Goal: Information Seeking & Learning: Compare options

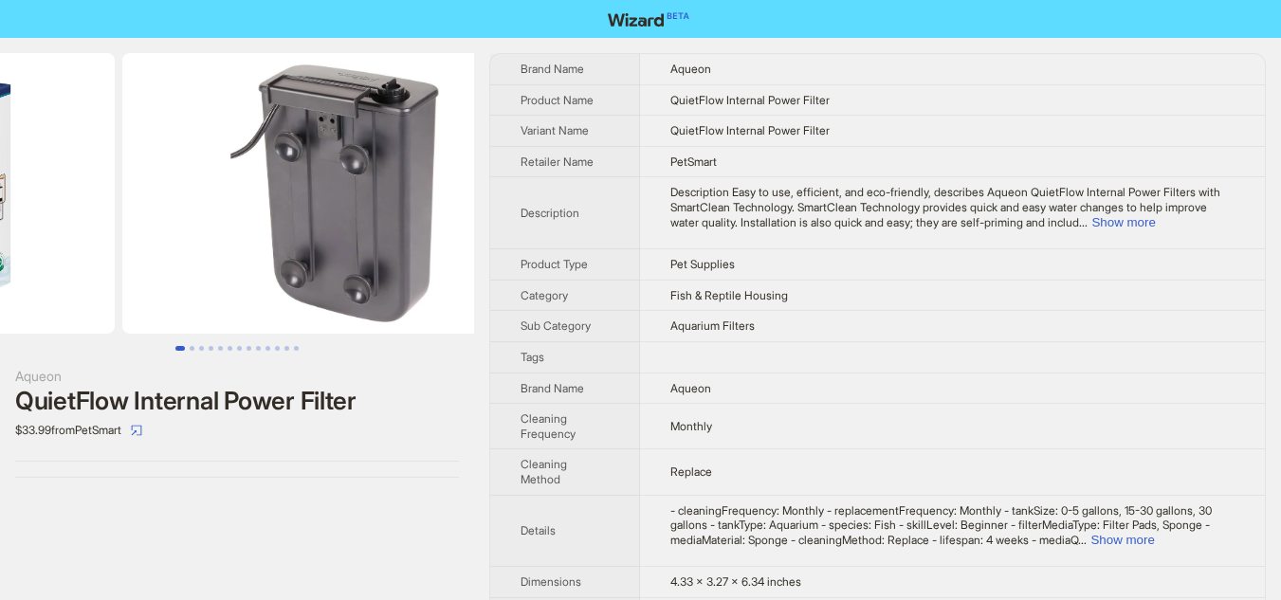
drag, startPoint x: 329, startPoint y: 203, endPoint x: 106, endPoint y: 199, distance: 222.8
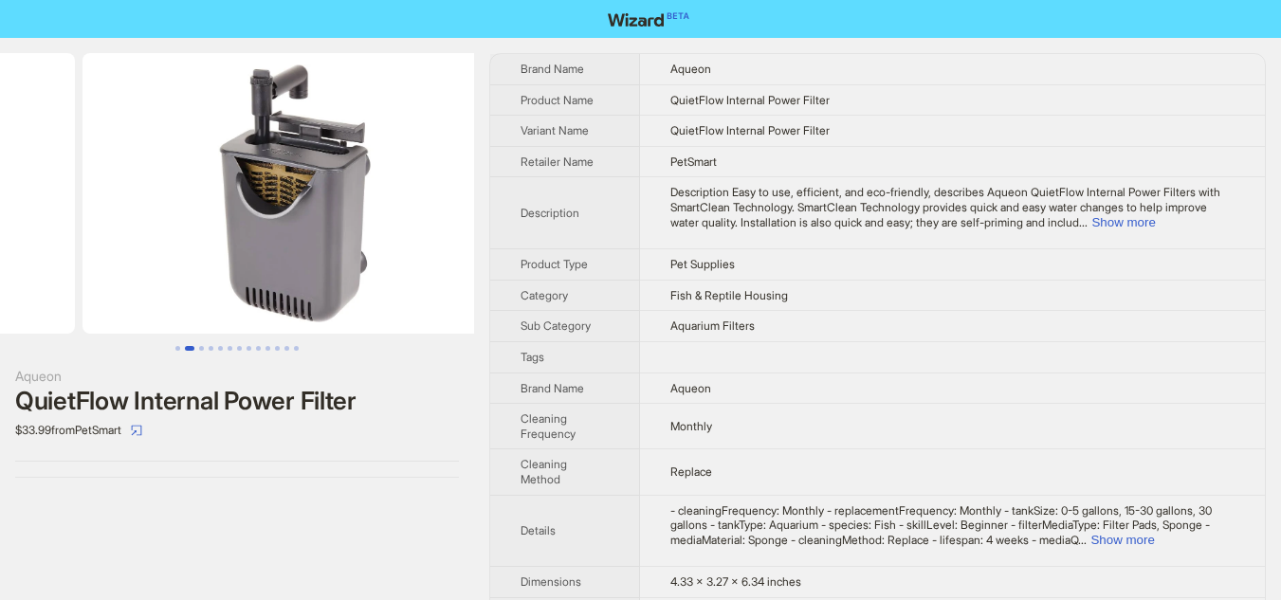
drag, startPoint x: 387, startPoint y: 200, endPoint x: 134, endPoint y: 201, distance: 253.1
click at [136, 202] on ul at bounding box center [237, 193] width 474 height 281
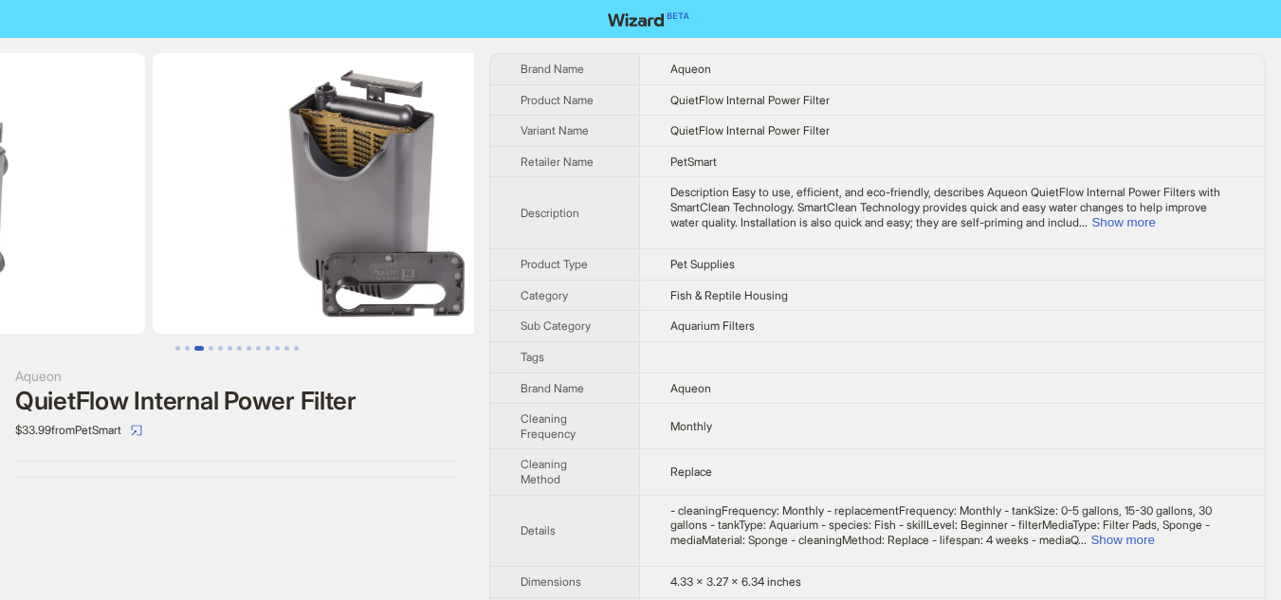
drag, startPoint x: 345, startPoint y: 205, endPoint x: 127, endPoint y: 207, distance: 218.0
click at [127, 207] on ul at bounding box center [237, 193] width 474 height 281
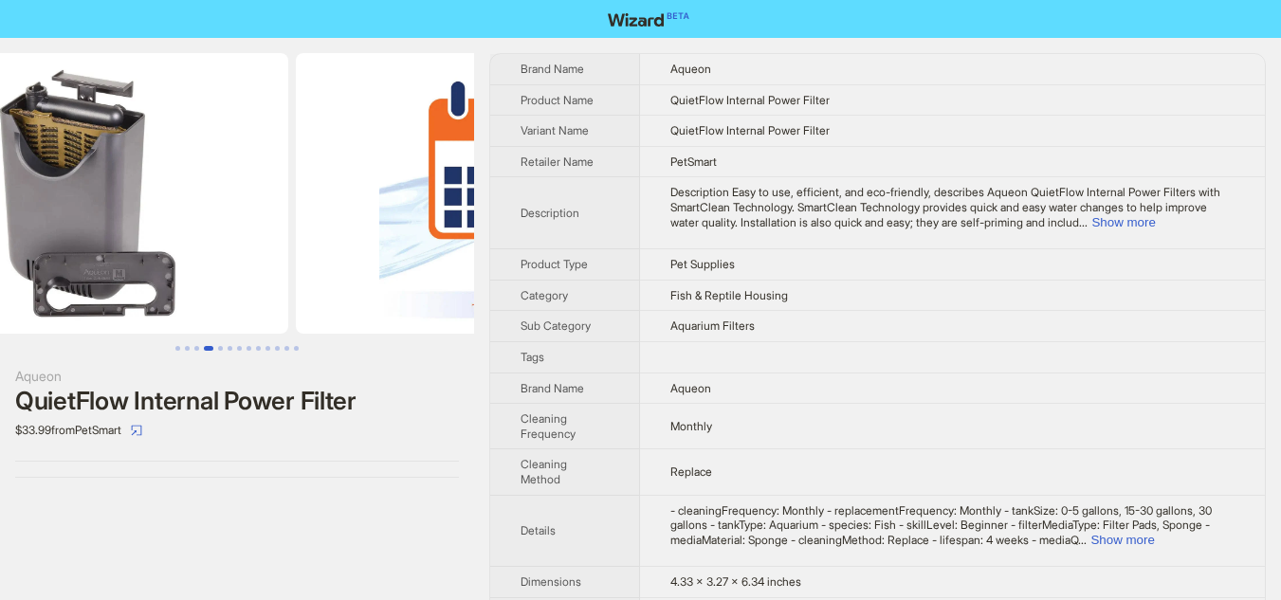
scroll to position [0, 1729]
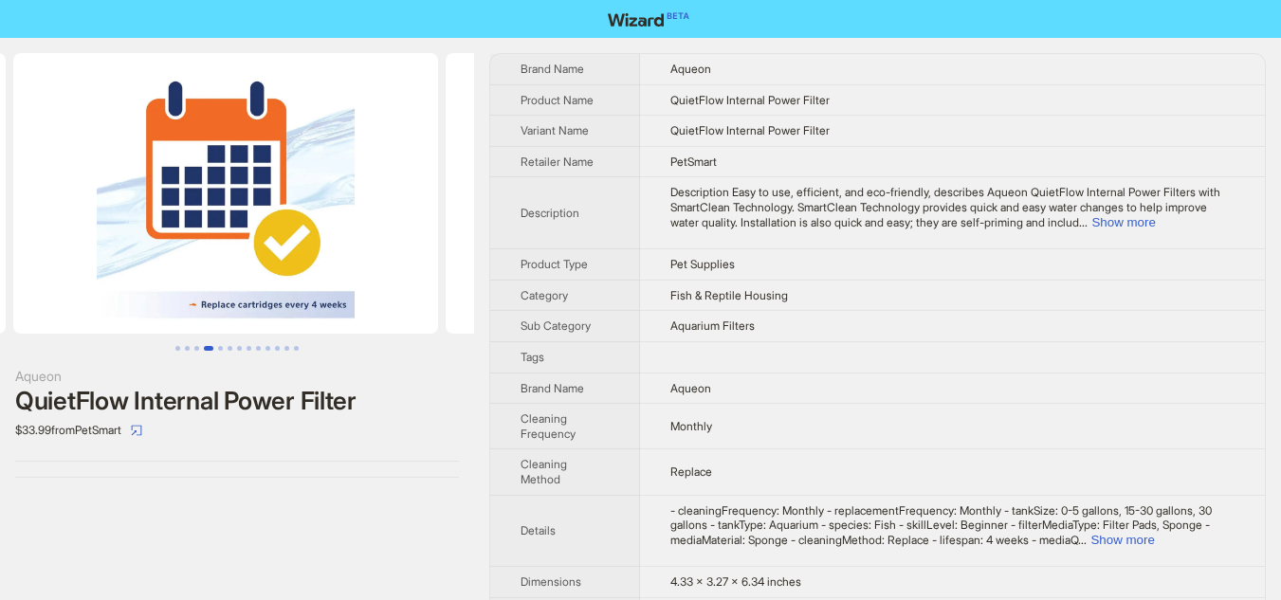
drag, startPoint x: 347, startPoint y: 207, endPoint x: 5, endPoint y: 200, distance: 342.2
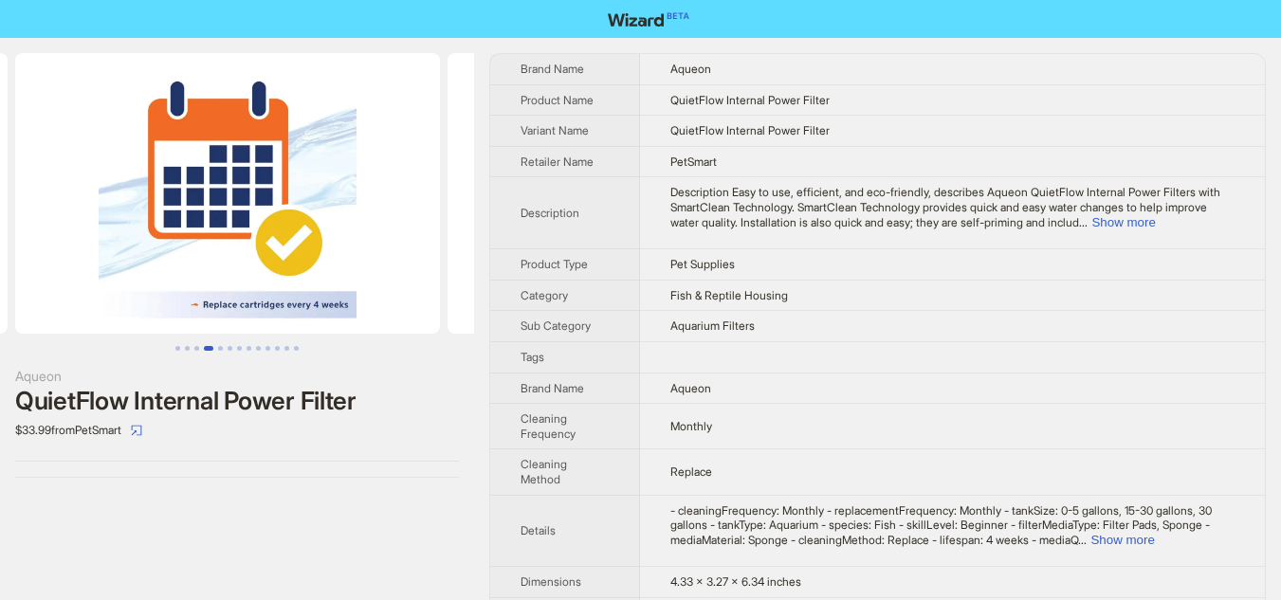
click at [5, 200] on ul at bounding box center [237, 193] width 474 height 281
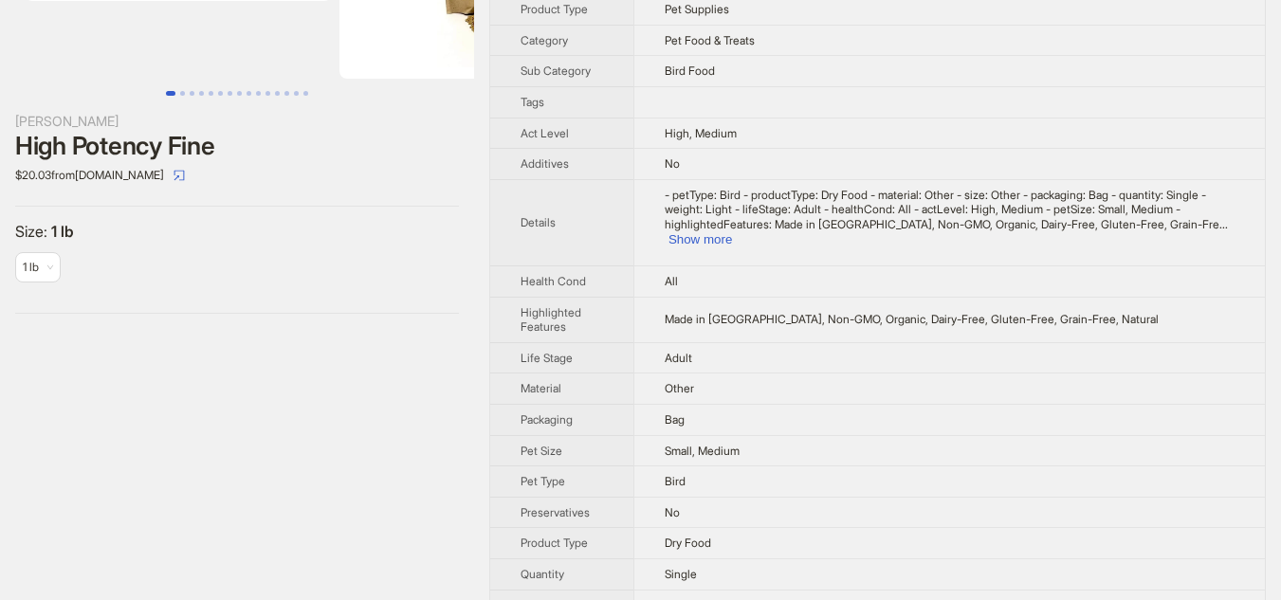
scroll to position [284, 0]
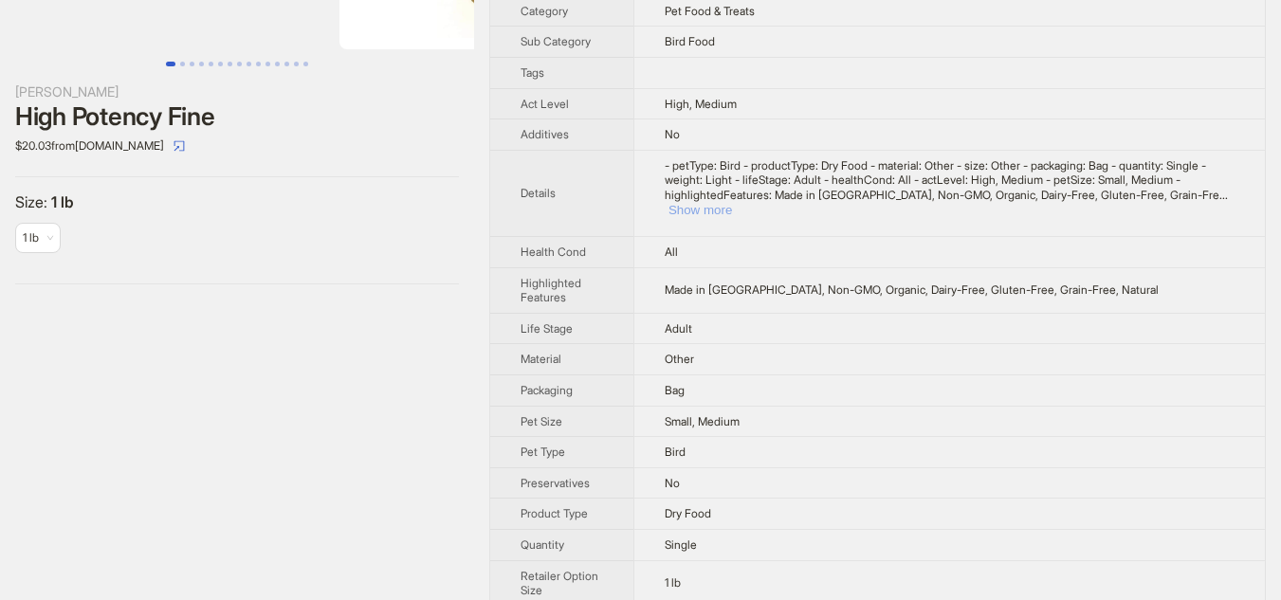
click at [732, 203] on button "Show more" at bounding box center [700, 210] width 64 height 14
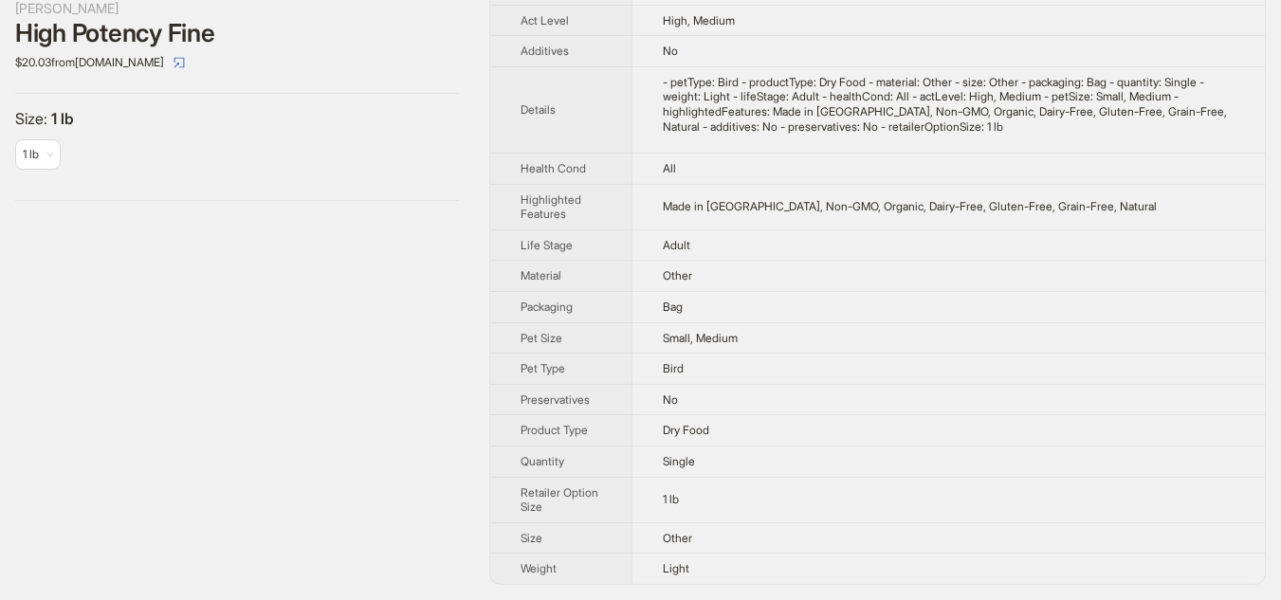
scroll to position [0, 0]
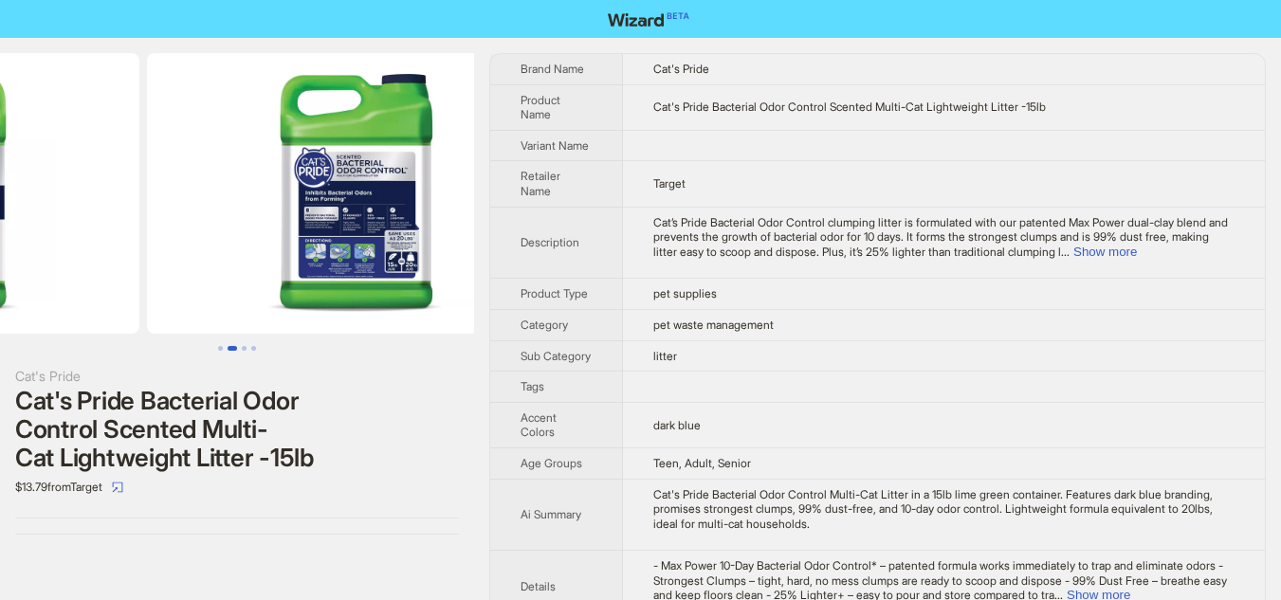
drag, startPoint x: 452, startPoint y: 259, endPoint x: 244, endPoint y: 267, distance: 208.7
click at [244, 267] on ul at bounding box center [237, 193] width 474 height 281
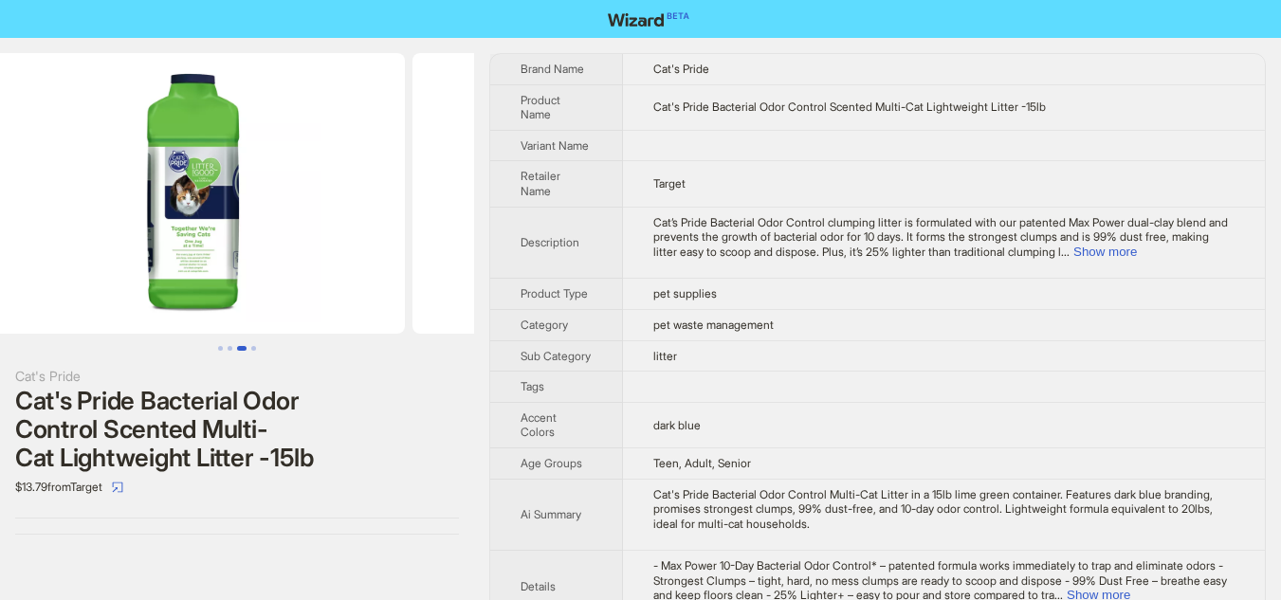
drag, startPoint x: 384, startPoint y: 261, endPoint x: 66, endPoint y: 215, distance: 320.8
click at [66, 215] on ul at bounding box center [237, 193] width 474 height 281
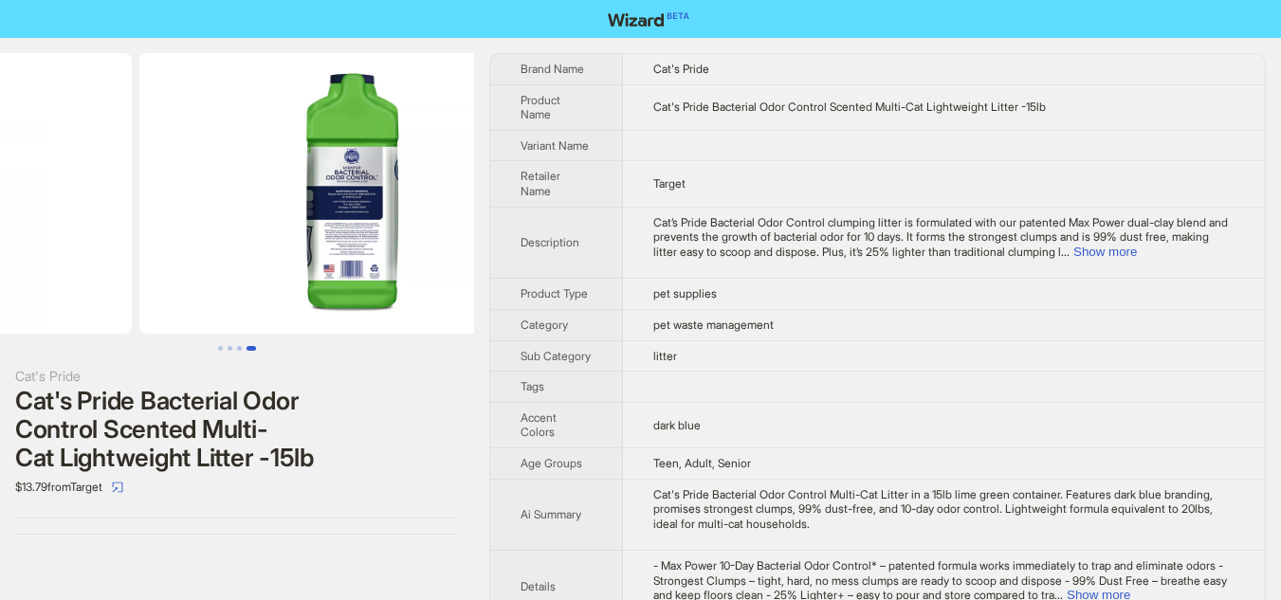
drag, startPoint x: 334, startPoint y: 222, endPoint x: 118, endPoint y: 211, distance: 215.4
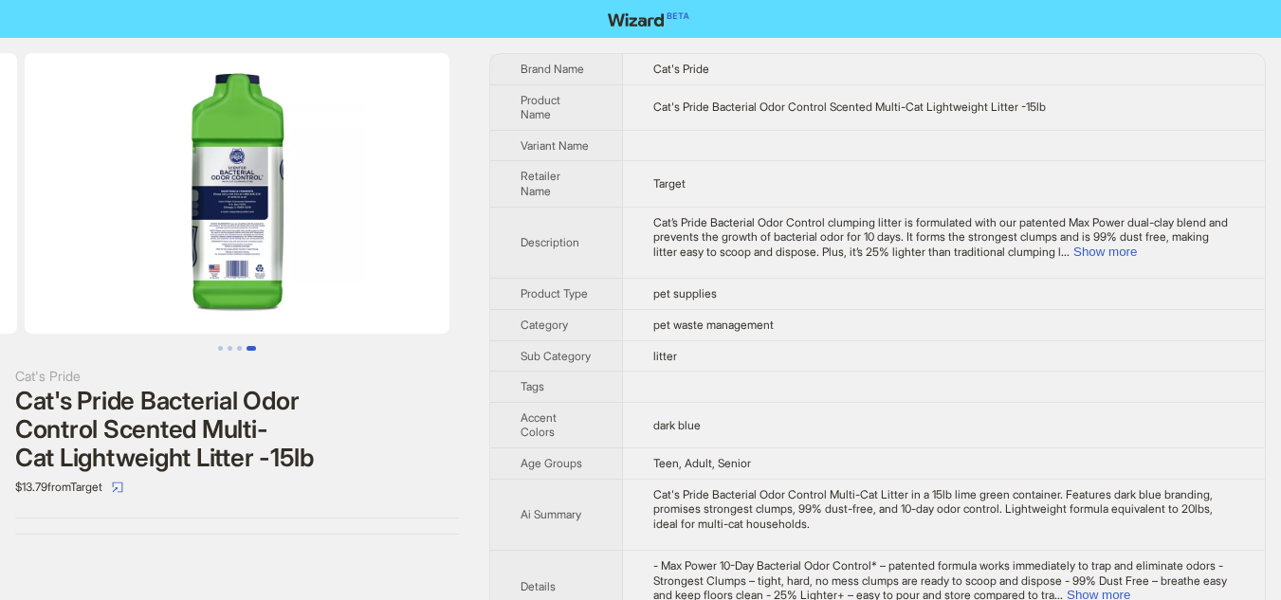
drag, startPoint x: 406, startPoint y: 257, endPoint x: 101, endPoint y: 262, distance: 304.3
click at [101, 262] on img at bounding box center [237, 193] width 425 height 281
click at [1136, 254] on button "Show more" at bounding box center [1105, 252] width 64 height 14
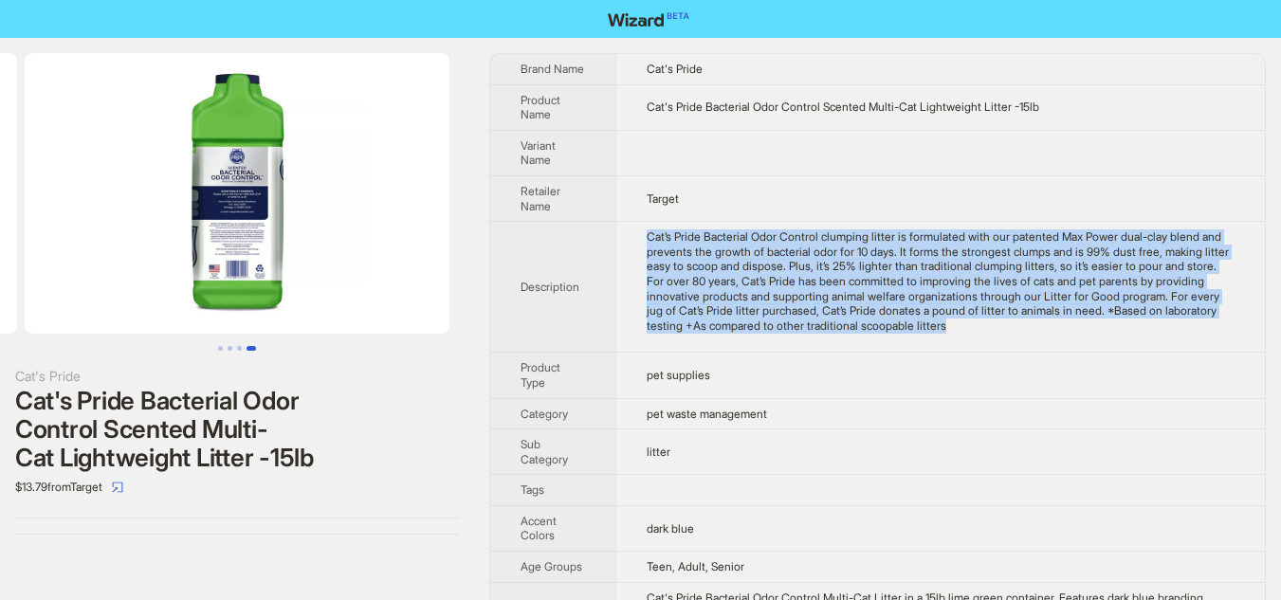
drag, startPoint x: 651, startPoint y: 237, endPoint x: 1200, endPoint y: 331, distance: 556.8
click at [1200, 331] on div "Cat’s Pride Bacterial Odor Control clumping litter is formulated with our paten…" at bounding box center [940, 280] width 588 height 103
click at [1183, 329] on div "Cat’s Pride Bacterial Odor Control clumping litter is formulated with our paten…" at bounding box center [940, 280] width 588 height 103
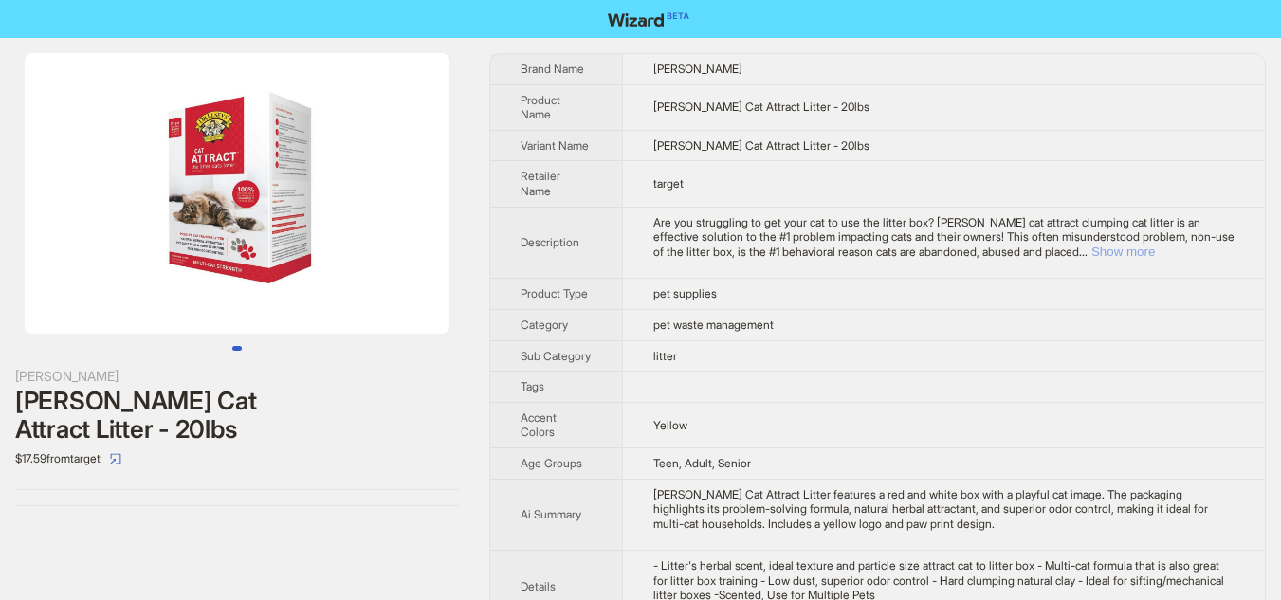
click at [1154, 254] on button "Show more" at bounding box center [1123, 252] width 64 height 14
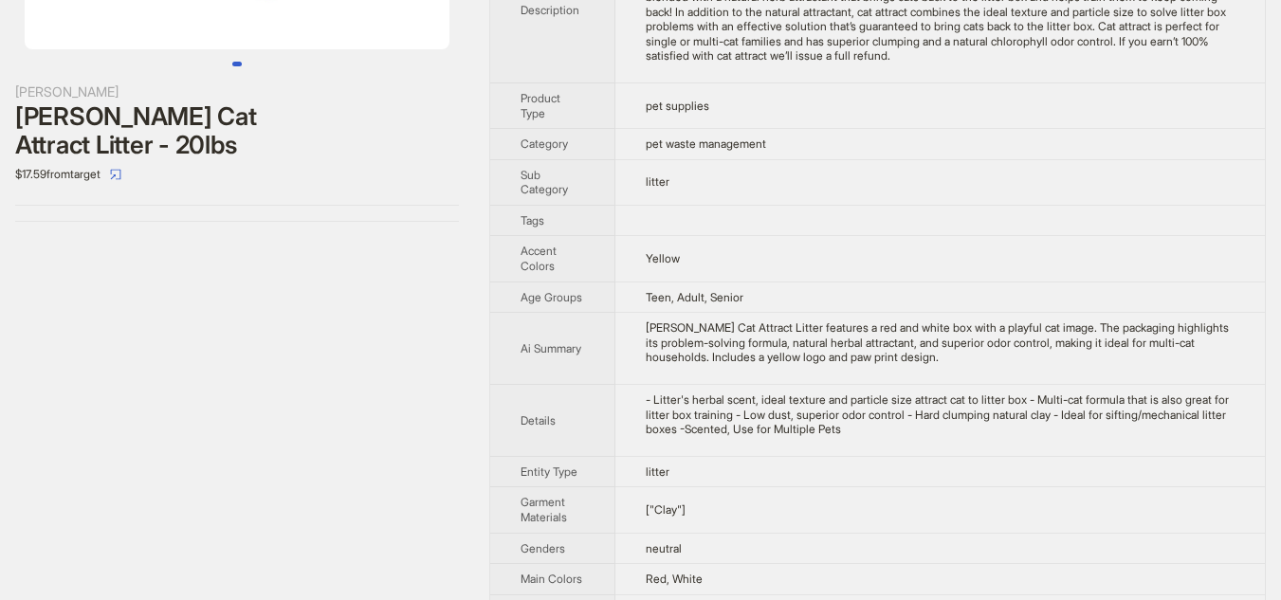
scroll to position [190, 0]
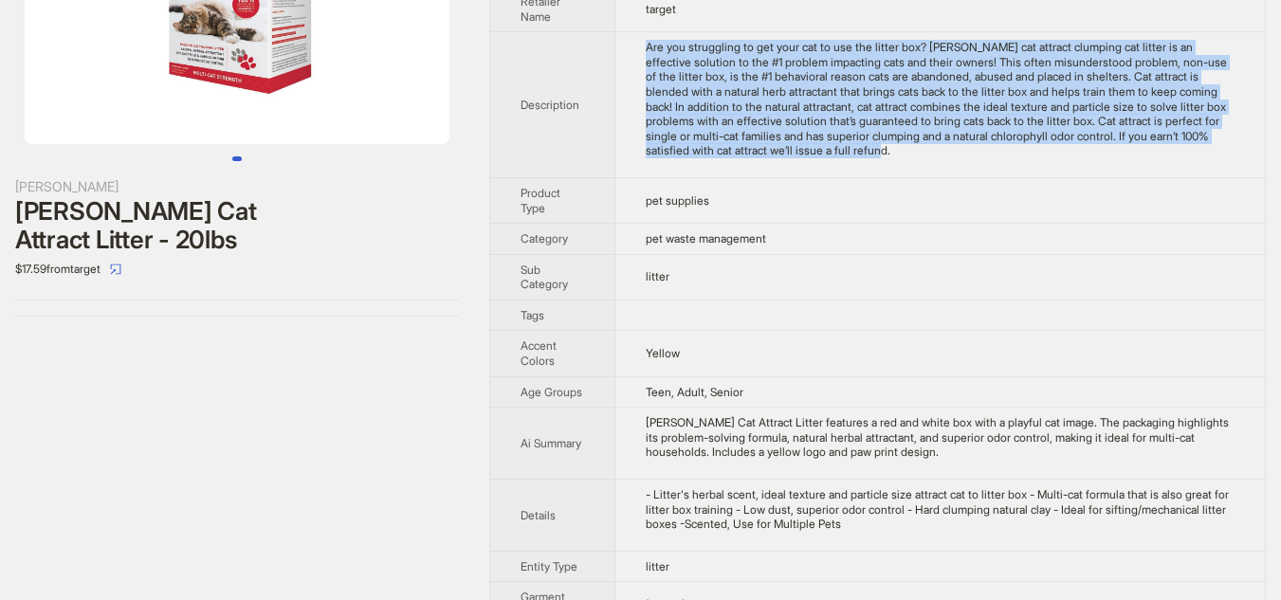
drag, startPoint x: 637, startPoint y: 60, endPoint x: 1088, endPoint y: 168, distance: 463.9
click at [1088, 168] on td "Are you struggling to get your cat to use the litter box? Dr. Elsey’s cat attra…" at bounding box center [939, 105] width 649 height 146
copy div "Are you struggling to get your cat to use the litter box? Dr. Elsey’s cat attra…"
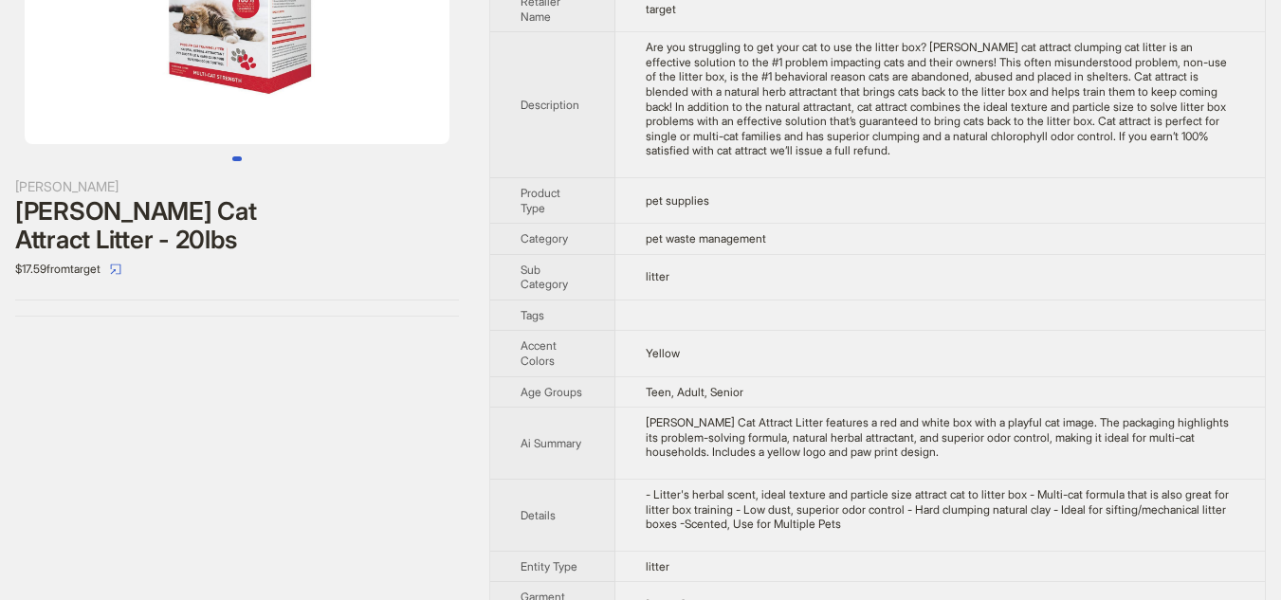
click at [868, 25] on td "target" at bounding box center [939, 8] width 649 height 45
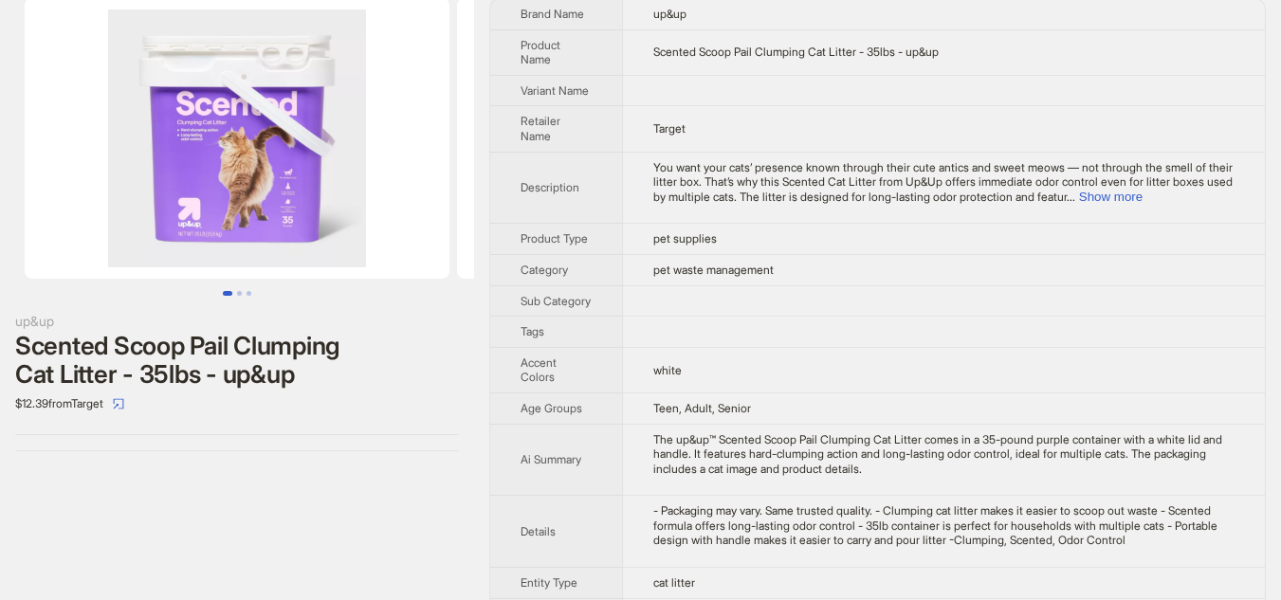
scroll to position [95, 0]
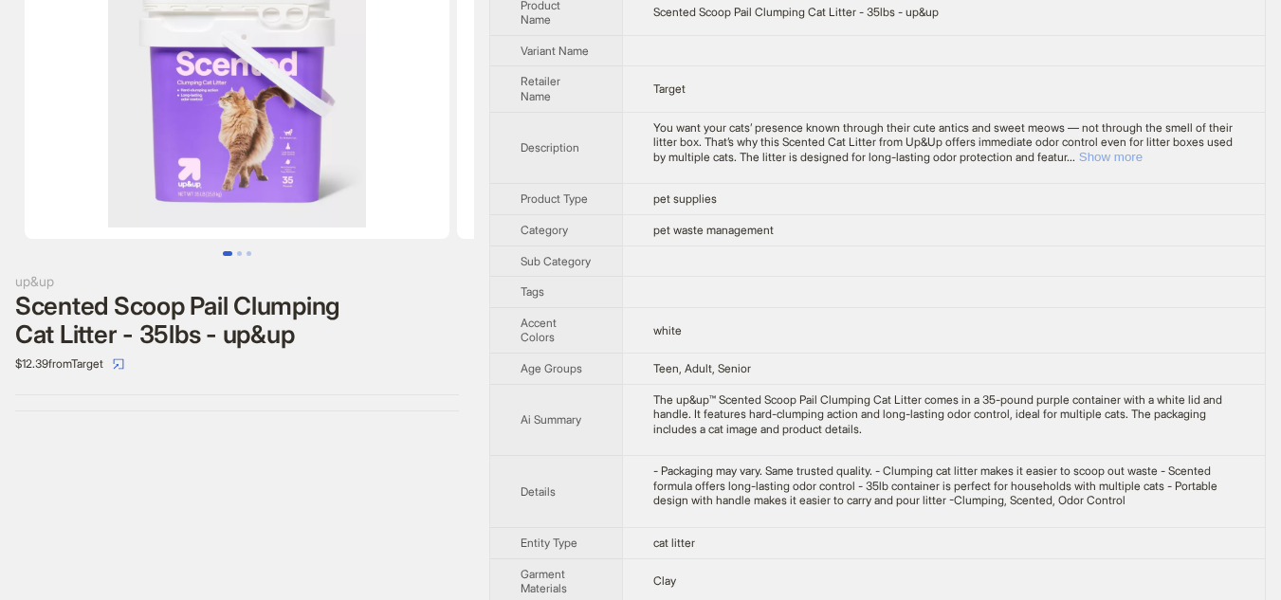
click at [1142, 154] on button "Show more" at bounding box center [1111, 157] width 64 height 14
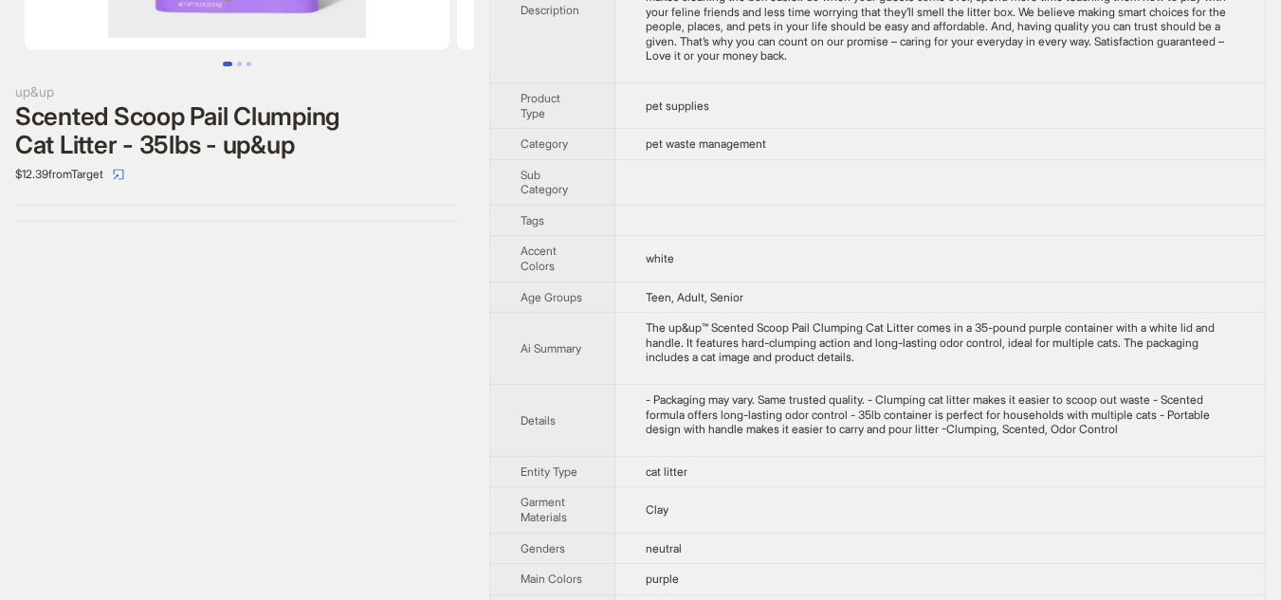
scroll to position [190, 0]
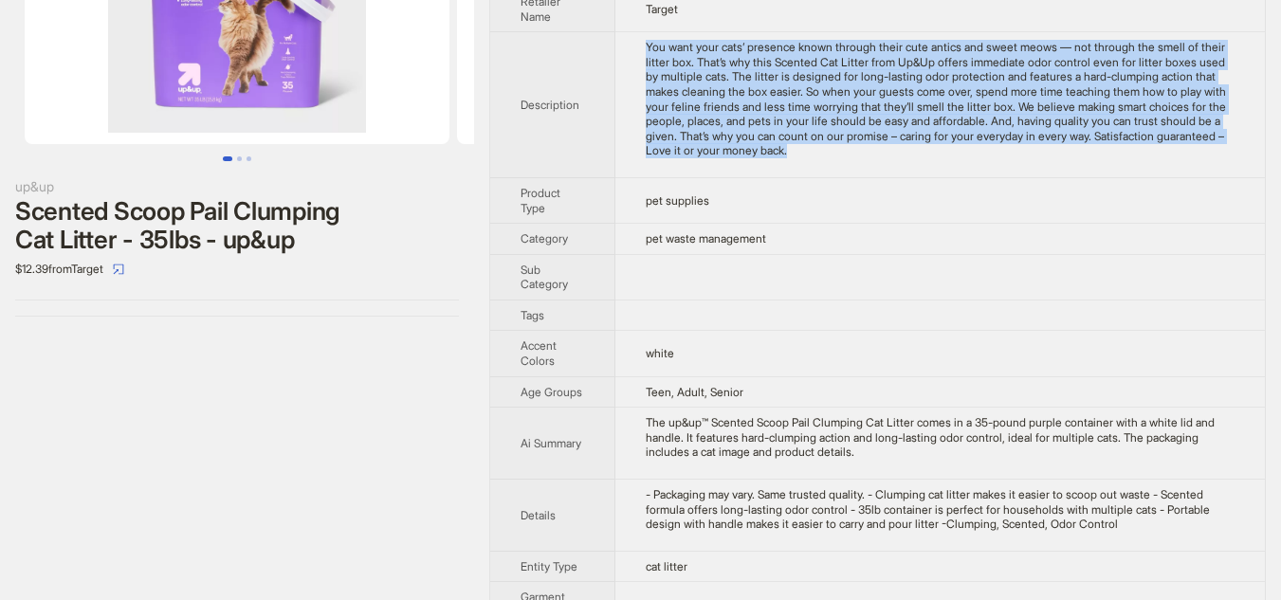
drag, startPoint x: 646, startPoint y: 62, endPoint x: 1132, endPoint y: 186, distance: 500.9
click at [1132, 178] on td "You want your cats’ presence known through their cute antics and sweet meows — …" at bounding box center [939, 105] width 649 height 146
copy div "You want your cats’ presence known through their cute antics and sweet meows — …"
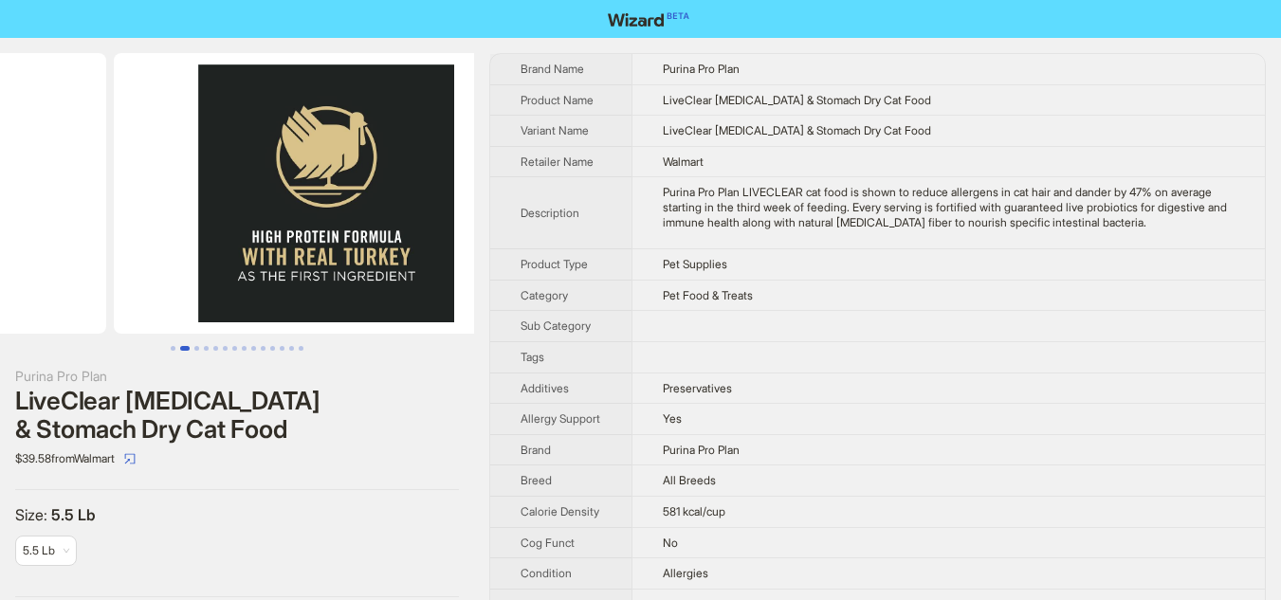
drag, startPoint x: 426, startPoint y: 245, endPoint x: 197, endPoint y: 242, distance: 228.4
click at [197, 242] on ul at bounding box center [237, 193] width 474 height 281
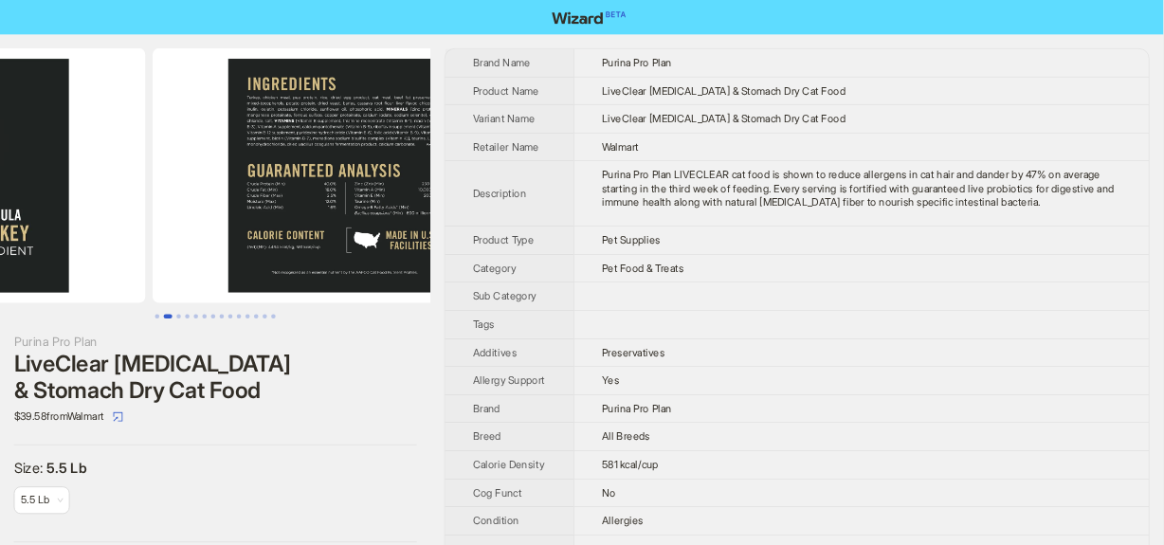
scroll to position [0, 864]
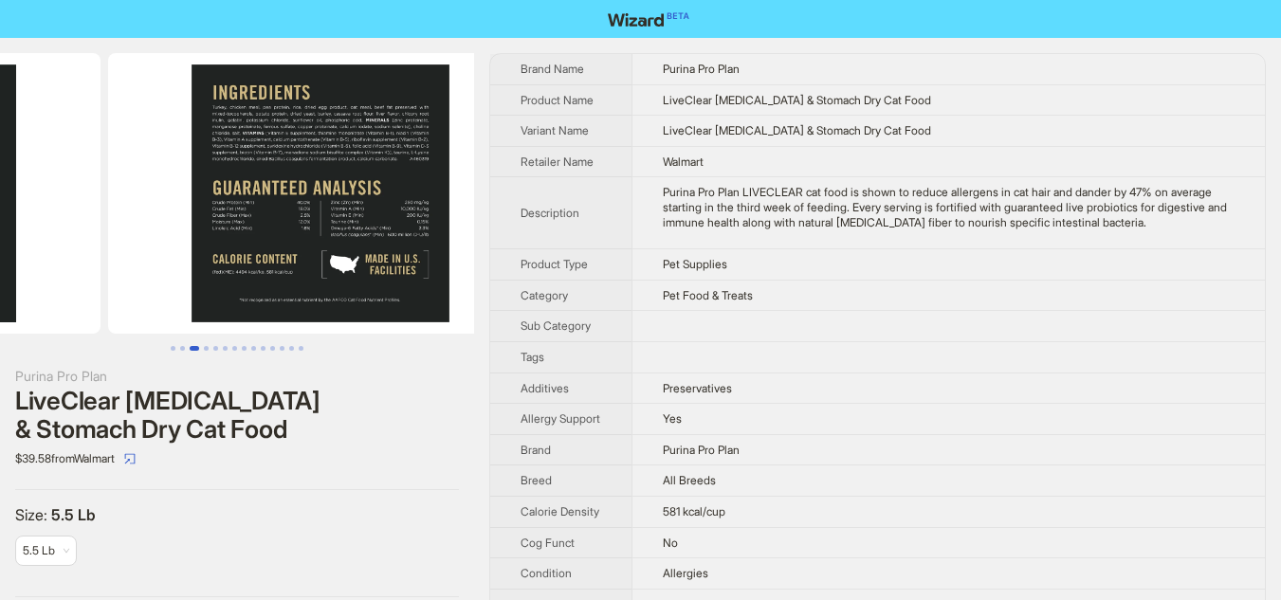
drag, startPoint x: 342, startPoint y: 263, endPoint x: 110, endPoint y: 256, distance: 232.3
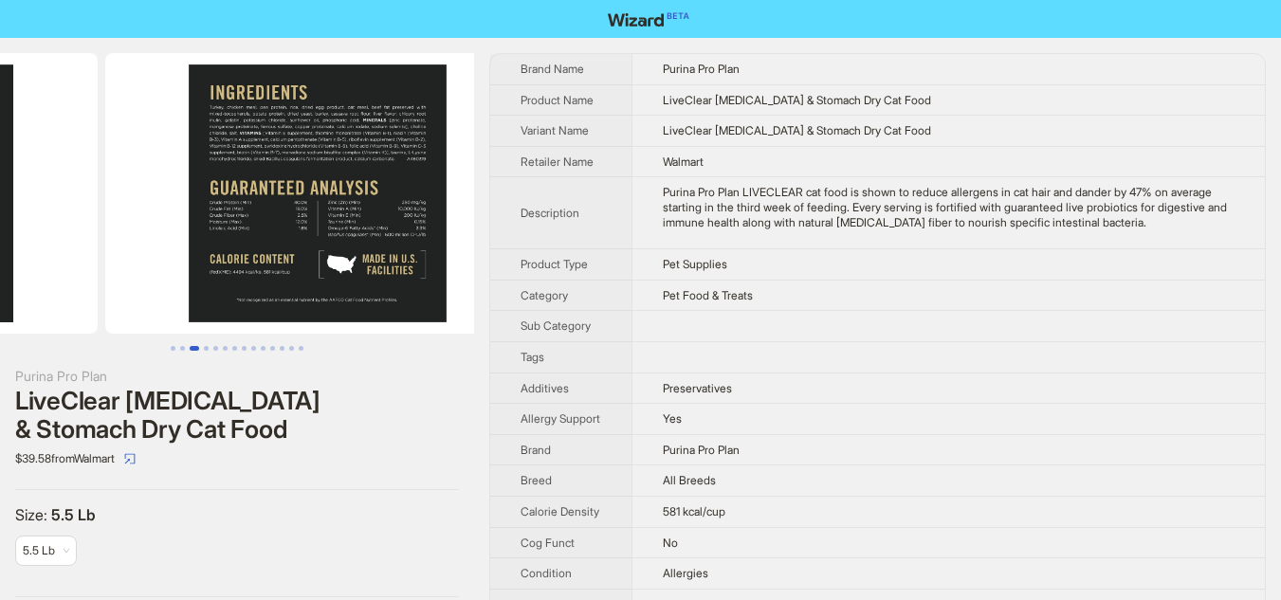
click at [110, 256] on ul at bounding box center [237, 193] width 474 height 281
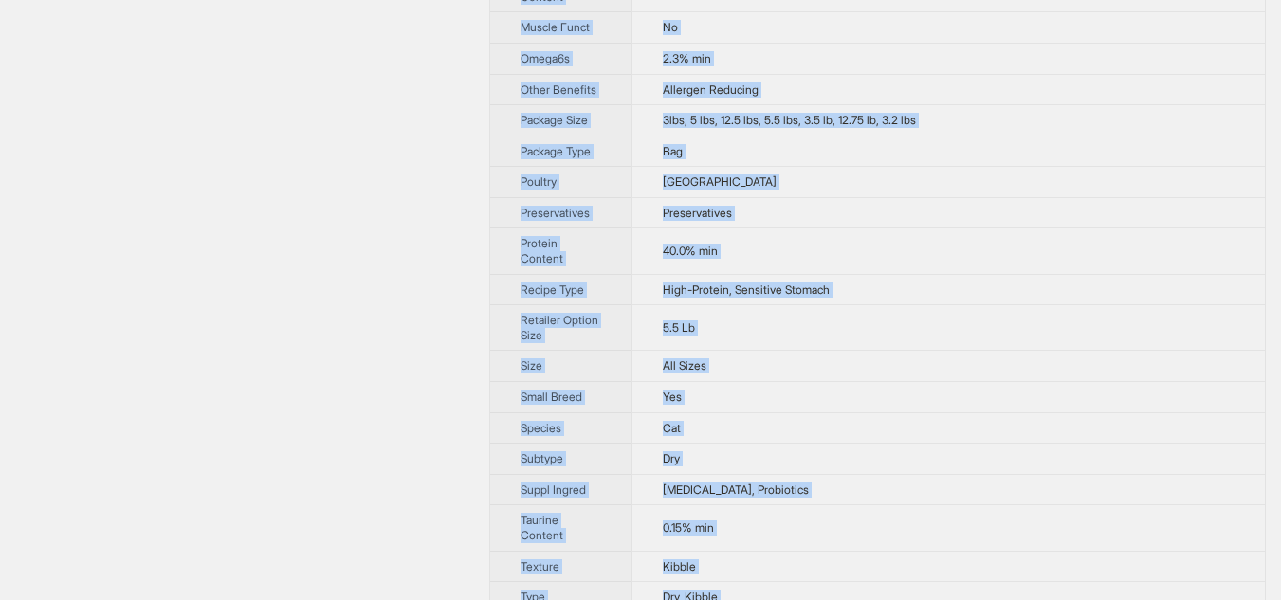
scroll to position [1536, 0]
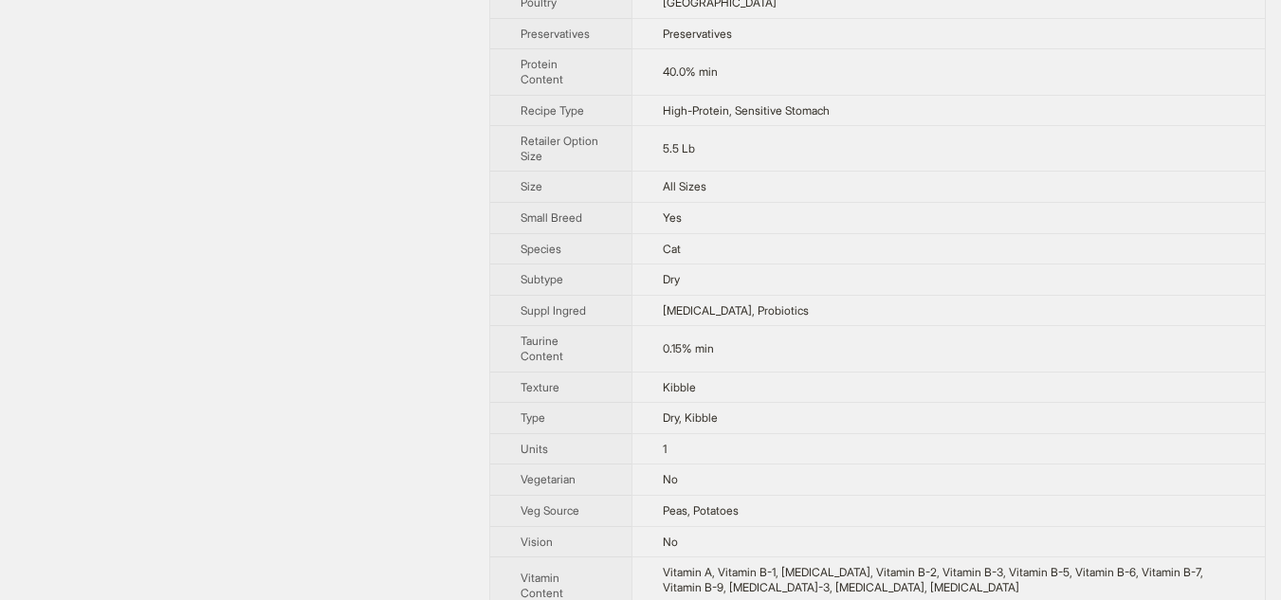
drag, startPoint x: 521, startPoint y: 69, endPoint x: 945, endPoint y: 591, distance: 671.8
copy tbody
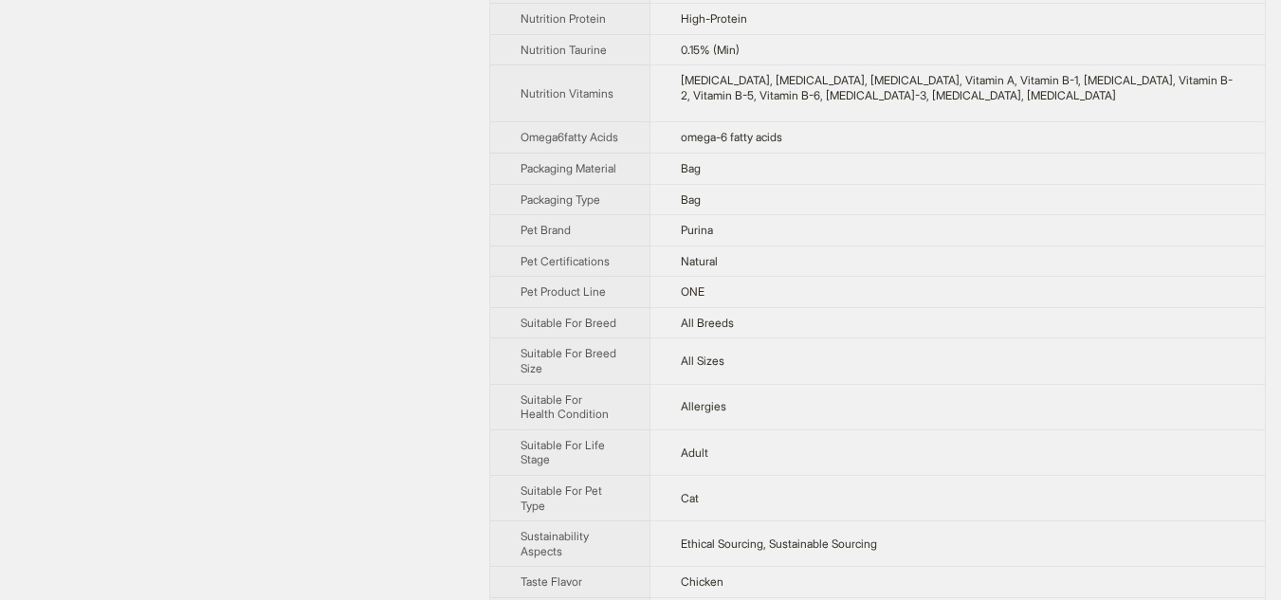
scroll to position [1220, 0]
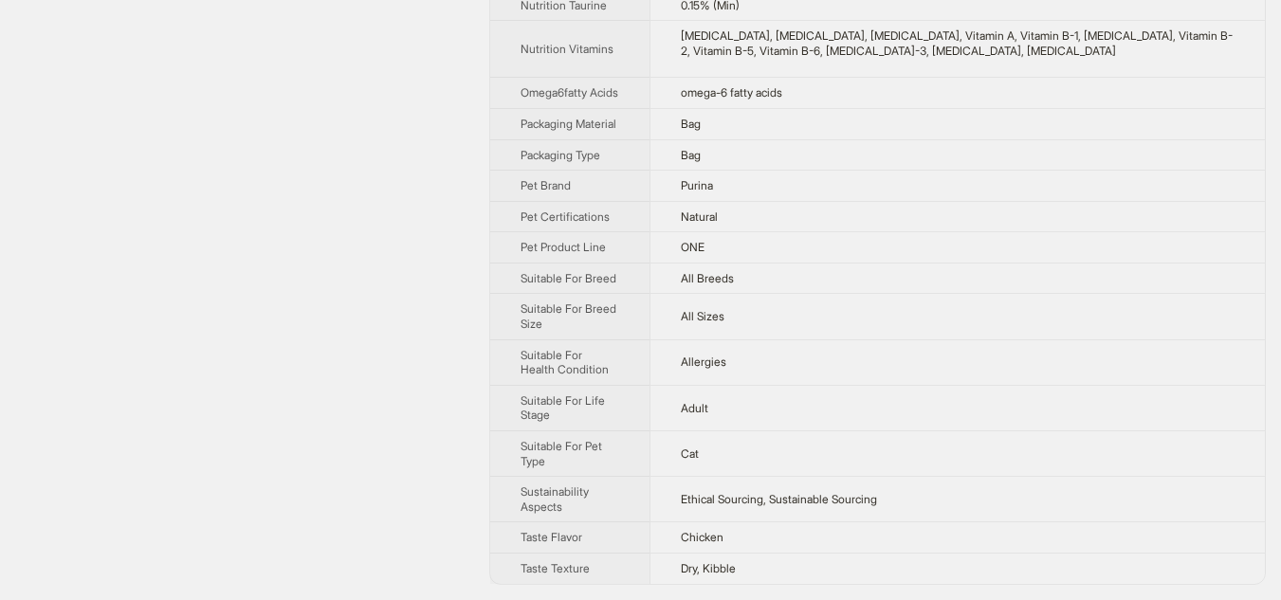
drag, startPoint x: 518, startPoint y: 64, endPoint x: 905, endPoint y: 603, distance: 664.2
copy tbody
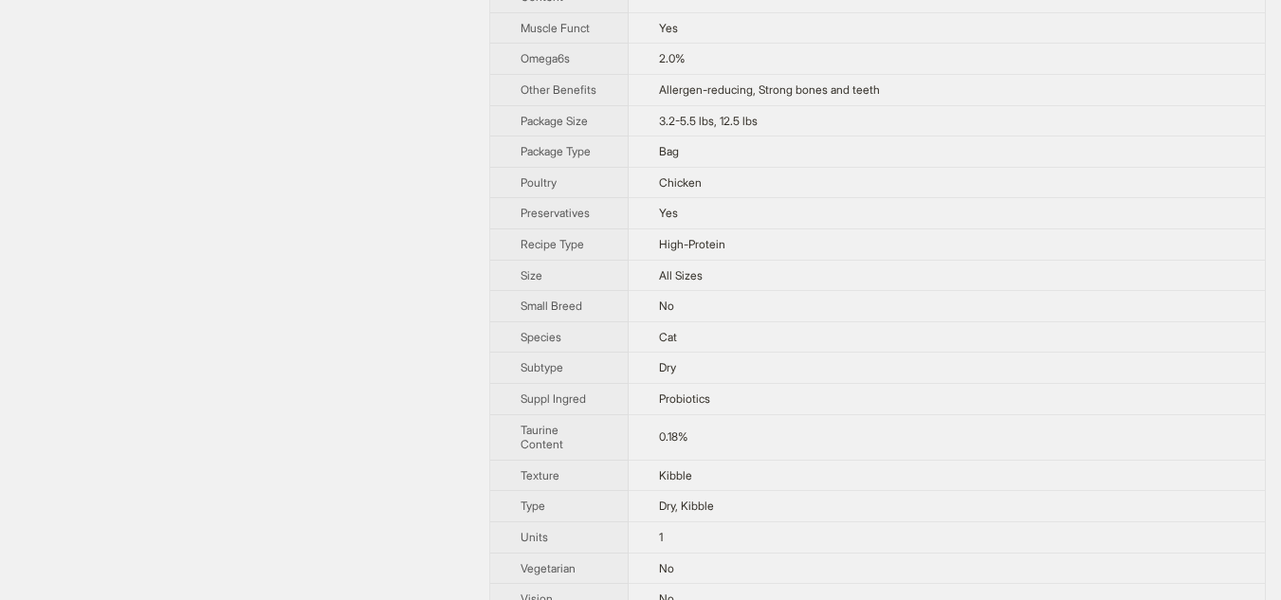
scroll to position [1596, 0]
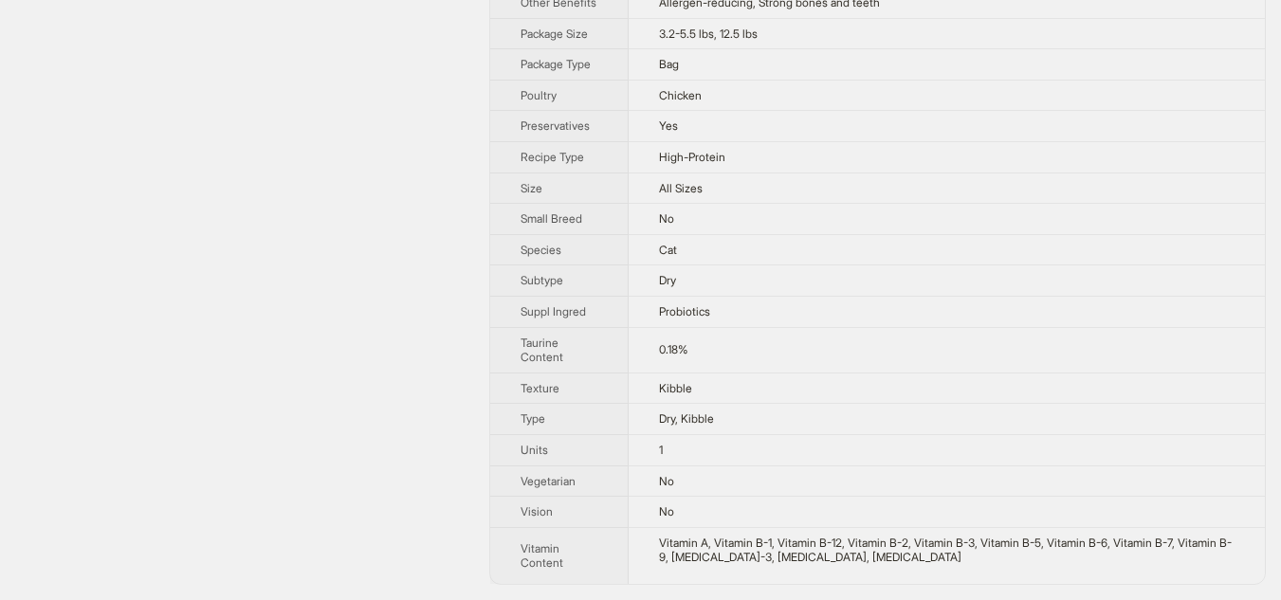
drag, startPoint x: 517, startPoint y: 64, endPoint x: 948, endPoint y: 595, distance: 683.9
copy tbody
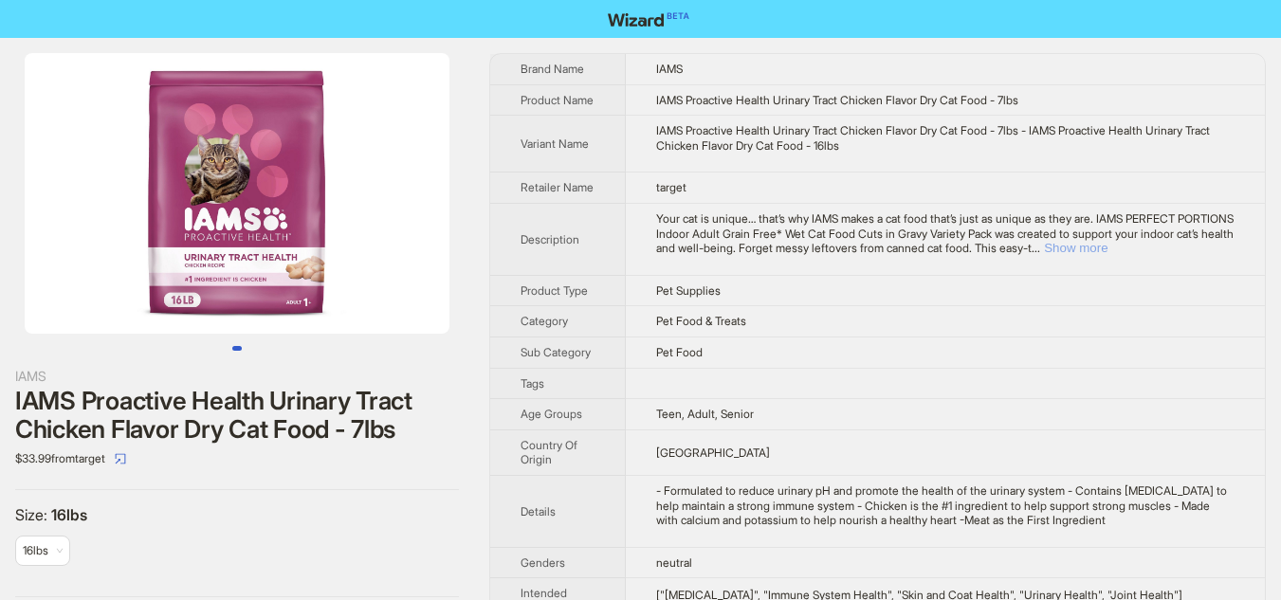
drag, startPoint x: 1191, startPoint y: 262, endPoint x: 1113, endPoint y: 265, distance: 78.8
click at [1107, 255] on button "Show more" at bounding box center [1076, 248] width 64 height 14
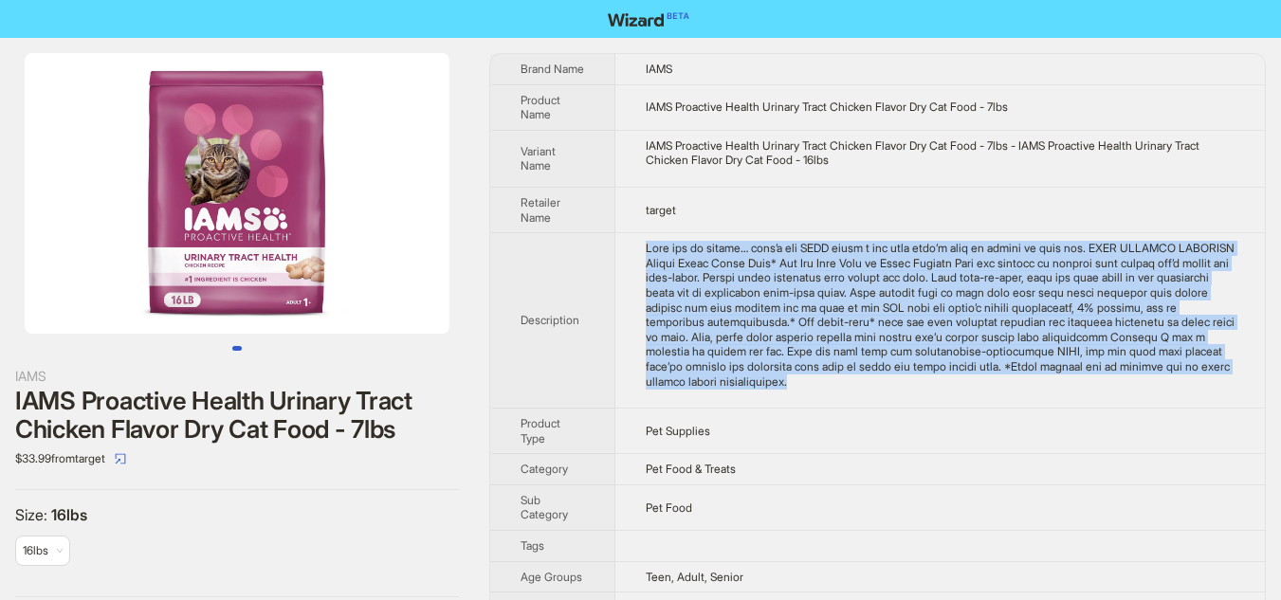
drag, startPoint x: 645, startPoint y: 261, endPoint x: 1171, endPoint y: 398, distance: 542.8
click at [1171, 398] on td at bounding box center [939, 320] width 649 height 175
copy div "Your cat is unique… that’s why IAMS makes a cat food that’s just as unique as t…"
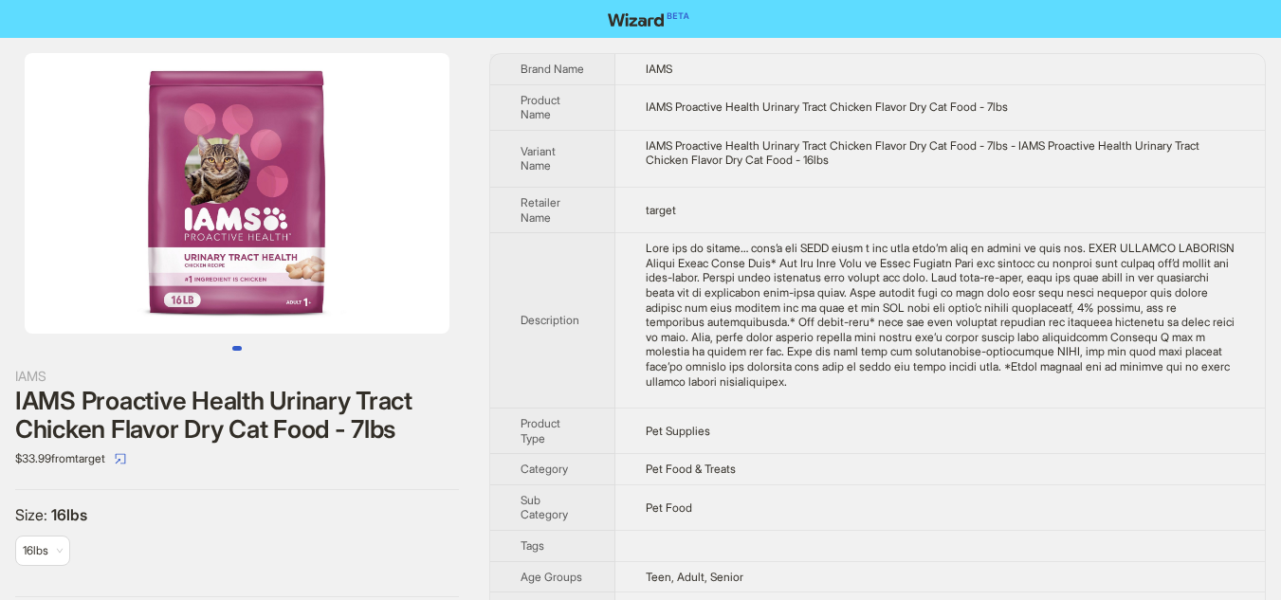
click at [471, 394] on div "IAMS IAMS Proactive Health Urinary Tract Chicken Flavor Dry Cat Food - 7lbs $33…" at bounding box center [237, 325] width 474 height 574
drag, startPoint x: 332, startPoint y: 226, endPoint x: 95, endPoint y: 226, distance: 237.0
click at [95, 226] on img at bounding box center [237, 193] width 425 height 281
drag, startPoint x: 245, startPoint y: 253, endPoint x: 107, endPoint y: 253, distance: 137.4
click at [107, 253] on img at bounding box center [237, 193] width 425 height 281
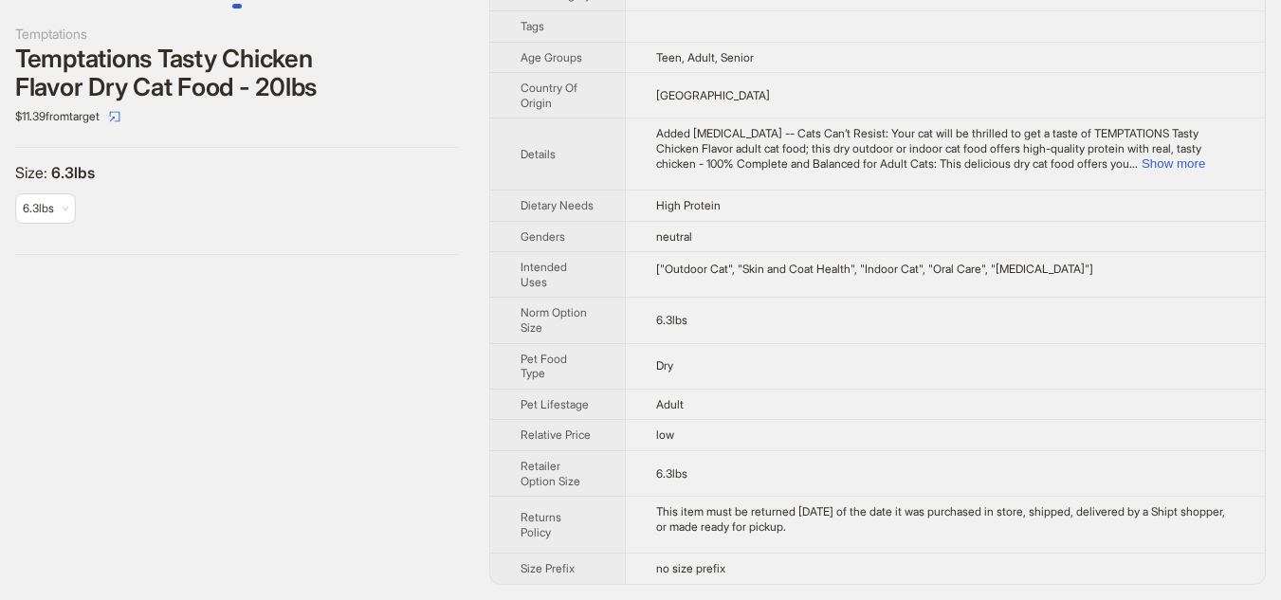
scroll to position [387, 0]
click at [1205, 156] on button "Show more" at bounding box center [1173, 163] width 64 height 14
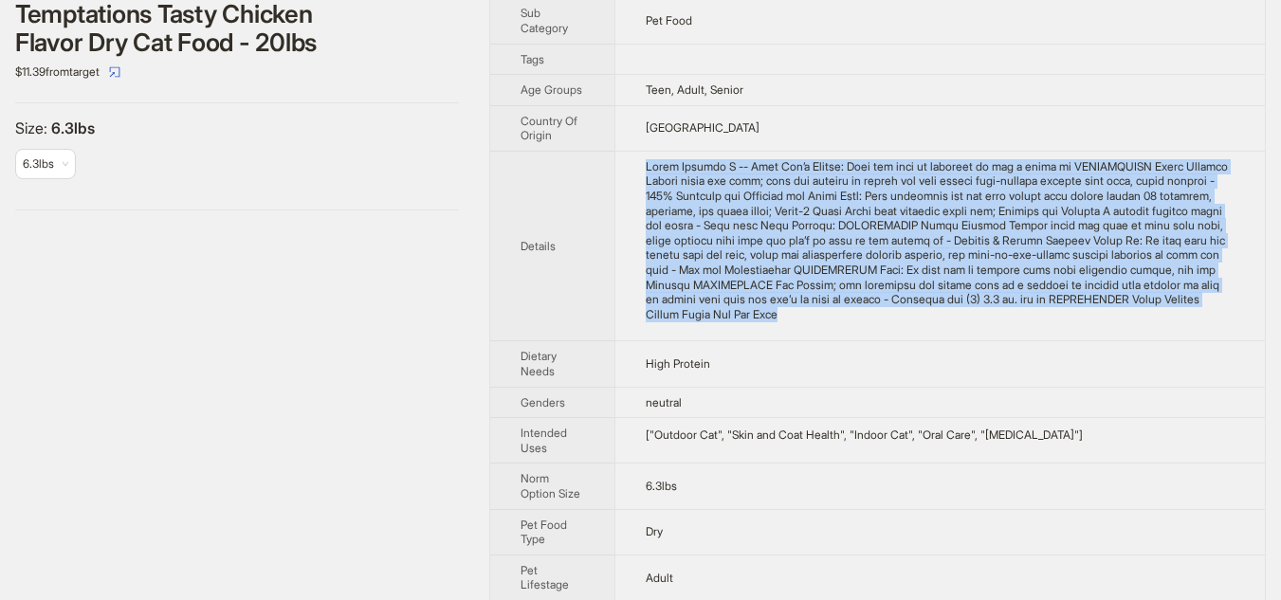
drag, startPoint x: 643, startPoint y: 173, endPoint x: 975, endPoint y: 330, distance: 367.6
click at [975, 330] on td at bounding box center [939, 246] width 650 height 191
copy div "Added Vitamin D -- Cats Can’t Resist: Your cat will be thrilled to get a taste …"
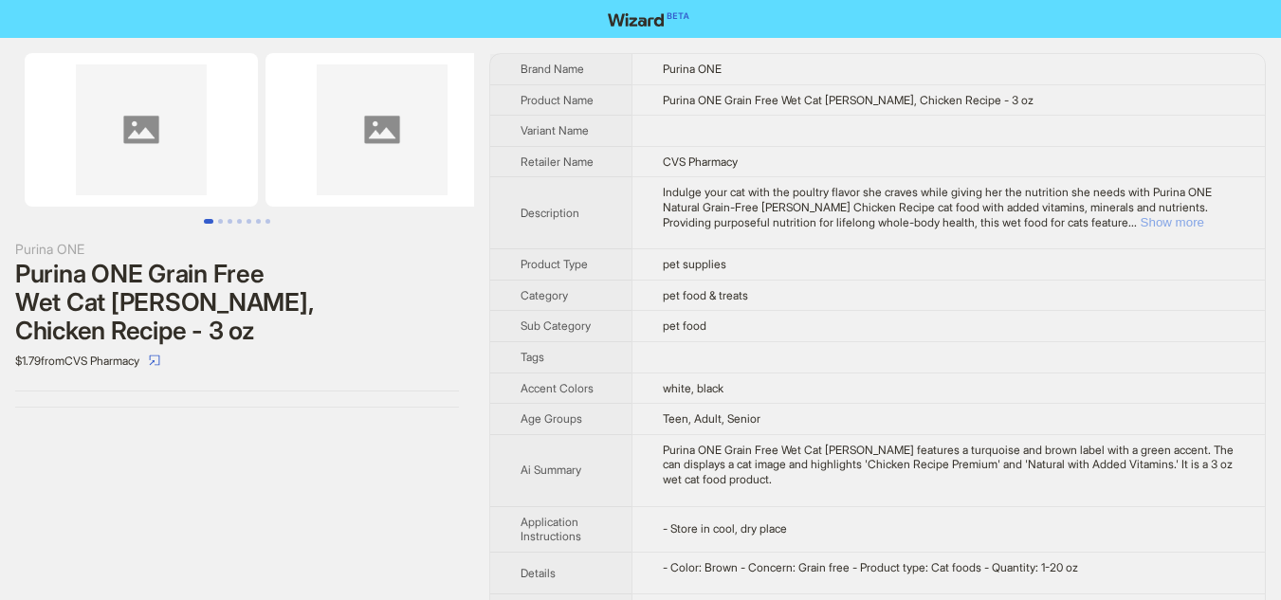
click at [1201, 222] on button "Show more" at bounding box center [1172, 222] width 64 height 14
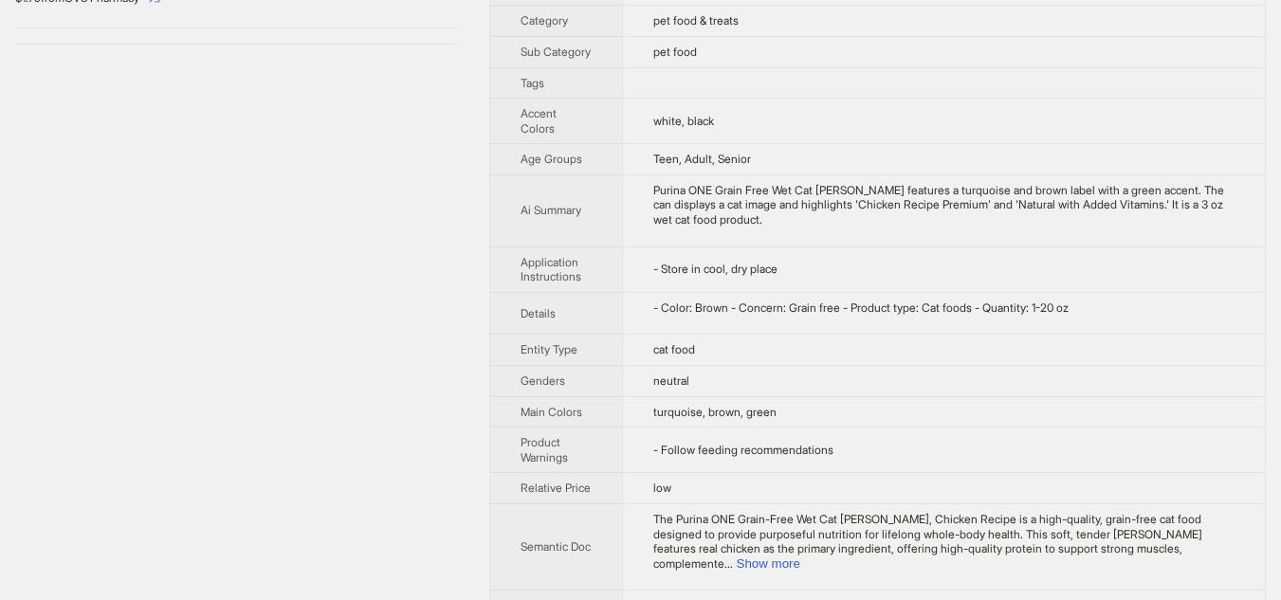
scroll to position [400, 0]
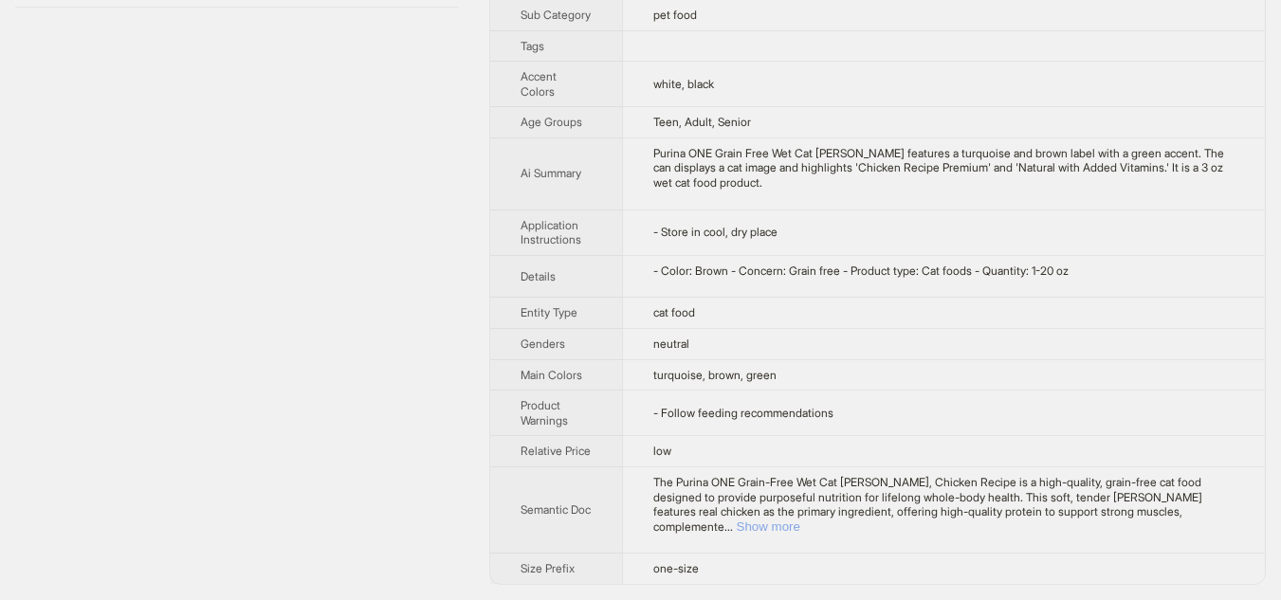
click at [800, 527] on button "Show more" at bounding box center [768, 526] width 64 height 14
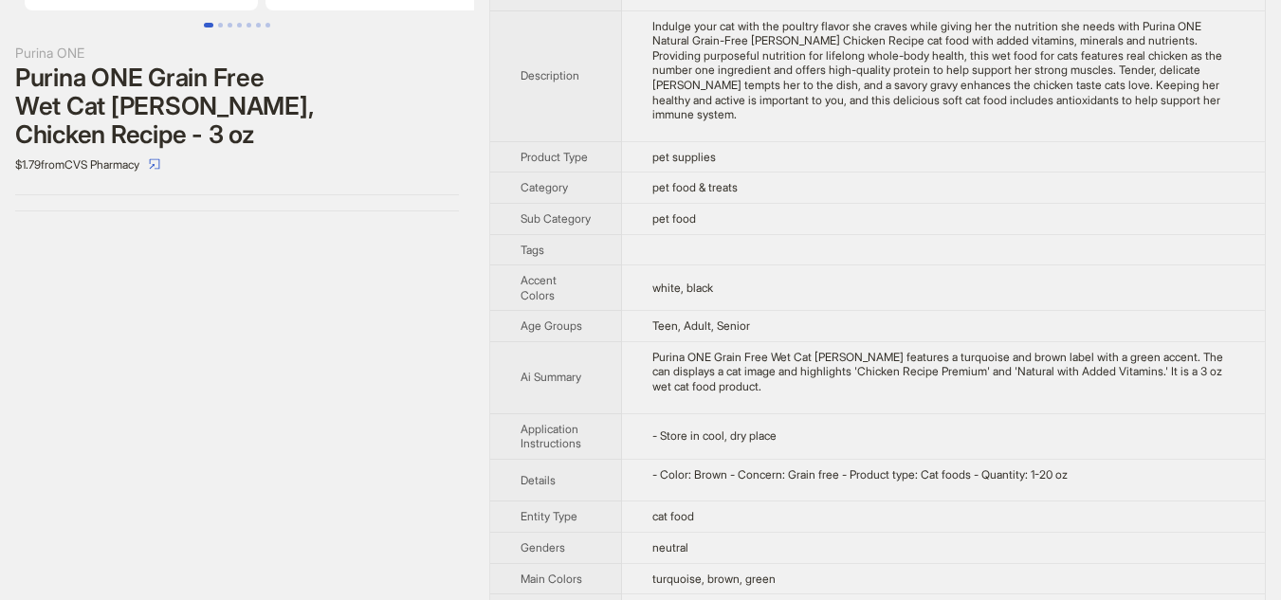
scroll to position [174, 0]
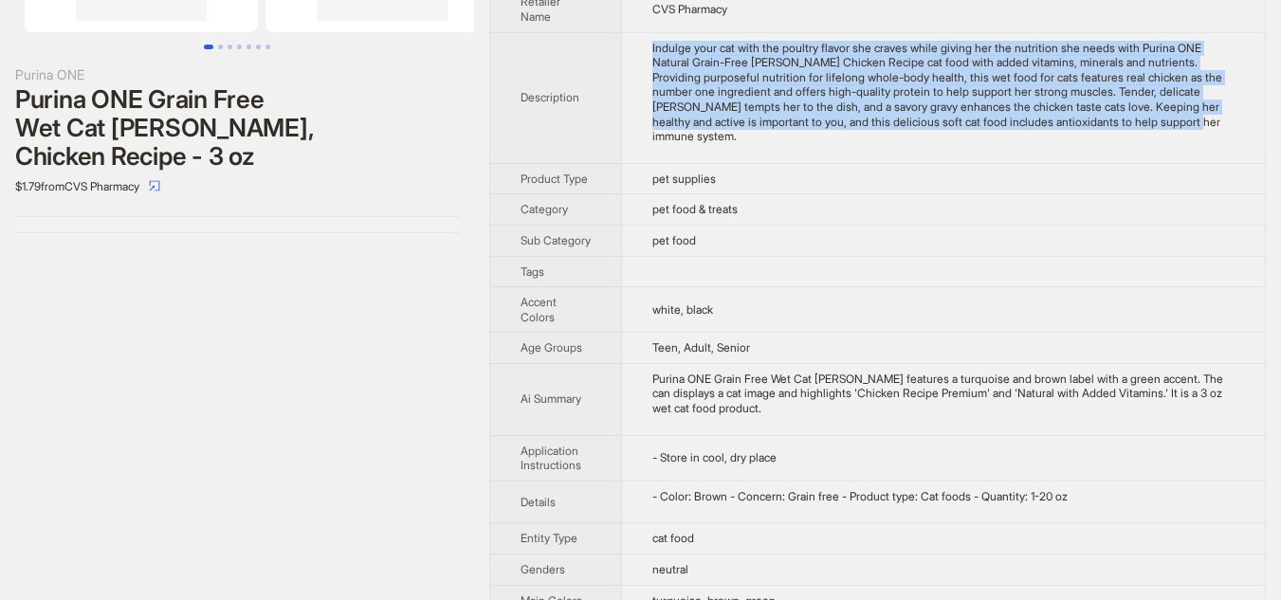
drag, startPoint x: 649, startPoint y: 46, endPoint x: 754, endPoint y: 150, distance: 147.5
click at [754, 150] on td "Indulge your cat with the poultry flavor she craves while giving her the nutrit…" at bounding box center [943, 97] width 643 height 131
copy div "Indulge your cat with the poultry flavor she craves while giving her the nutrit…"
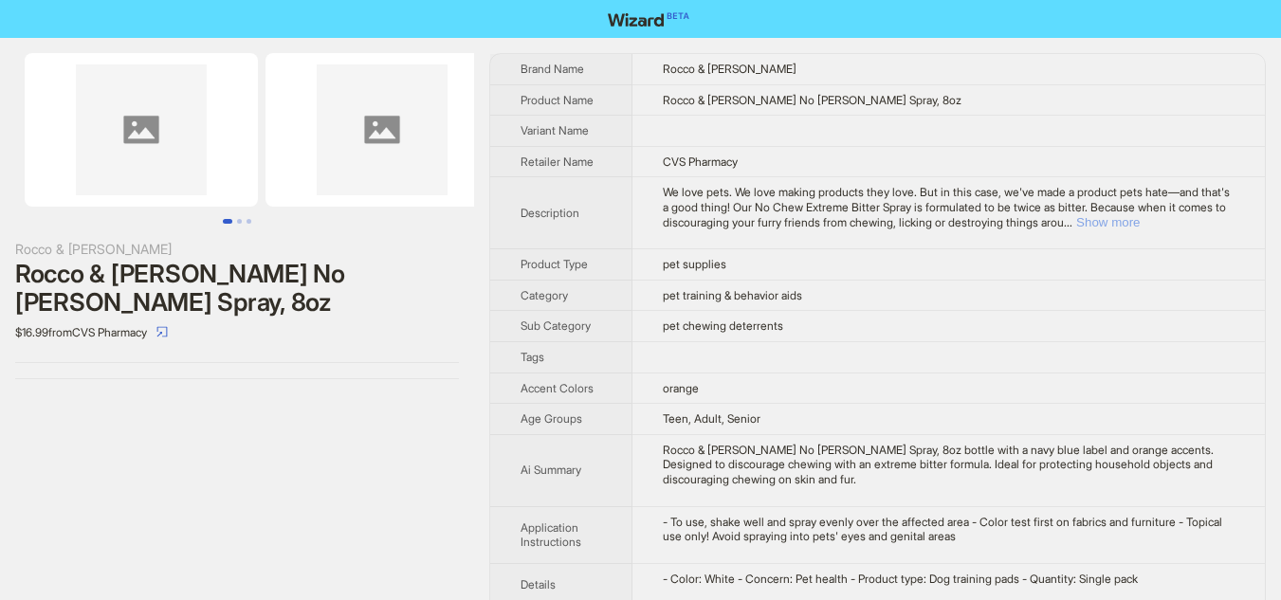
click at [1139, 223] on button "Show more" at bounding box center [1108, 222] width 64 height 14
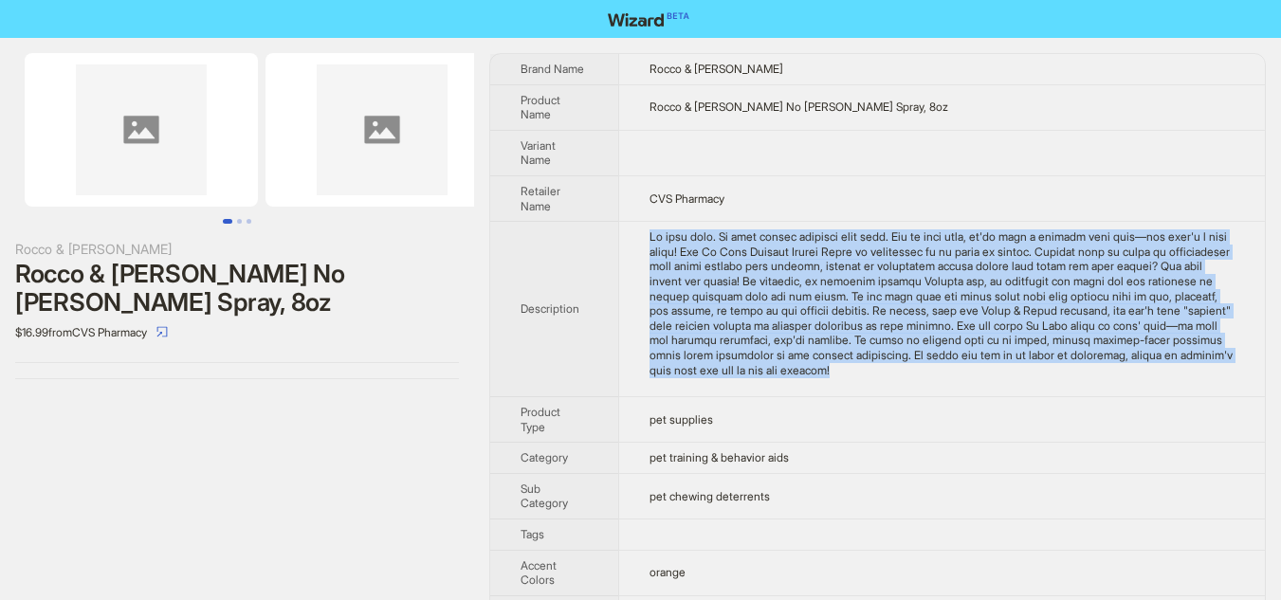
drag, startPoint x: 639, startPoint y: 234, endPoint x: 1117, endPoint y: 393, distance: 503.6
click at [1117, 393] on td at bounding box center [941, 309] width 646 height 175
copy div "We love pets. We love making products they love. But in this case, we've made a…"
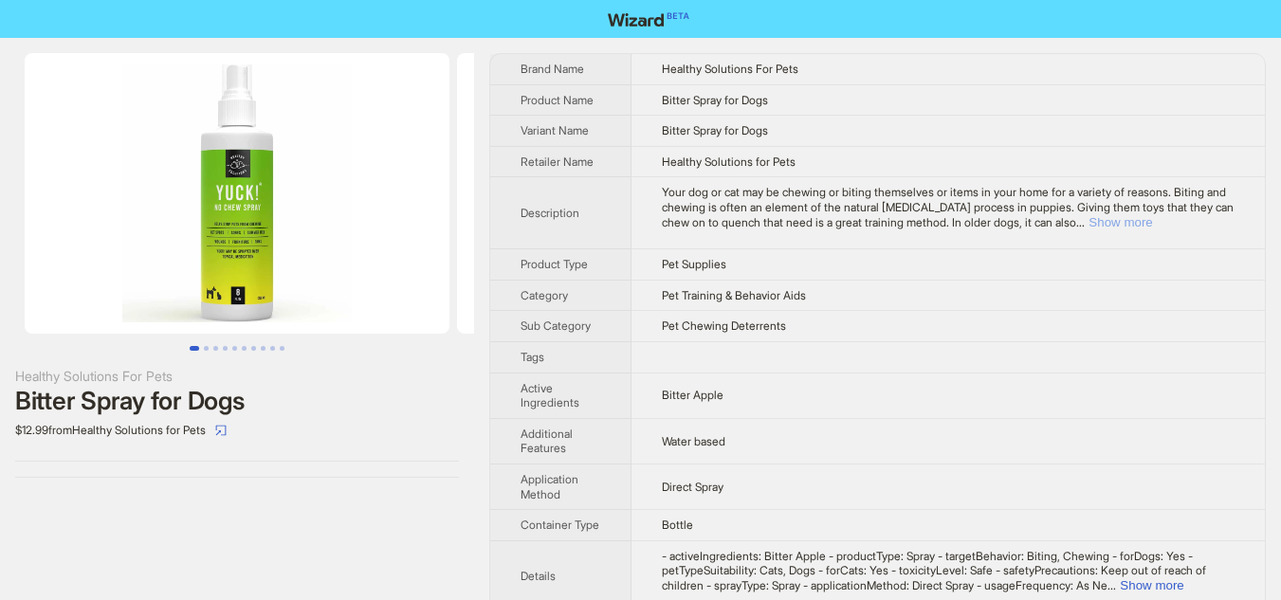
click at [1152, 224] on button "Show more" at bounding box center [1120, 222] width 64 height 14
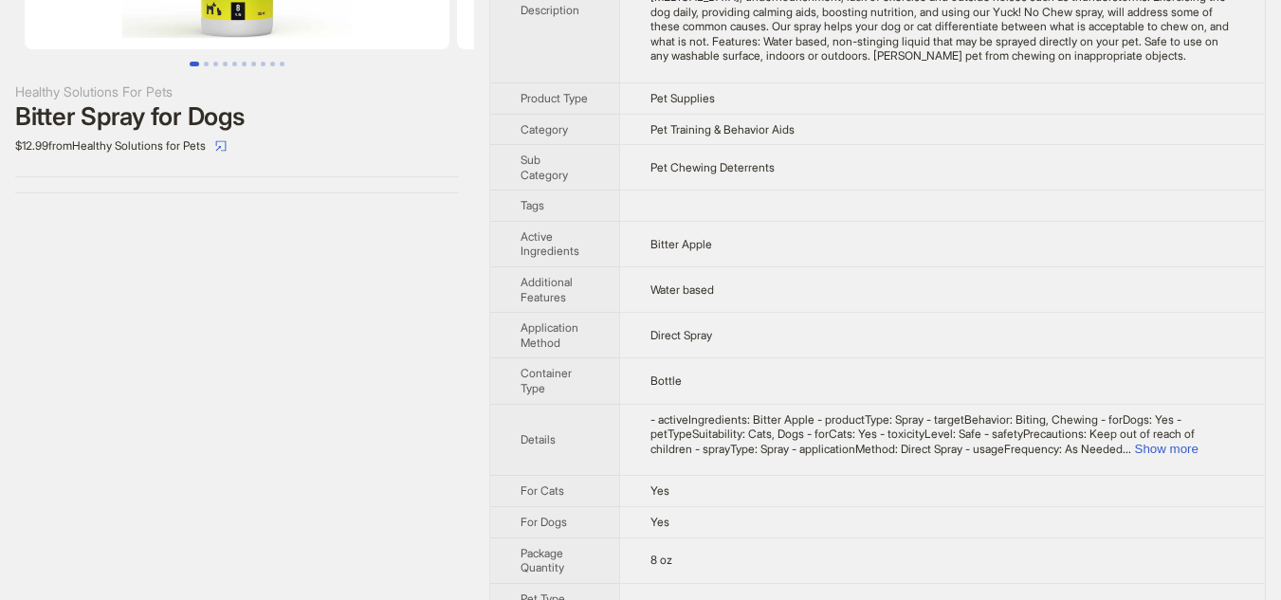
scroll to position [379, 0]
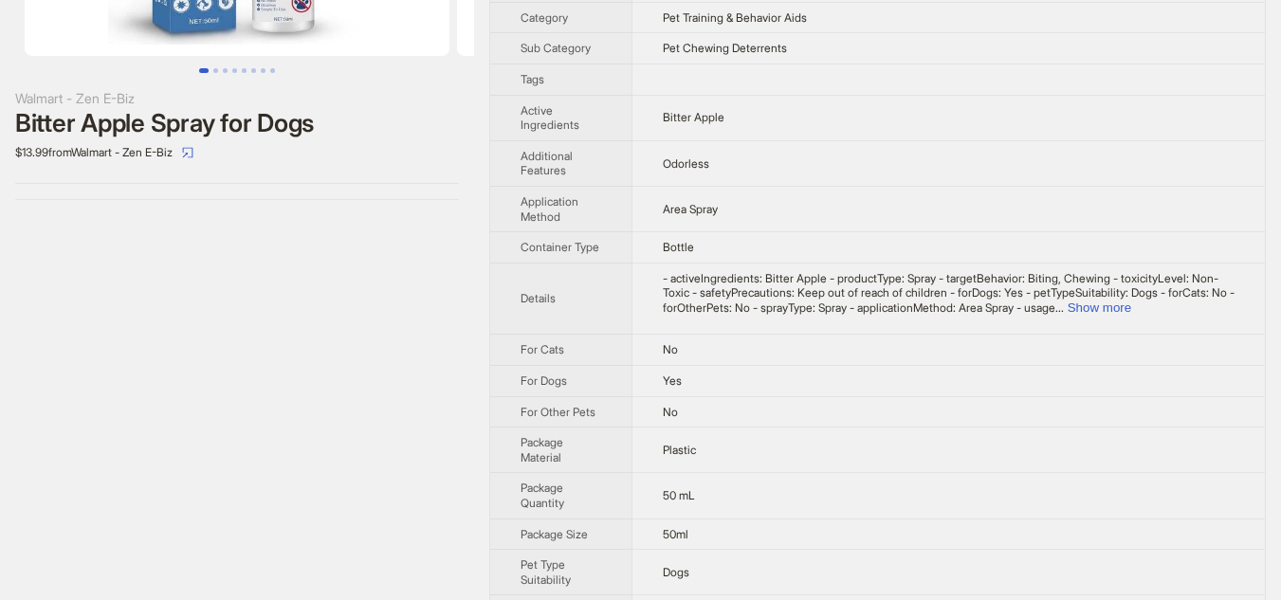
scroll to position [284, 0]
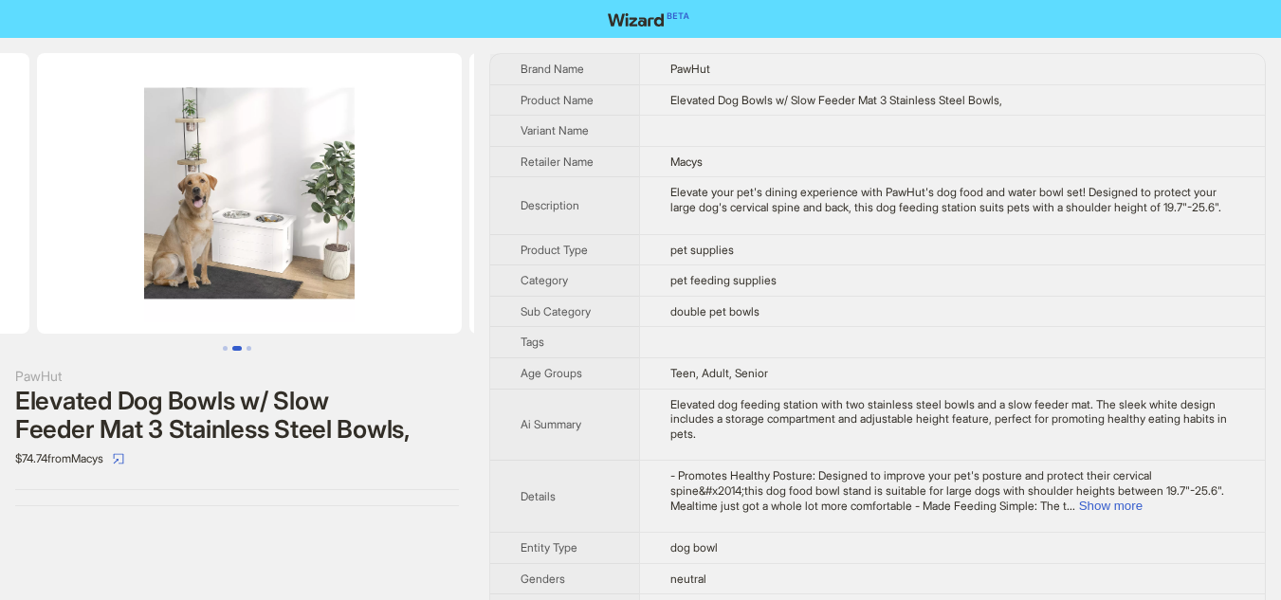
drag, startPoint x: 388, startPoint y: 265, endPoint x: 108, endPoint y: 252, distance: 279.9
click at [108, 252] on ul at bounding box center [237, 193] width 474 height 281
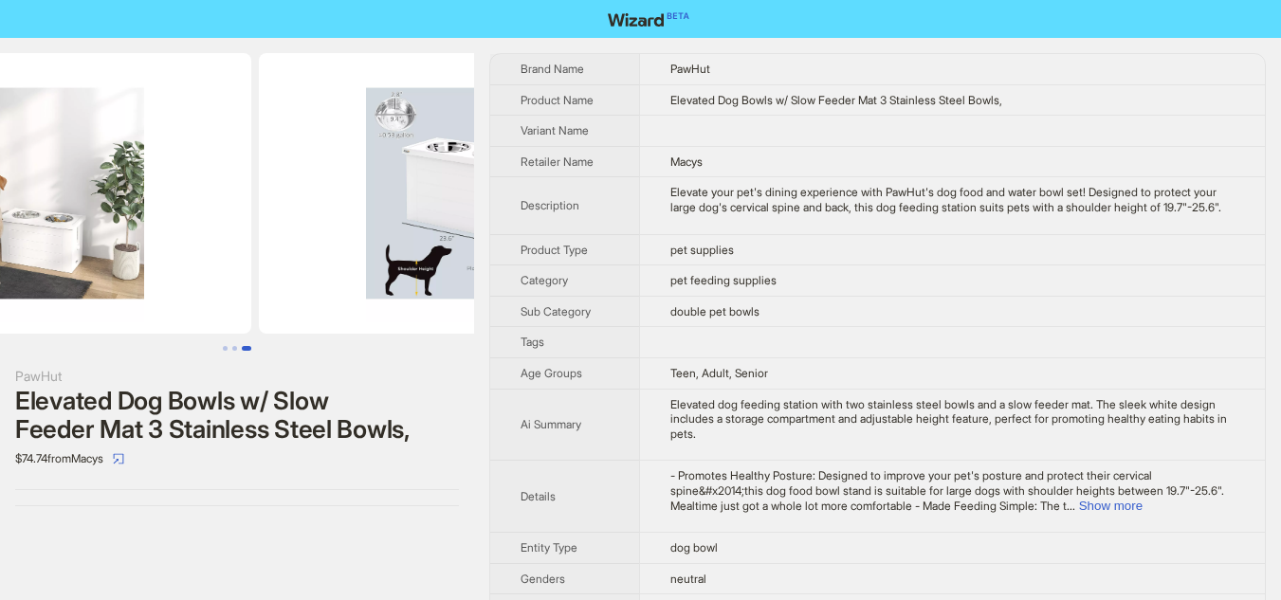
scroll to position [0, 864]
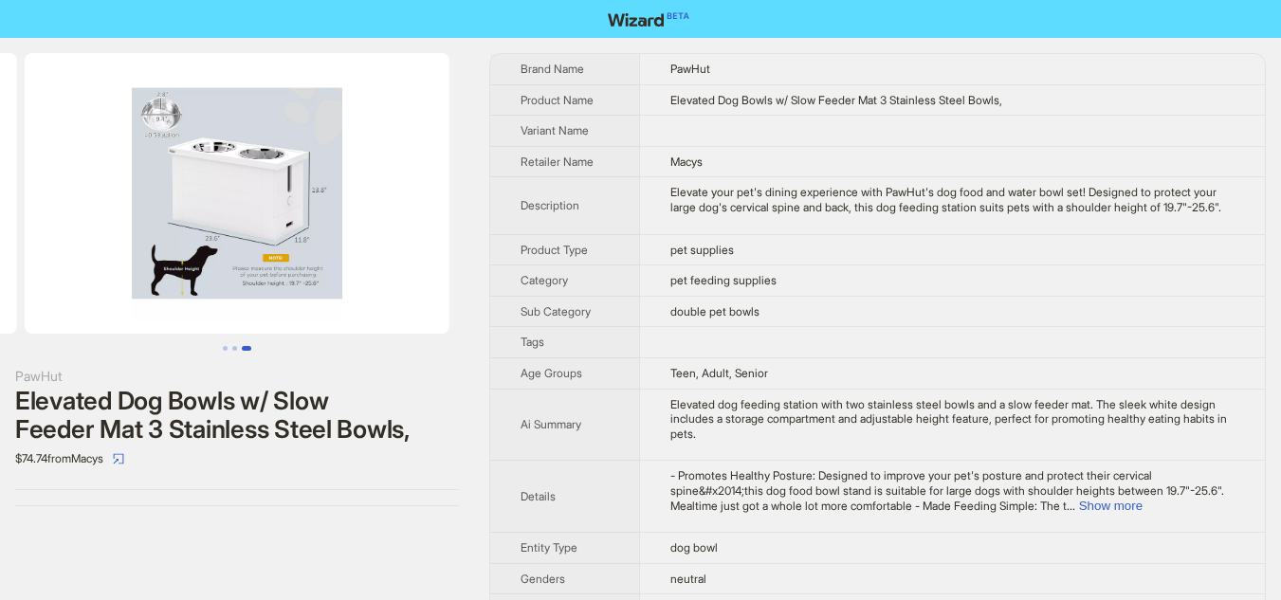
drag, startPoint x: 325, startPoint y: 260, endPoint x: 27, endPoint y: 233, distance: 298.8
click at [27, 233] on ul at bounding box center [237, 193] width 474 height 281
drag, startPoint x: 322, startPoint y: 237, endPoint x: 0, endPoint y: 204, distance: 324.0
click at [0, 204] on ul at bounding box center [237, 193] width 474 height 281
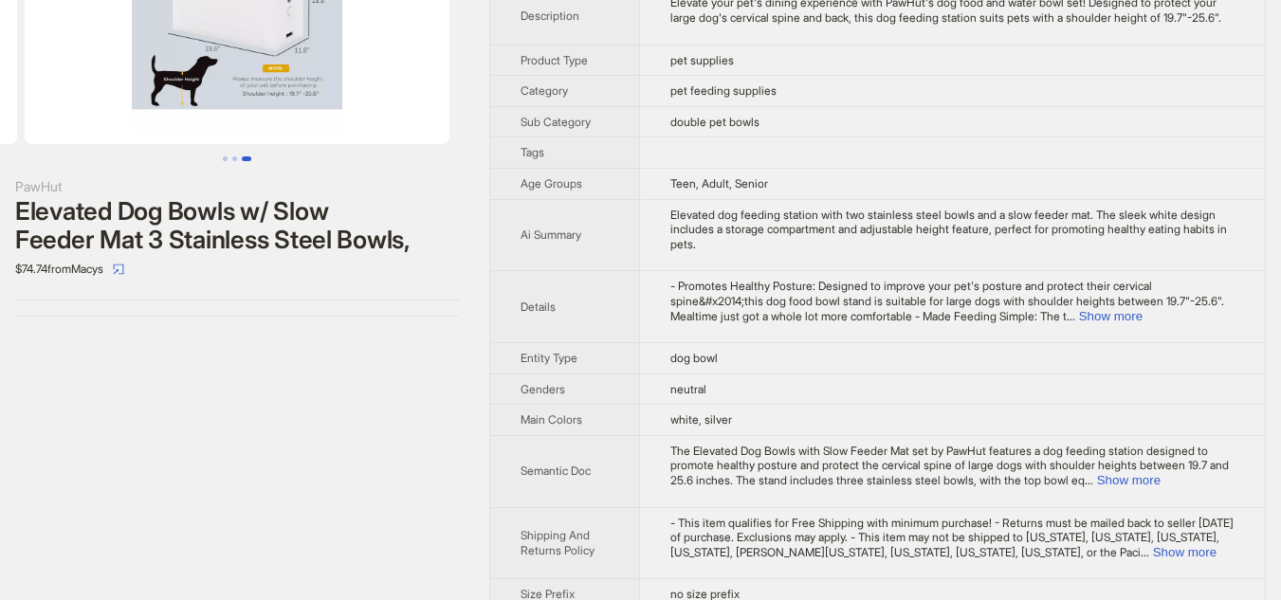
scroll to position [230, 0]
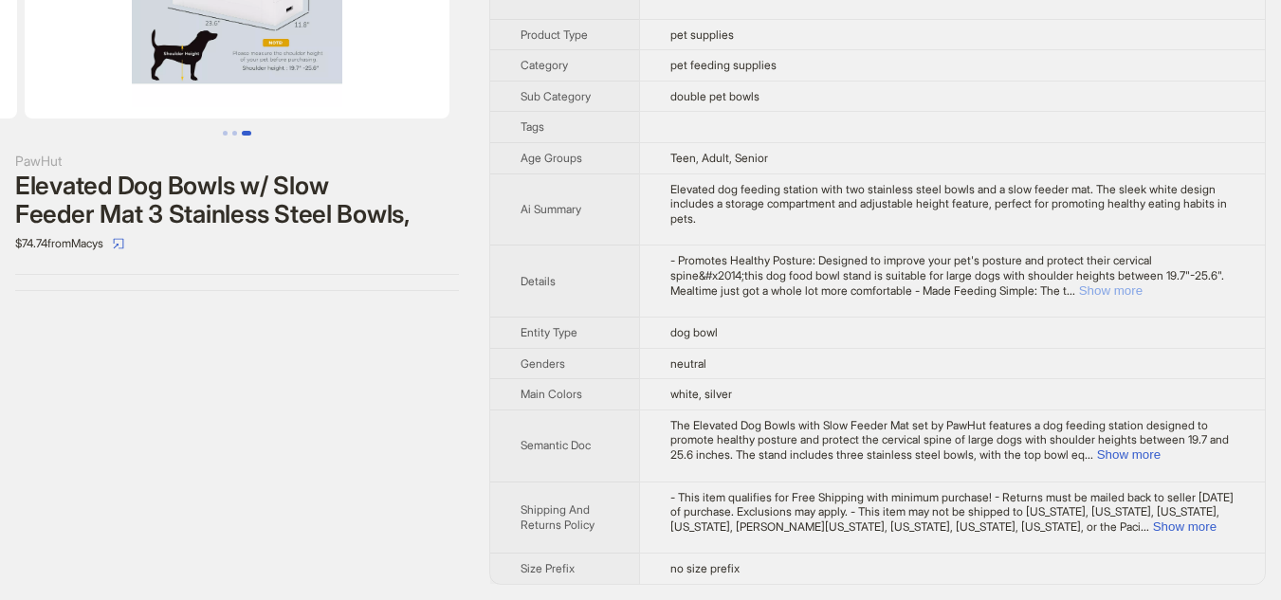
click at [1142, 288] on button "Show more" at bounding box center [1111, 290] width 64 height 14
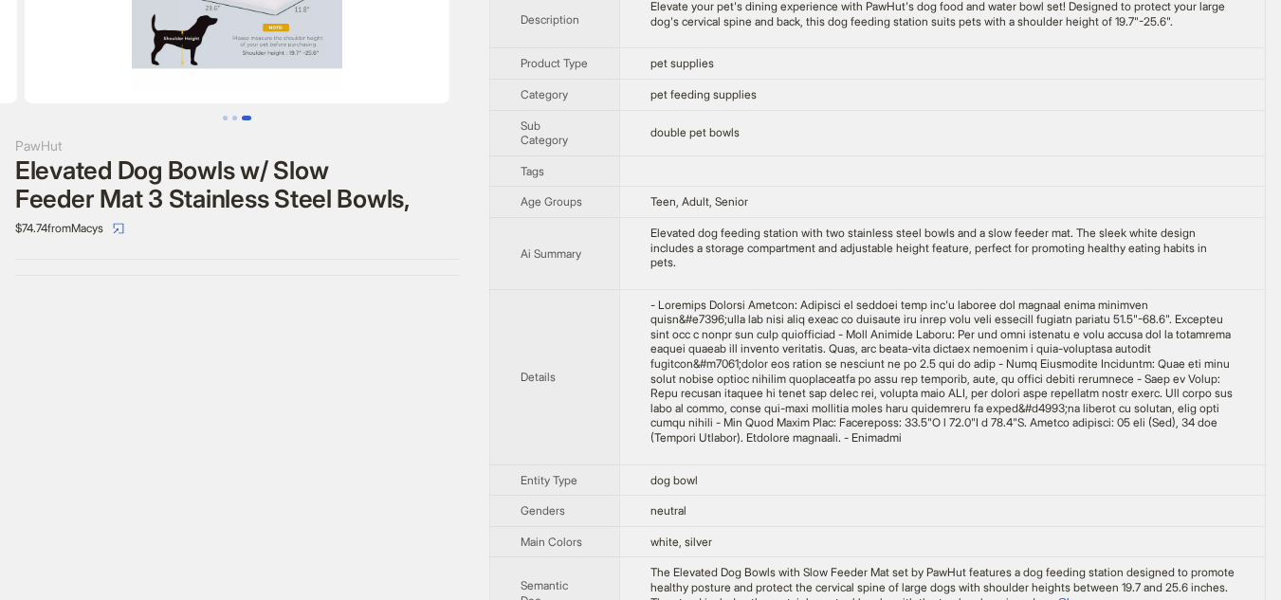
scroll to position [136, 0]
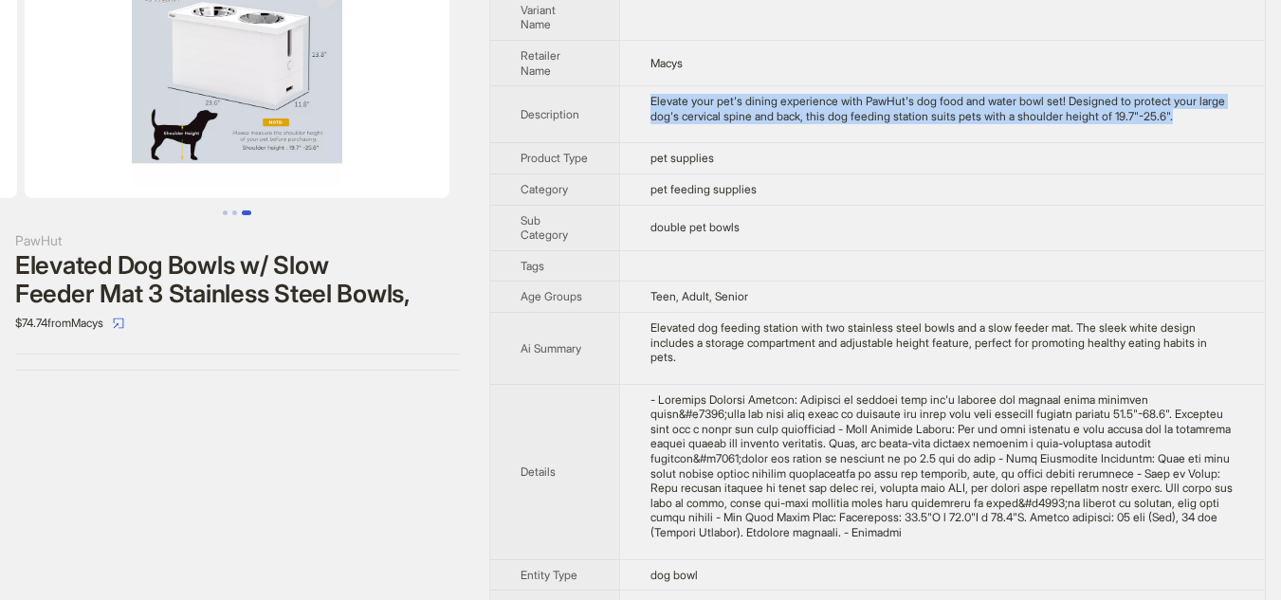
drag, startPoint x: 649, startPoint y: 106, endPoint x: 1257, endPoint y: 136, distance: 608.3
click at [1257, 136] on td "Elevate your pet's dining experience with PawHut's dog food and water bowl set!…" at bounding box center [941, 114] width 645 height 57
copy div "Elevate your pet's dining experience with PawHut's dog food and water bowl set!…"
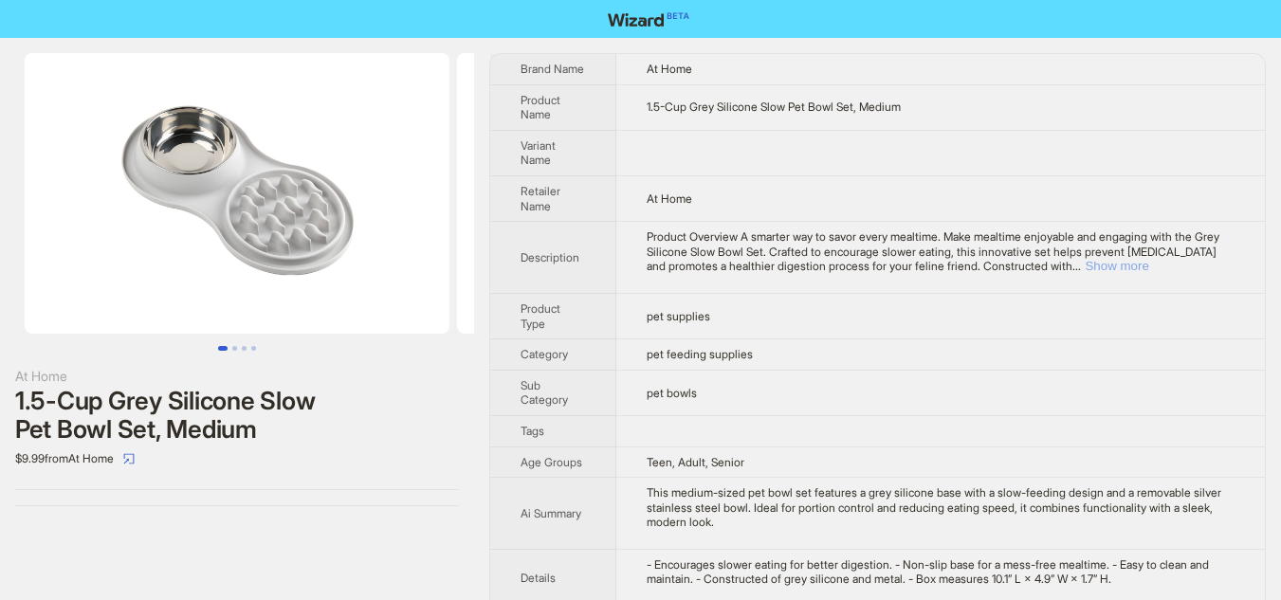
click at [1148, 266] on button "Show more" at bounding box center [1116, 266] width 64 height 14
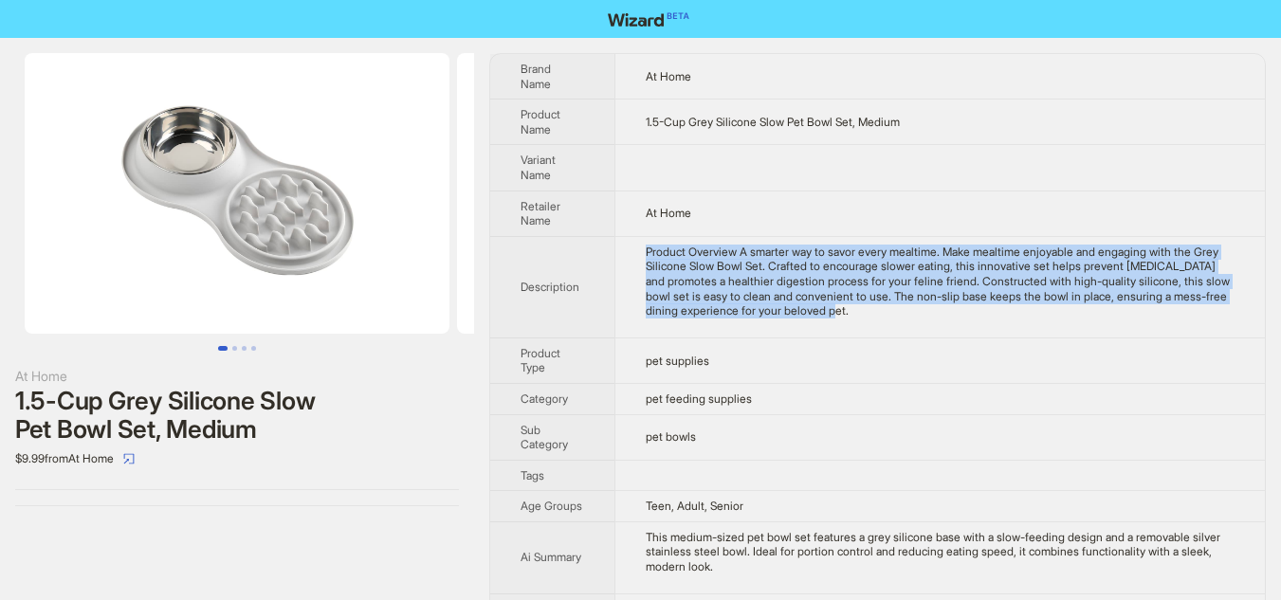
drag, startPoint x: 645, startPoint y: 251, endPoint x: 1118, endPoint y: 314, distance: 476.2
click at [1118, 314] on td "Product Overview A smarter way to savor every mealtime. Make mealtime enjoyable…" at bounding box center [939, 286] width 650 height 101
copy div "Product Overview A smarter way to savor every mealtime. Make mealtime enjoyable…"
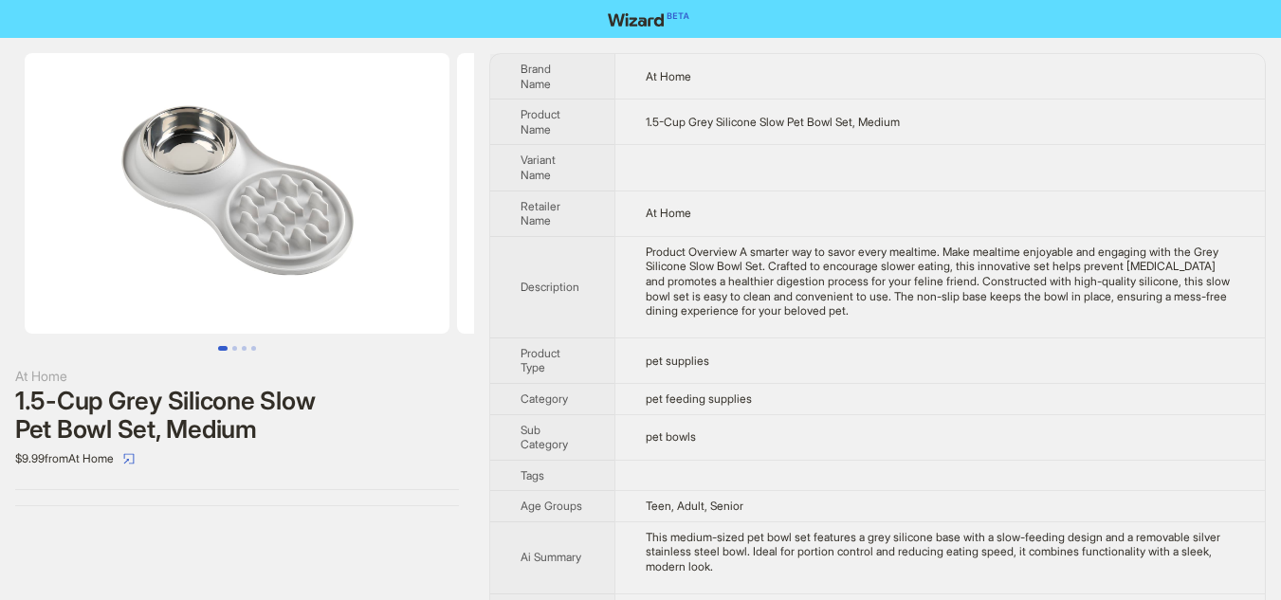
click at [462, 373] on div "At Home 1.5-Cup Grey Silicone Slow Pet Bowl Set, Medium $9.99 from At Home" at bounding box center [237, 279] width 474 height 483
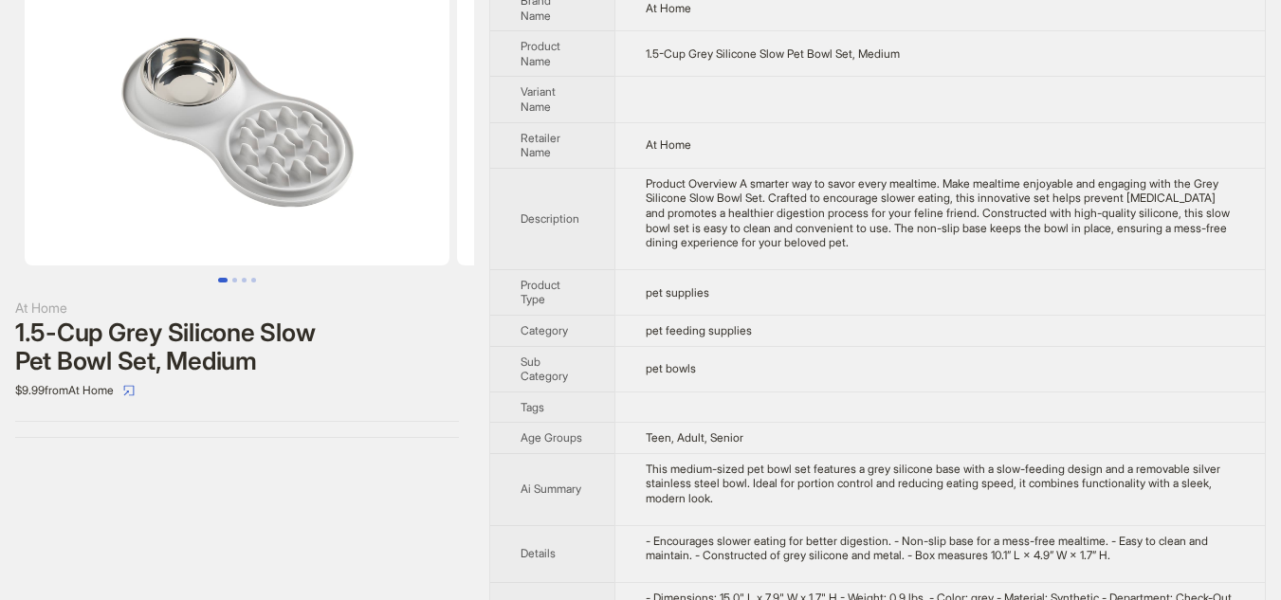
scroll to position [34, 0]
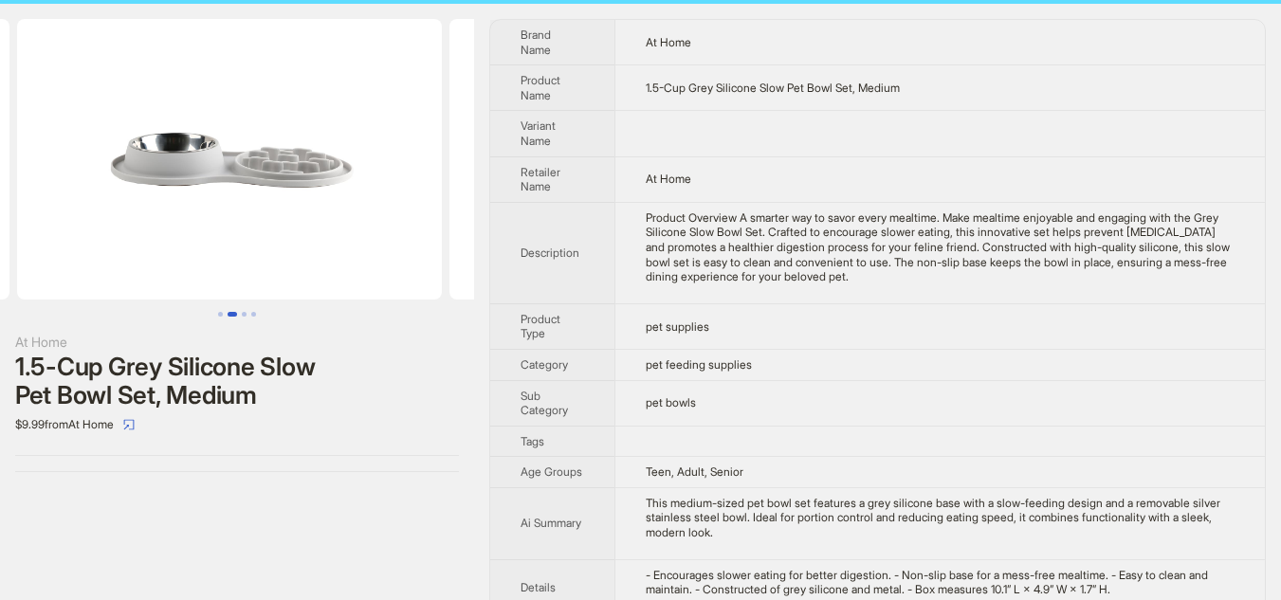
drag, startPoint x: 367, startPoint y: 209, endPoint x: 74, endPoint y: 209, distance: 292.9
click at [74, 209] on ul at bounding box center [237, 159] width 474 height 281
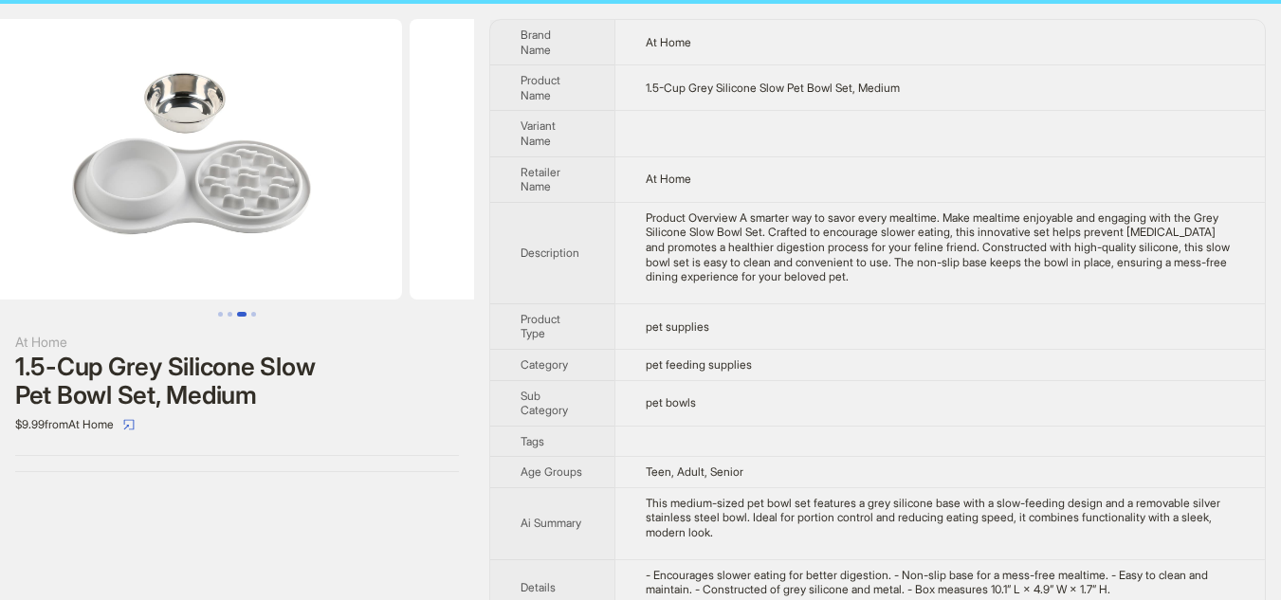
drag, startPoint x: 388, startPoint y: 238, endPoint x: 66, endPoint y: 239, distance: 321.3
click at [68, 238] on ul at bounding box center [237, 159] width 474 height 281
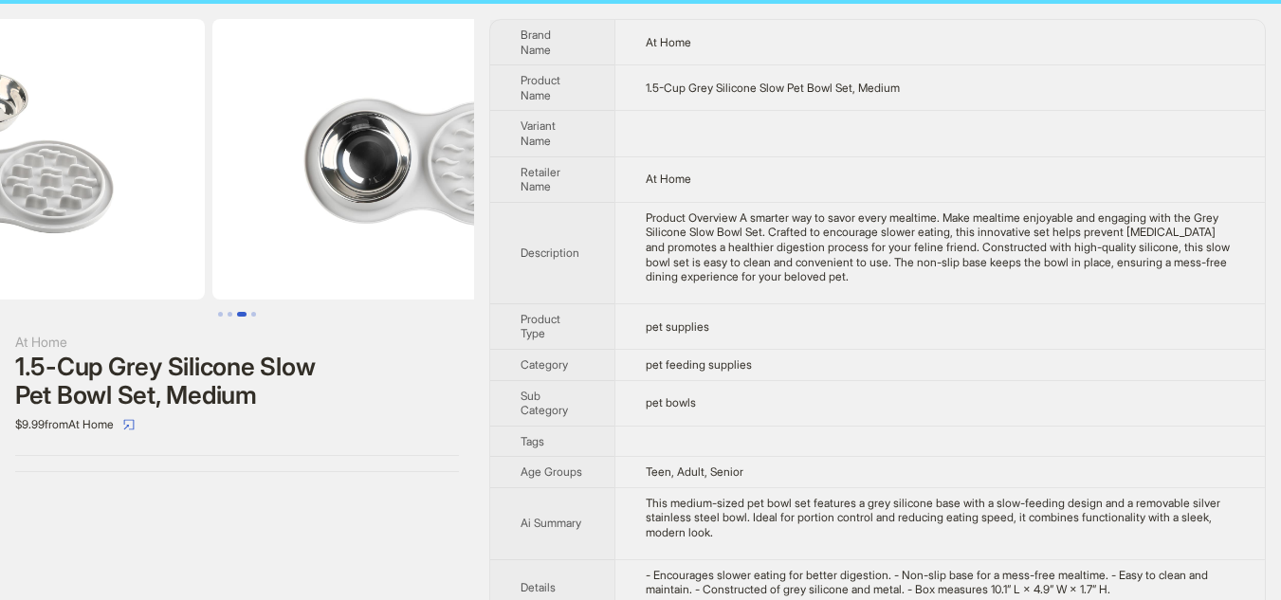
scroll to position [0, 1297]
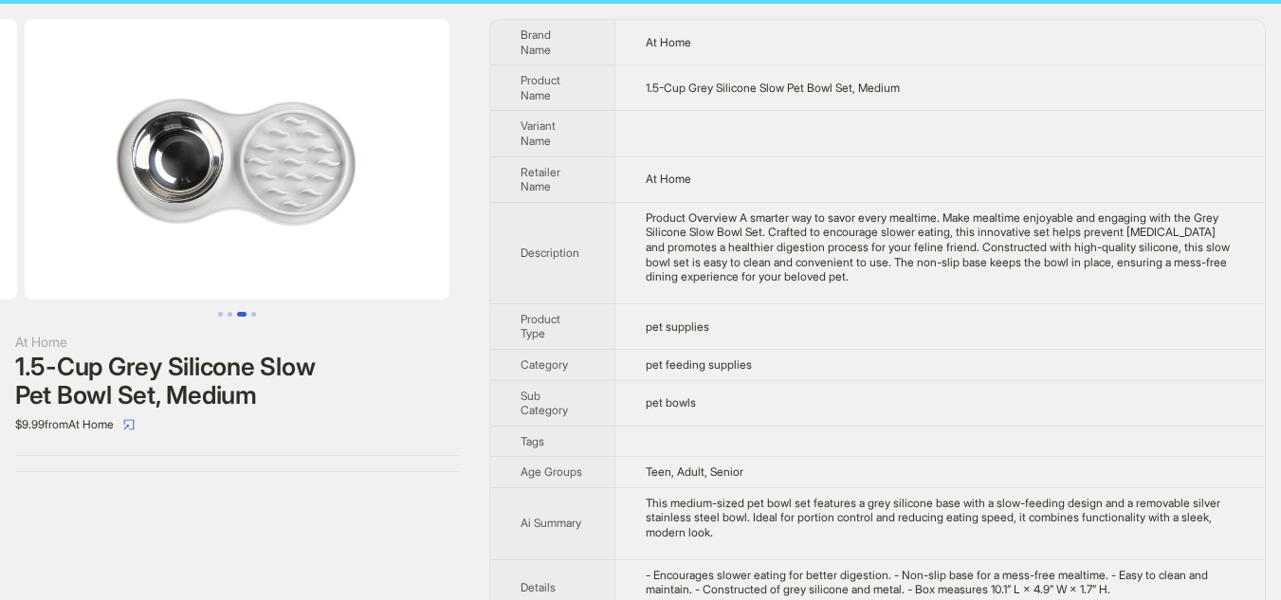
drag, startPoint x: 290, startPoint y: 245, endPoint x: 0, endPoint y: 228, distance: 290.5
drag, startPoint x: 344, startPoint y: 228, endPoint x: 0, endPoint y: 227, distance: 344.1
click at [0, 227] on ul at bounding box center [237, 159] width 474 height 281
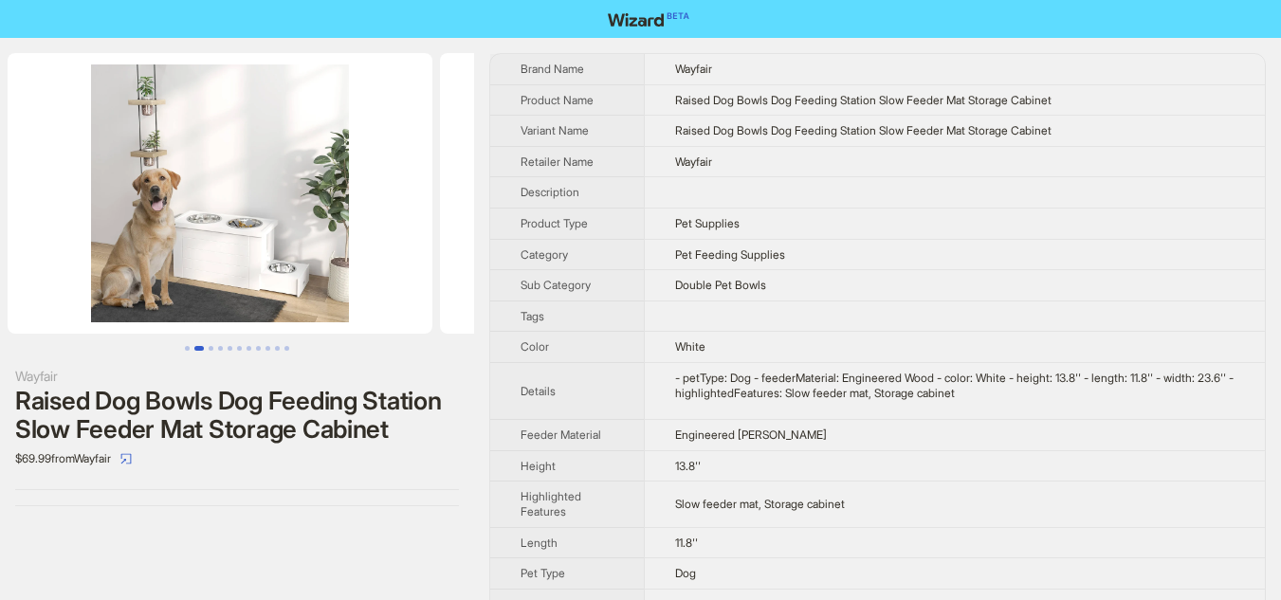
drag, startPoint x: 373, startPoint y: 244, endPoint x: 73, endPoint y: 209, distance: 301.5
click at [73, 209] on ul at bounding box center [237, 193] width 474 height 281
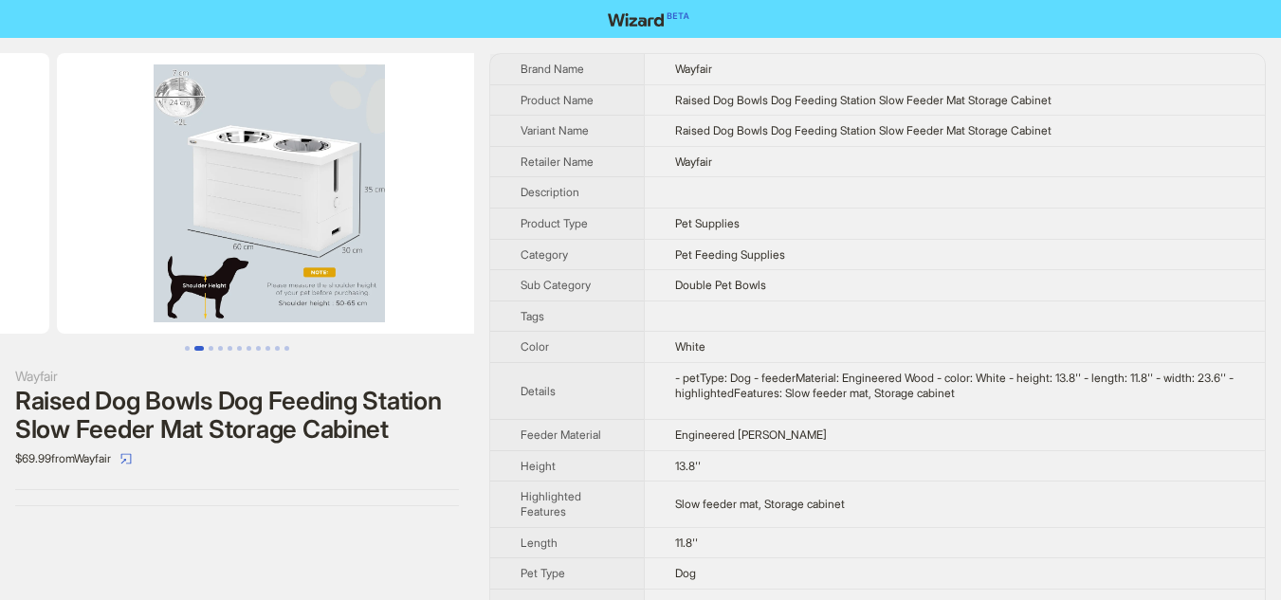
drag, startPoint x: 322, startPoint y: 245, endPoint x: 52, endPoint y: 219, distance: 271.3
click at [53, 219] on ul at bounding box center [237, 193] width 474 height 281
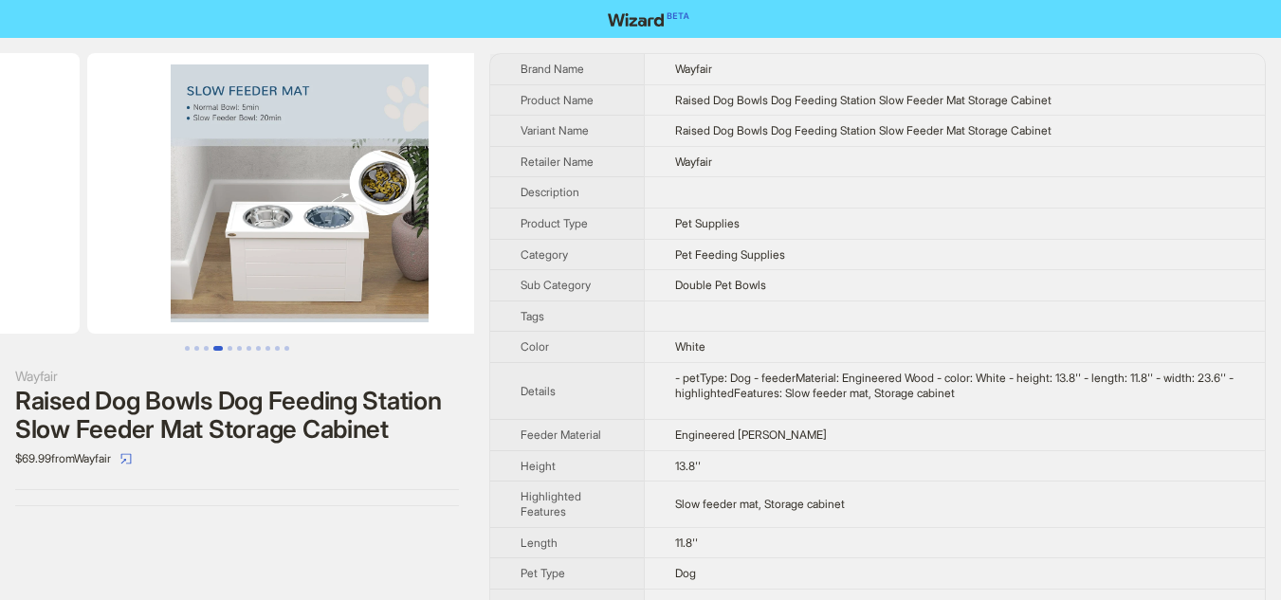
drag, startPoint x: 299, startPoint y: 240, endPoint x: 44, endPoint y: 196, distance: 258.7
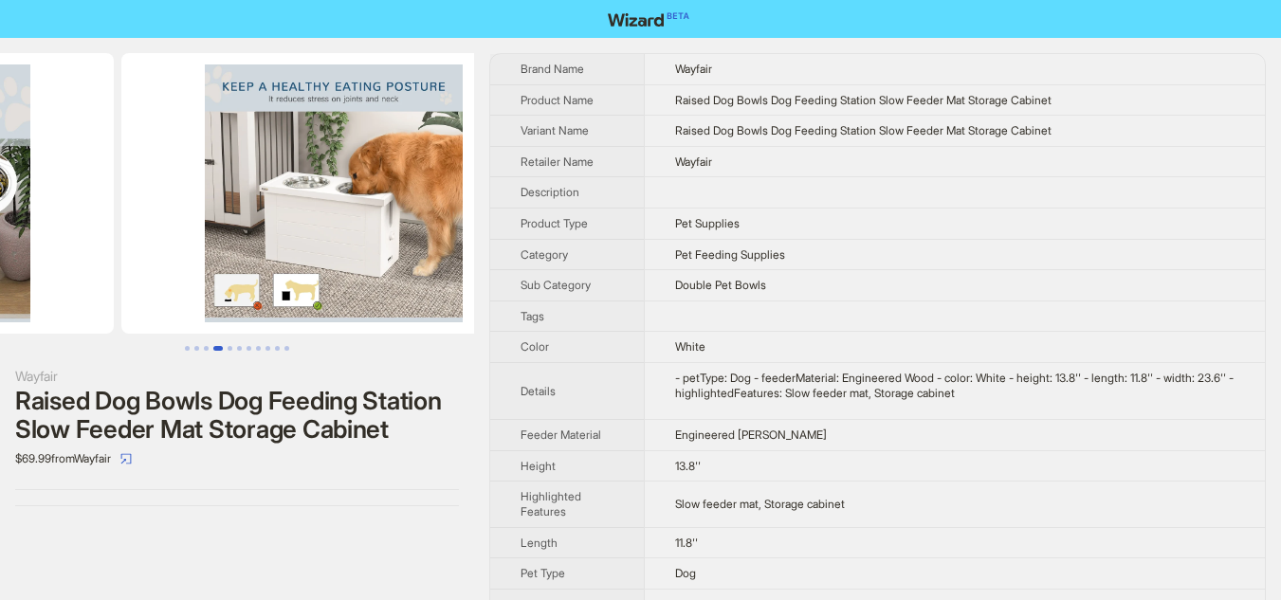
drag, startPoint x: 330, startPoint y: 225, endPoint x: 104, endPoint y: 213, distance: 225.9
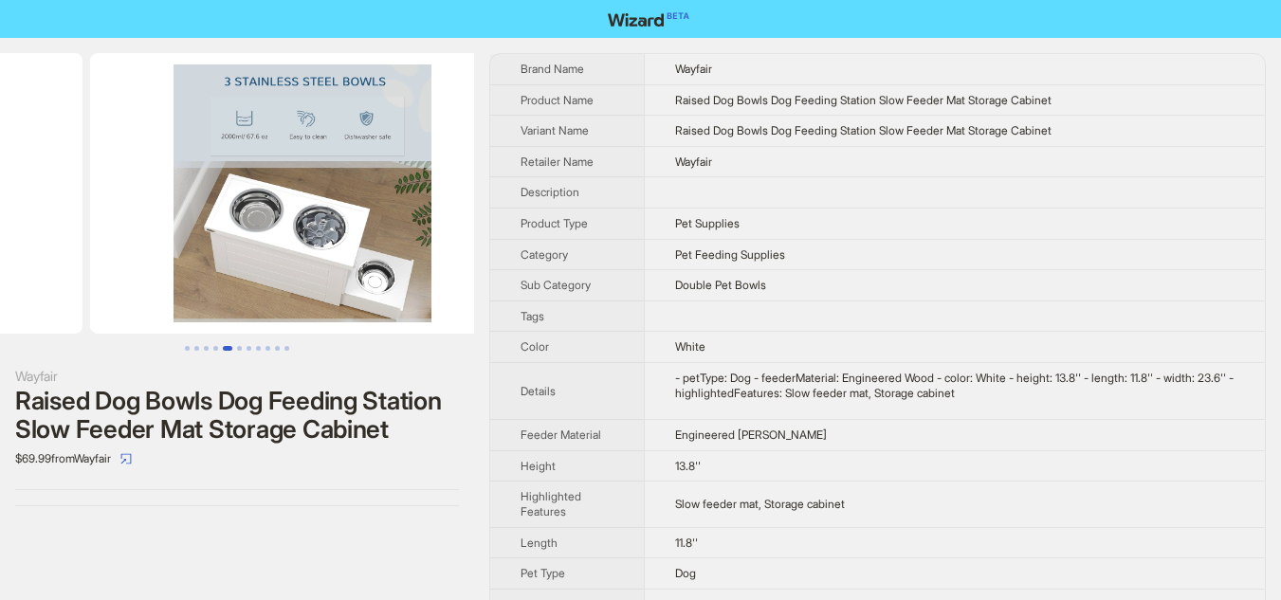
scroll to position [0, 2161]
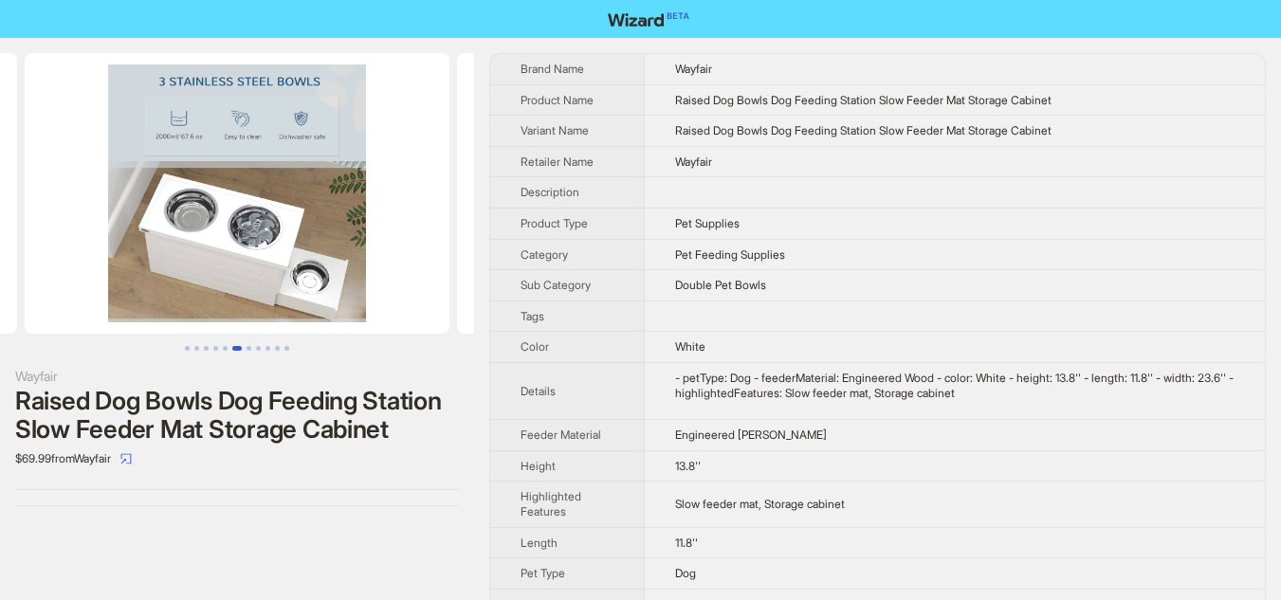
drag, startPoint x: 325, startPoint y: 227, endPoint x: 37, endPoint y: 191, distance: 290.3
click at [37, 191] on ul at bounding box center [237, 193] width 474 height 281
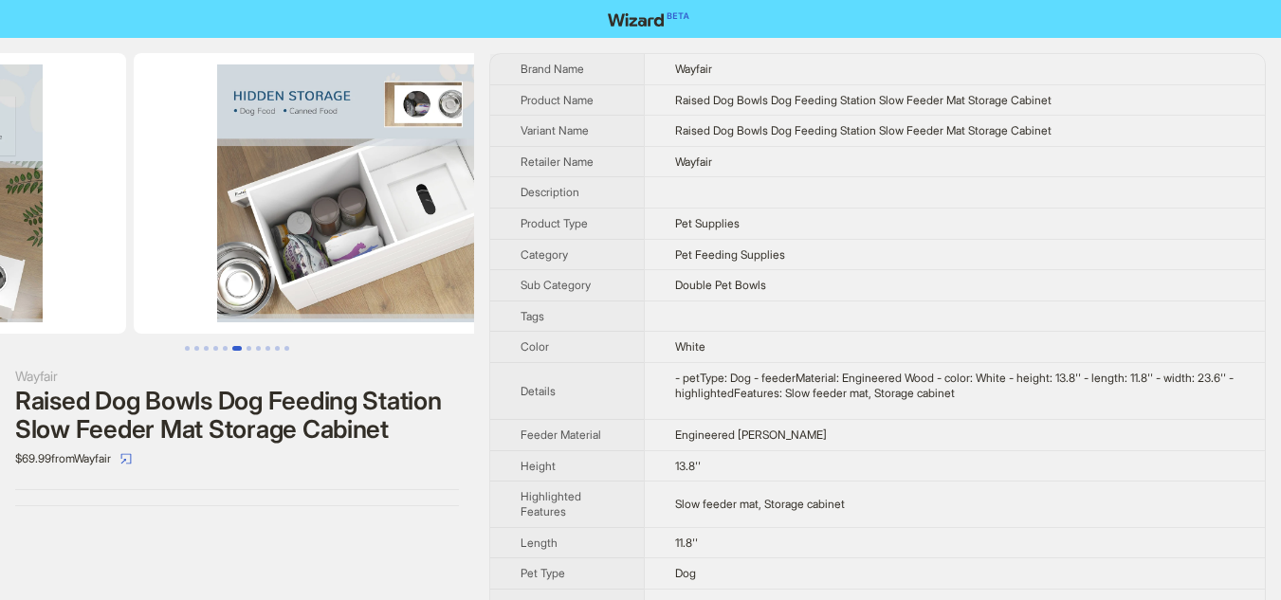
drag, startPoint x: 350, startPoint y: 265, endPoint x: 128, endPoint y: 249, distance: 222.4
click at [128, 249] on ul at bounding box center [237, 193] width 474 height 281
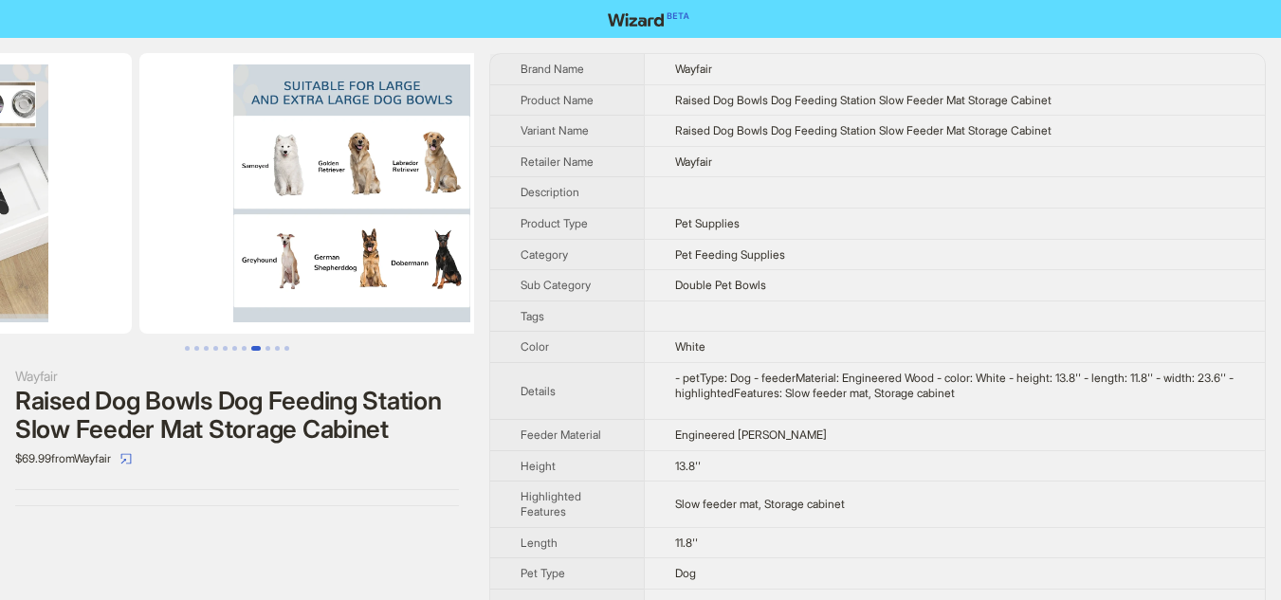
drag, startPoint x: 318, startPoint y: 266, endPoint x: 21, endPoint y: 241, distance: 297.8
click at [33, 244] on ul at bounding box center [237, 193] width 474 height 281
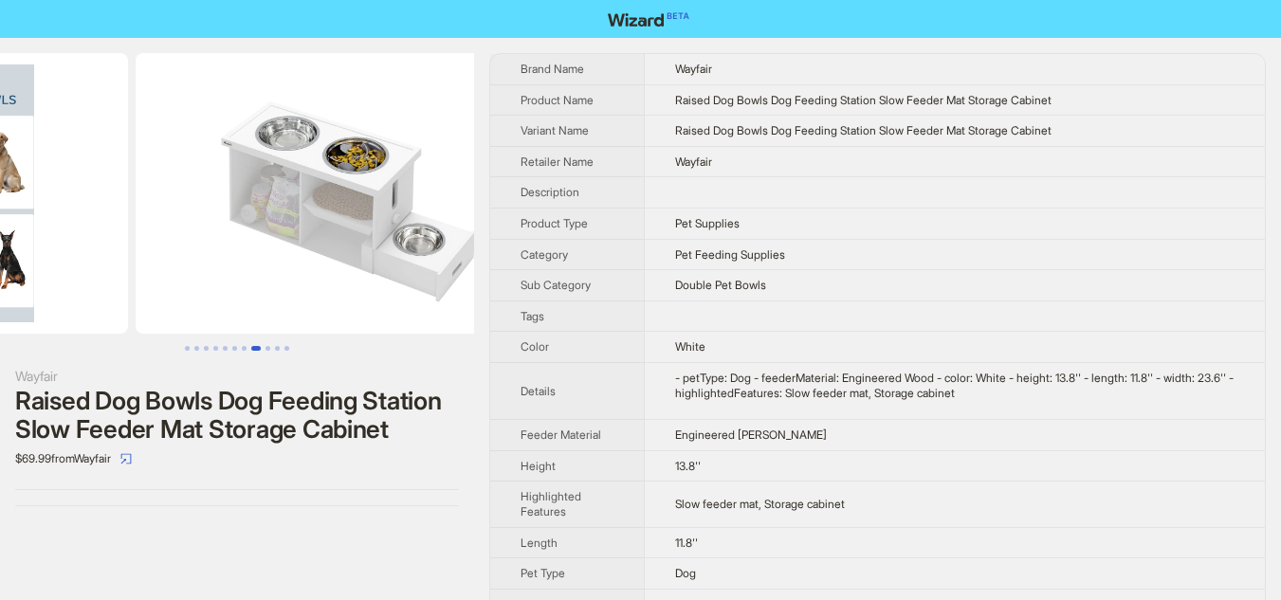
drag, startPoint x: 307, startPoint y: 238, endPoint x: 68, endPoint y: 238, distance: 238.9
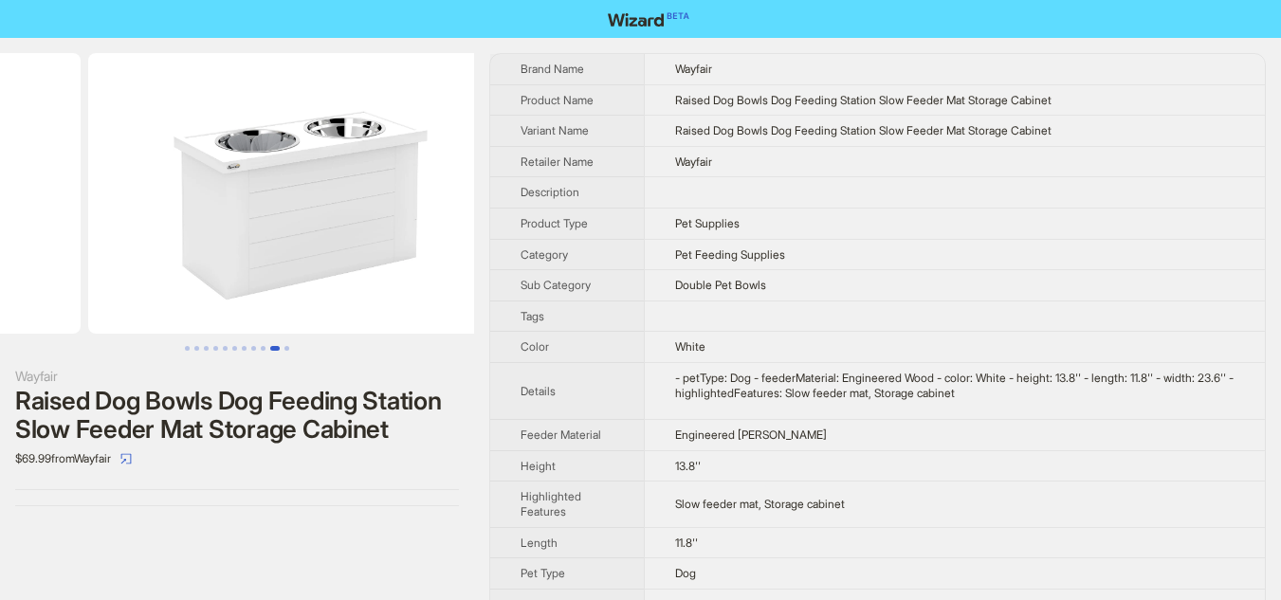
drag, startPoint x: 338, startPoint y: 256, endPoint x: 102, endPoint y: 248, distance: 236.1
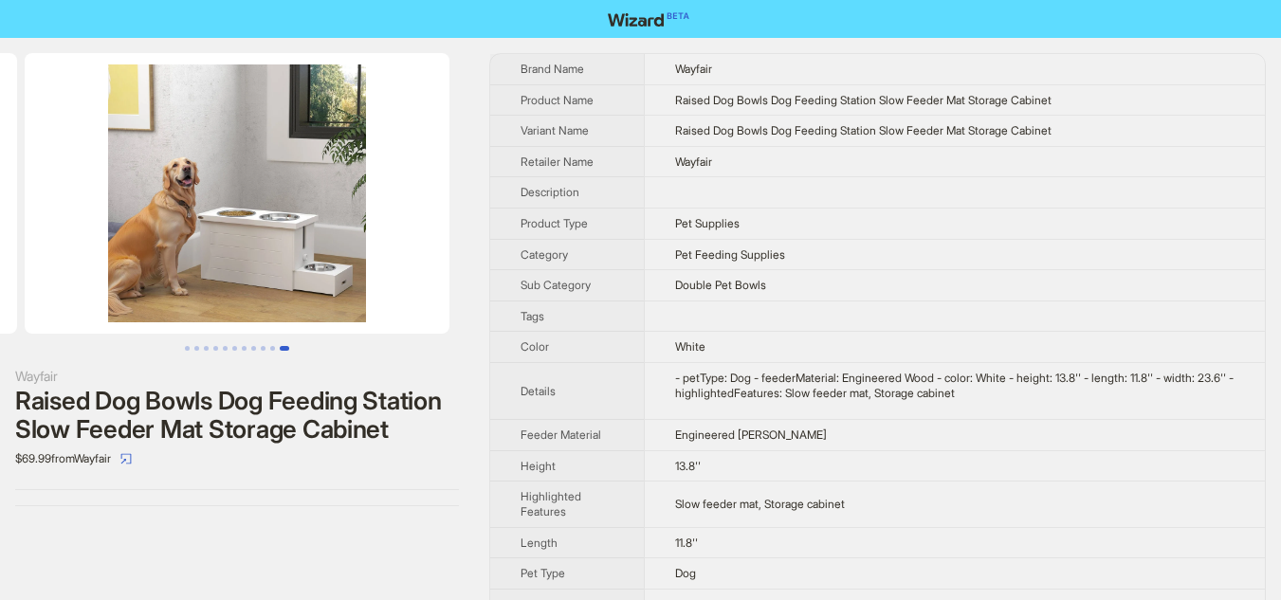
drag, startPoint x: 333, startPoint y: 256, endPoint x: 2, endPoint y: 219, distance: 332.9
drag, startPoint x: 319, startPoint y: 248, endPoint x: 0, endPoint y: 178, distance: 327.0
click at [0, 179] on ul at bounding box center [237, 193] width 474 height 281
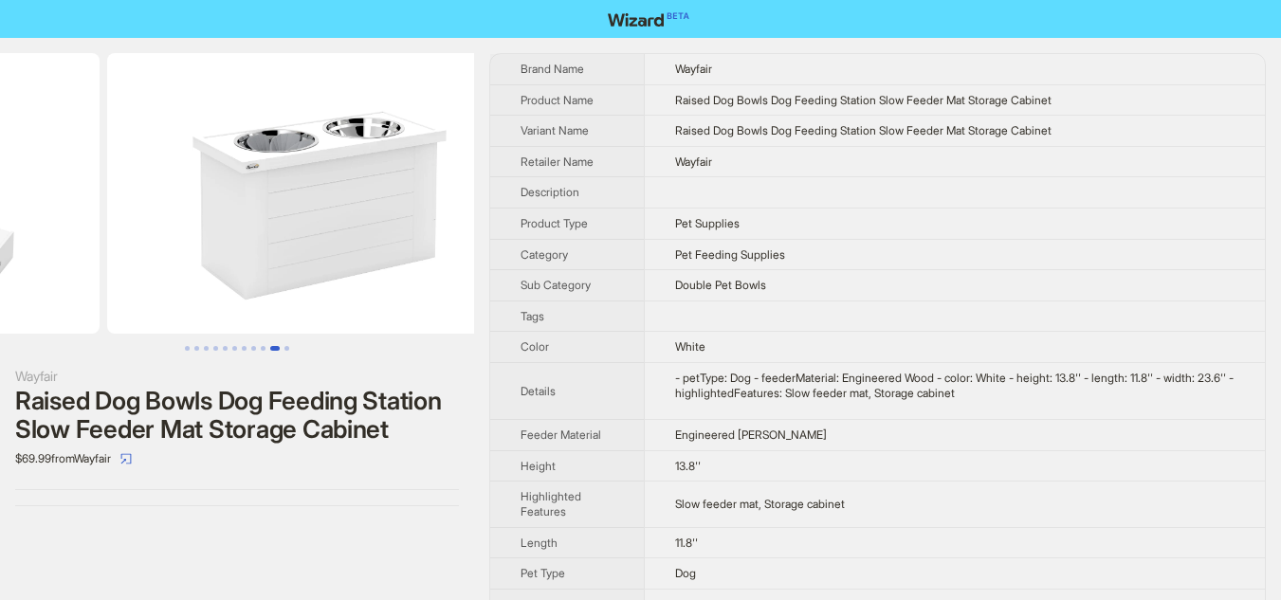
drag, startPoint x: 129, startPoint y: 198, endPoint x: 472, endPoint y: 198, distance: 343.1
click at [472, 198] on ul at bounding box center [237, 193] width 474 height 281
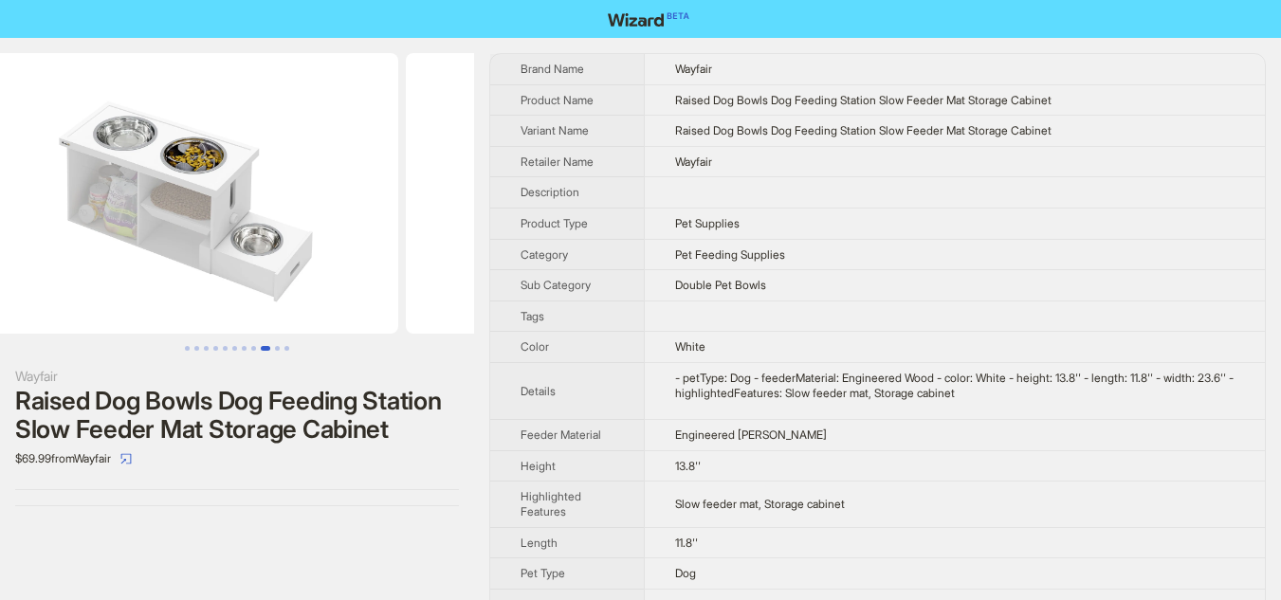
drag, startPoint x: 264, startPoint y: 200, endPoint x: 518, endPoint y: 200, distance: 254.0
click at [518, 200] on div "Wayfair Raised Dog Bowls Dog Feeding Station Slow Feeder Mat Storage Cabinet $6…" at bounding box center [640, 336] width 1281 height 597
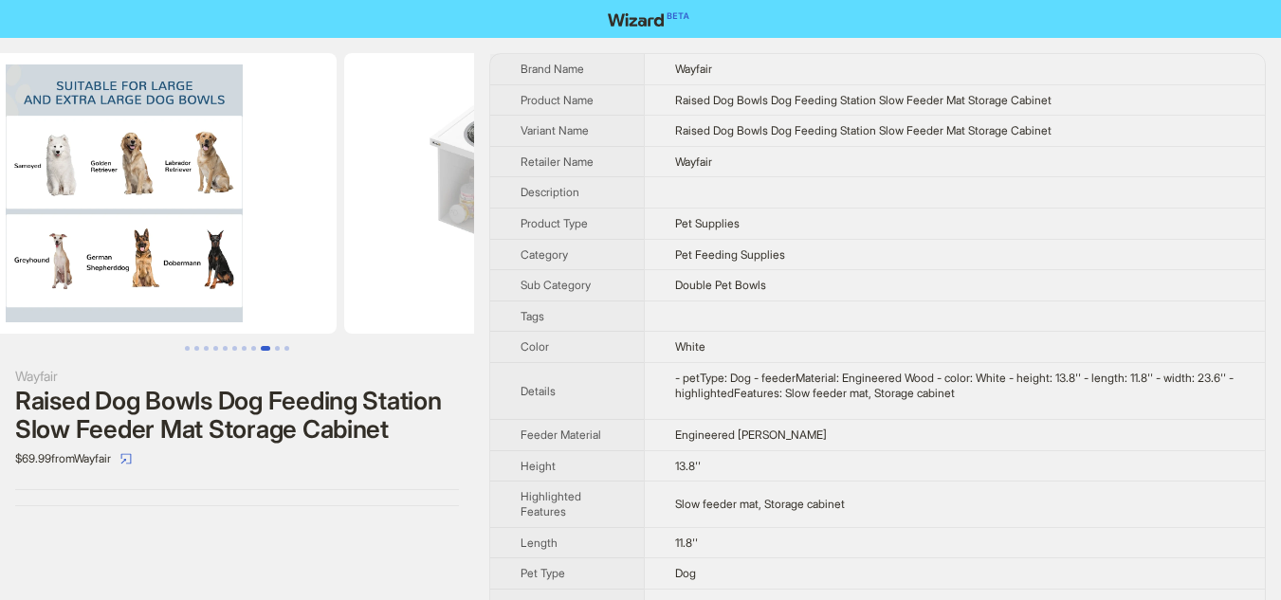
drag, startPoint x: 316, startPoint y: 200, endPoint x: 529, endPoint y: 204, distance: 213.3
click at [529, 204] on div "Wayfair Raised Dog Bowls Dog Feeding Station Slow Feeder Mat Storage Cabinet $6…" at bounding box center [640, 336] width 1281 height 597
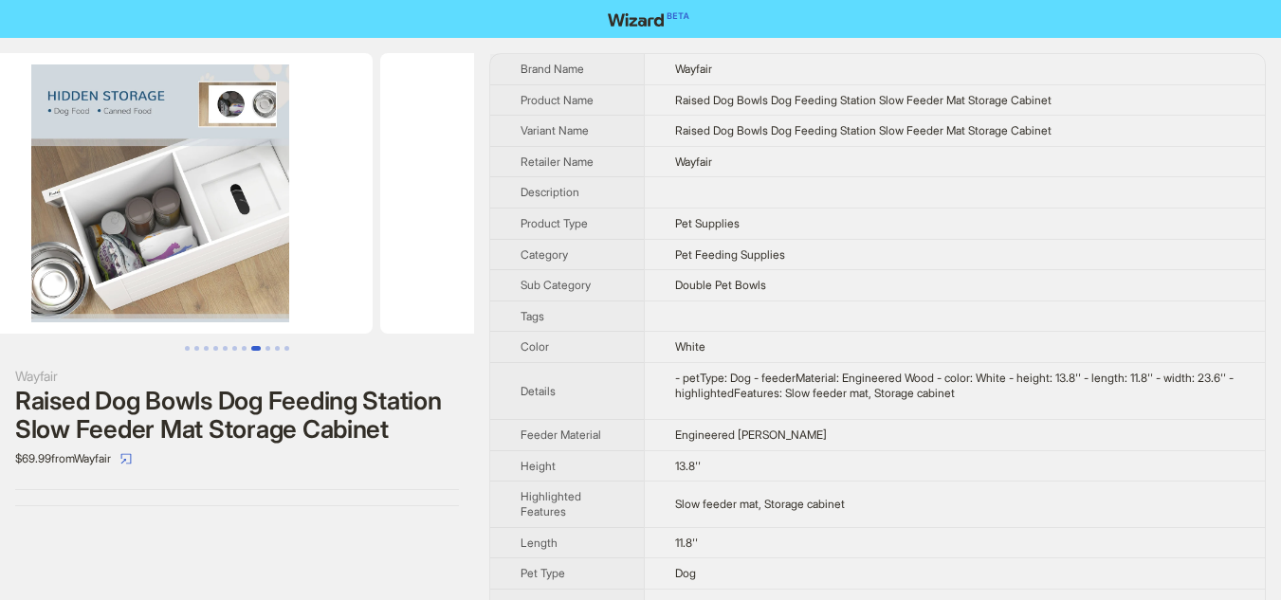
drag, startPoint x: 302, startPoint y: 209, endPoint x: 539, endPoint y: 213, distance: 237.0
click at [539, 213] on div "Wayfair Raised Dog Bowls Dog Feeding Station Slow Feeder Mat Storage Cabinet $6…" at bounding box center [640, 336] width 1281 height 597
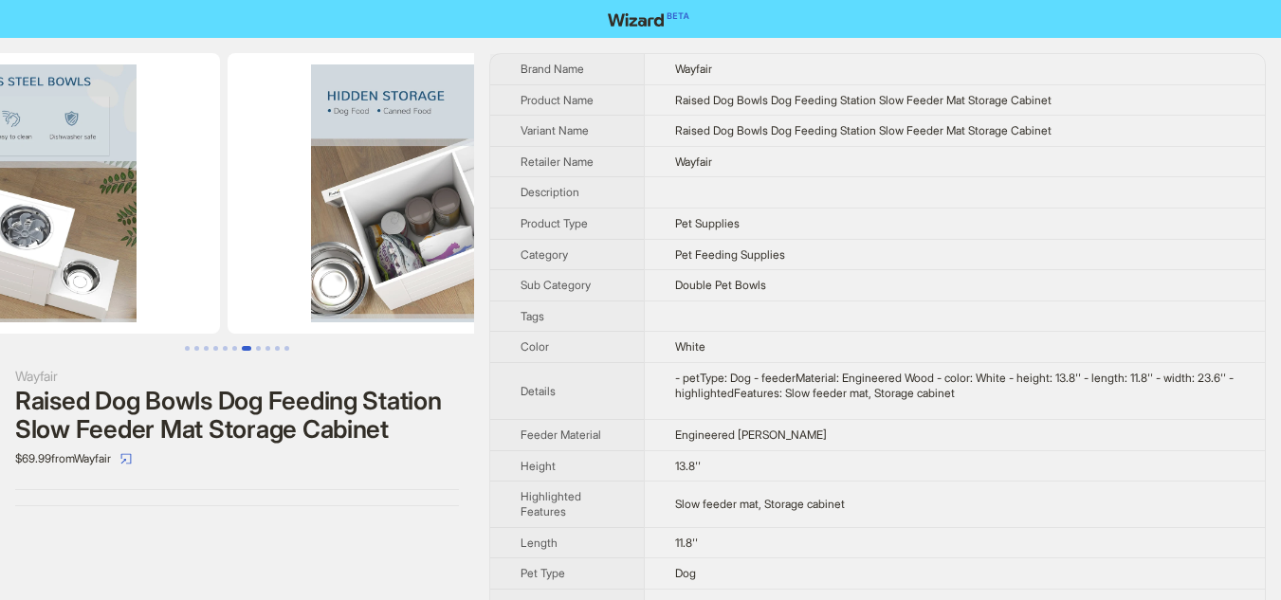
drag, startPoint x: 341, startPoint y: 215, endPoint x: 479, endPoint y: 220, distance: 137.5
click at [479, 220] on div "Wayfair Raised Dog Bowls Dog Feeding Station Slow Feeder Mat Storage Cabinet $6…" at bounding box center [640, 336] width 1281 height 597
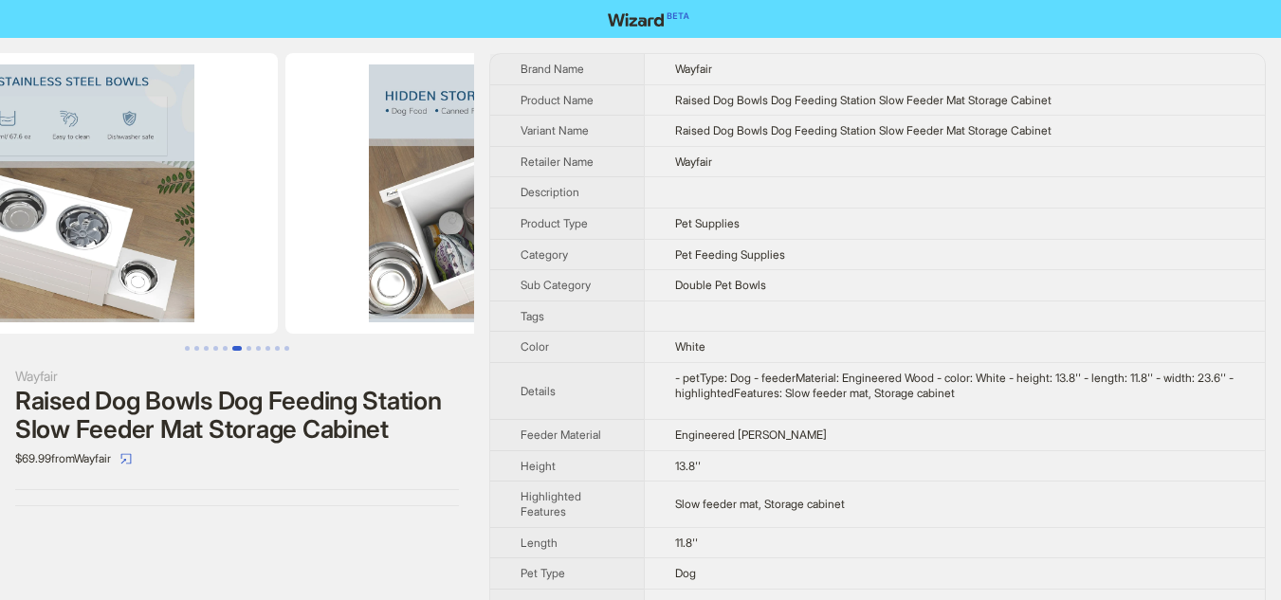
drag, startPoint x: 305, startPoint y: 221, endPoint x: 463, endPoint y: 228, distance: 158.5
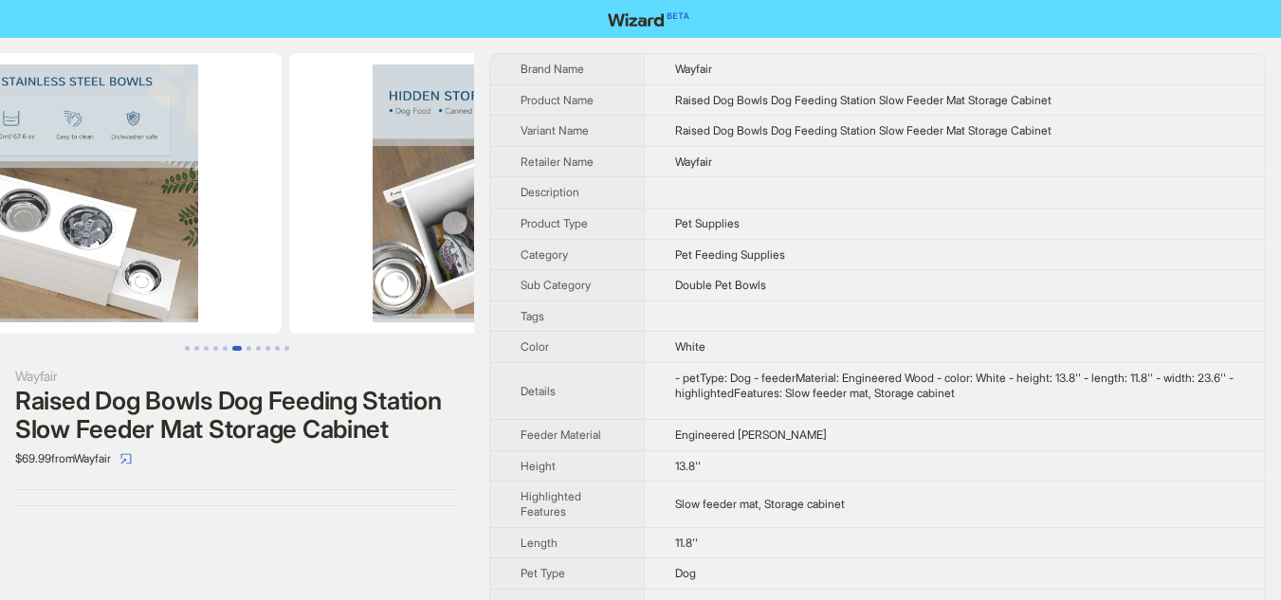
click at [463, 228] on img at bounding box center [501, 193] width 425 height 281
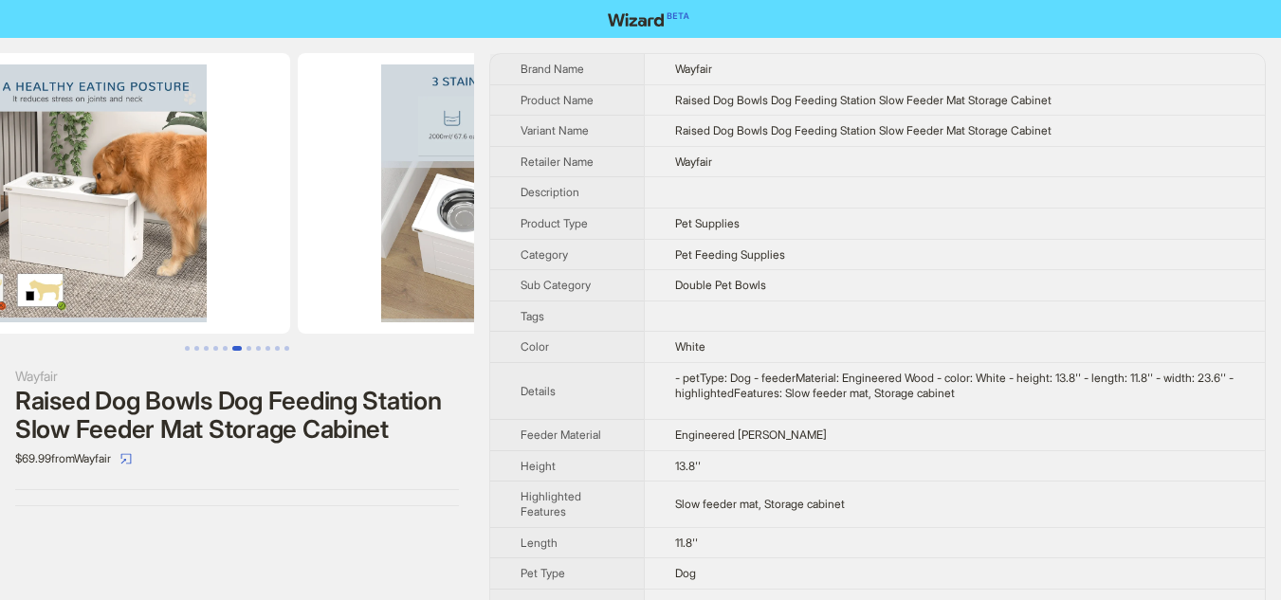
drag, startPoint x: 271, startPoint y: 228, endPoint x: 481, endPoint y: 250, distance: 210.6
click at [481, 250] on div "Wayfair Raised Dog Bowls Dog Feeding Station Slow Feeder Mat Storage Cabinet $6…" at bounding box center [640, 336] width 1281 height 597
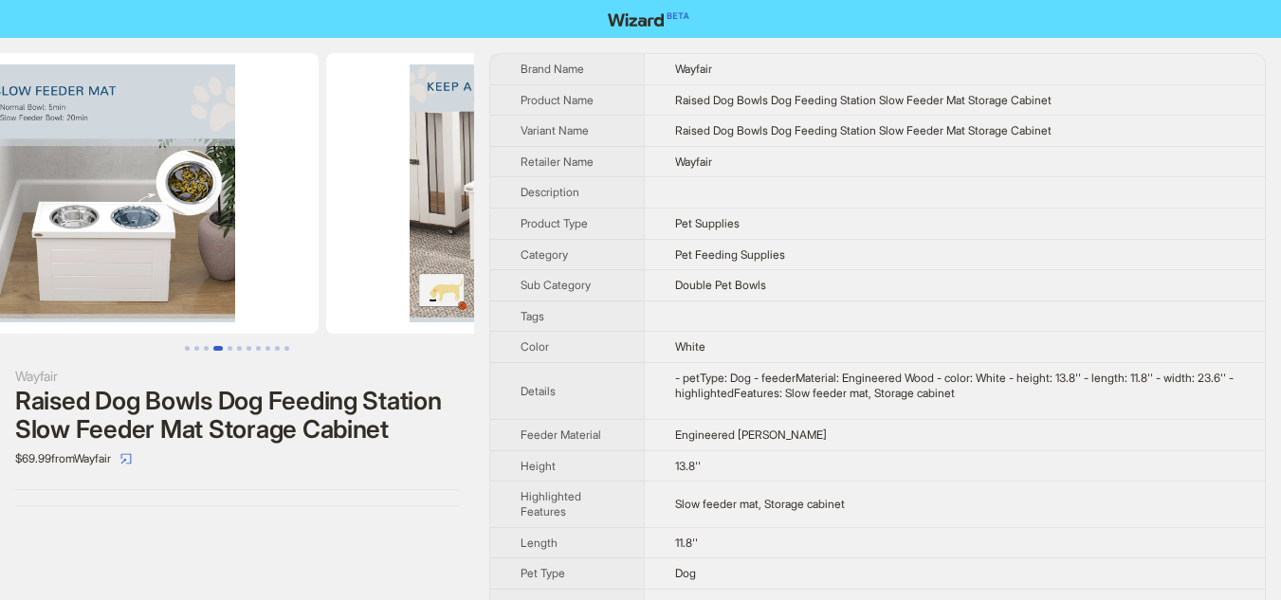
drag, startPoint x: 228, startPoint y: 223, endPoint x: 354, endPoint y: 246, distance: 128.3
click at [442, 246] on img at bounding box center [538, 193] width 425 height 281
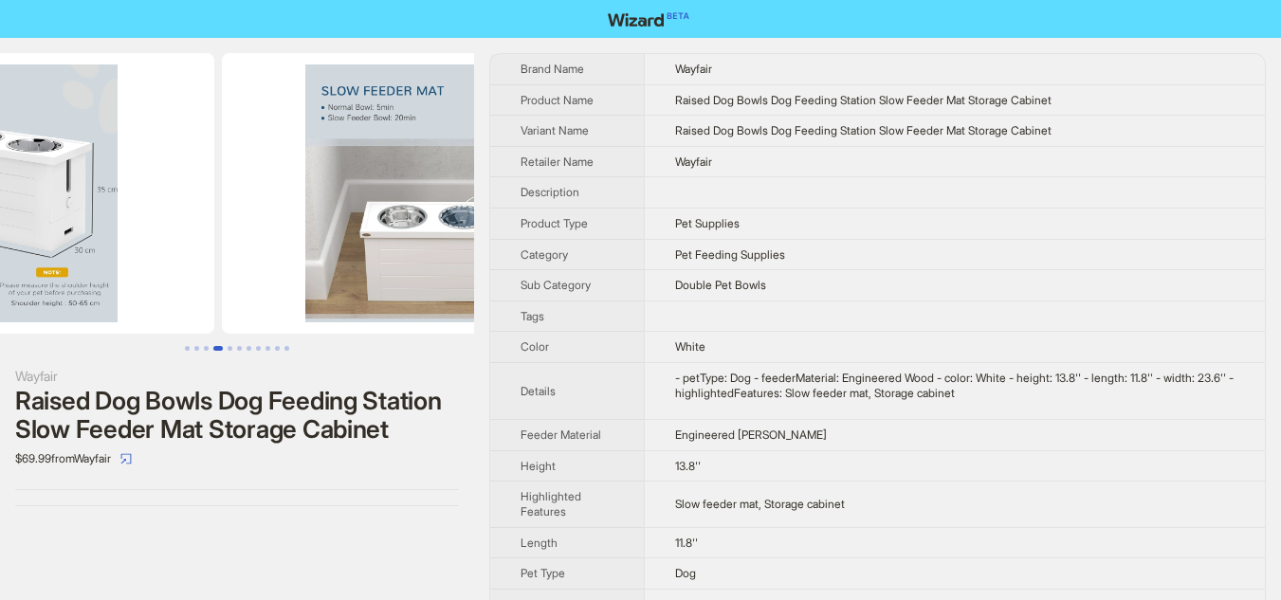
scroll to position [0, 864]
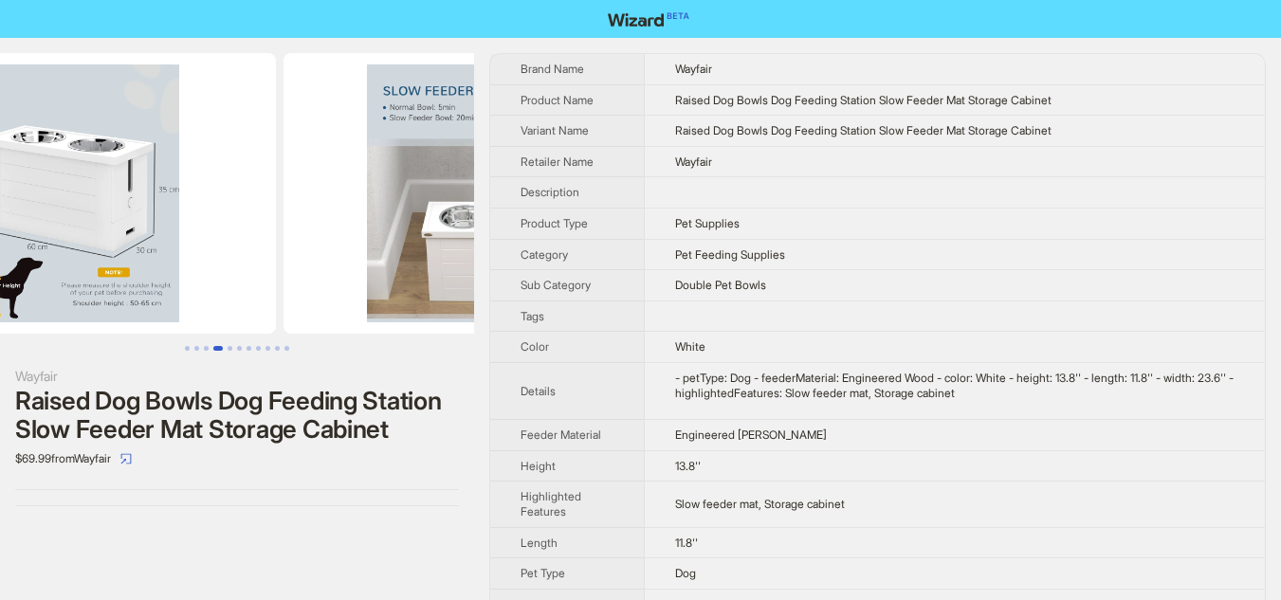
drag, startPoint x: 278, startPoint y: 246, endPoint x: 441, endPoint y: 262, distance: 163.7
click at [441, 262] on img at bounding box center [497, 193] width 425 height 281
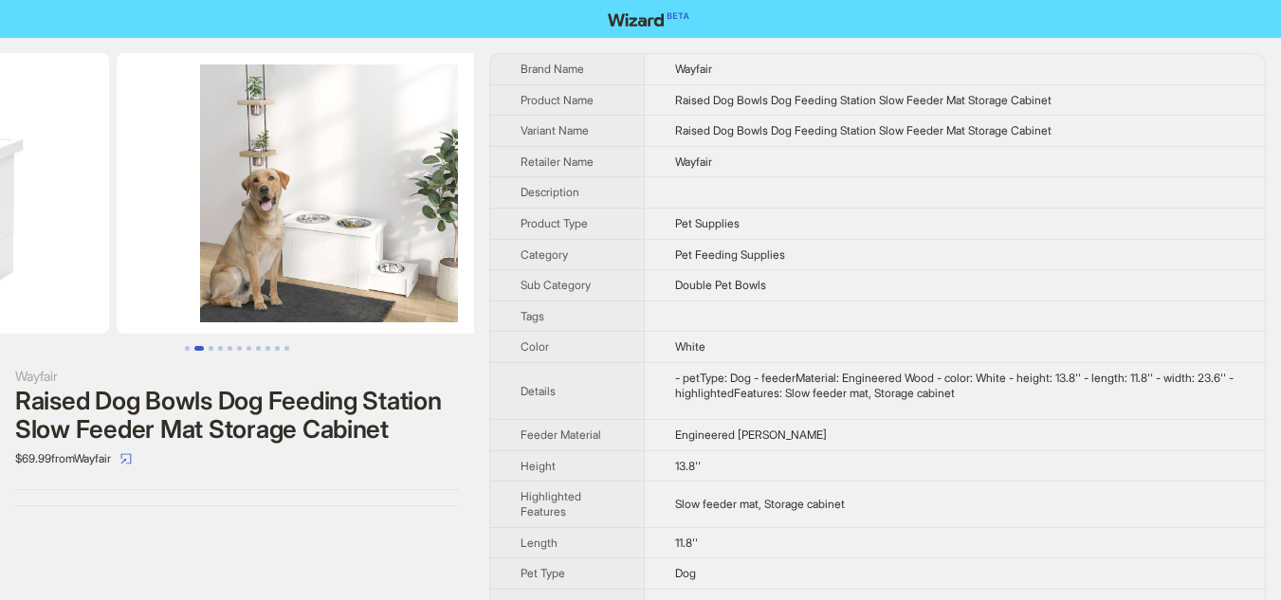
drag, startPoint x: 287, startPoint y: 251, endPoint x: 694, endPoint y: 281, distance: 407.7
click at [700, 281] on div "Wayfair Raised Dog Bowls Dog Feeding Station Slow Feeder Mat Storage Cabinet $6…" at bounding box center [640, 336] width 1281 height 597
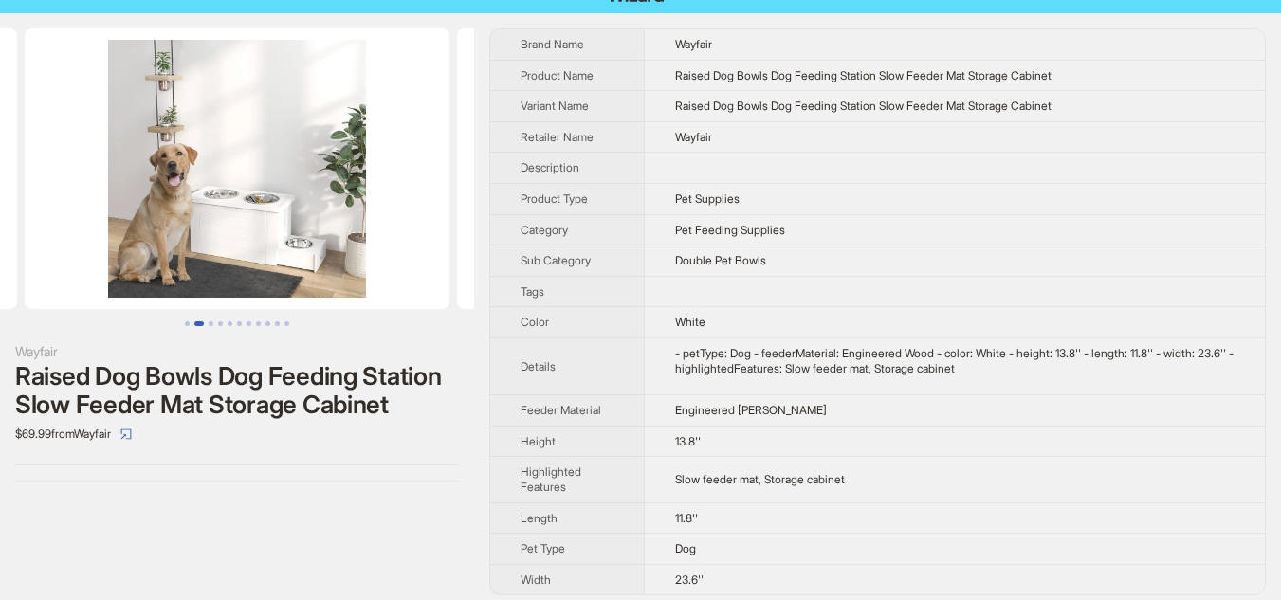
scroll to position [35, 0]
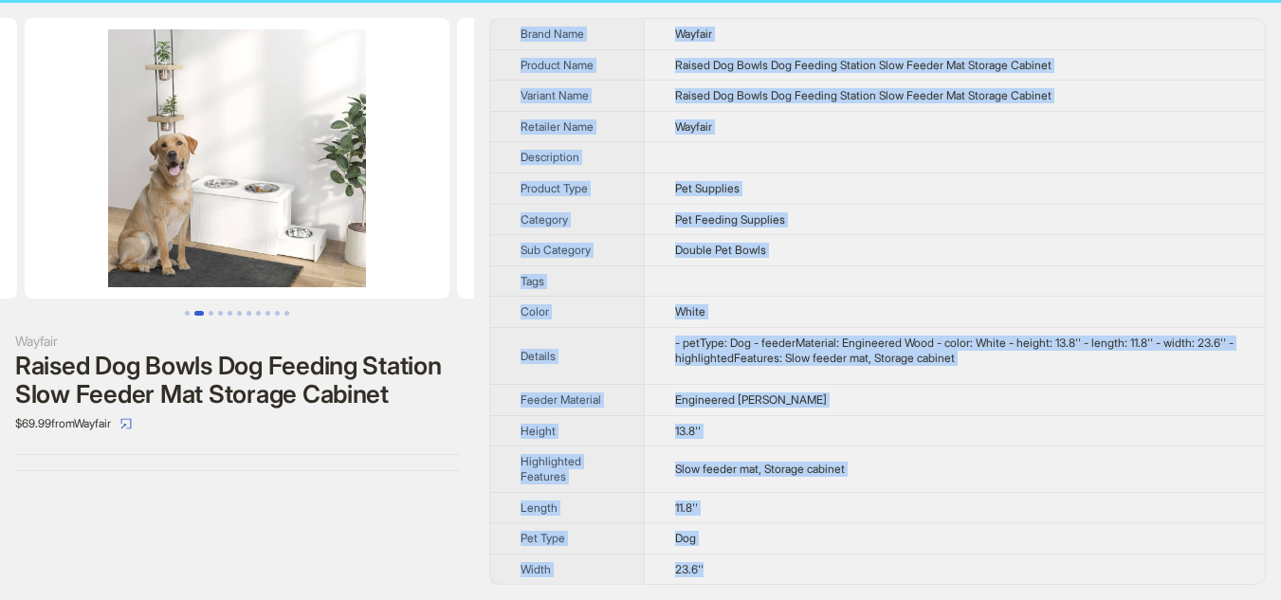
drag, startPoint x: 512, startPoint y: 30, endPoint x: 770, endPoint y: 561, distance: 590.1
click at [770, 561] on tbody "Brand Name Wayfair Product Name Raised Dog Bowls Dog Feeding Station Slow Feede…" at bounding box center [877, 301] width 774 height 565
copy tbody "Brand Name Wayfair Product Name Raised Dog Bowls Dog Feeding Station Slow Feede…"
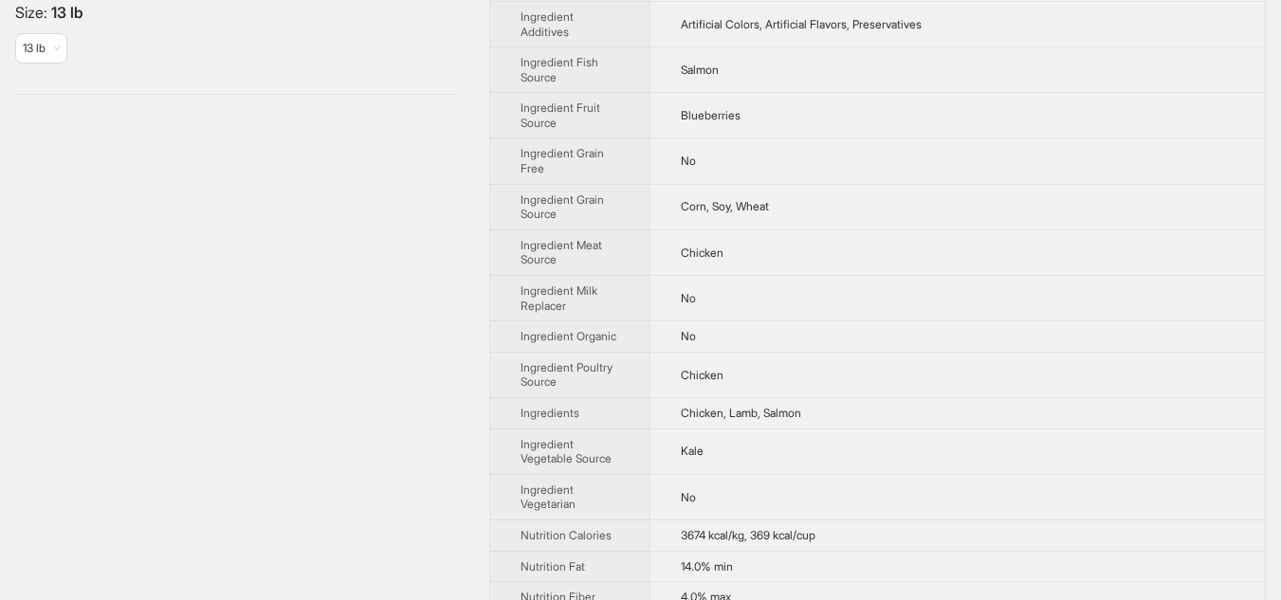
scroll to position [379, 0]
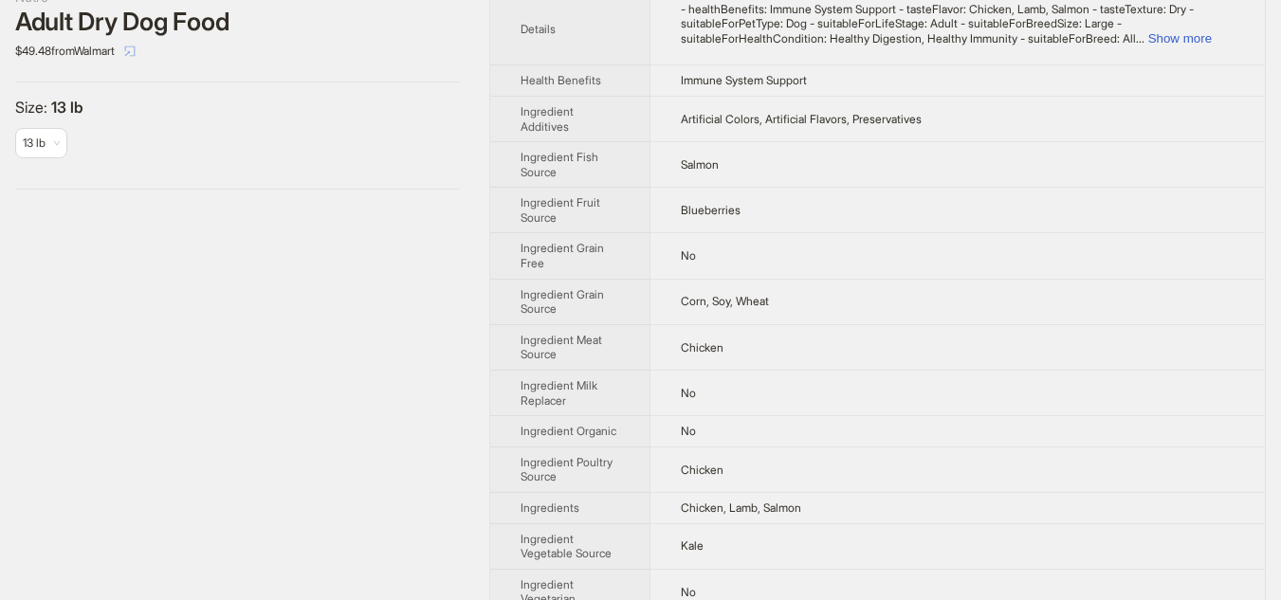
click at [136, 44] on span "button" at bounding box center [129, 51] width 11 height 14
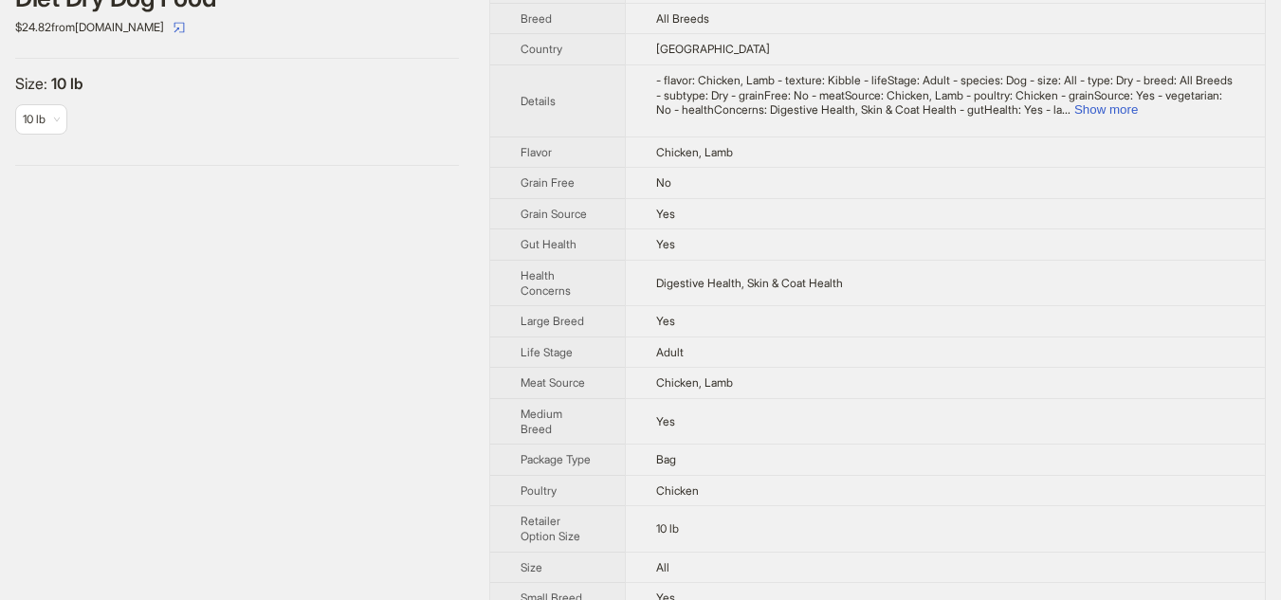
scroll to position [391, 0]
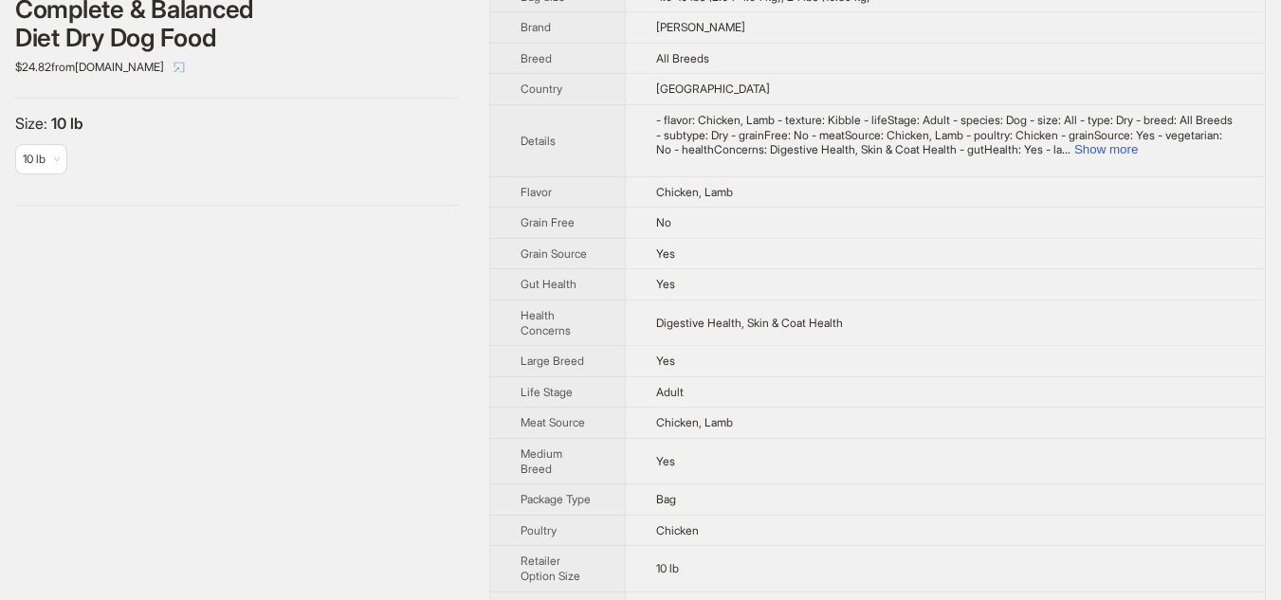
click at [173, 69] on icon "select" at bounding box center [178, 67] width 11 height 11
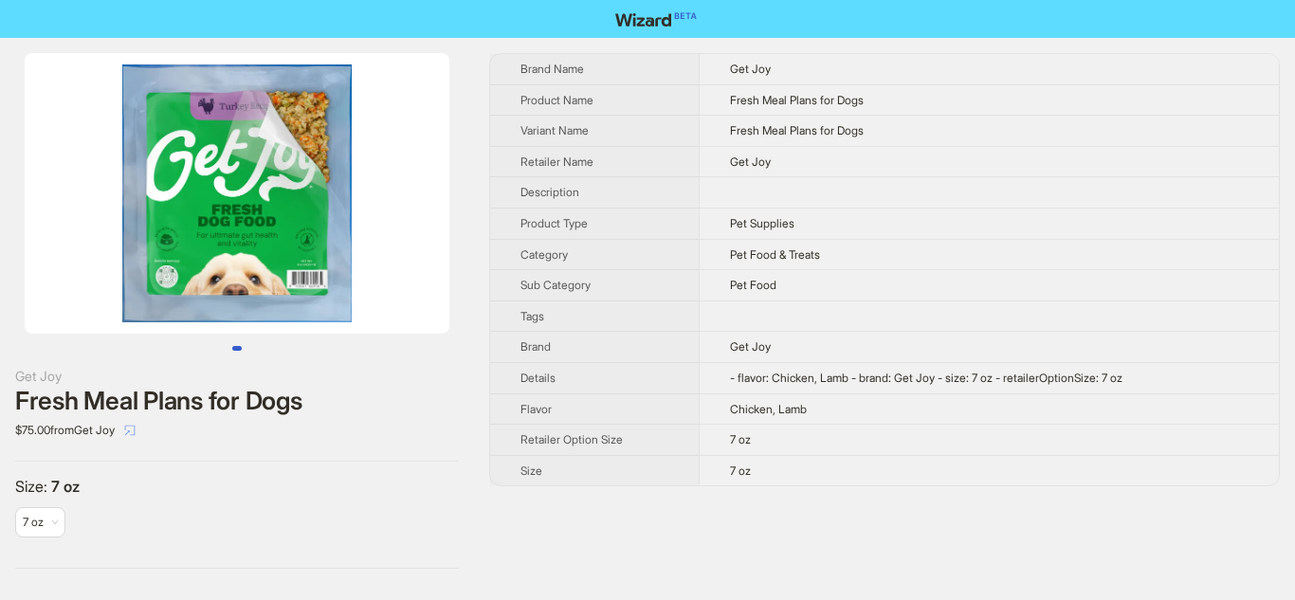
click at [136, 431] on icon "select" at bounding box center [129, 430] width 11 height 11
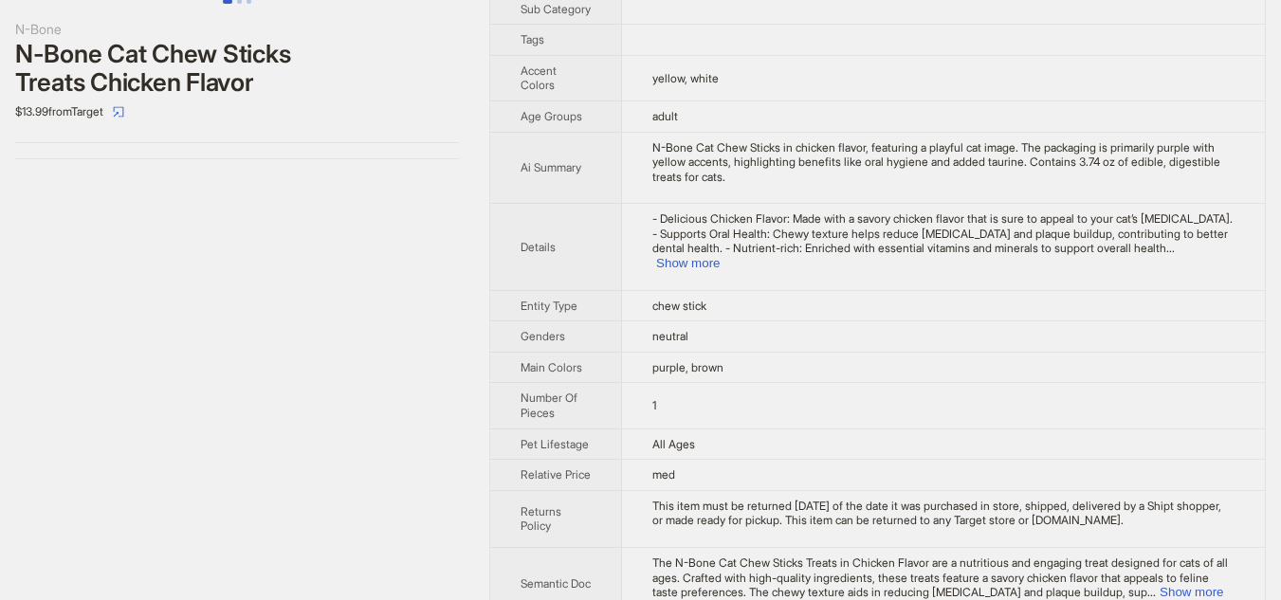
scroll to position [379, 0]
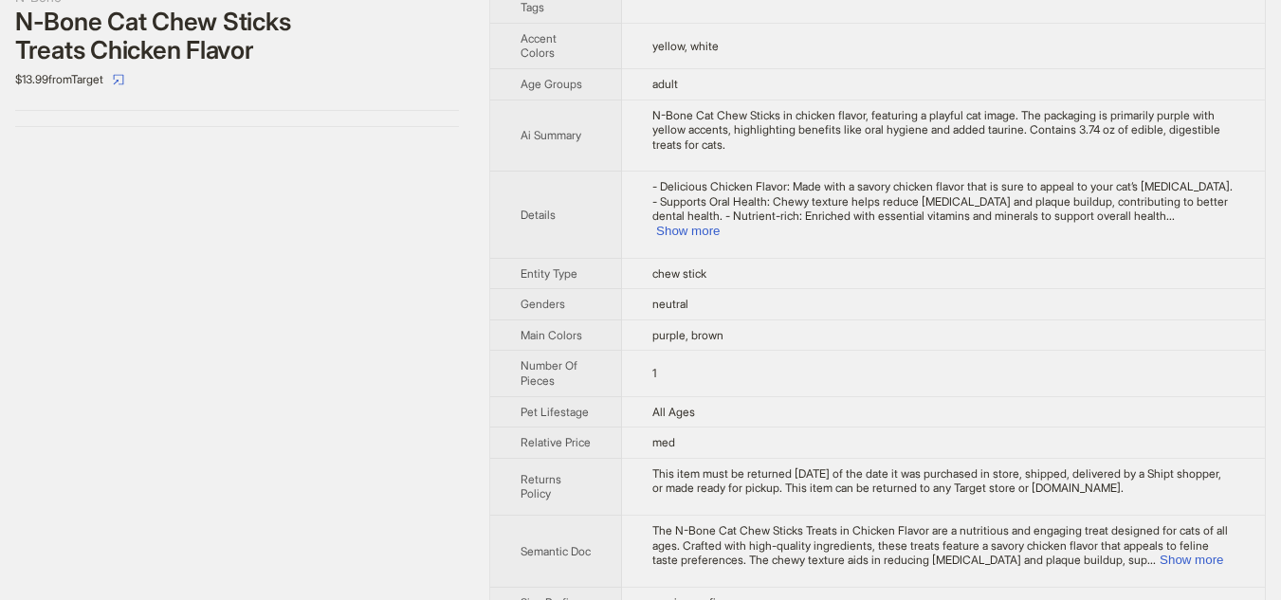
click at [821, 269] on td "chew stick" at bounding box center [943, 273] width 643 height 31
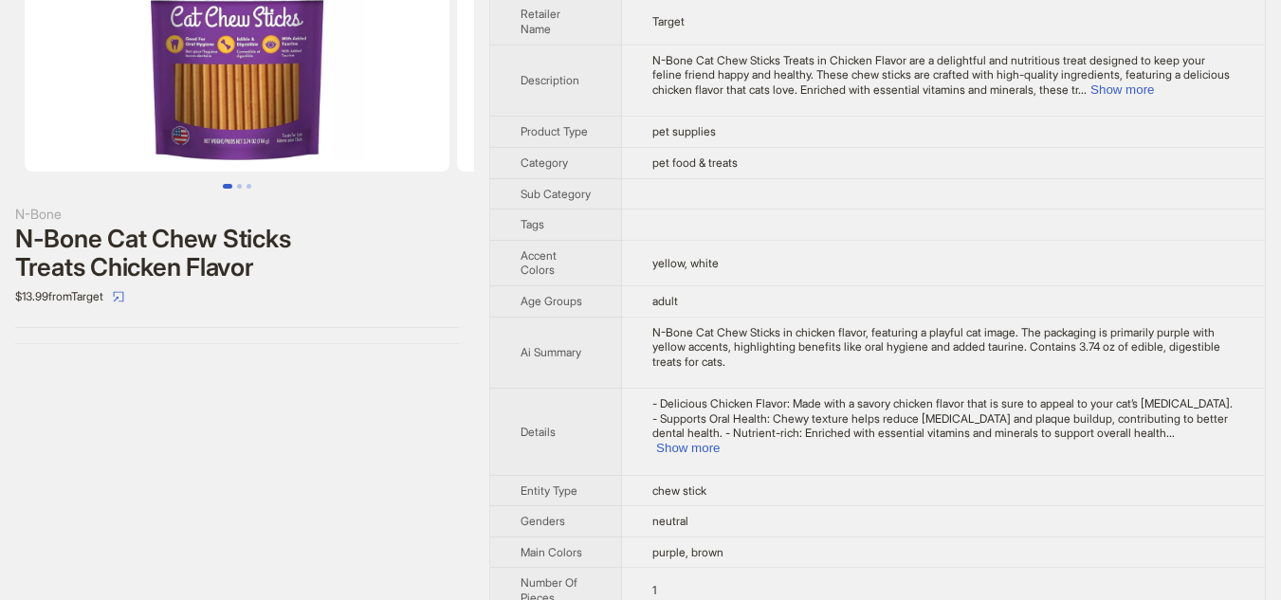
scroll to position [128, 0]
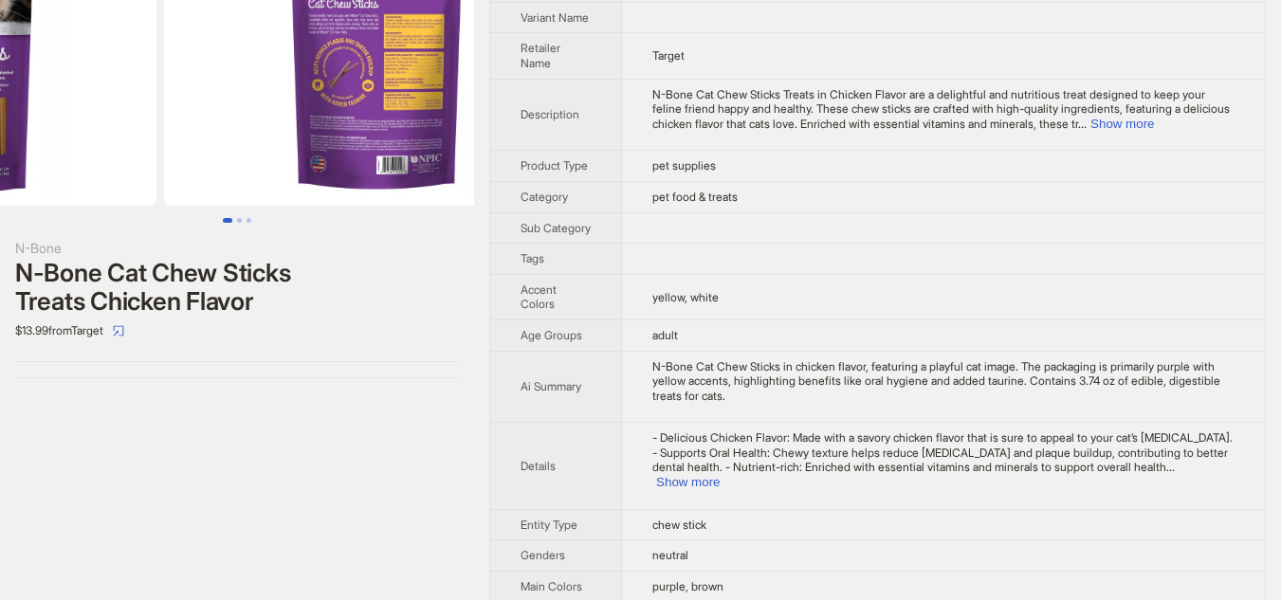
drag, startPoint x: 344, startPoint y: 119, endPoint x: 147, endPoint y: 116, distance: 197.2
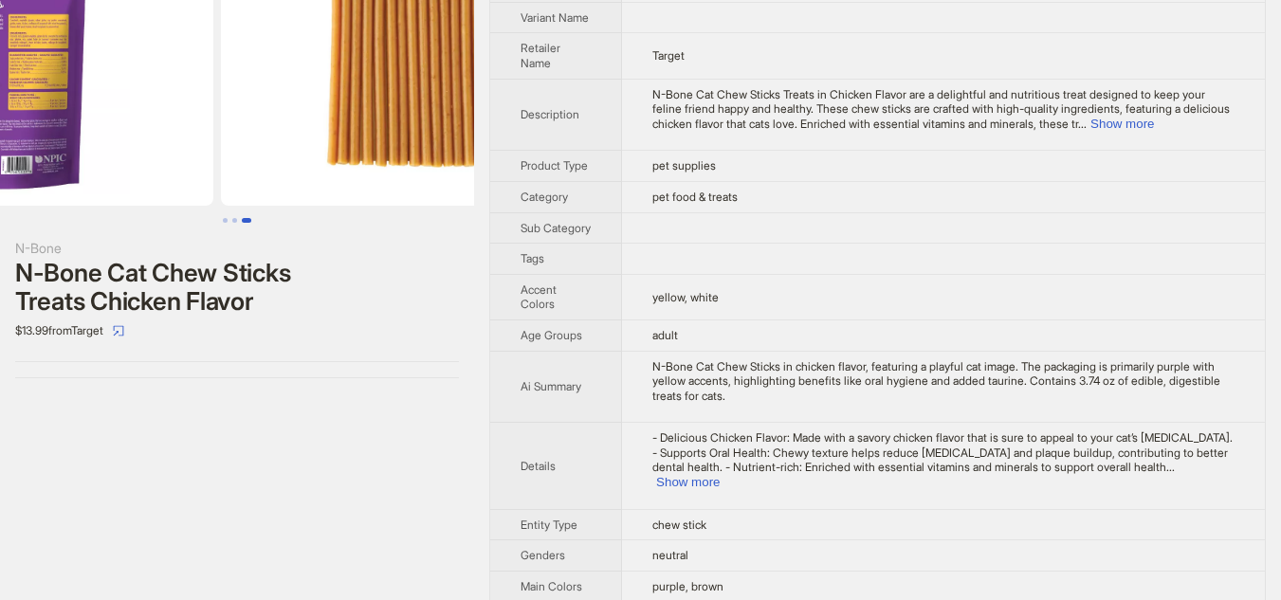
scroll to position [0, 864]
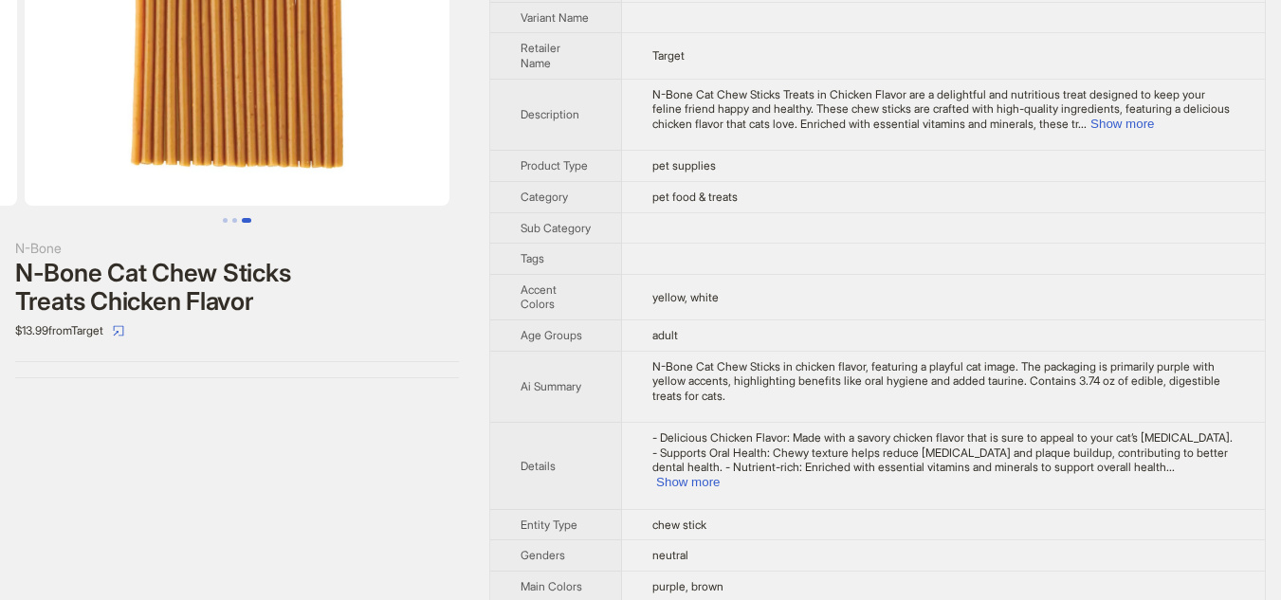
drag, startPoint x: 340, startPoint y: 126, endPoint x: 46, endPoint y: 126, distance: 293.8
click at [46, 126] on ul at bounding box center [237, 65] width 474 height 281
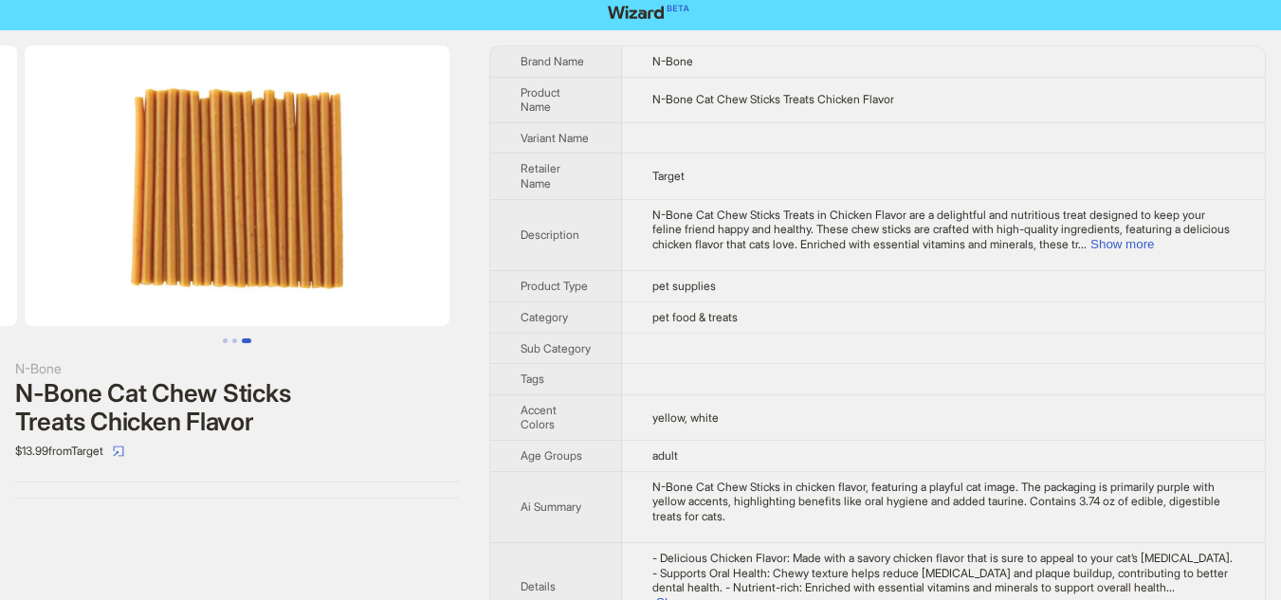
scroll to position [0, 0]
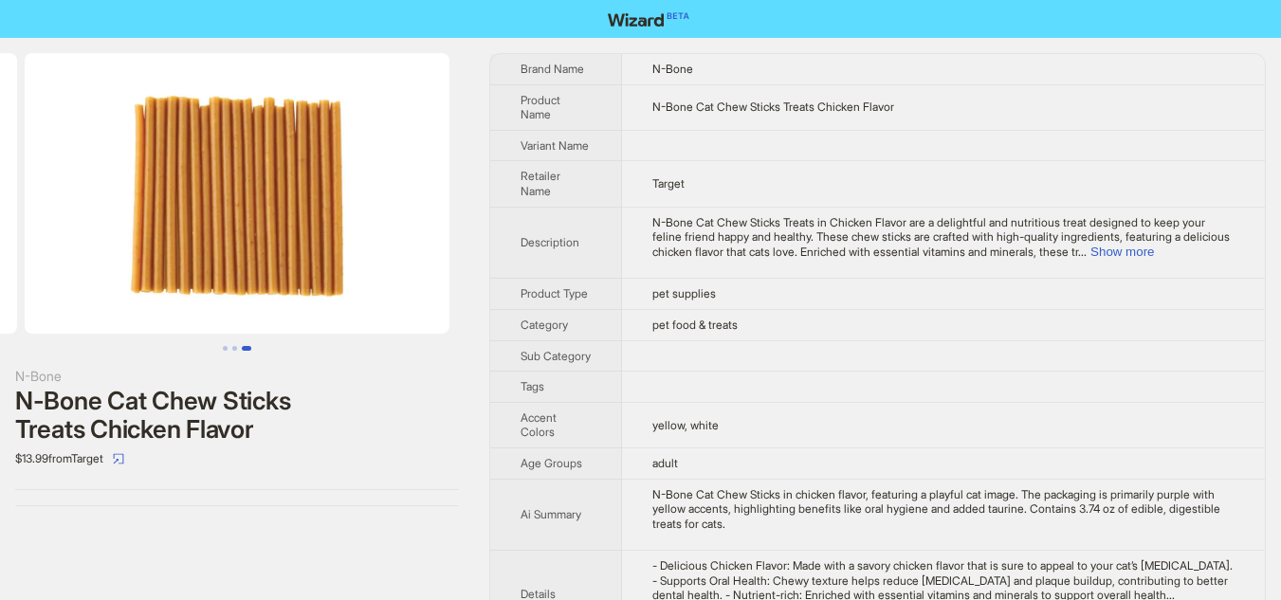
drag, startPoint x: 276, startPoint y: 230, endPoint x: 158, endPoint y: 230, distance: 117.5
click at [158, 230] on img at bounding box center [237, 193] width 425 height 281
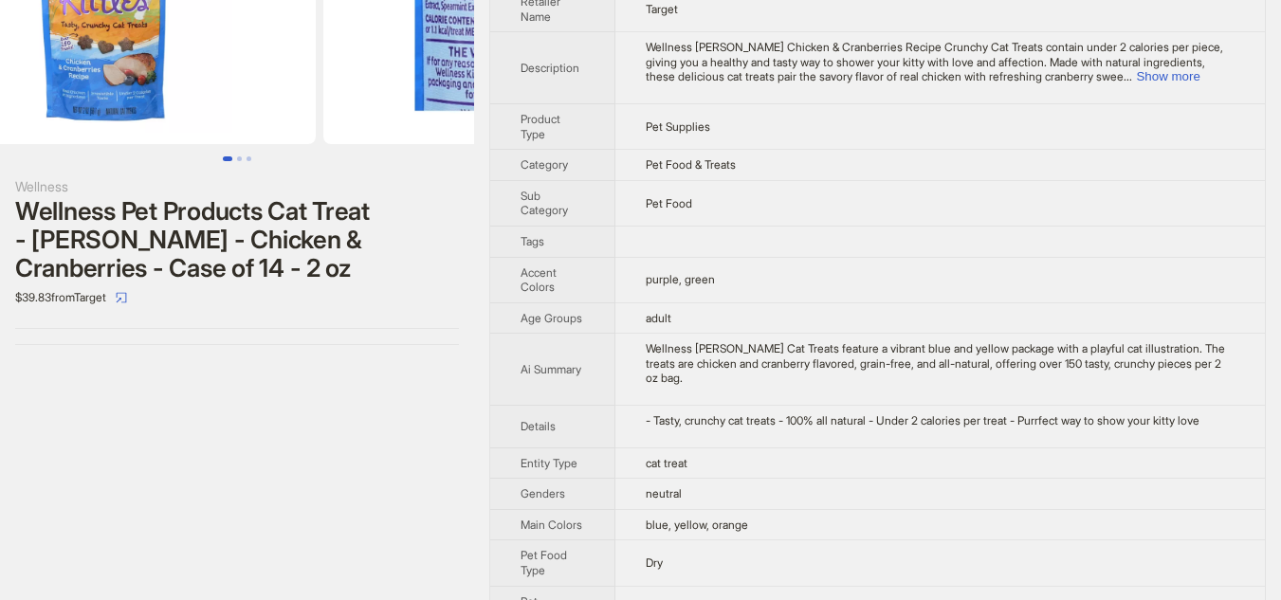
scroll to position [0, 196]
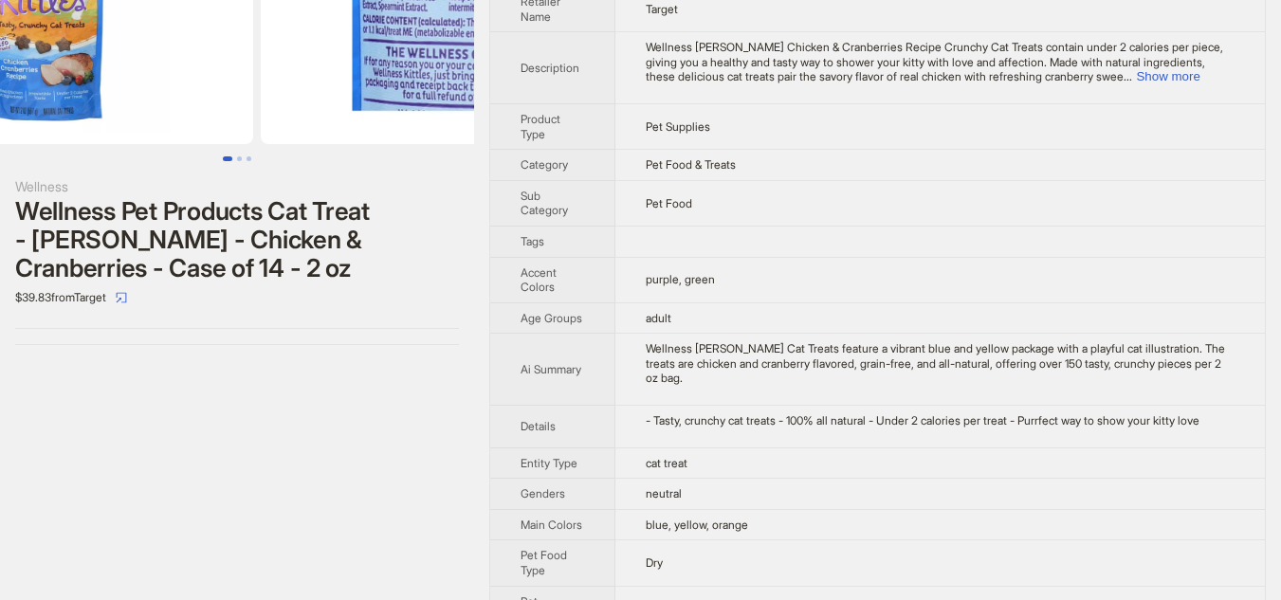
drag, startPoint x: 312, startPoint y: 78, endPoint x: 181, endPoint y: 81, distance: 130.8
click at [181, 81] on img at bounding box center [40, 4] width 425 height 281
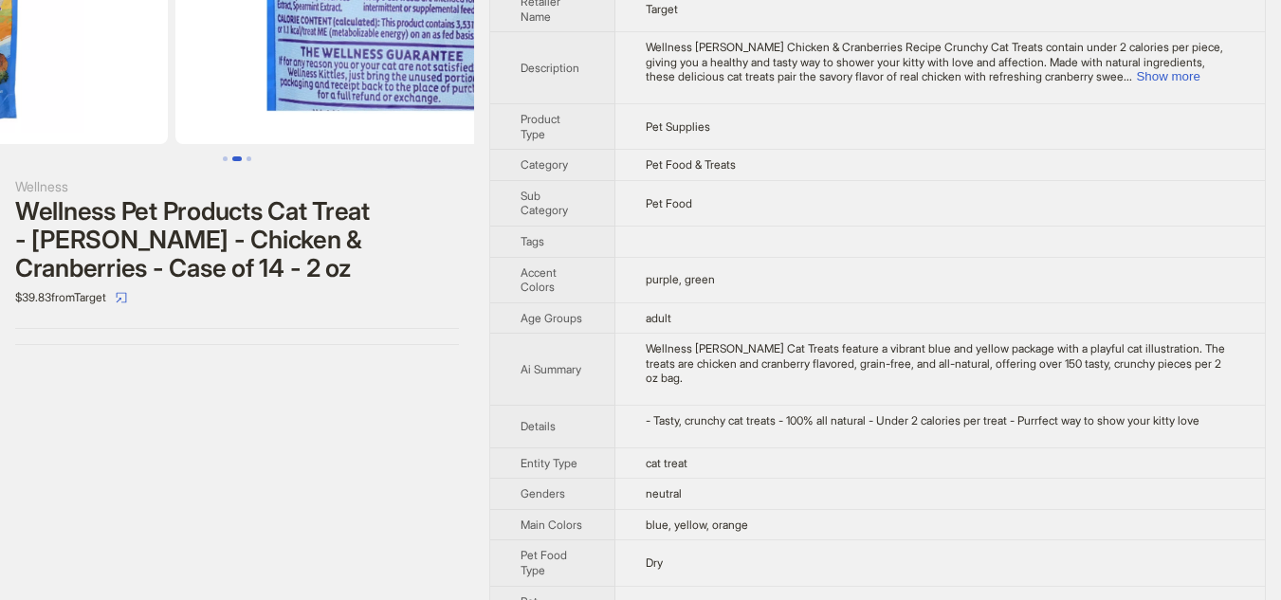
drag, startPoint x: 345, startPoint y: 93, endPoint x: 151, endPoint y: 94, distance: 194.3
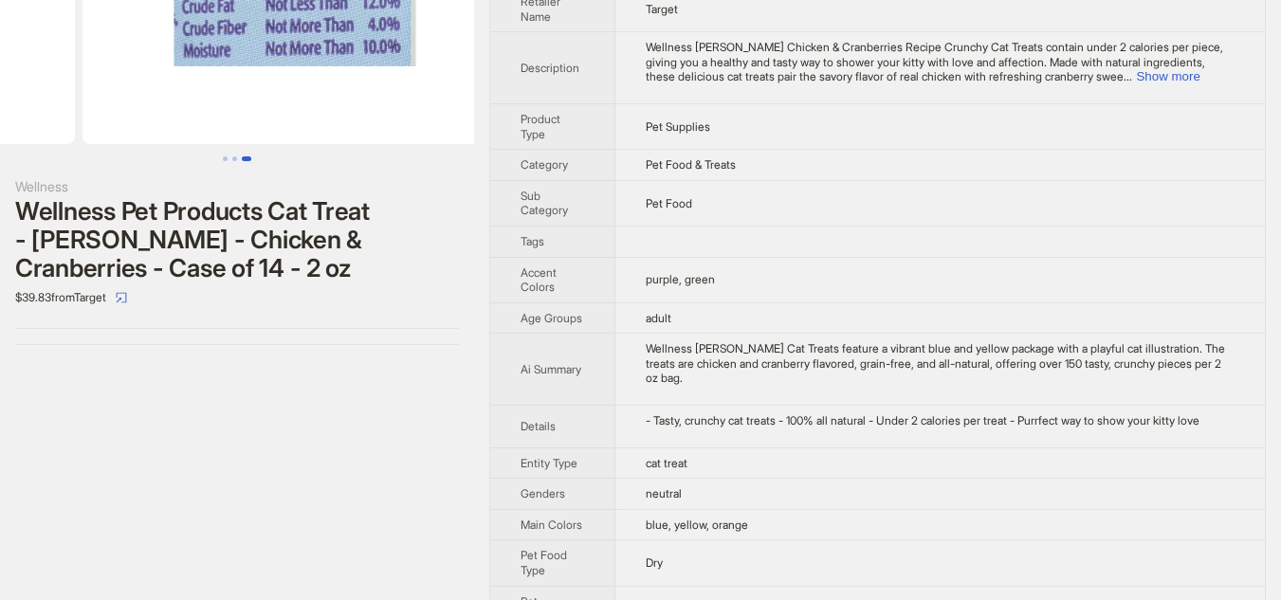
drag, startPoint x: 326, startPoint y: 96, endPoint x: 77, endPoint y: 98, distance: 249.3
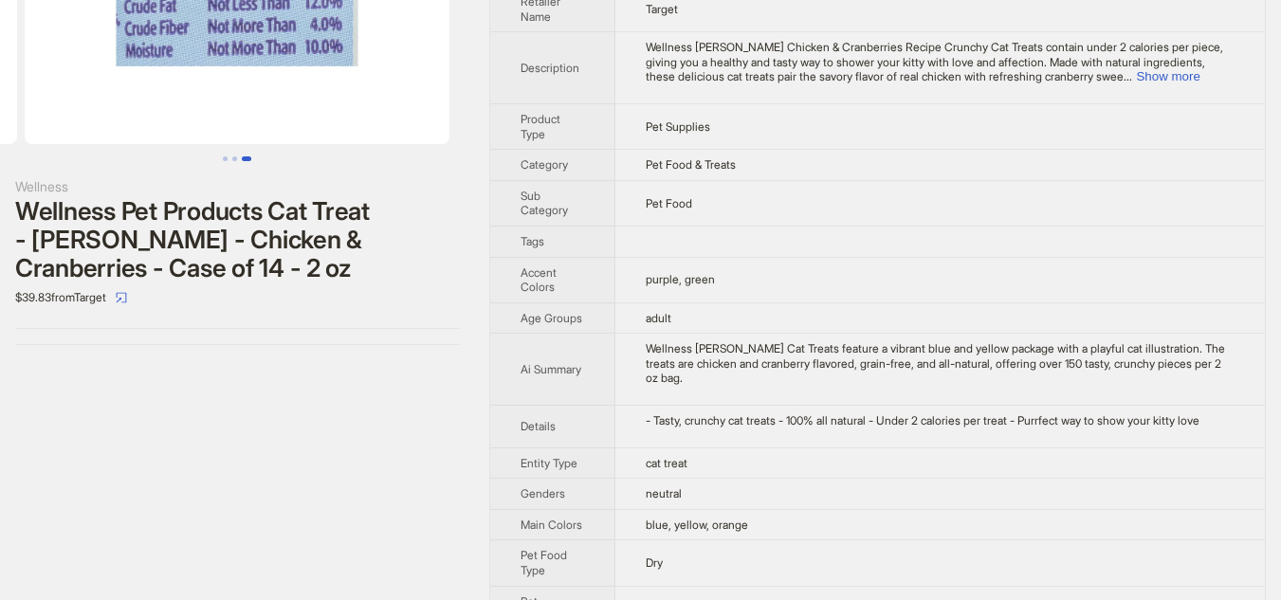
drag, startPoint x: 269, startPoint y: 97, endPoint x: 19, endPoint y: 97, distance: 250.2
click at [19, 97] on ul at bounding box center [237, 4] width 474 height 281
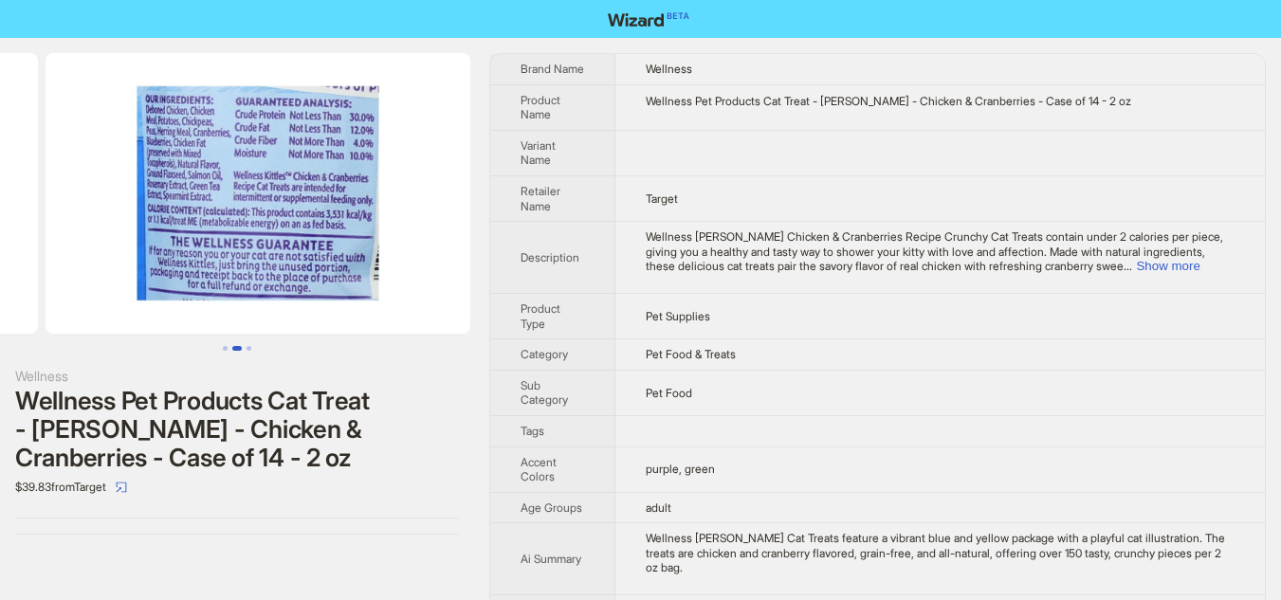
drag, startPoint x: 204, startPoint y: 205, endPoint x: 508, endPoint y: 205, distance: 304.3
click at [508, 205] on div "Wellness Wellness Pet Products Cat Treat - [PERSON_NAME] - Chicken & Cranberrie…" at bounding box center [640, 563] width 1281 height 1050
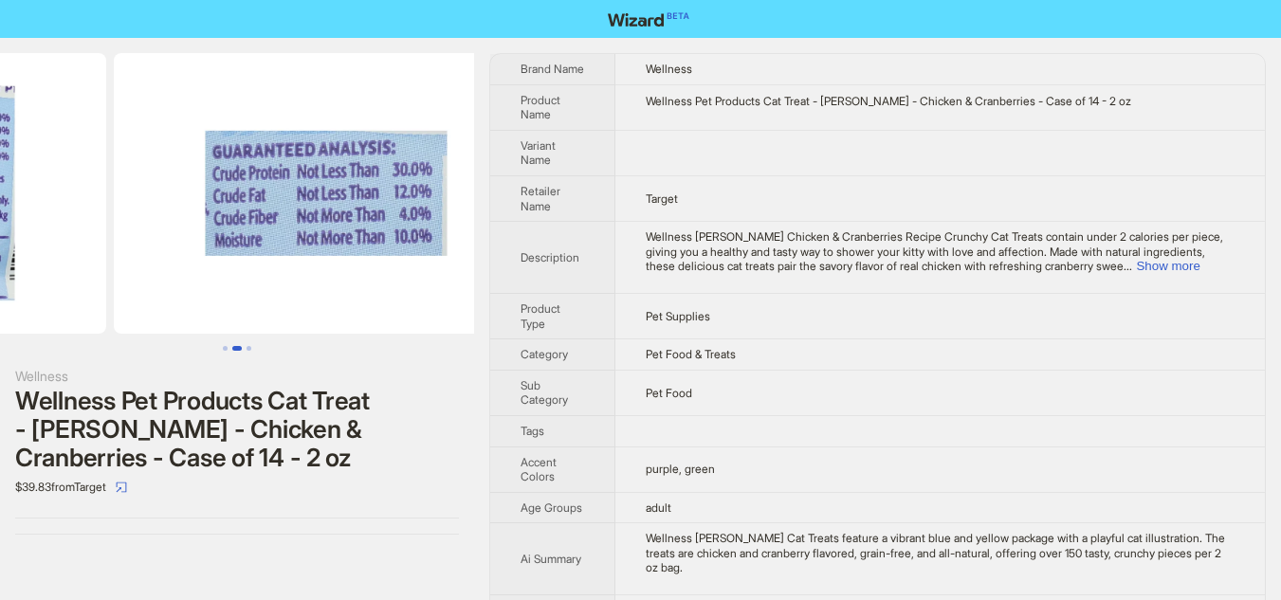
drag, startPoint x: 313, startPoint y: 209, endPoint x: 84, endPoint y: 209, distance: 228.4
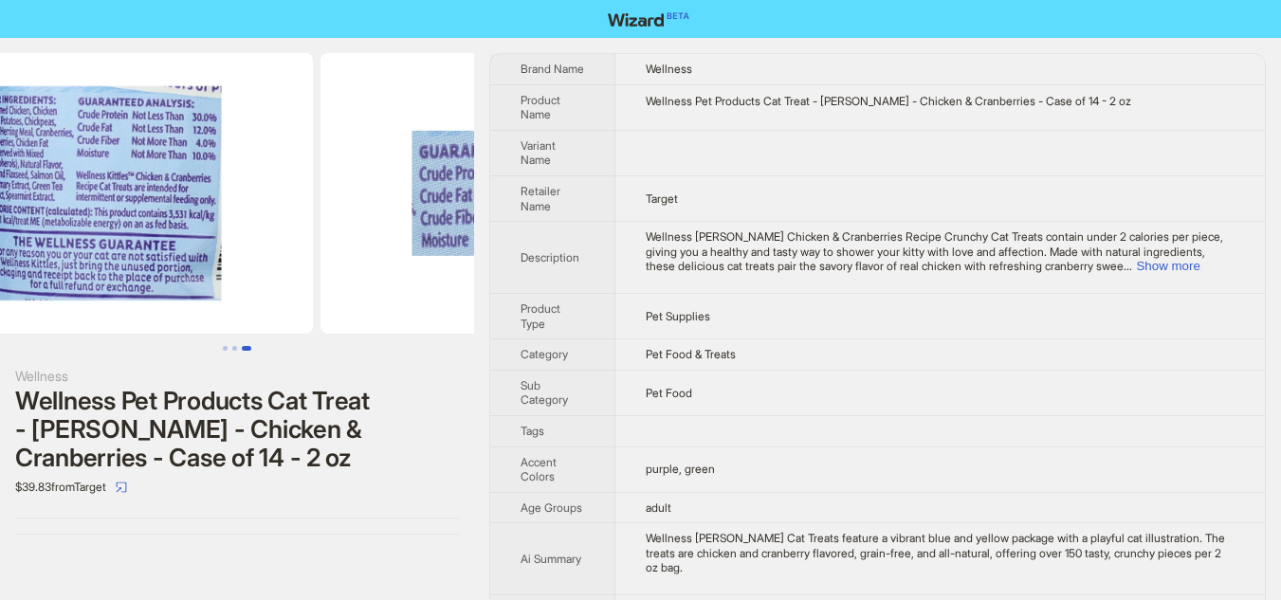
drag, startPoint x: 99, startPoint y: 213, endPoint x: 297, endPoint y: 209, distance: 198.1
click at [297, 209] on ul at bounding box center [237, 193] width 474 height 281
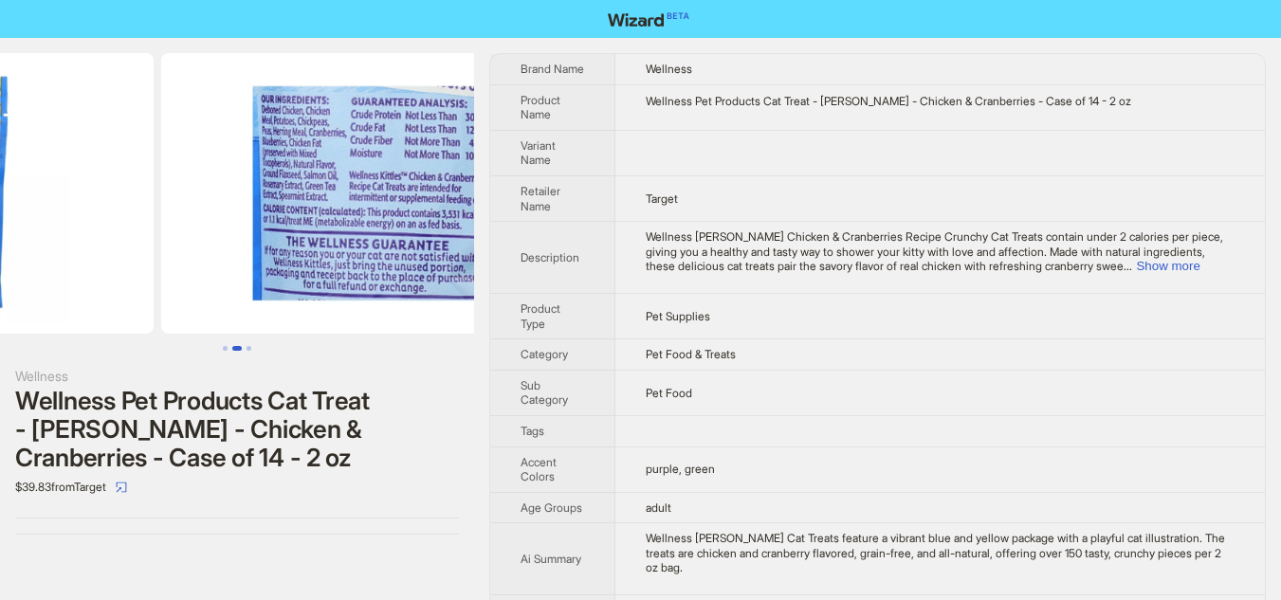
scroll to position [0, 253]
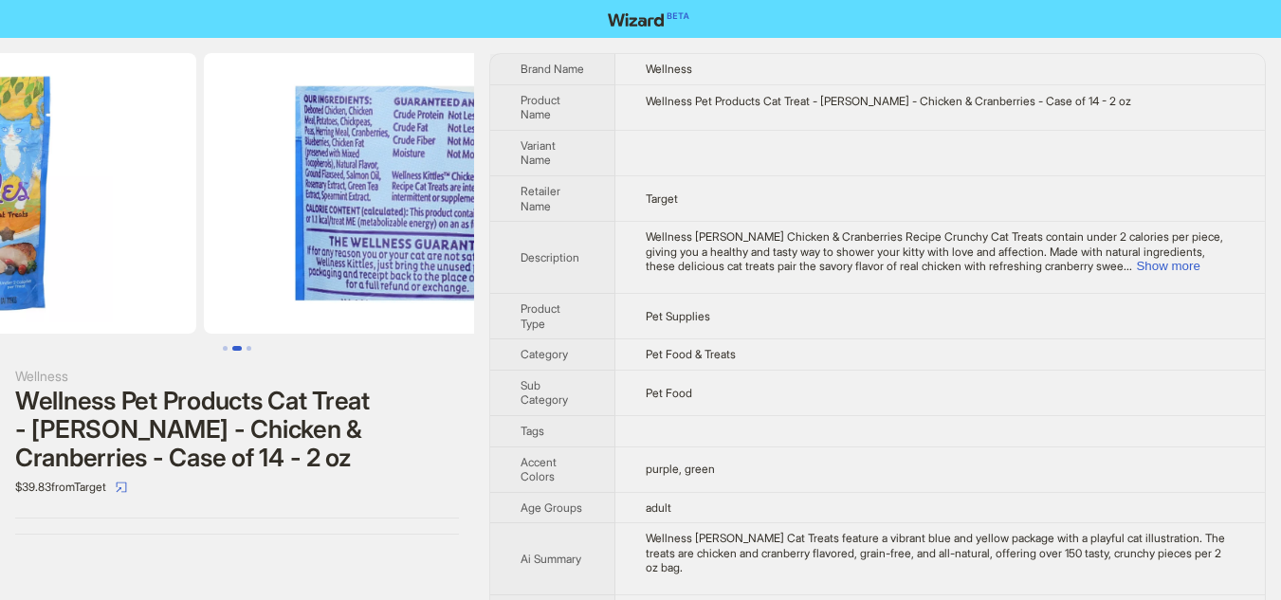
drag, startPoint x: 193, startPoint y: 229, endPoint x: 419, endPoint y: 222, distance: 225.7
click at [408, 224] on img at bounding box center [416, 193] width 425 height 281
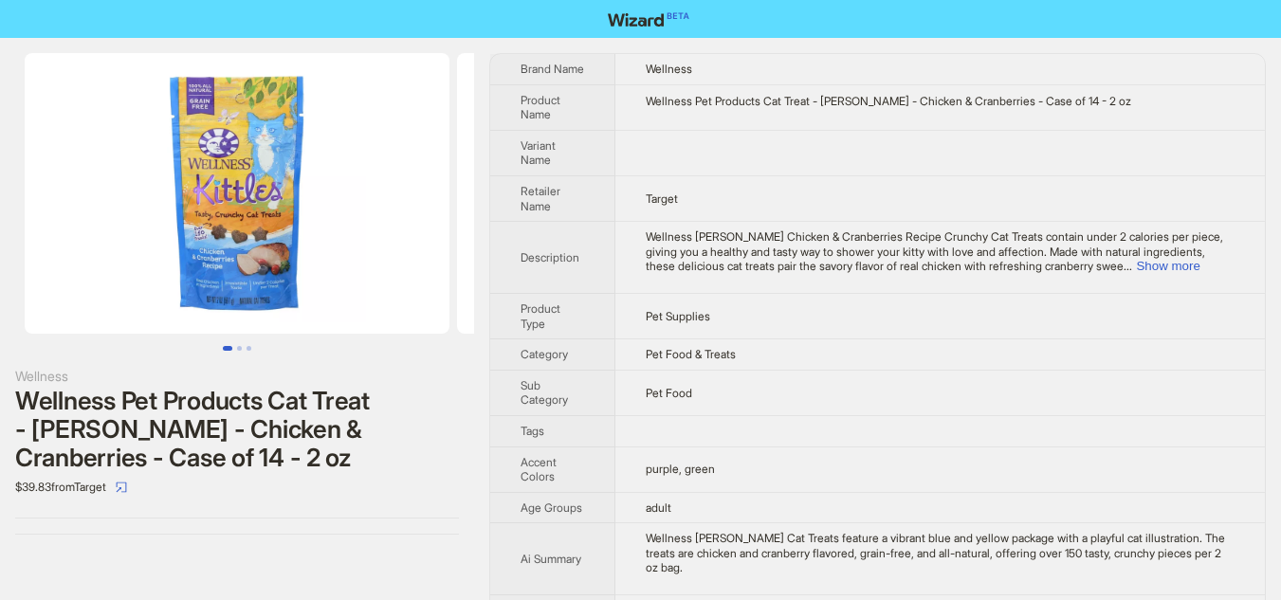
drag, startPoint x: 239, startPoint y: 231, endPoint x: 406, endPoint y: 231, distance: 166.8
click at [406, 231] on img at bounding box center [237, 193] width 425 height 281
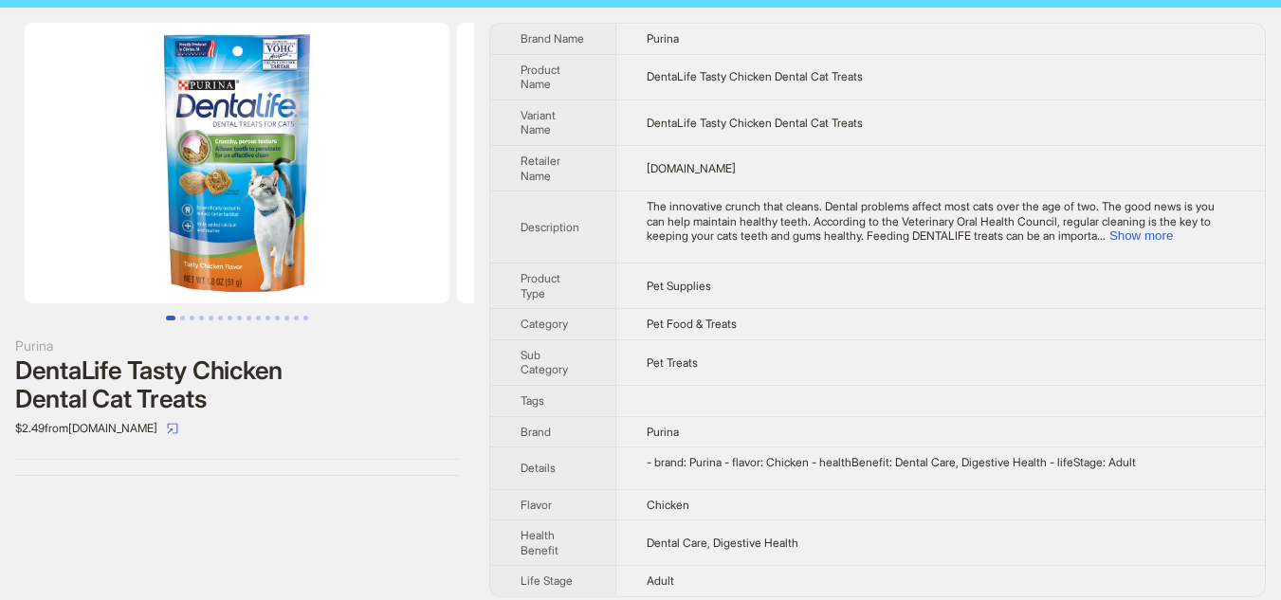
scroll to position [43, 0]
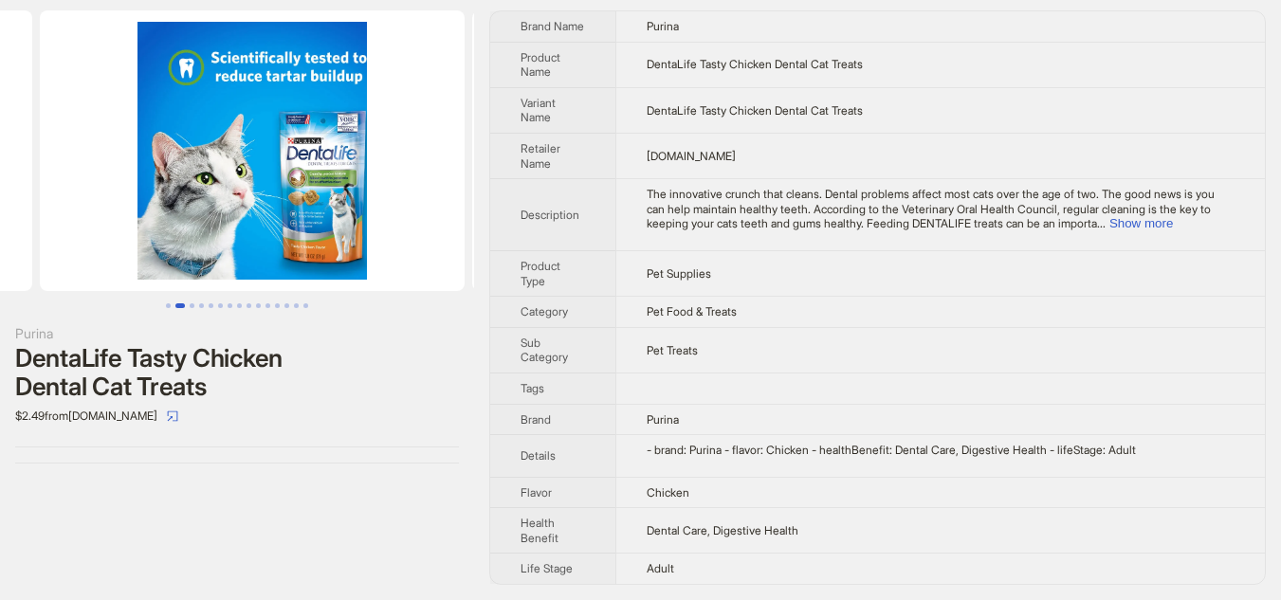
drag, startPoint x: 391, startPoint y: 154, endPoint x: 113, endPoint y: 158, distance: 278.7
click at [113, 158] on ul at bounding box center [237, 150] width 474 height 281
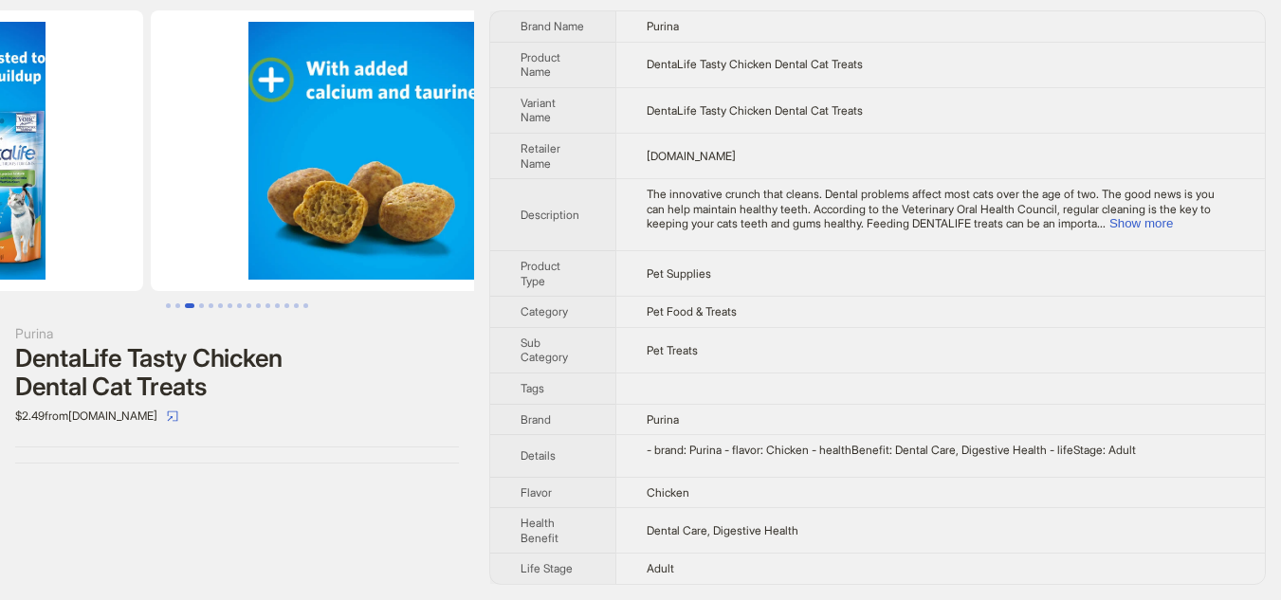
drag, startPoint x: 292, startPoint y: 157, endPoint x: 88, endPoint y: 159, distance: 203.8
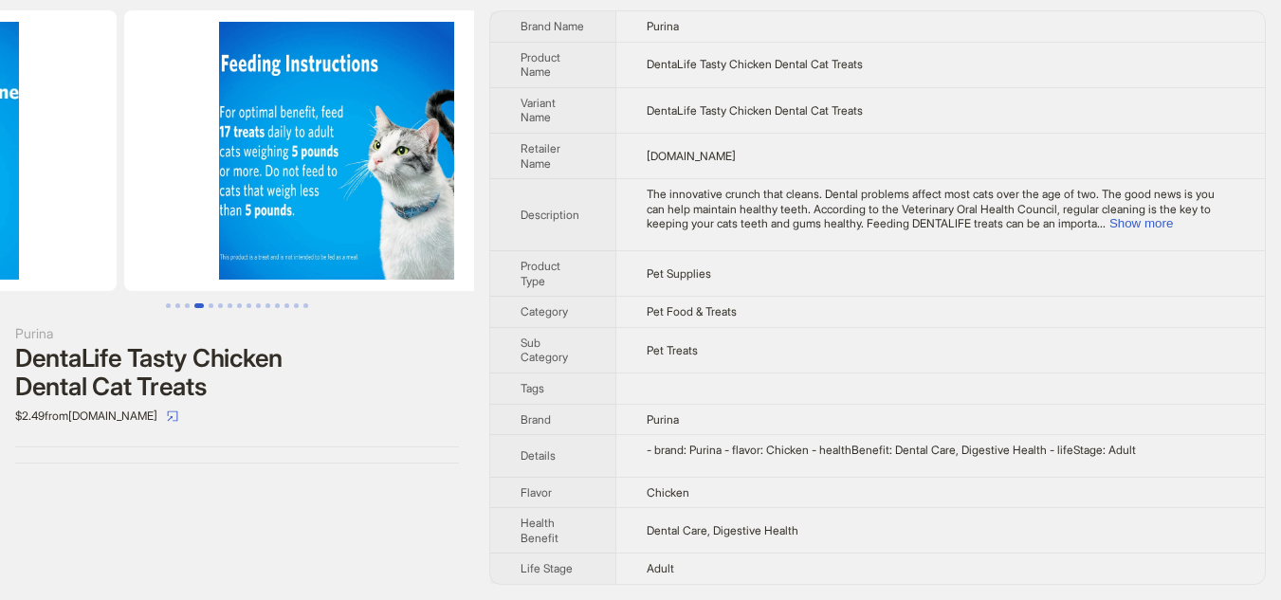
drag, startPoint x: 332, startPoint y: 165, endPoint x: 109, endPoint y: 170, distance: 222.8
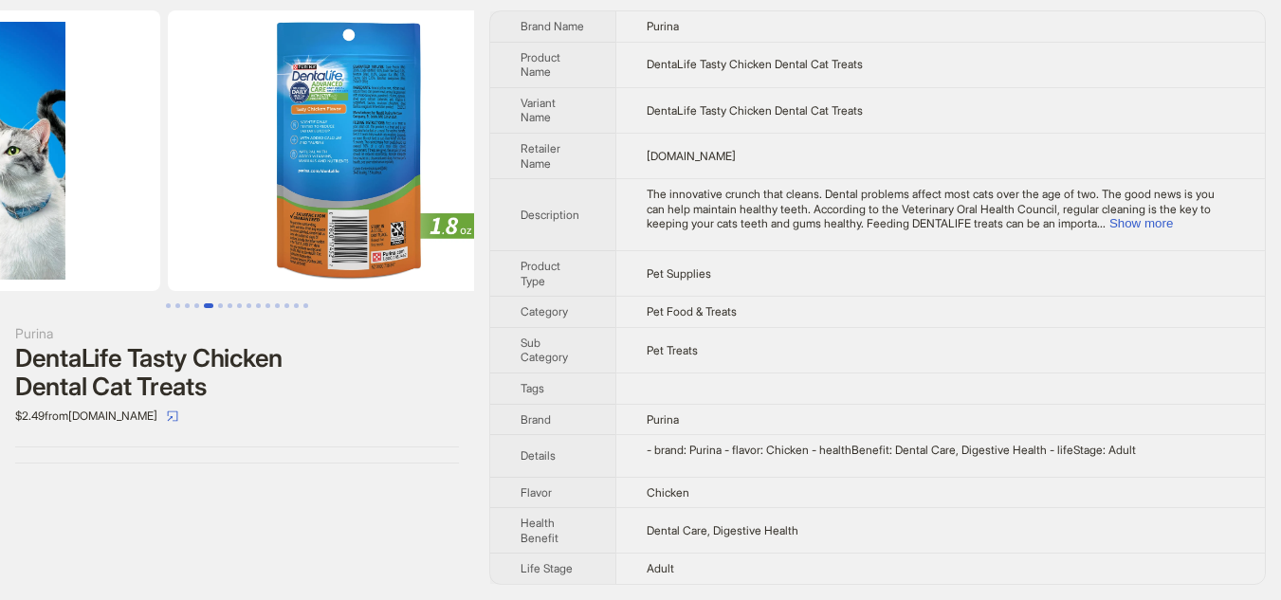
drag, startPoint x: 302, startPoint y: 169, endPoint x: 90, endPoint y: 172, distance: 212.3
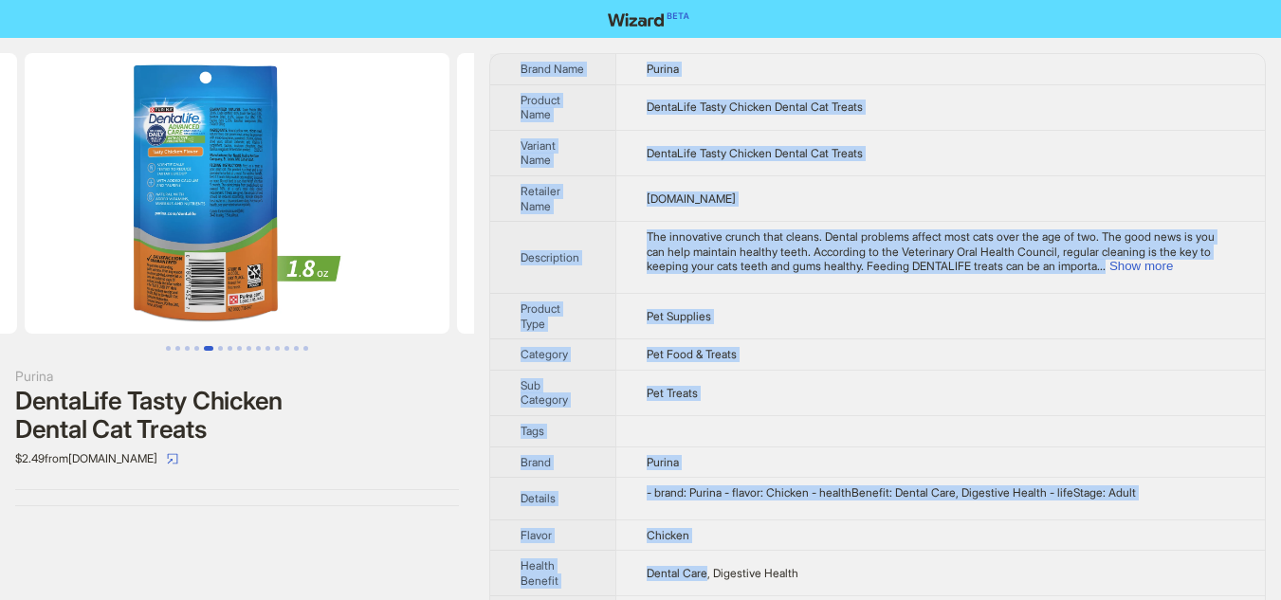
scroll to position [43, 0]
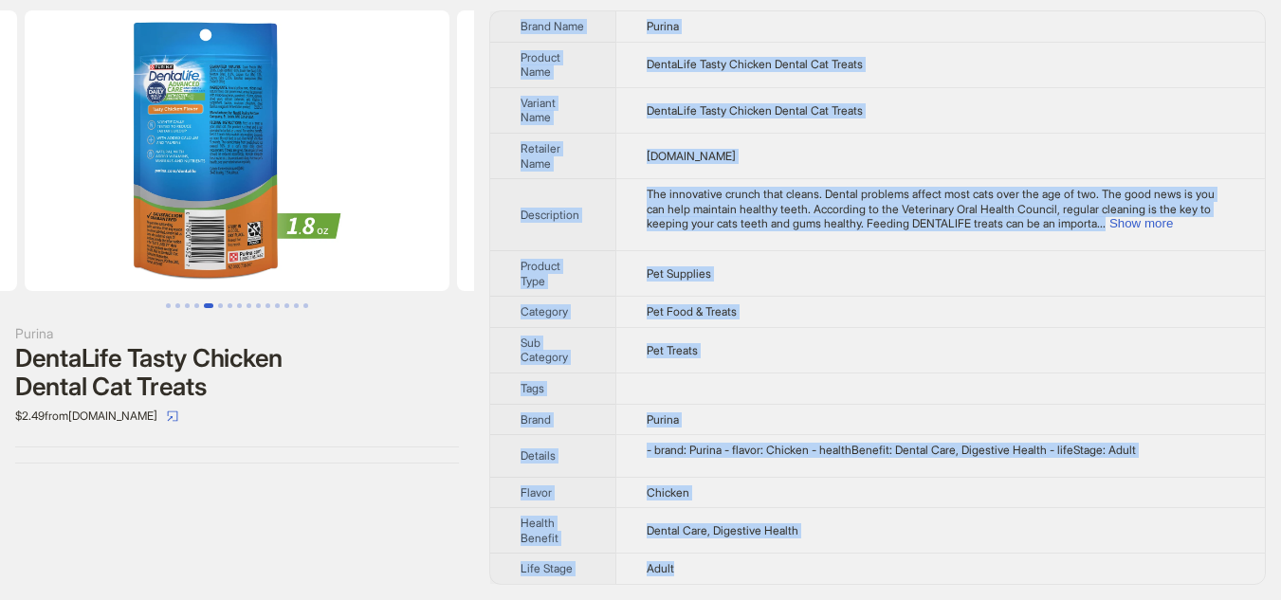
drag, startPoint x: 513, startPoint y: 70, endPoint x: 761, endPoint y: 574, distance: 562.1
click at [761, 574] on tbody "Brand Name Purina Product Name DentaLife Tasty Chicken Dental Cat Treats Varian…" at bounding box center [877, 297] width 774 height 573
copy tbody "Brand Name Purina Product Name DentaLife Tasty Chicken Dental Cat Treats Varian…"
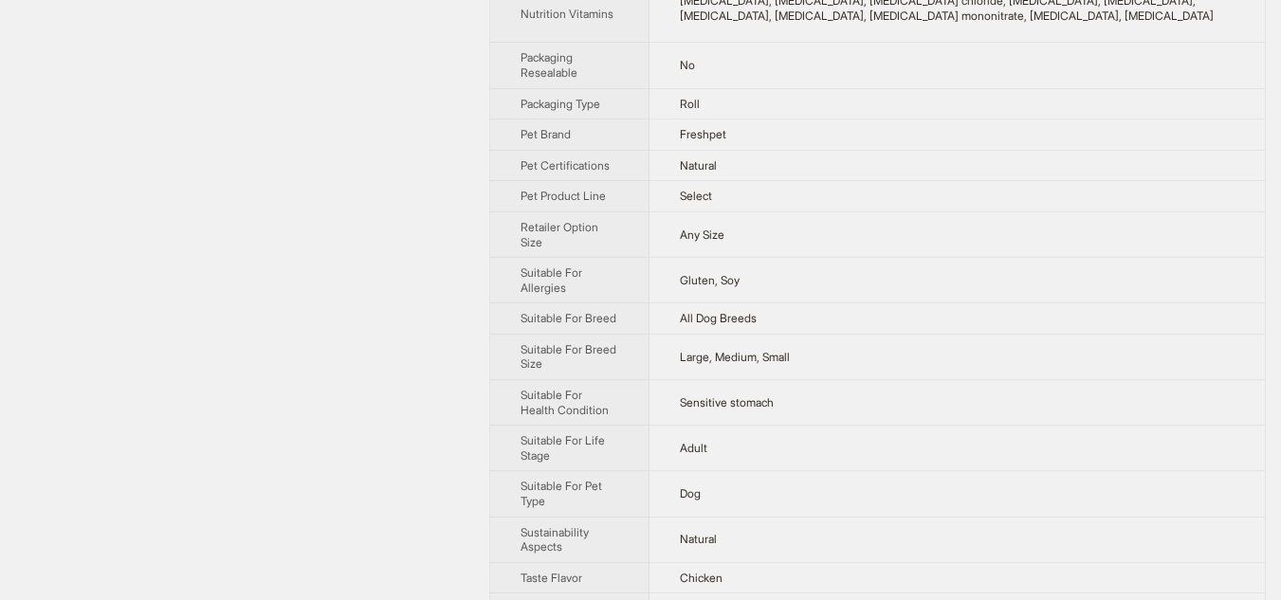
scroll to position [1137, 0]
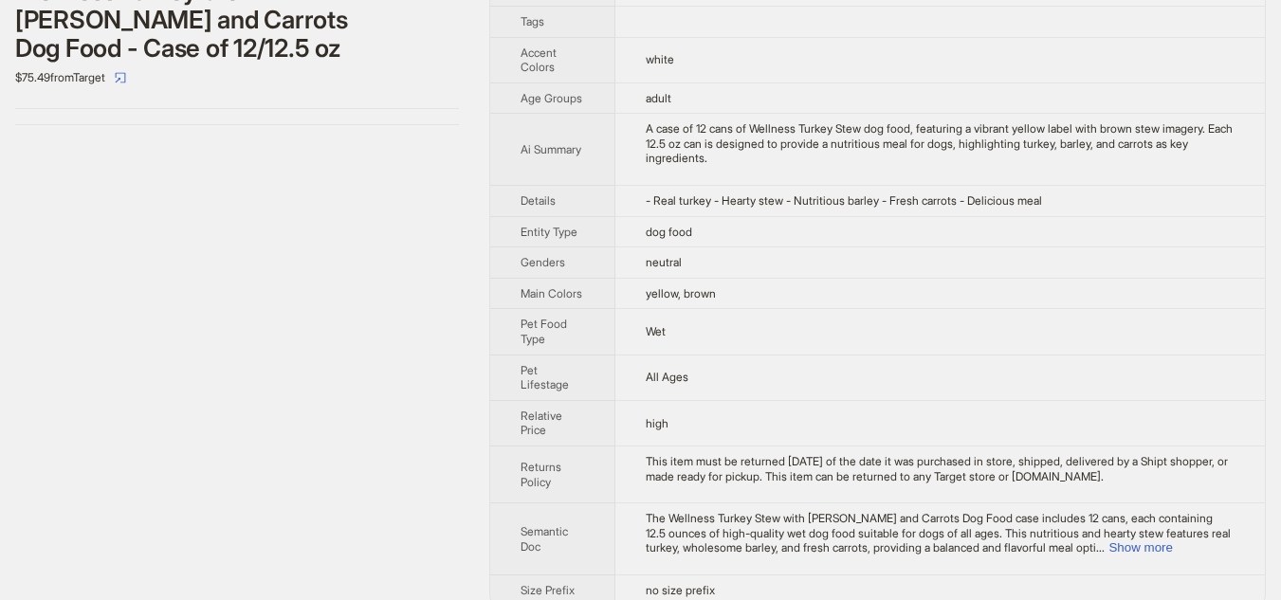
scroll to position [431, 0]
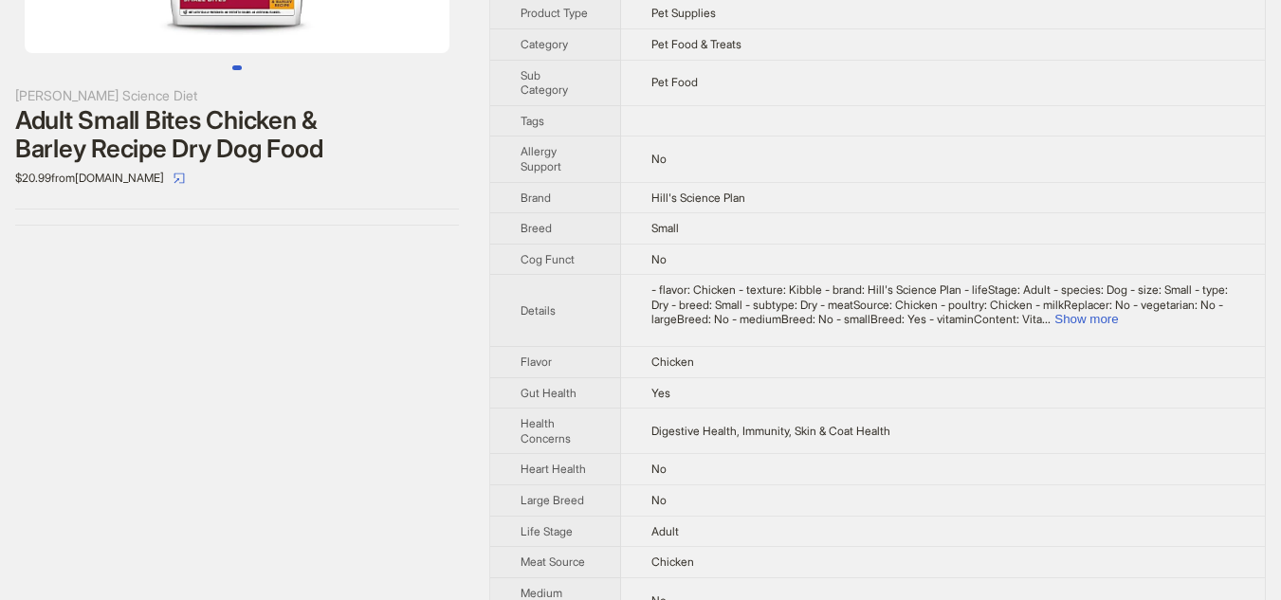
scroll to position [284, 0]
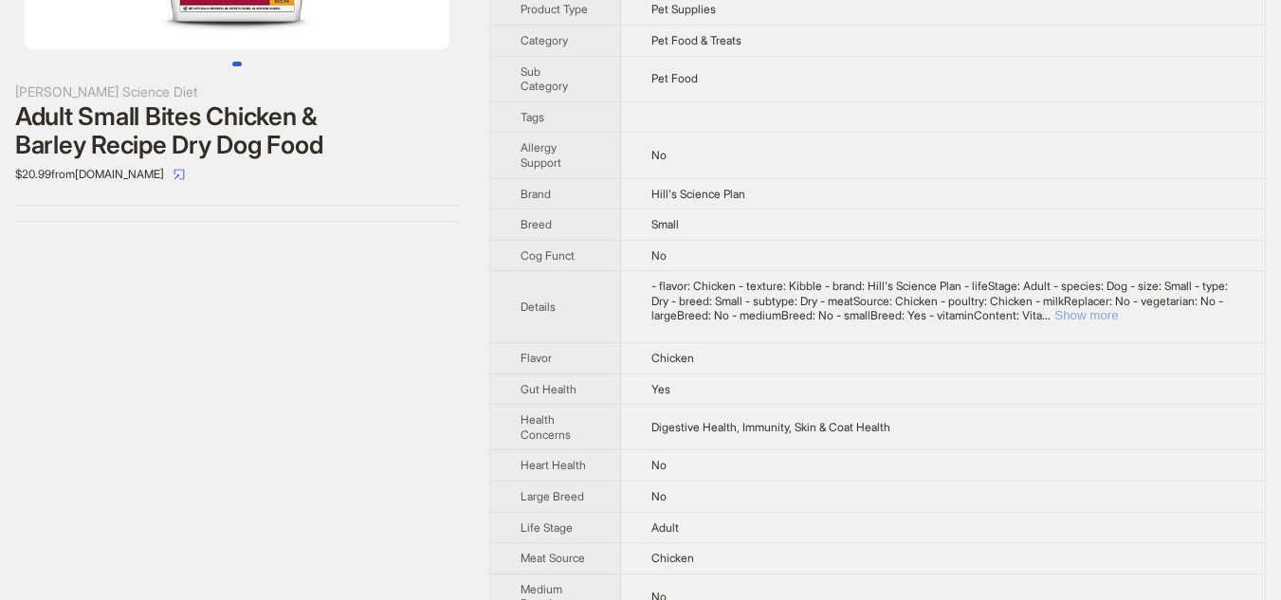
click at [1118, 322] on button "Show more" at bounding box center [1086, 315] width 64 height 14
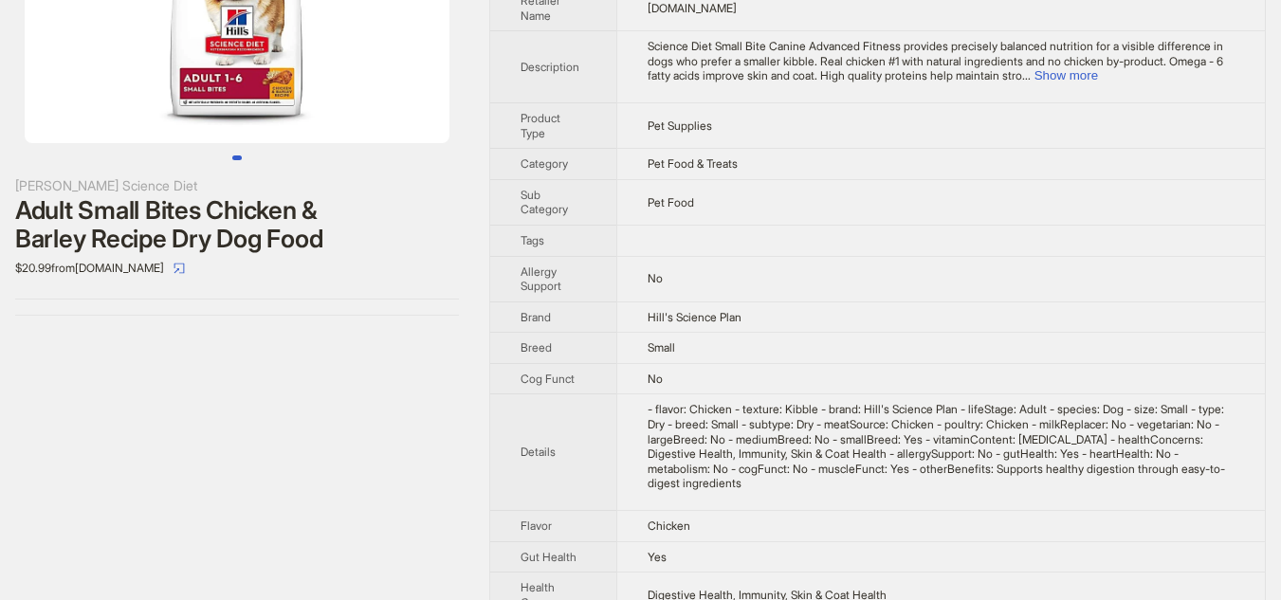
scroll to position [190, 0]
click at [1098, 79] on button "Show more" at bounding box center [1066, 76] width 64 height 14
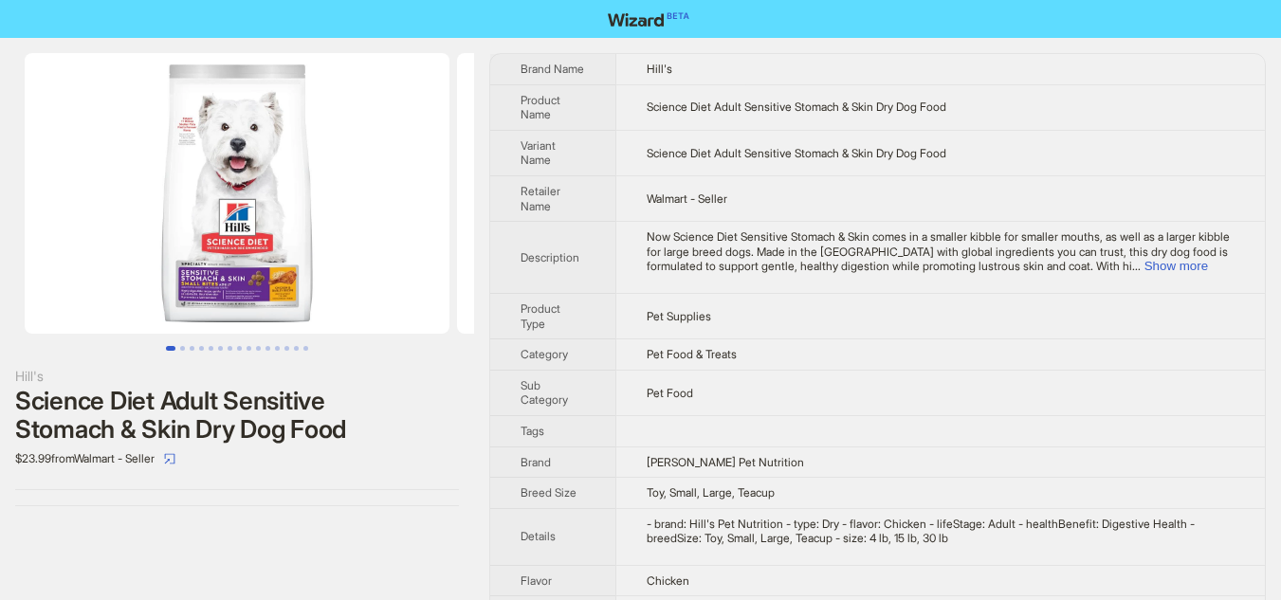
scroll to position [150, 0]
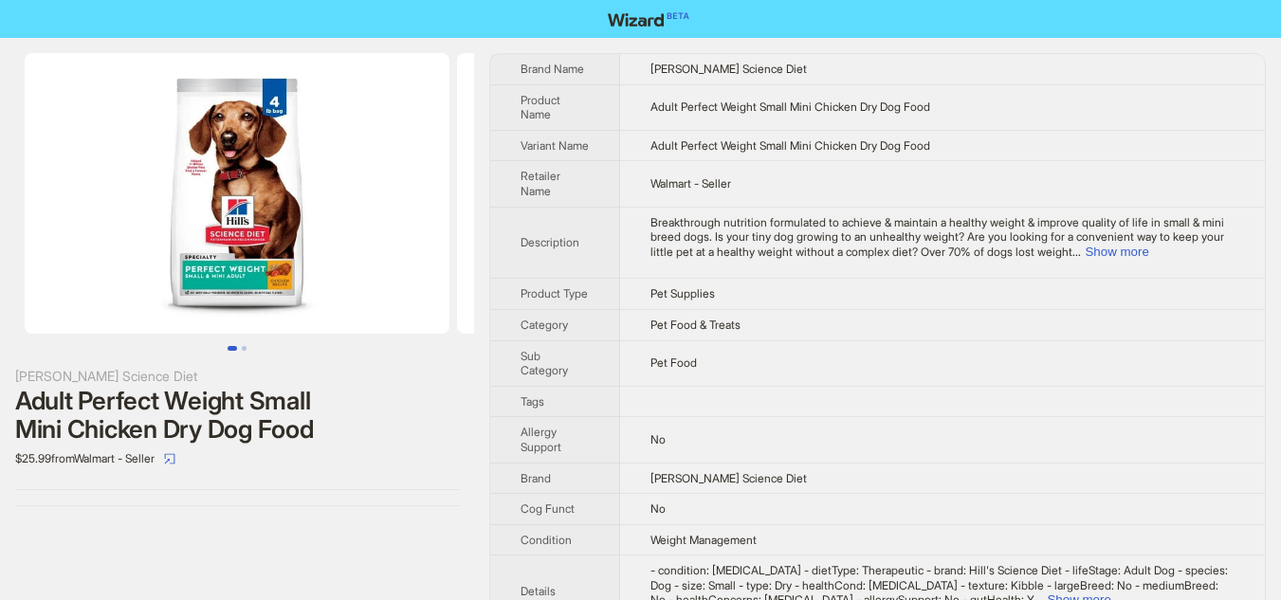
scroll to position [379, 0]
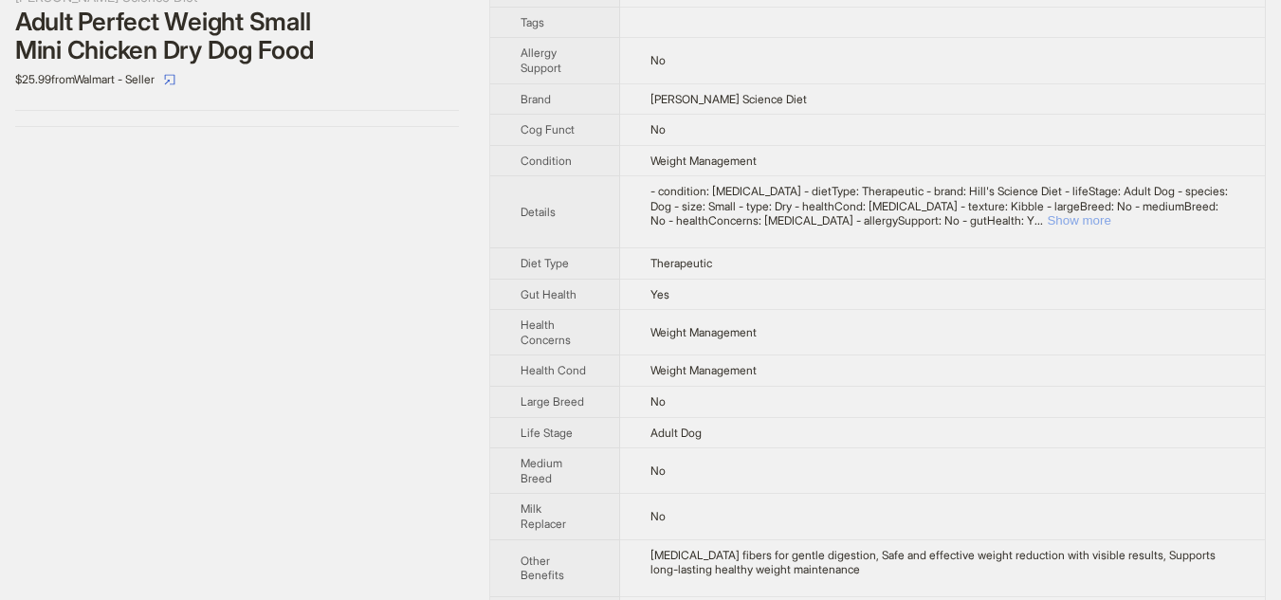
click at [1110, 227] on button "Show more" at bounding box center [1078, 220] width 64 height 14
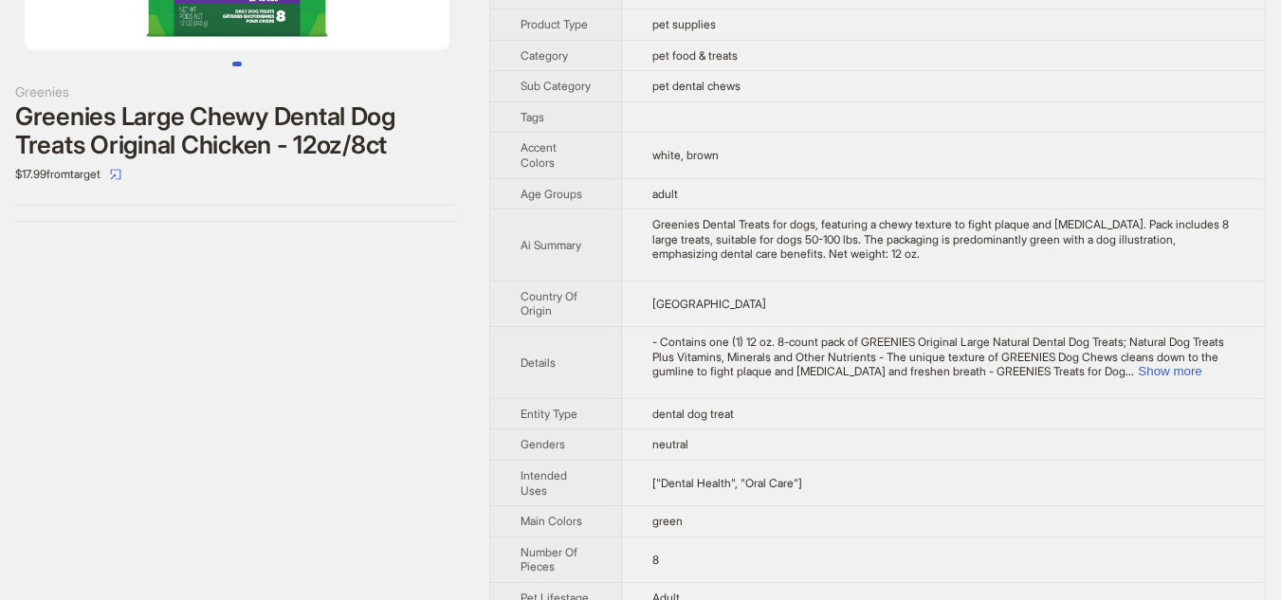
scroll to position [379, 0]
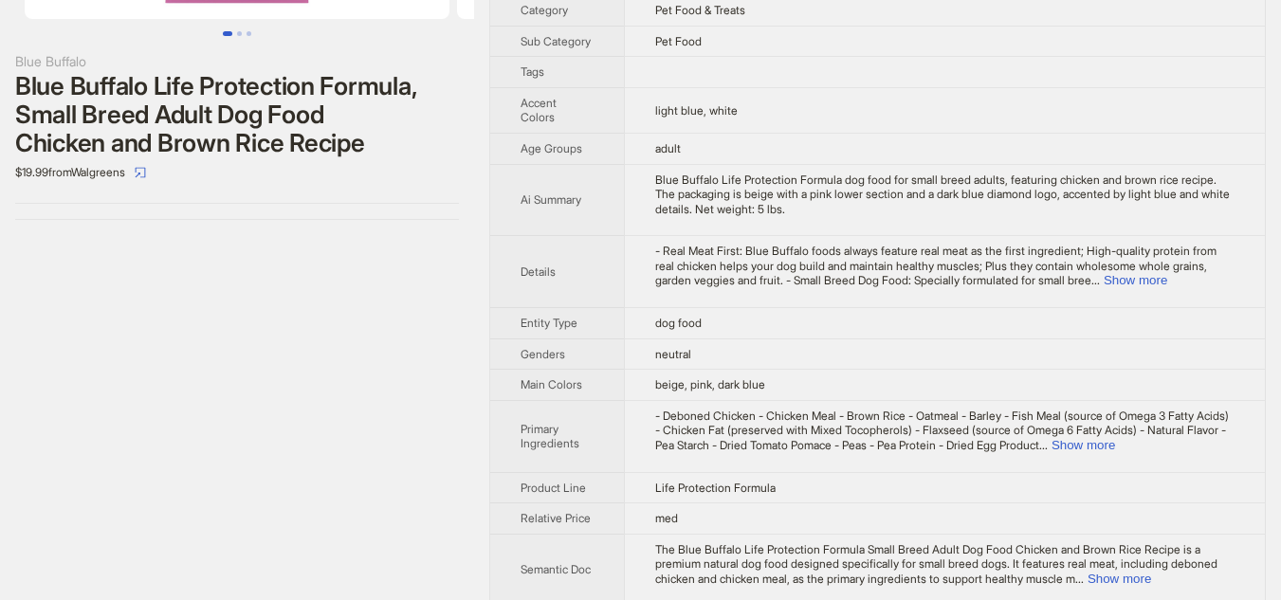
scroll to position [220, 0]
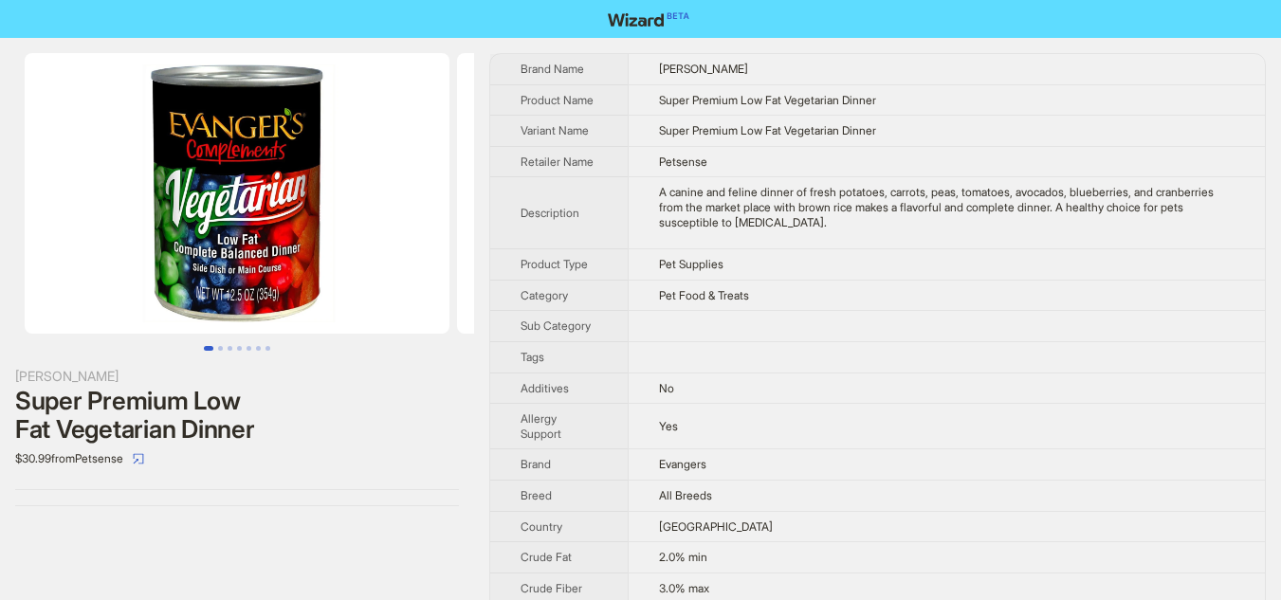
scroll to position [350, 0]
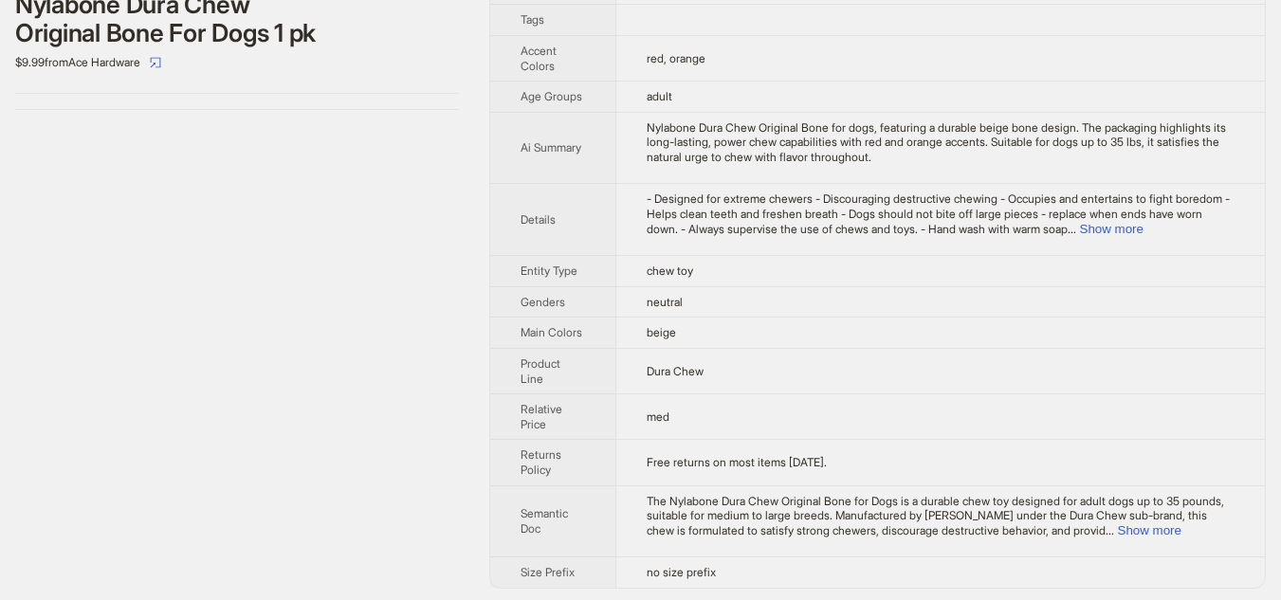
scroll to position [400, 0]
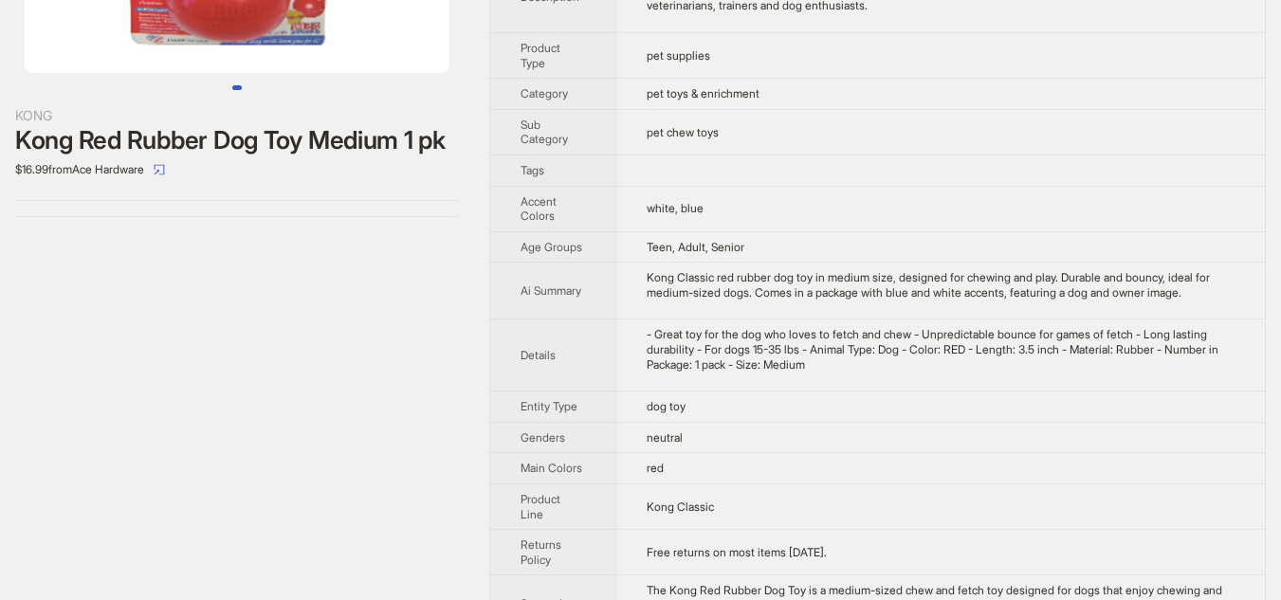
scroll to position [354, 0]
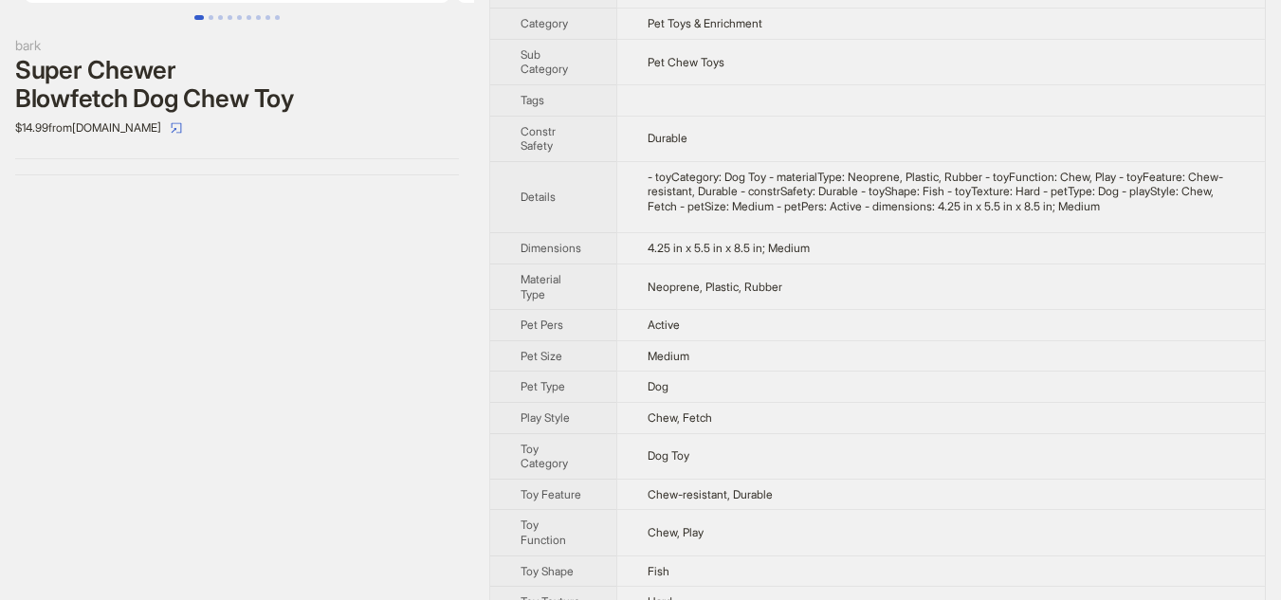
scroll to position [364, 0]
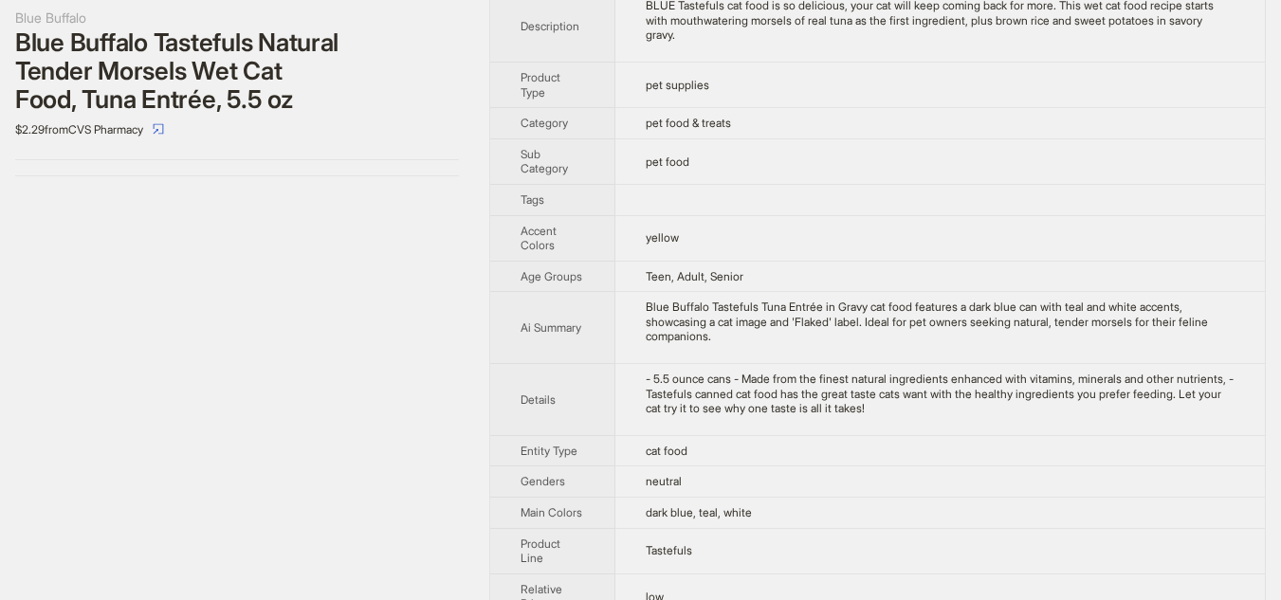
scroll to position [230, 0]
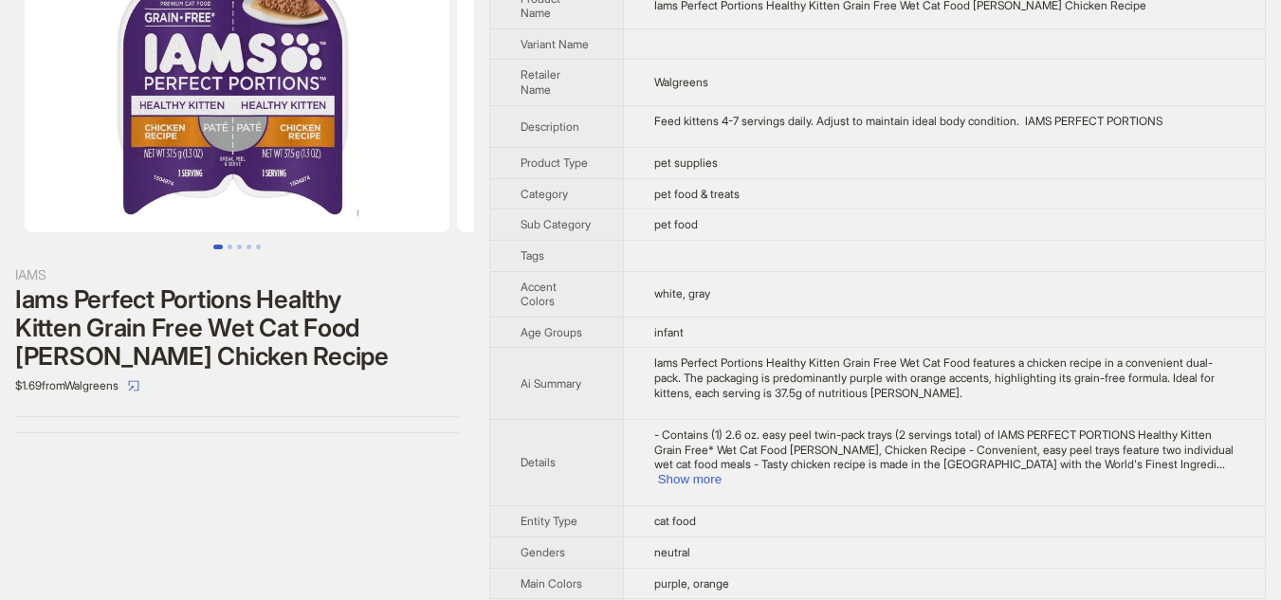
scroll to position [100, 0]
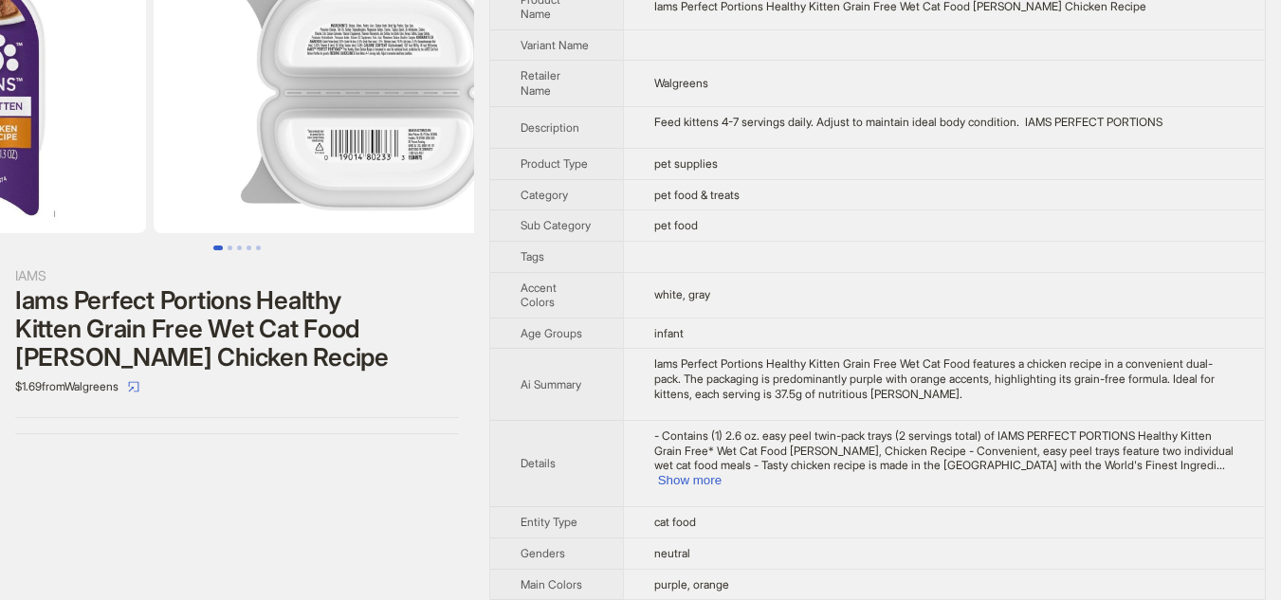
drag, startPoint x: 427, startPoint y: 148, endPoint x: 223, endPoint y: 150, distance: 203.8
click at [223, 150] on ul at bounding box center [237, 93] width 474 height 281
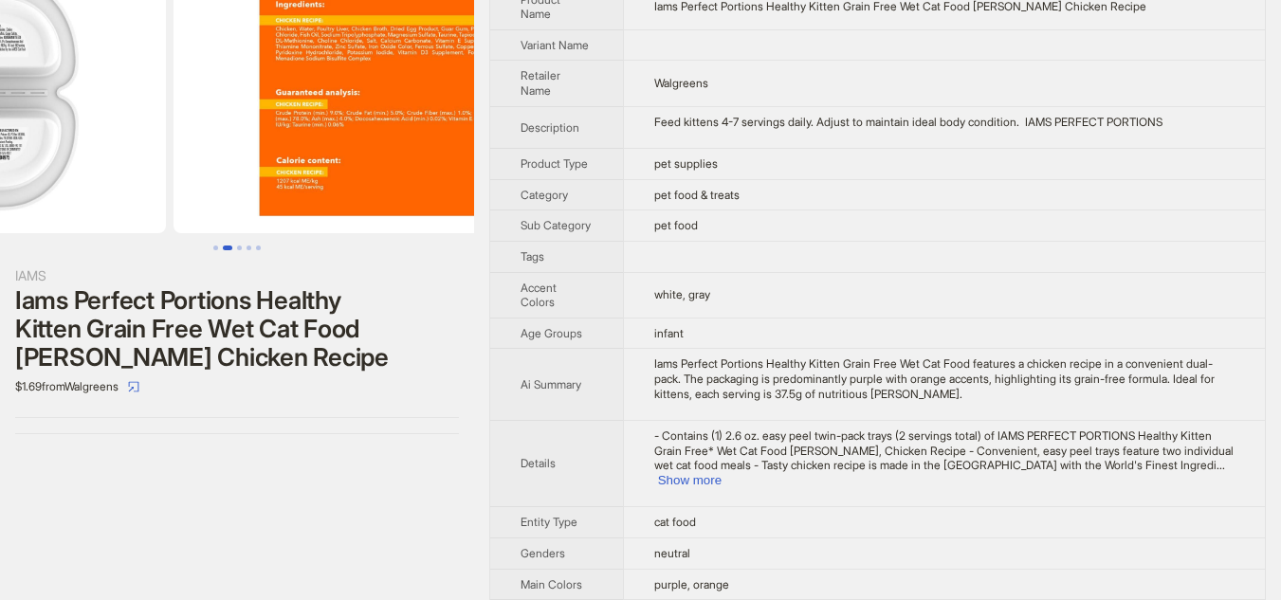
drag, startPoint x: 313, startPoint y: 164, endPoint x: 127, endPoint y: 166, distance: 185.8
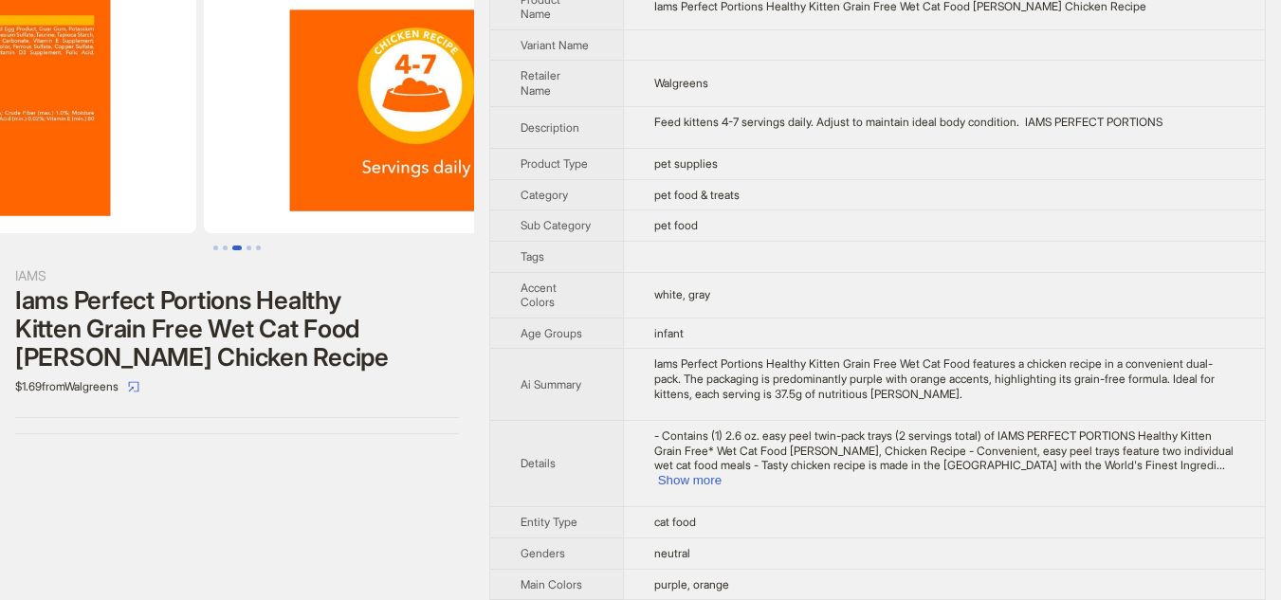
drag, startPoint x: 260, startPoint y: 168, endPoint x: 91, endPoint y: 174, distance: 168.8
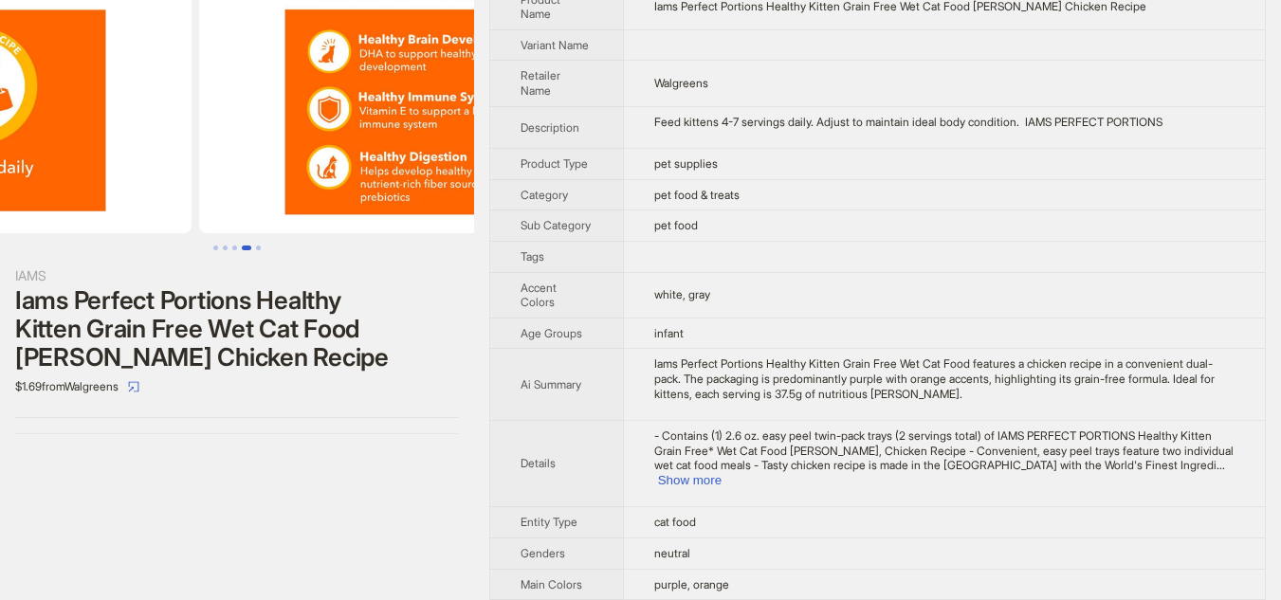
drag, startPoint x: 255, startPoint y: 167, endPoint x: 83, endPoint y: 163, distance: 171.6
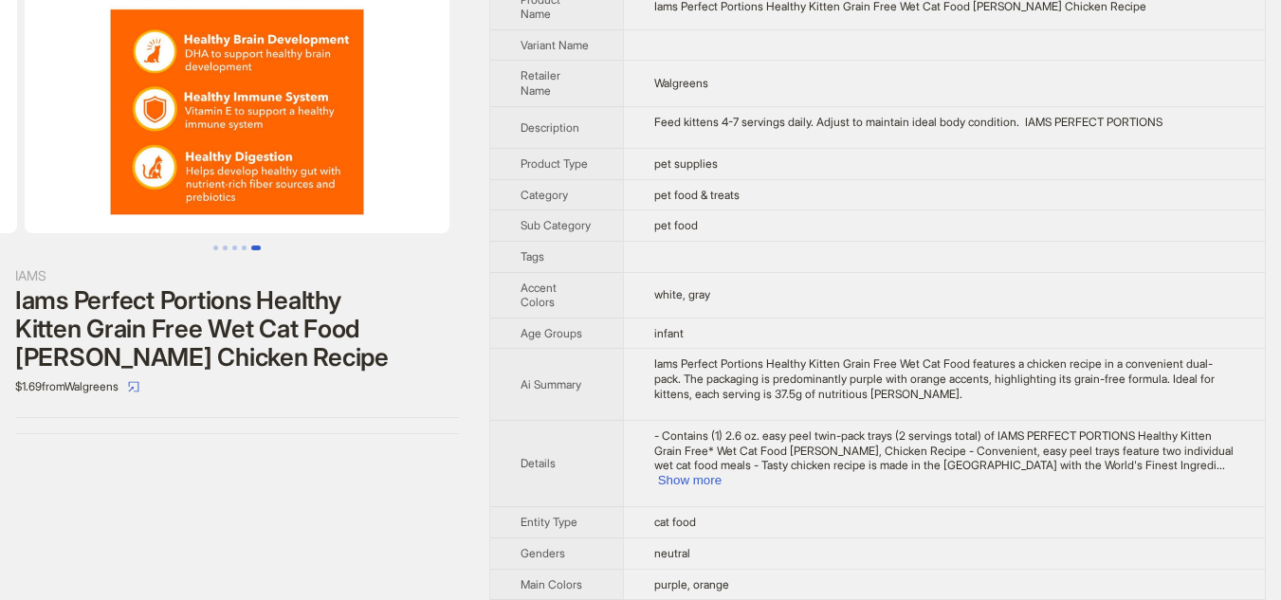
drag, startPoint x: 273, startPoint y: 169, endPoint x: 3, endPoint y: 168, distance: 270.1
click at [3, 168] on ul at bounding box center [237, 93] width 474 height 281
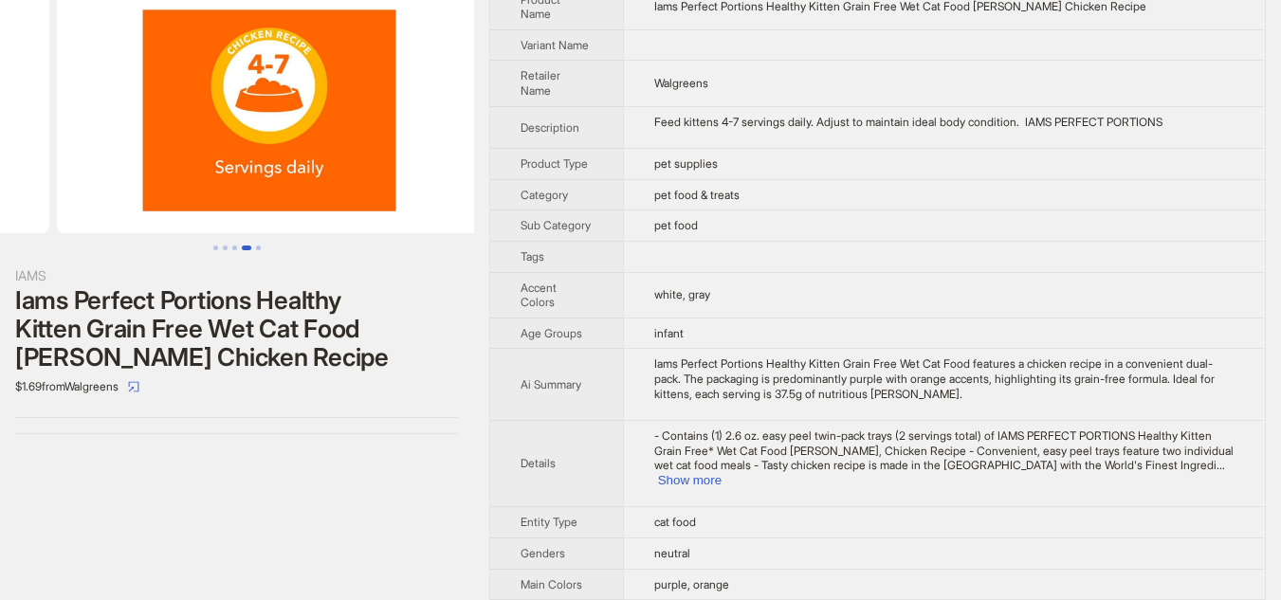
drag, startPoint x: 104, startPoint y: 167, endPoint x: 414, endPoint y: 164, distance: 310.0
click at [414, 164] on ul at bounding box center [237, 93] width 474 height 281
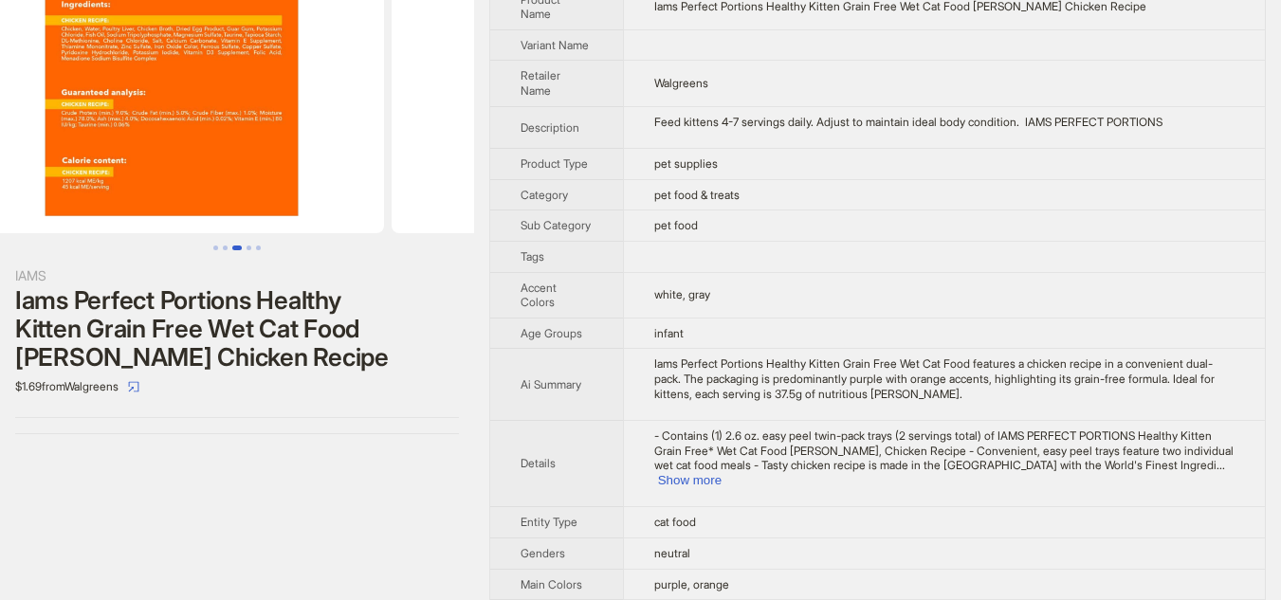
drag, startPoint x: 224, startPoint y: 165, endPoint x: 468, endPoint y: 169, distance: 244.6
click at [468, 169] on img at bounding box center [603, 93] width 425 height 281
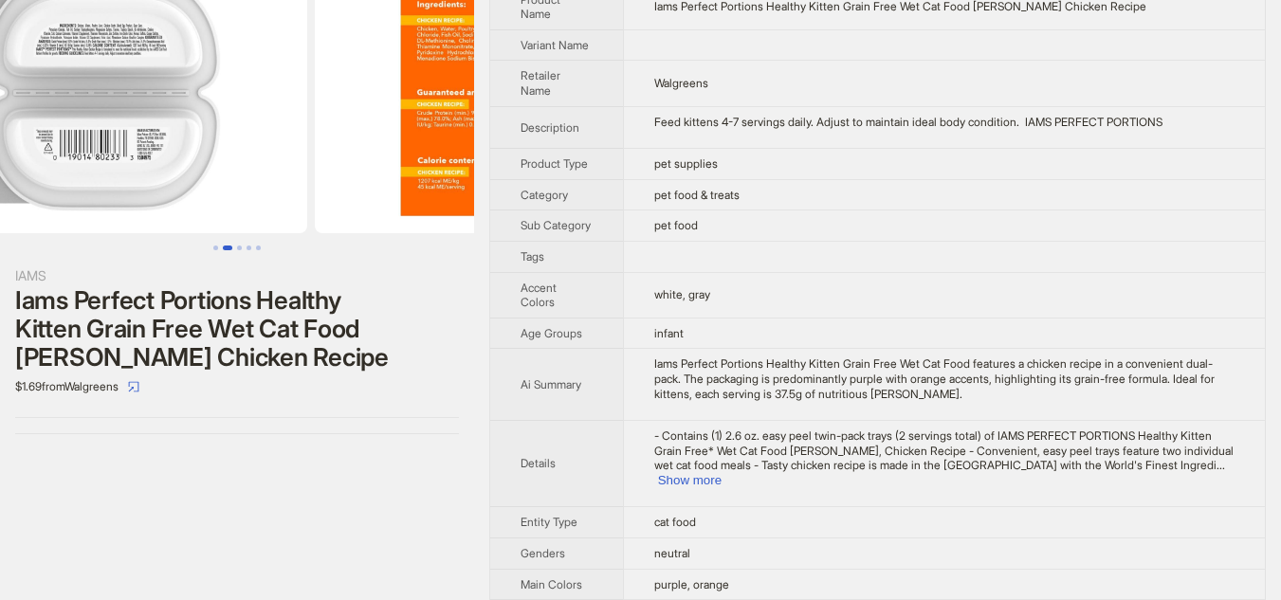
drag, startPoint x: 286, startPoint y: 170, endPoint x: 480, endPoint y: 169, distance: 193.4
click at [480, 169] on div "IAMS Iams Perfect Portions Healthy Kitten Grain Free Wet Cat Food Pate Chicken …" at bounding box center [640, 460] width 1281 height 1046
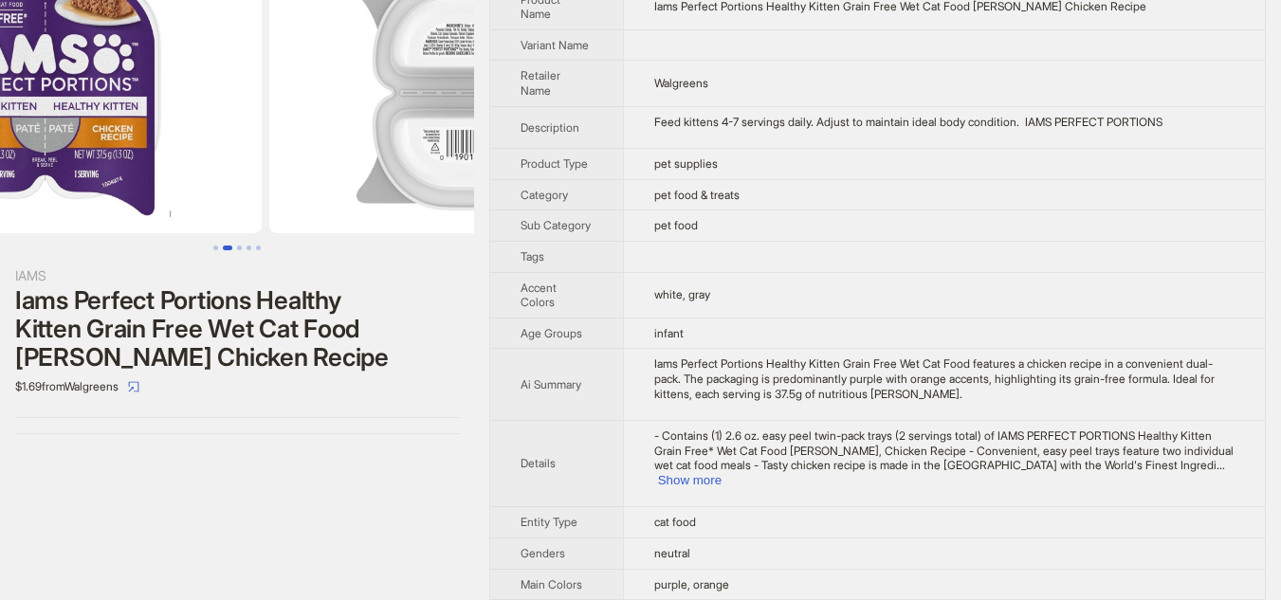
scroll to position [0, 141]
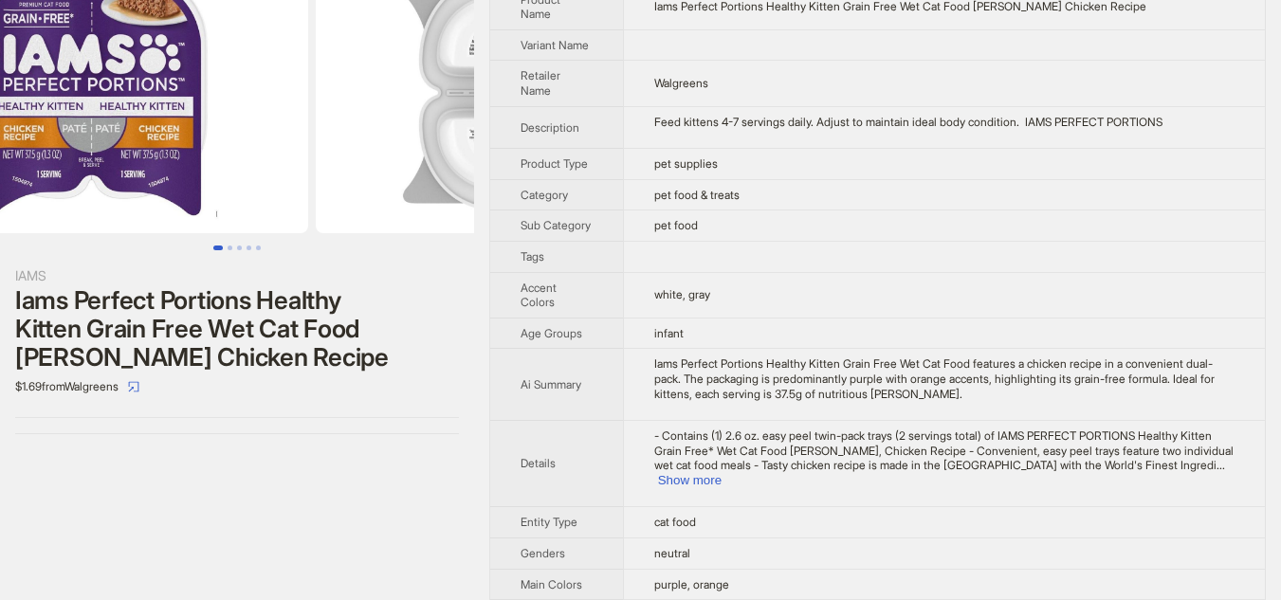
drag, startPoint x: 262, startPoint y: 166, endPoint x: 456, endPoint y: 182, distance: 195.0
click at [457, 180] on img at bounding box center [528, 93] width 425 height 281
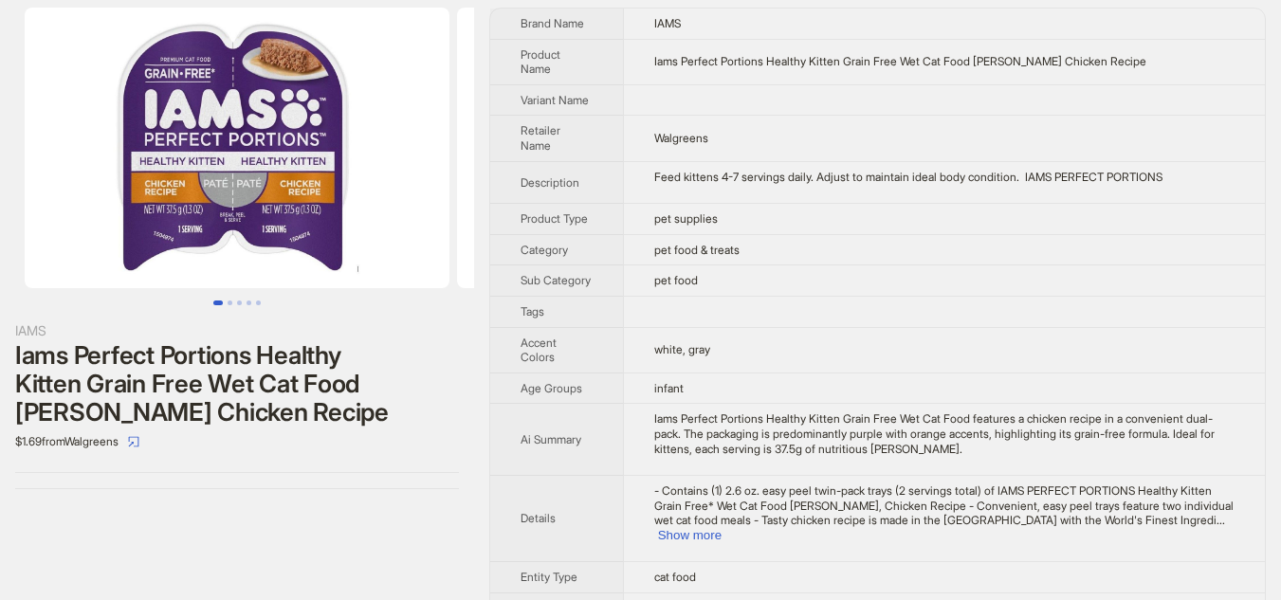
scroll to position [6, 0]
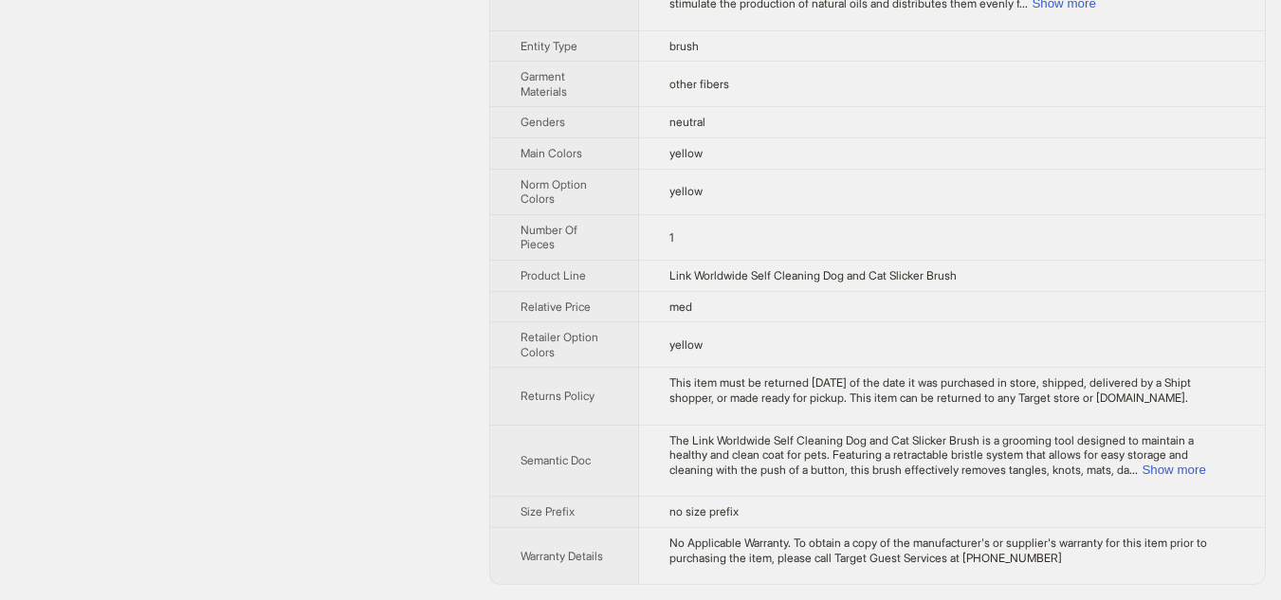
scroll to position [351, 0]
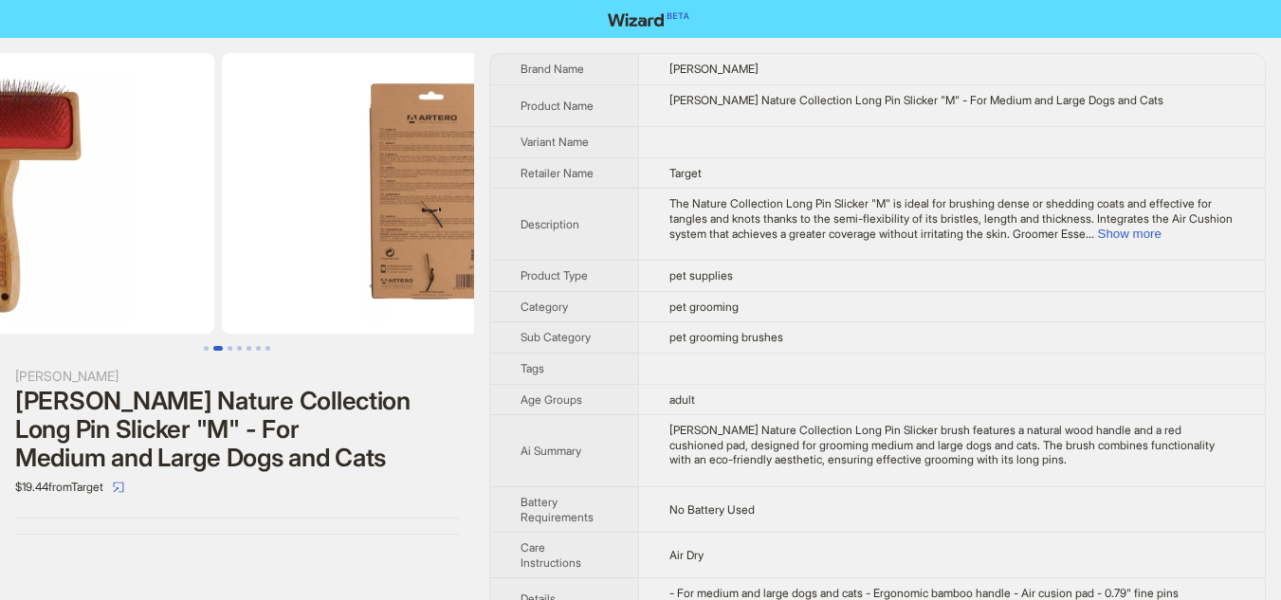
drag, startPoint x: 363, startPoint y: 277, endPoint x: 183, endPoint y: 270, distance: 180.2
click at [198, 273] on img at bounding box center [2, 193] width 425 height 281
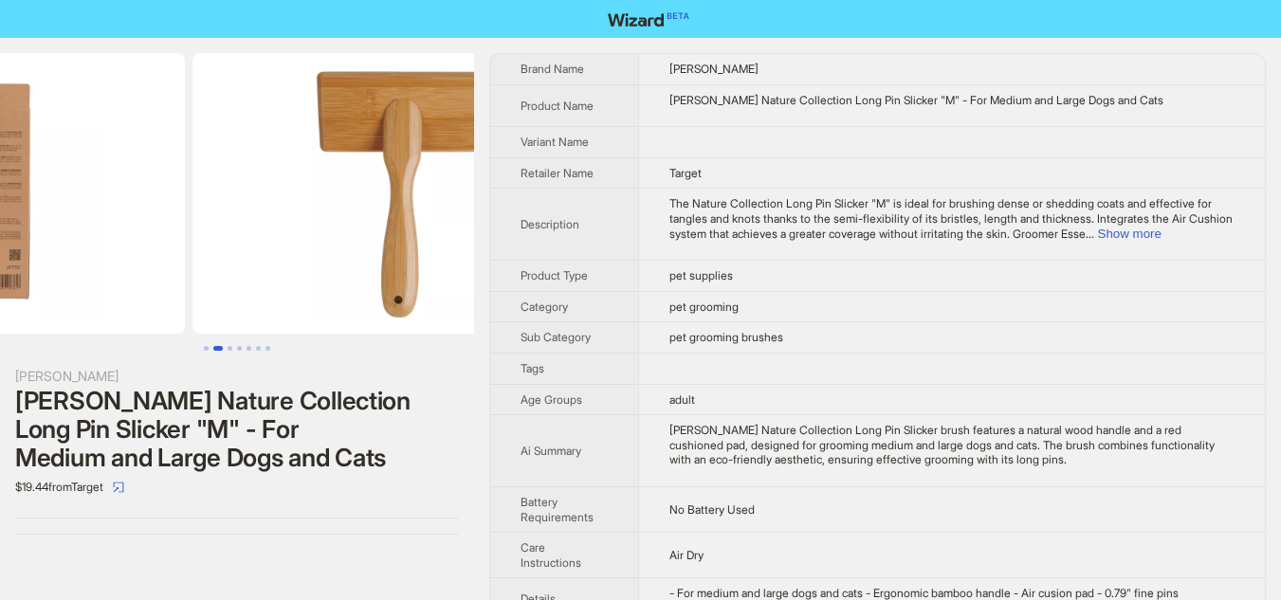
drag, startPoint x: 314, startPoint y: 262, endPoint x: 137, endPoint y: 262, distance: 176.3
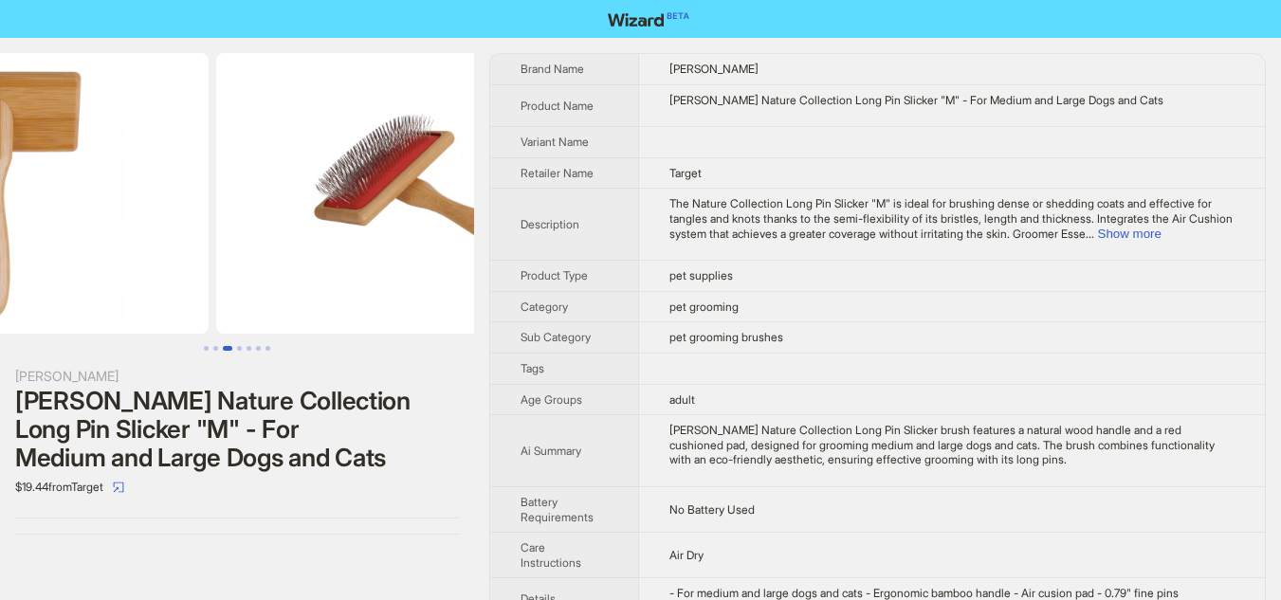
drag, startPoint x: 304, startPoint y: 264, endPoint x: 143, endPoint y: 275, distance: 161.5
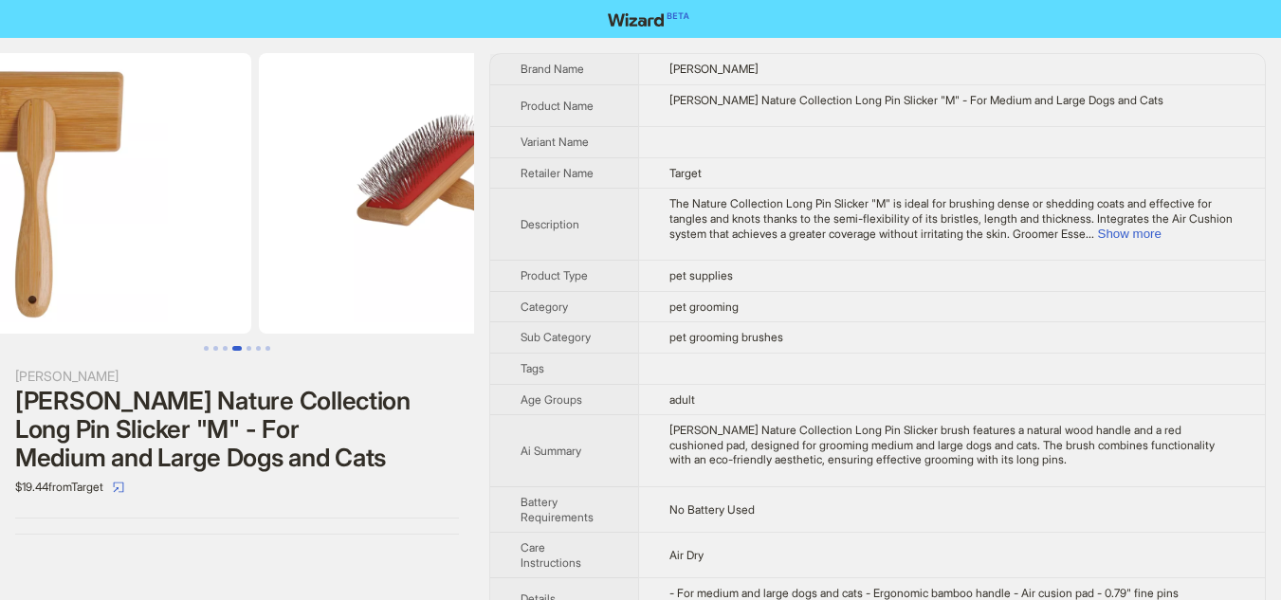
drag, startPoint x: 273, startPoint y: 289, endPoint x: 530, endPoint y: 282, distance: 257.0
click at [530, 282] on div "Artero Artero Nature Collection Long Pin Slicker "M" - For Medium and Large Dog…" at bounding box center [640, 570] width 1281 height 1065
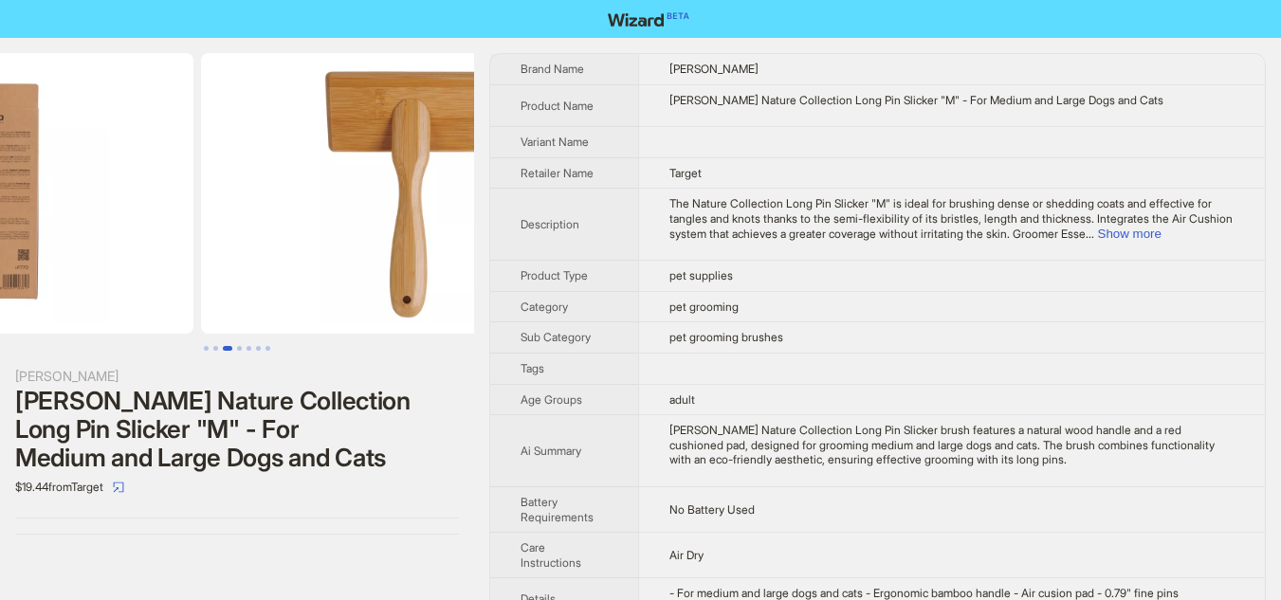
drag, startPoint x: 303, startPoint y: 282, endPoint x: 445, endPoint y: 278, distance: 141.3
click at [445, 278] on img at bounding box center [413, 193] width 425 height 281
drag, startPoint x: 292, startPoint y: 279, endPoint x: 409, endPoint y: 279, distance: 117.5
click at [409, 279] on img at bounding box center [413, 193] width 425 height 281
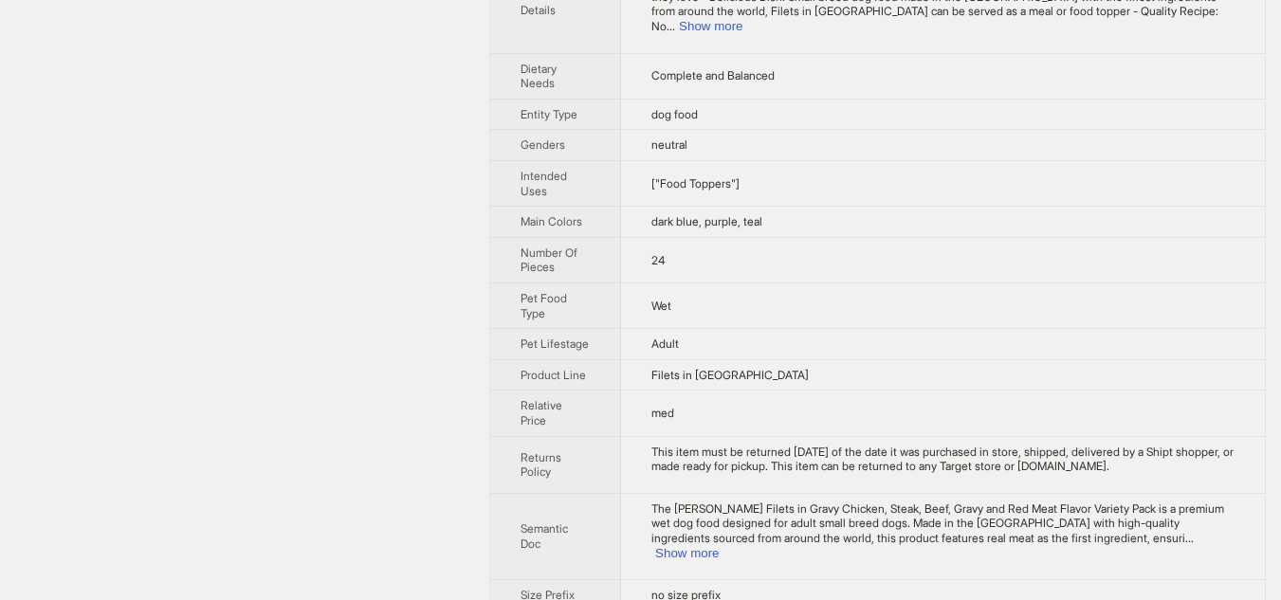
scroll to position [710, 0]
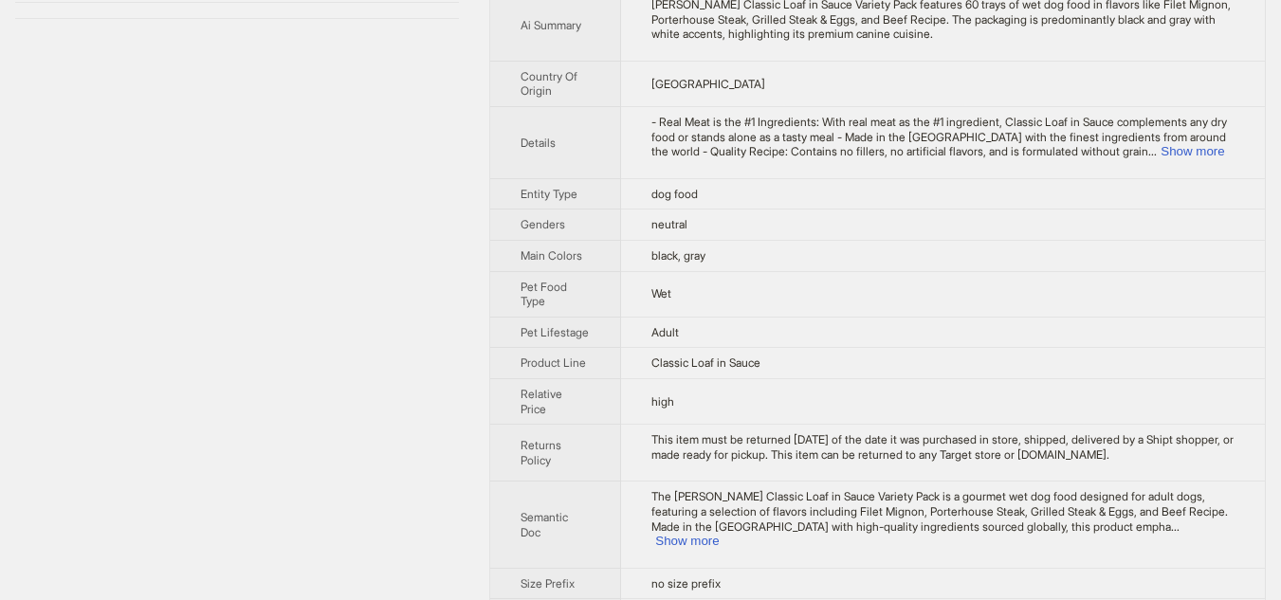
scroll to position [546, 0]
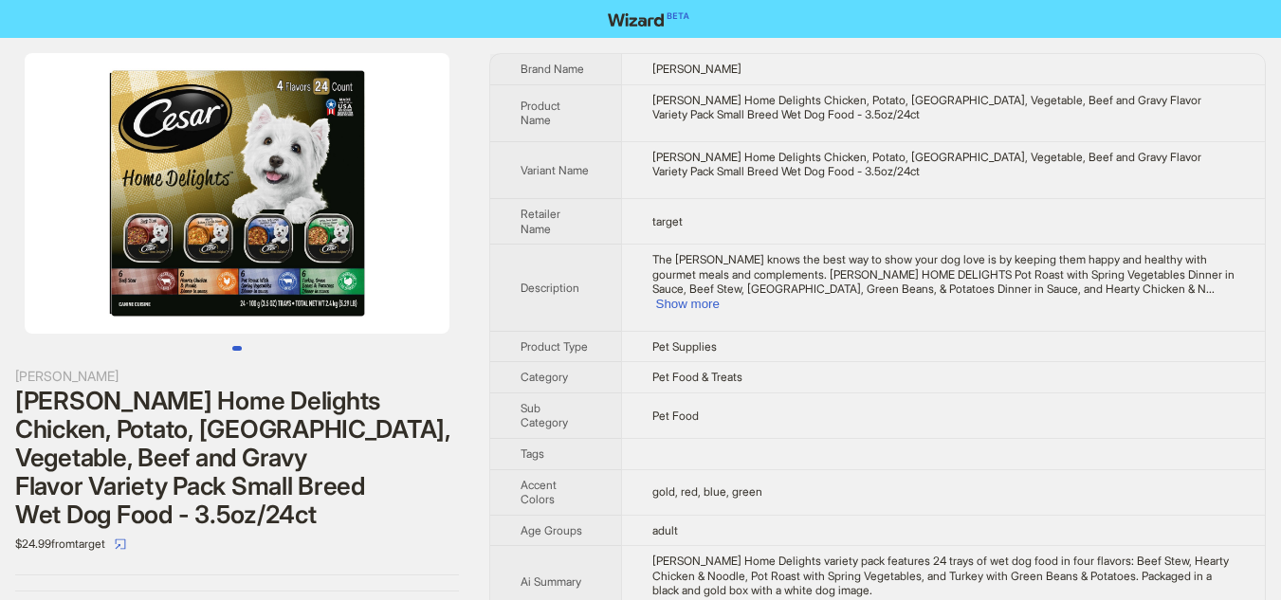
drag, startPoint x: 343, startPoint y: 262, endPoint x: 317, endPoint y: 262, distance: 26.5
click at [317, 262] on img at bounding box center [237, 193] width 425 height 281
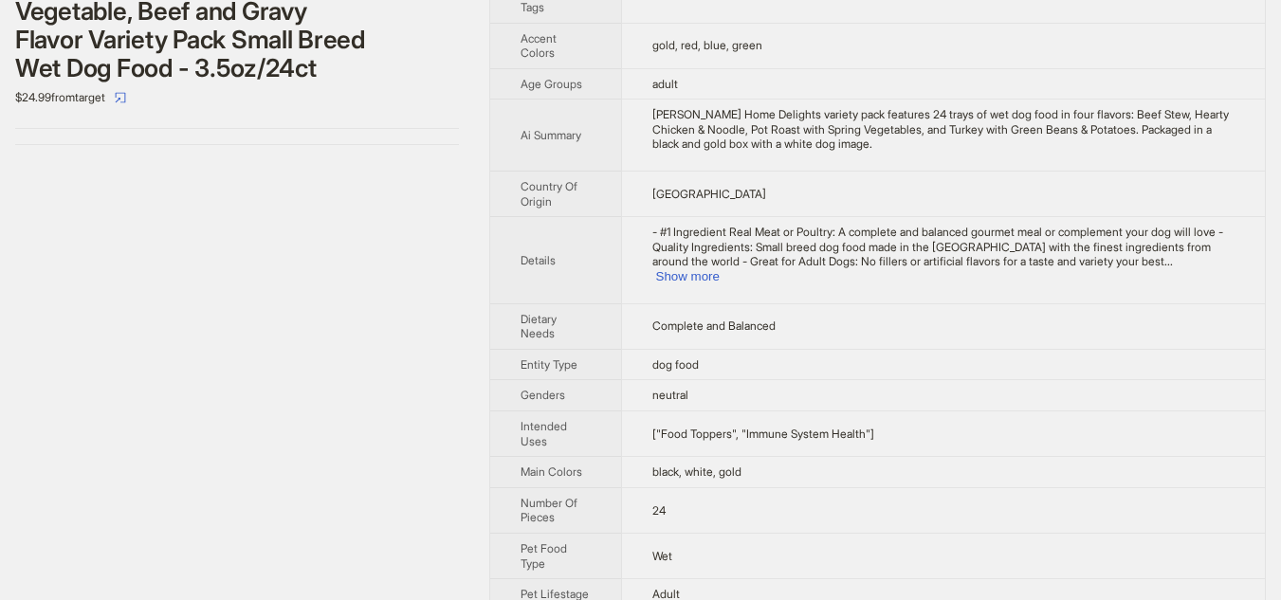
scroll to position [474, 0]
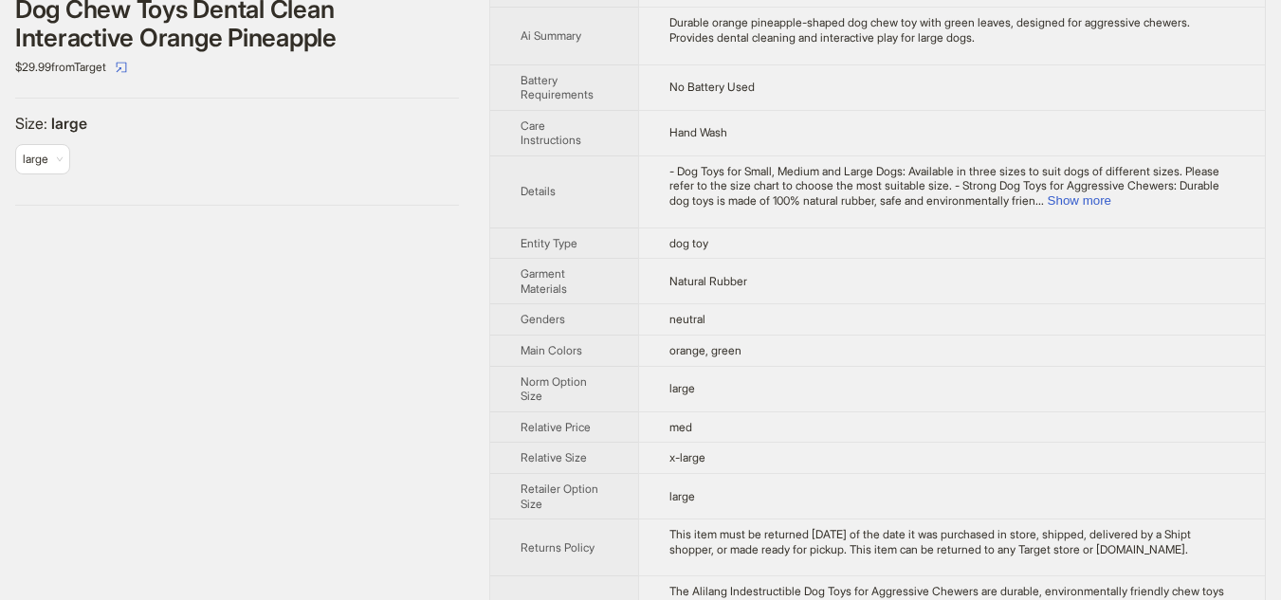
scroll to position [354, 0]
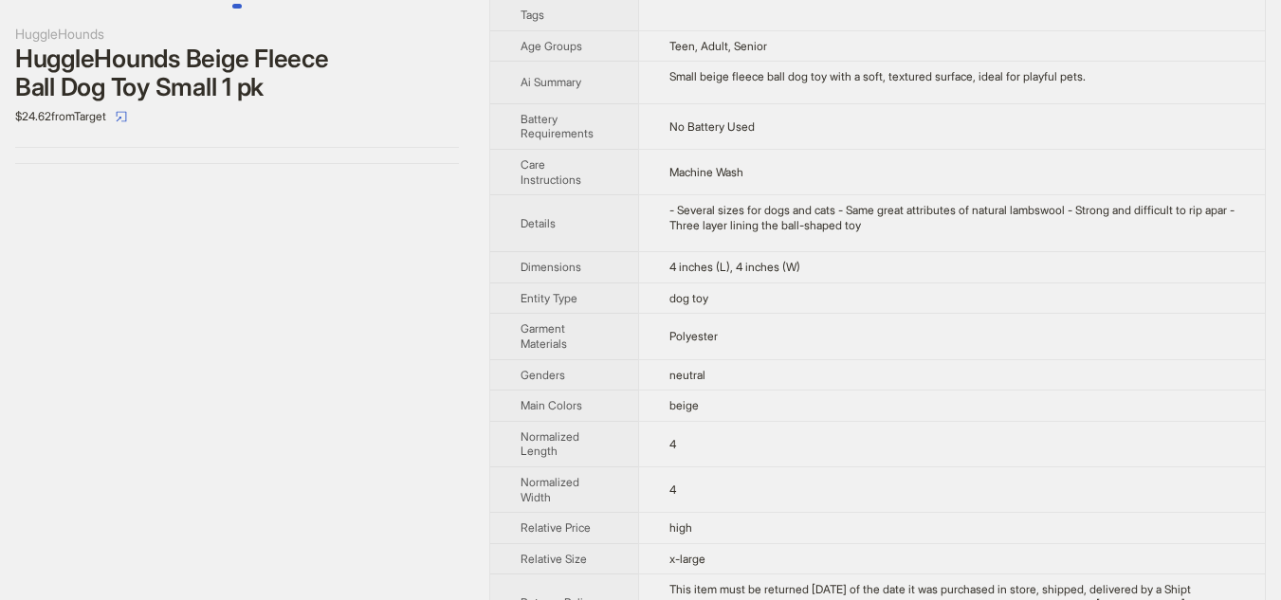
scroll to position [302, 0]
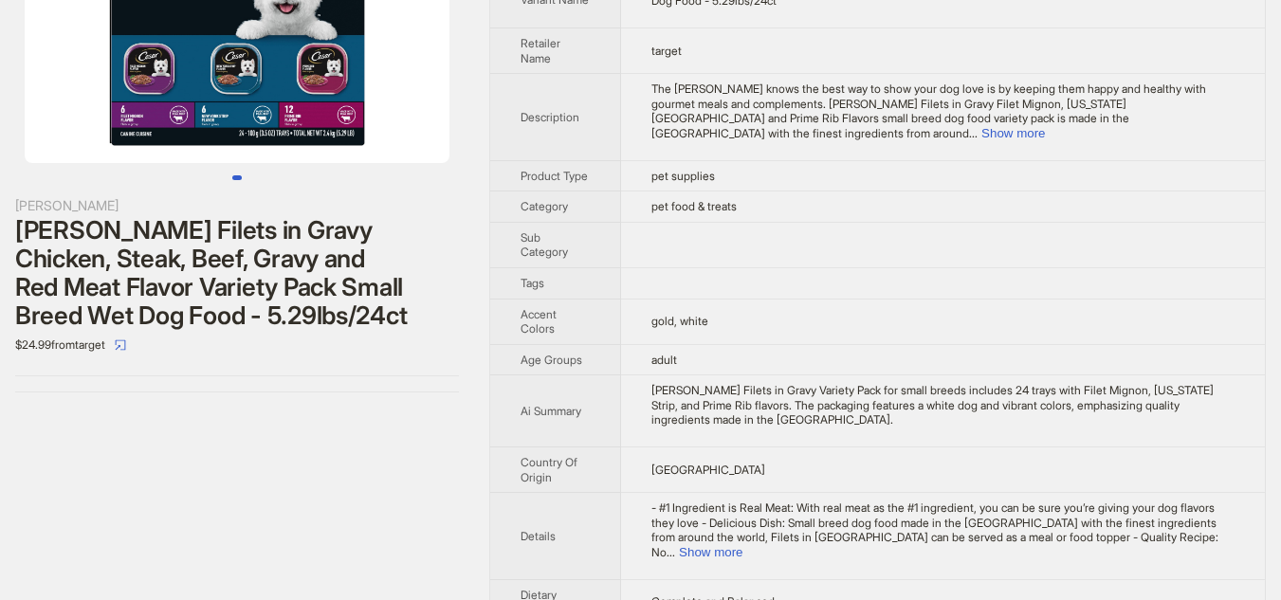
scroll to position [141, 0]
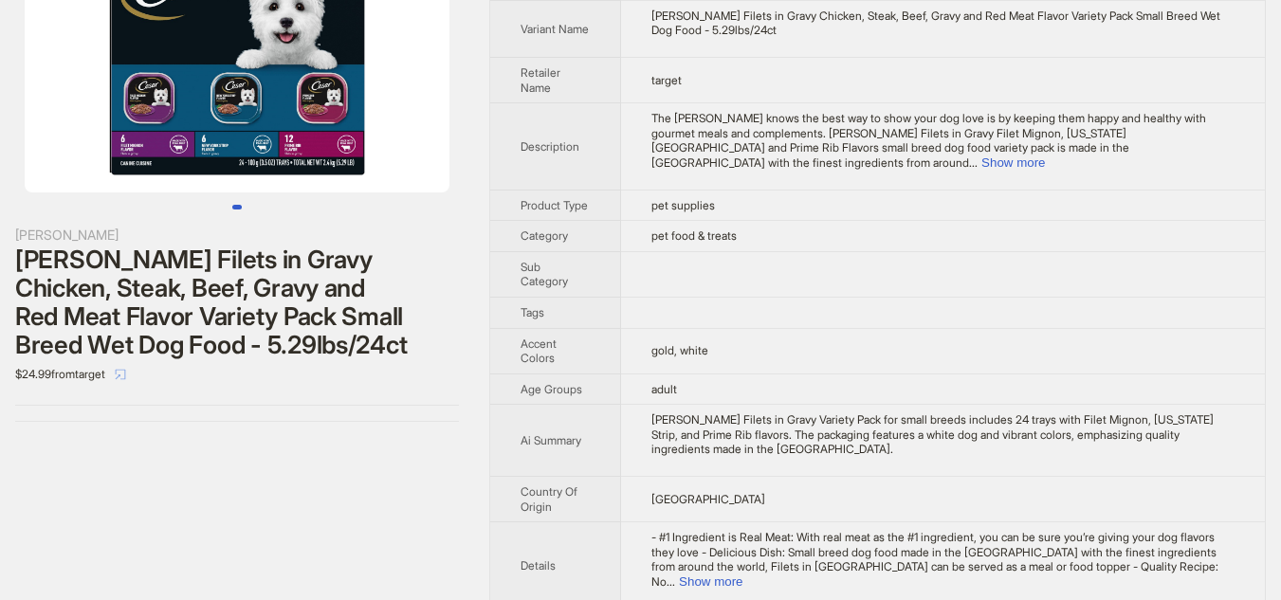
click at [126, 379] on icon "select" at bounding box center [121, 374] width 10 height 10
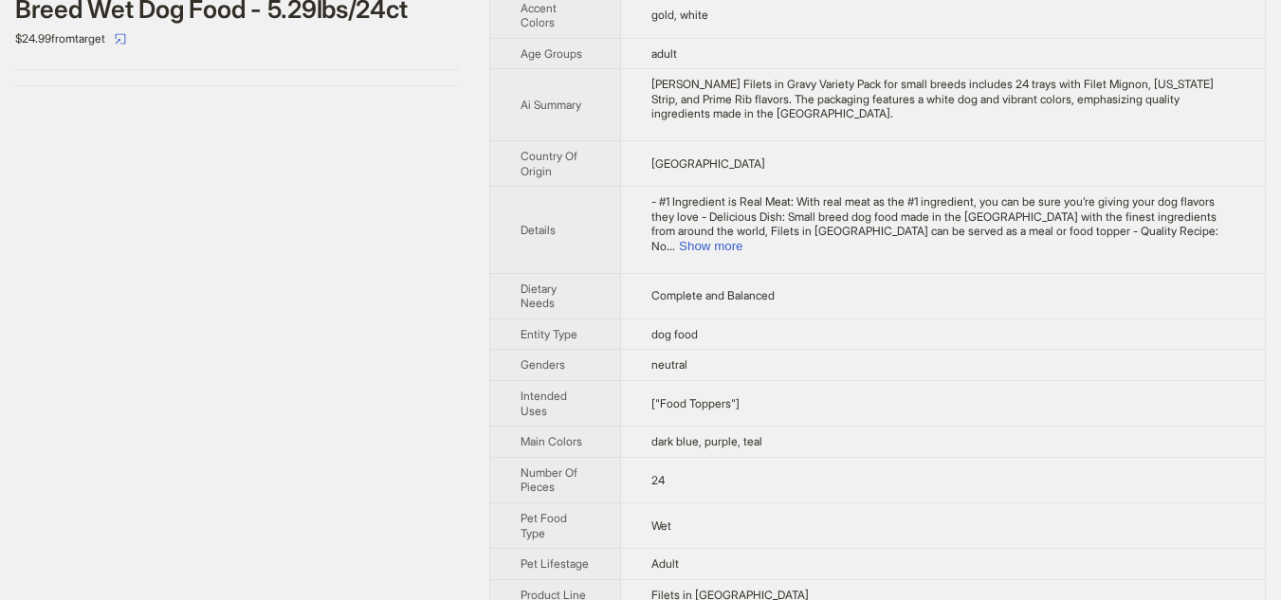
scroll to position [426, 0]
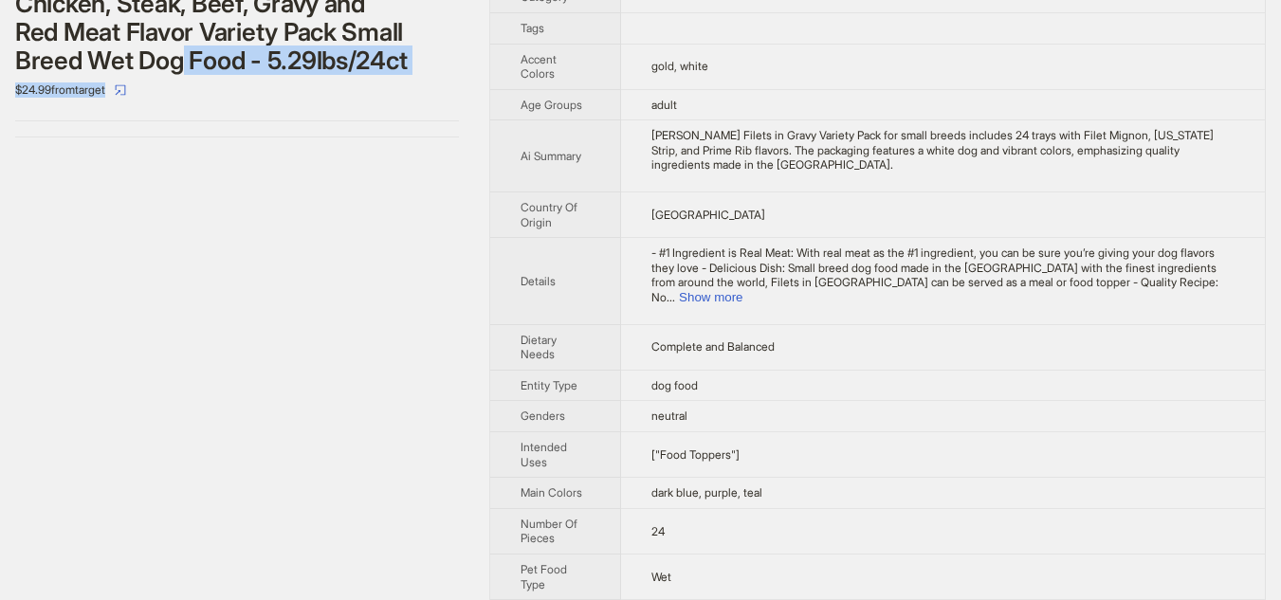
drag, startPoint x: 195, startPoint y: 74, endPoint x: 257, endPoint y: 76, distance: 61.6
click at [257, 76] on div "Cesar Cesar Filets in Gravy Chicken, Steak, Beef, Gravy and Red Meat Flavor Var…" at bounding box center [237, 22] width 444 height 165
click at [270, 71] on div "Cesar Filets in Gravy Chicken, Steak, Beef, Gravy and Red Meat Flavor Variety P…" at bounding box center [237, 18] width 444 height 114
drag, startPoint x: 198, startPoint y: 65, endPoint x: 239, endPoint y: 63, distance: 40.9
click at [239, 63] on div "Cesar Filets in Gravy Chicken, Steak, Beef, Gravy and Red Meat Flavor Variety P…" at bounding box center [237, 18] width 444 height 114
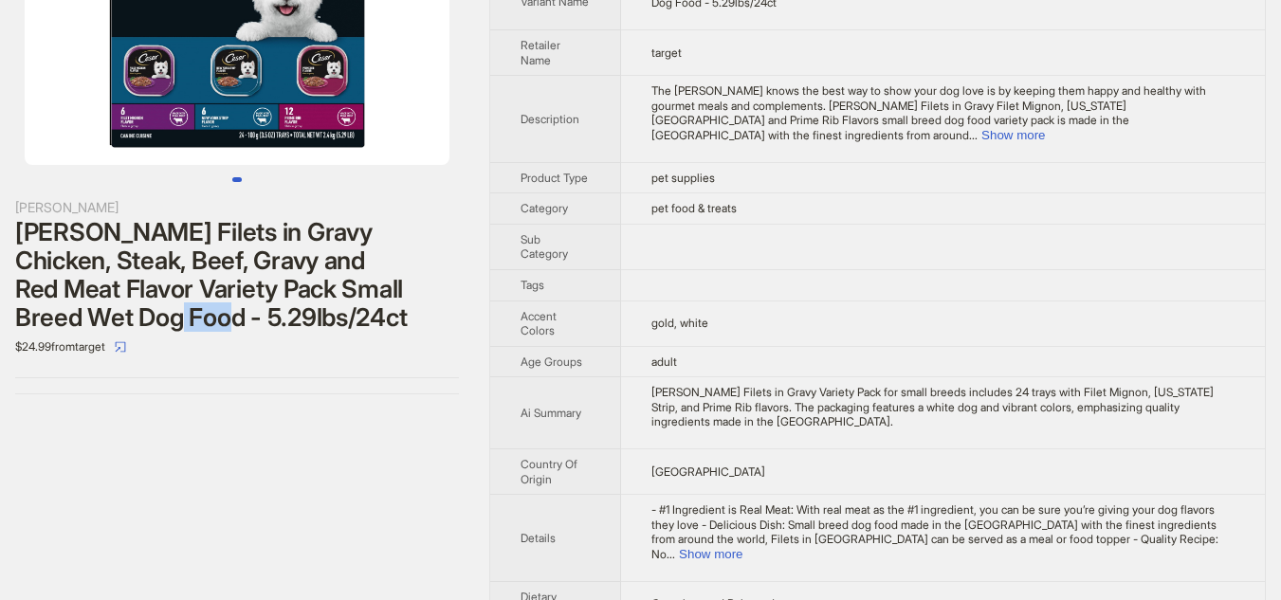
scroll to position [141, 0]
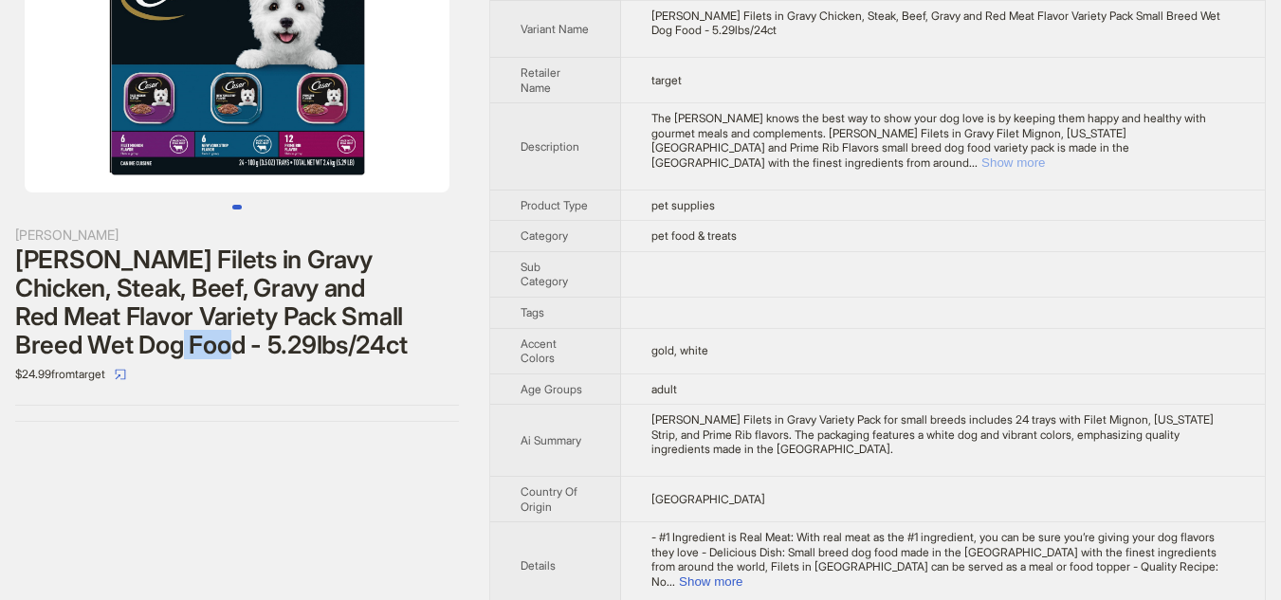
click at [981, 161] on button "Show more" at bounding box center [1013, 162] width 64 height 14
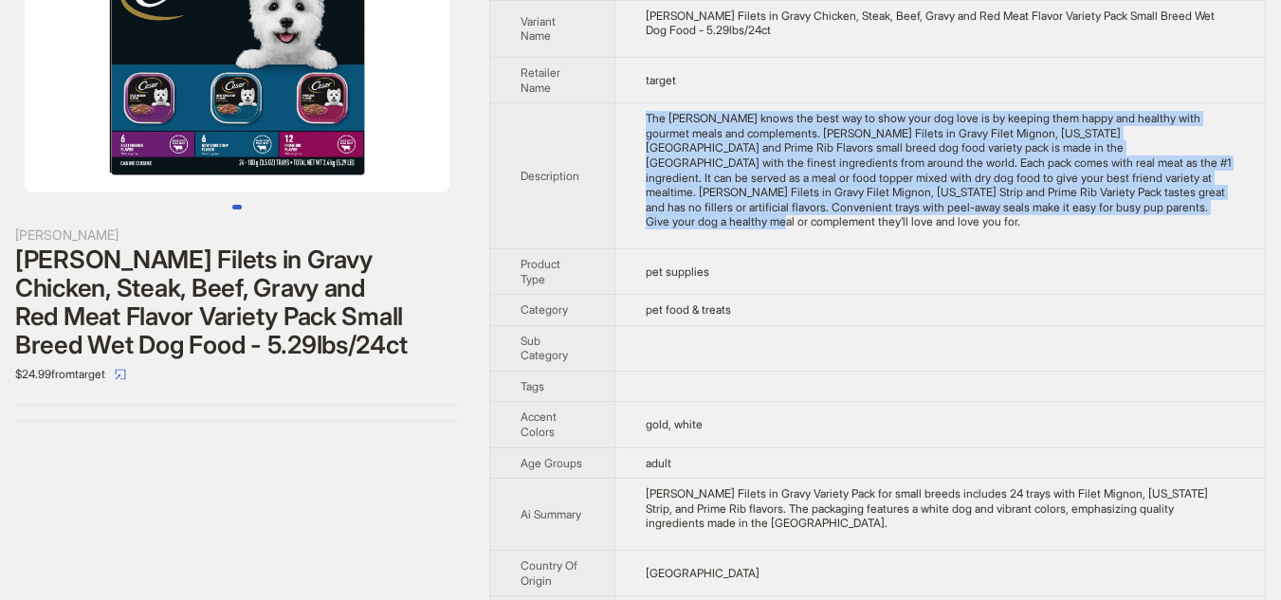
drag, startPoint x: 636, startPoint y: 113, endPoint x: 720, endPoint y: 230, distance: 144.7
click at [720, 230] on td "The CESAR brand knows the best way to show your dog love is by keeping them hap…" at bounding box center [939, 176] width 649 height 146
copy div "The CESAR brand knows the best way to show your dog love is by keeping them hap…"
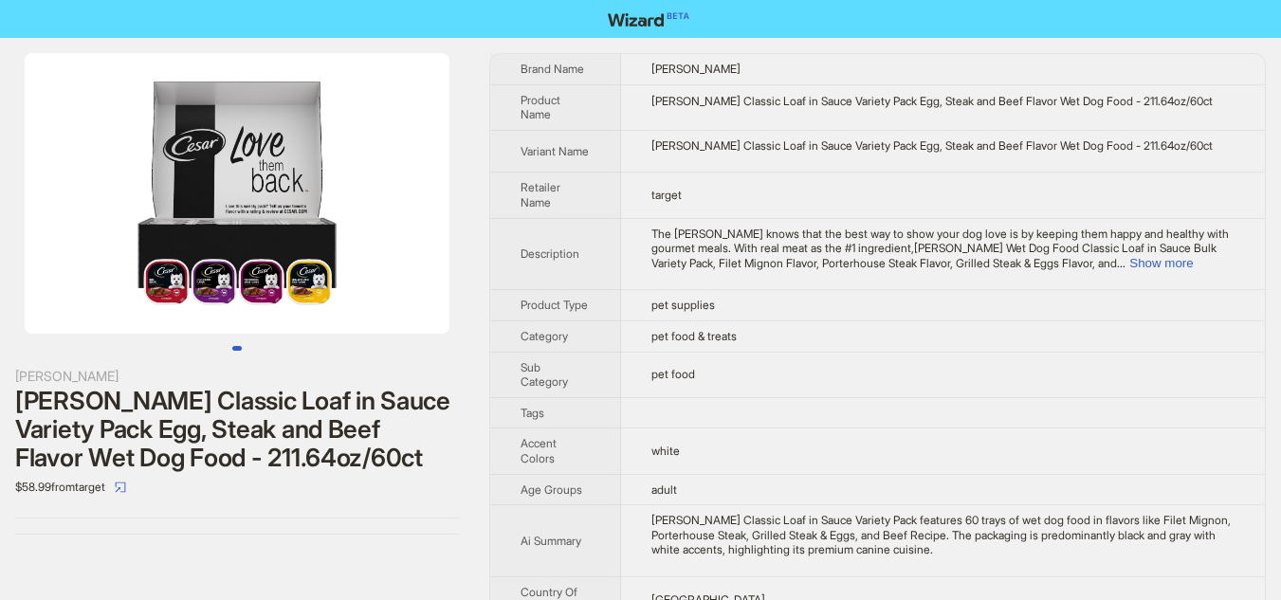
drag, startPoint x: 407, startPoint y: 260, endPoint x: 201, endPoint y: 252, distance: 205.8
click at [205, 253] on img at bounding box center [237, 193] width 425 height 281
drag, startPoint x: 173, startPoint y: 251, endPoint x: 314, endPoint y: 258, distance: 141.4
click at [314, 258] on img at bounding box center [237, 193] width 425 height 281
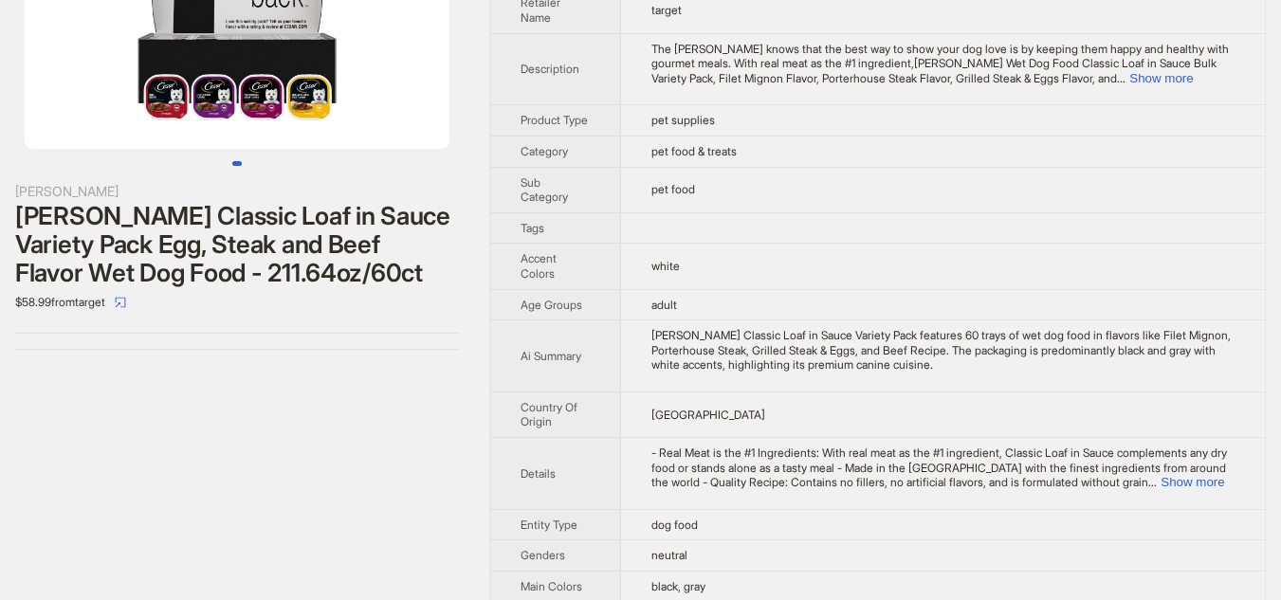
scroll to position [190, 0]
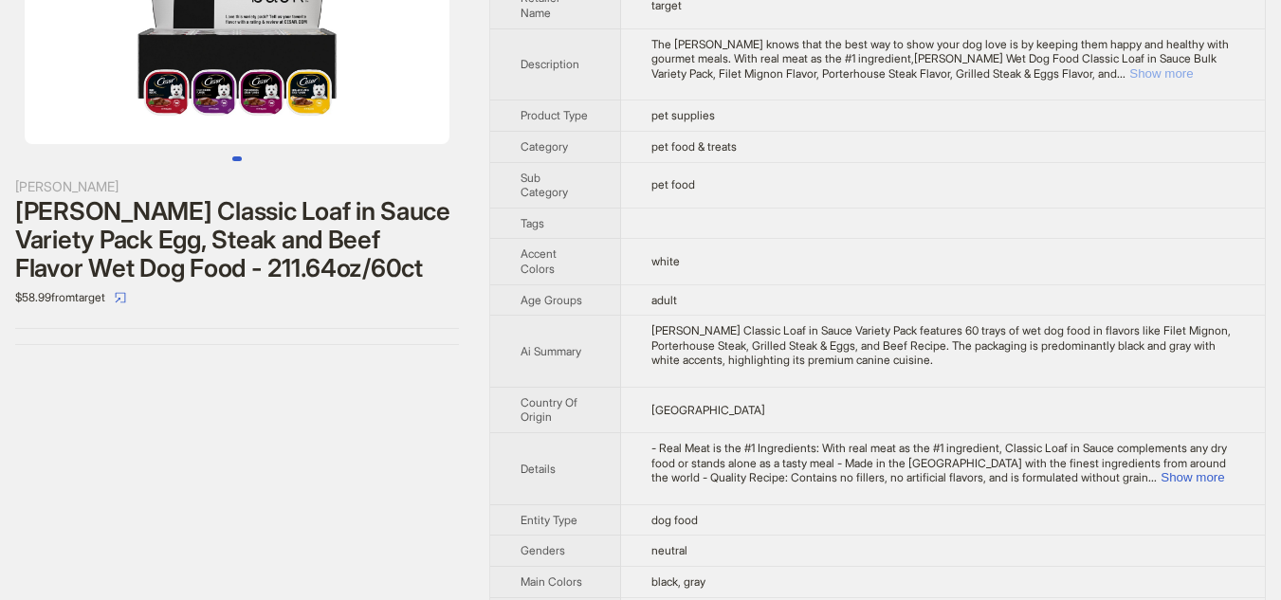
click at [1192, 72] on button "Show more" at bounding box center [1161, 73] width 64 height 14
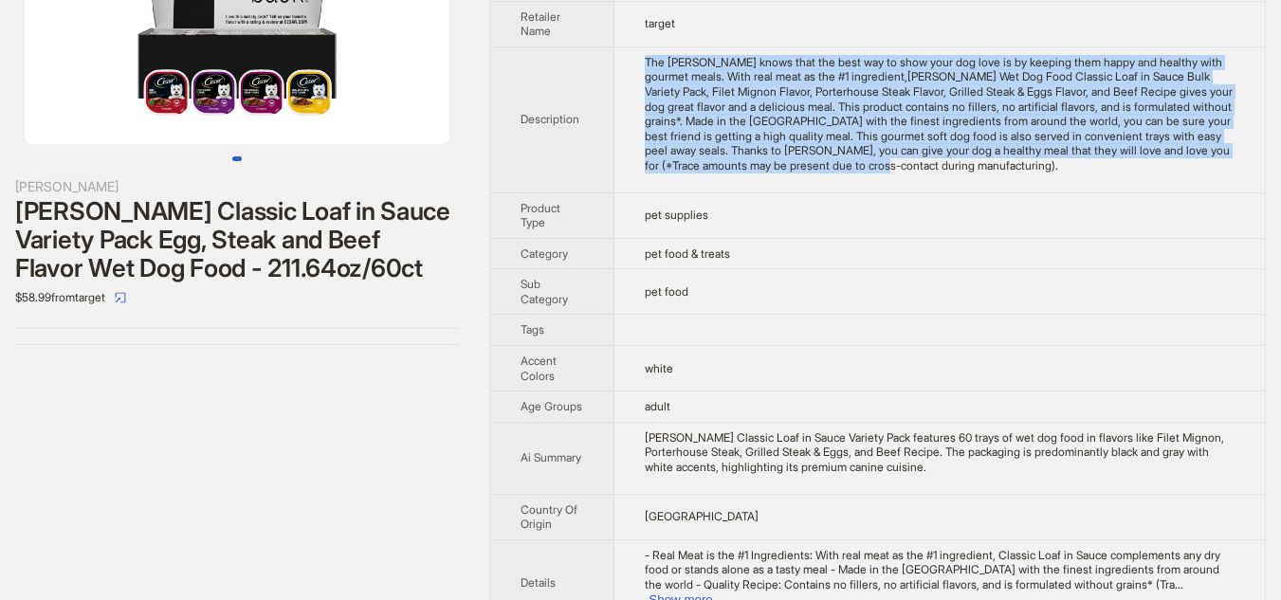
drag, startPoint x: 648, startPoint y: 64, endPoint x: 1178, endPoint y: 189, distance: 544.2
click at [1178, 189] on td "The CESAR brand knows that the best way to show your dog love is by keeping the…" at bounding box center [939, 119] width 650 height 146
copy div "The CESAR brand knows that the best way to show your dog love is by keeping the…"
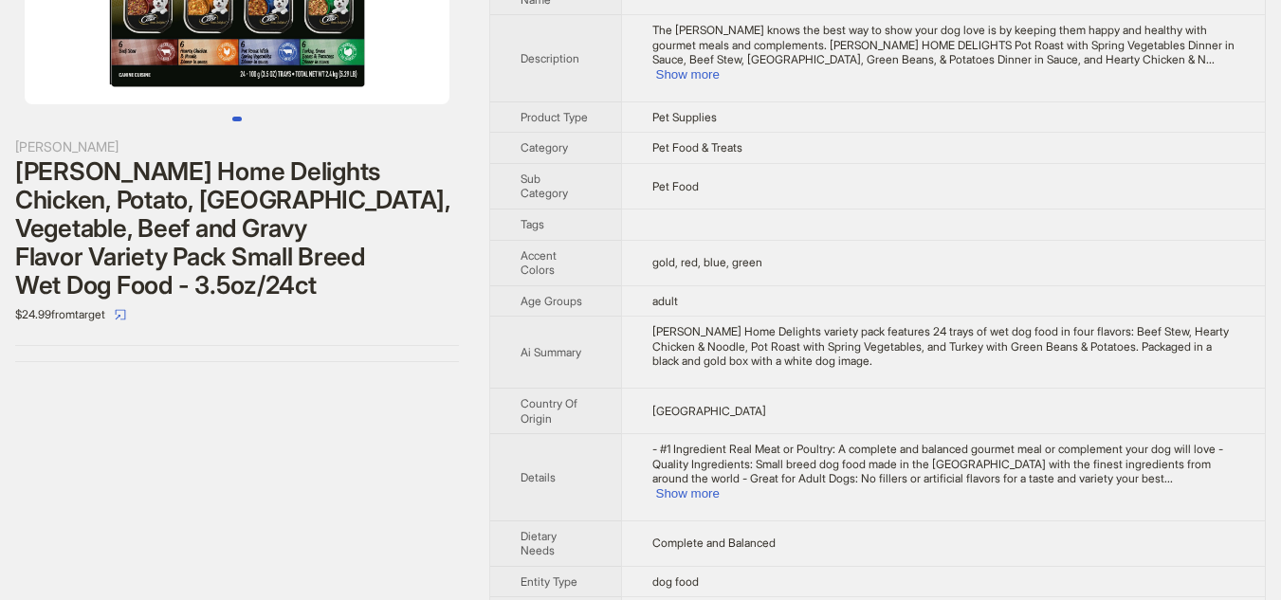
scroll to position [190, 0]
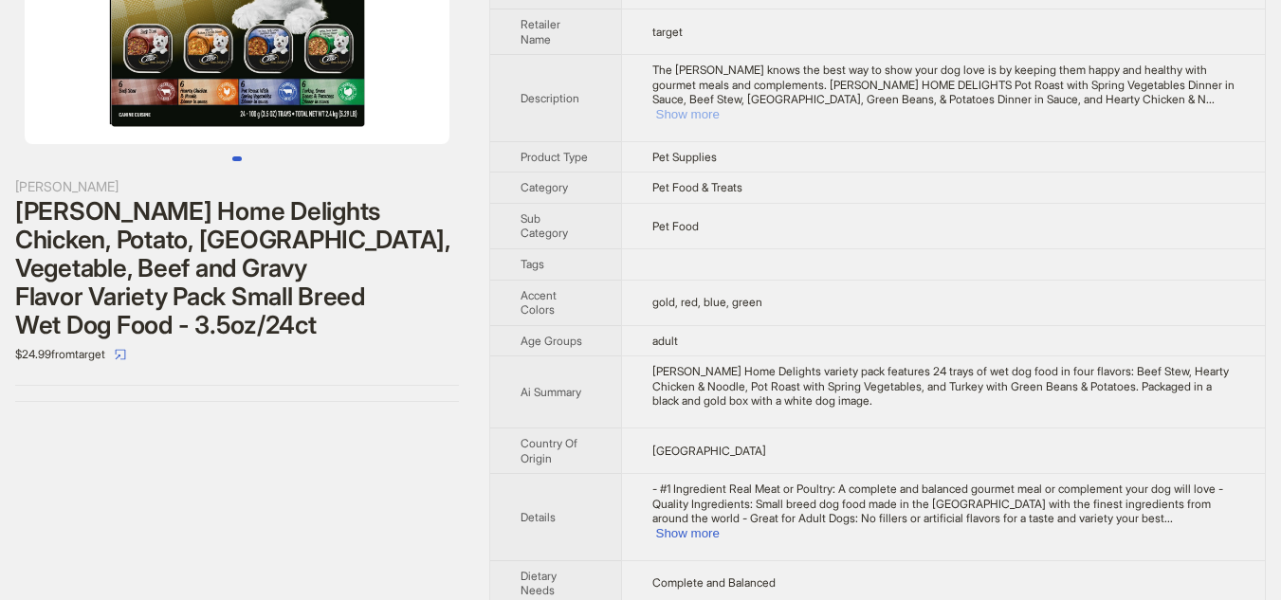
click at [719, 107] on button "Show more" at bounding box center [688, 114] width 64 height 14
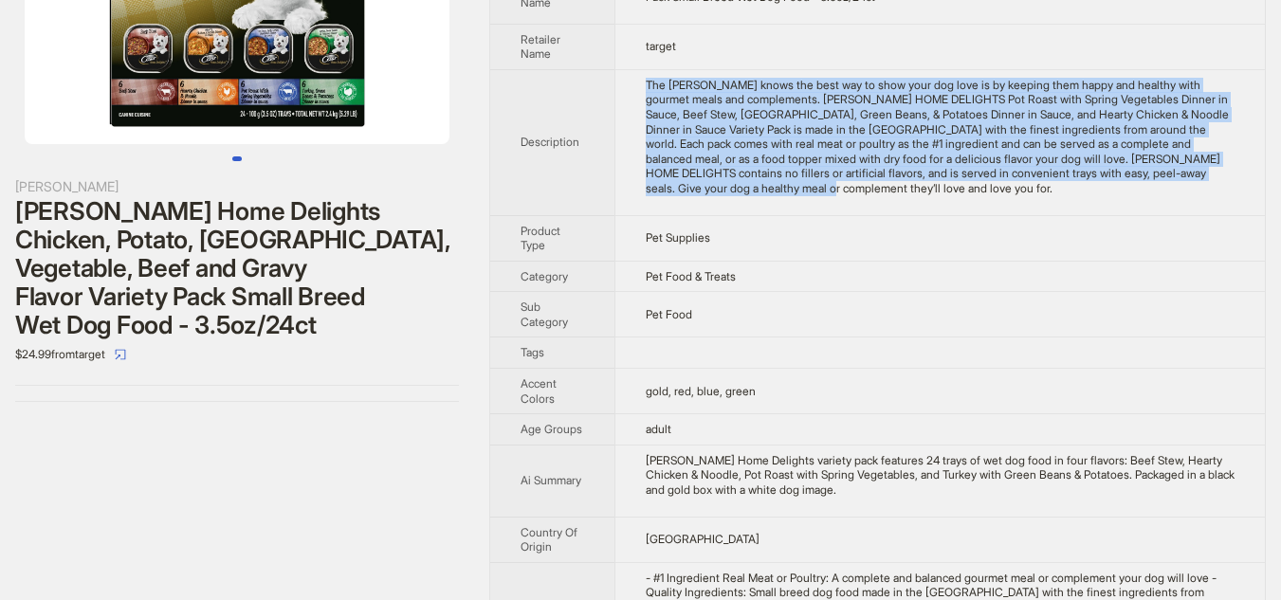
drag, startPoint x: 646, startPoint y: 84, endPoint x: 981, endPoint y: 191, distance: 351.0
click at [981, 191] on td "The CESAR brand knows the best way to show your dog love is by keeping them hap…" at bounding box center [939, 142] width 650 height 146
copy div "The CESAR brand knows the best way to show your dog love is by keeping them hap…"
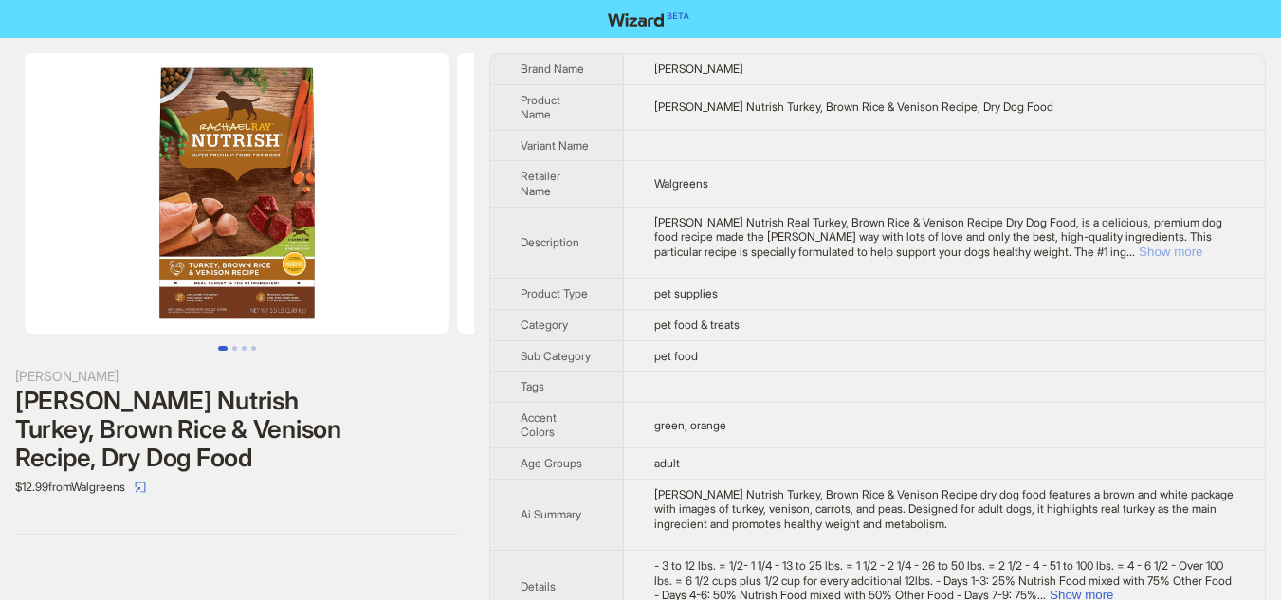
click at [1202, 245] on button "Show more" at bounding box center [1170, 252] width 64 height 14
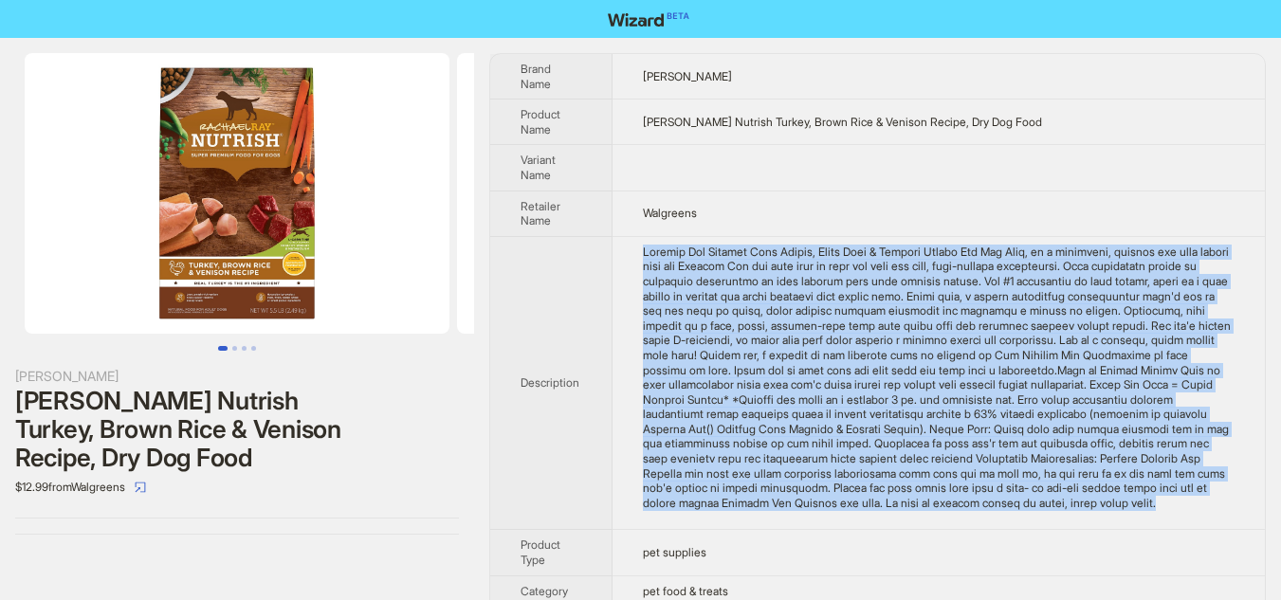
drag, startPoint x: 642, startPoint y: 252, endPoint x: 1142, endPoint y: 518, distance: 566.9
click at [1142, 518] on td at bounding box center [938, 383] width 652 height 294
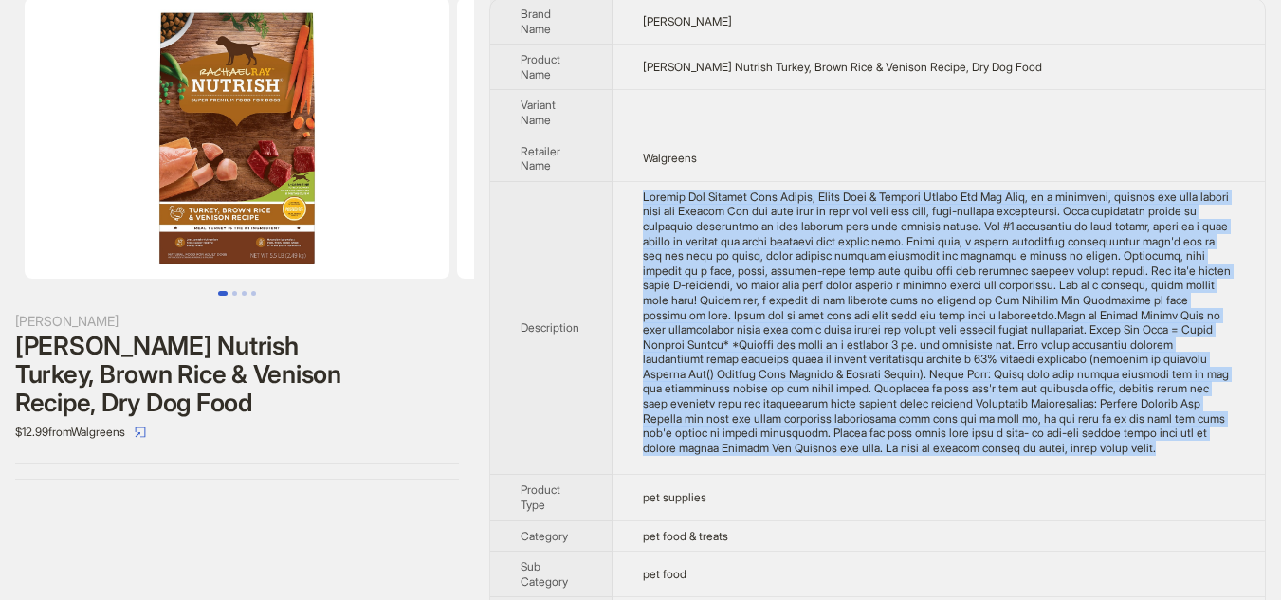
scroll to position [95, 0]
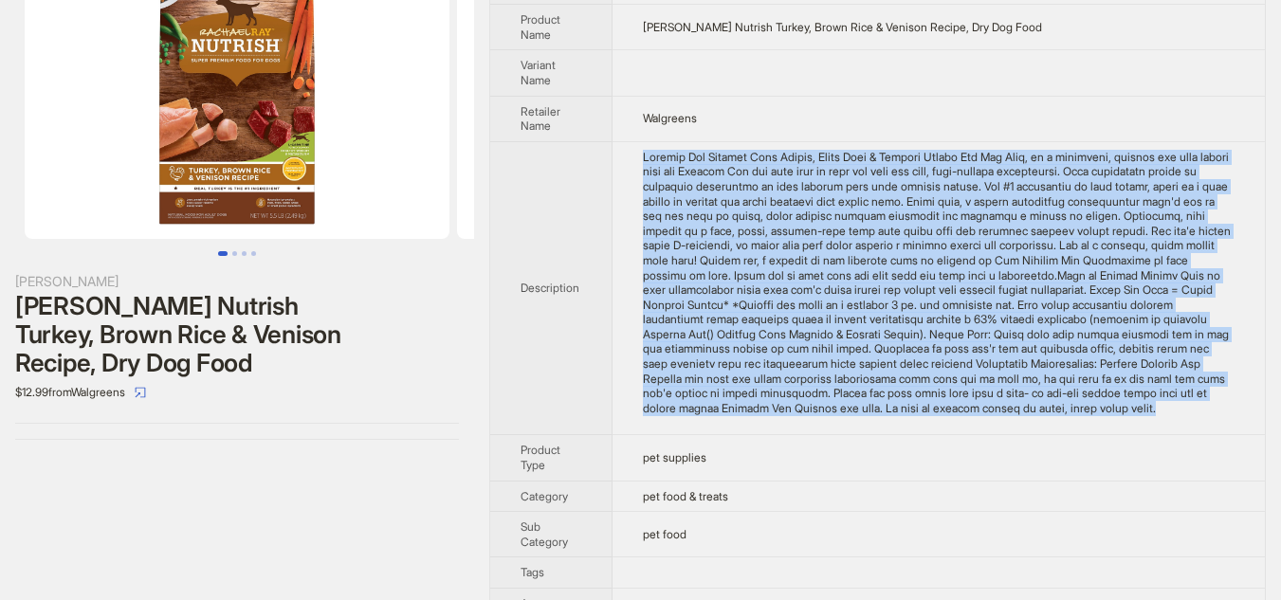
copy div "[PERSON_NAME] Nutrish Real Turkey, Brown Rice & Venison Recipe Dry Dog Food, is…"
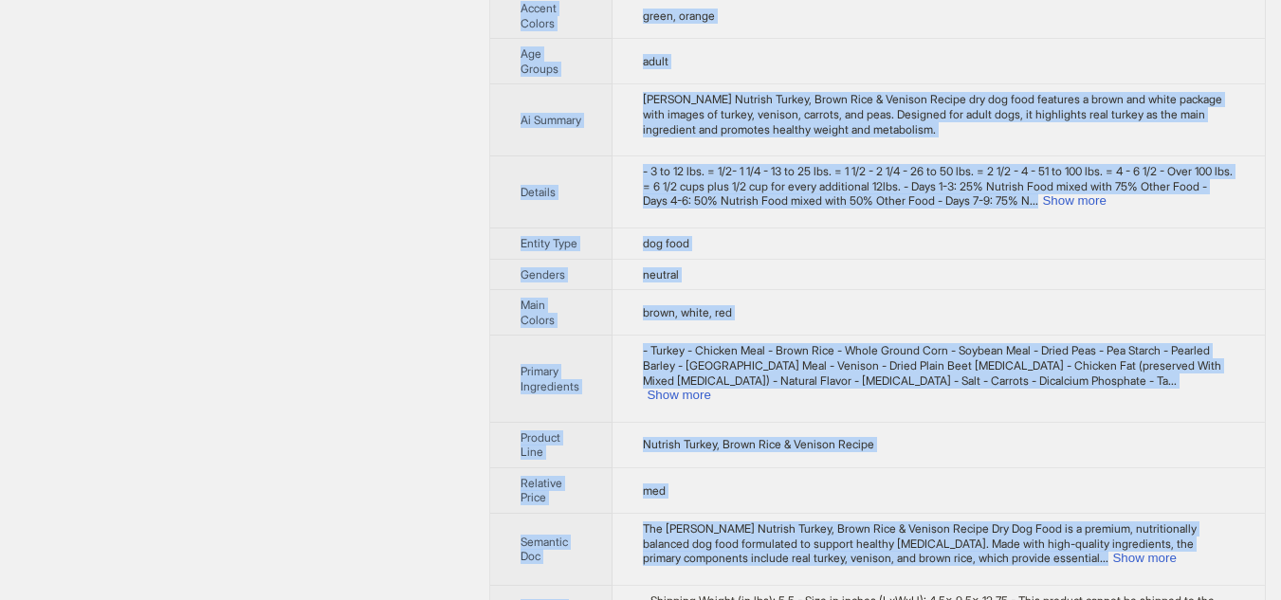
scroll to position [764, 0]
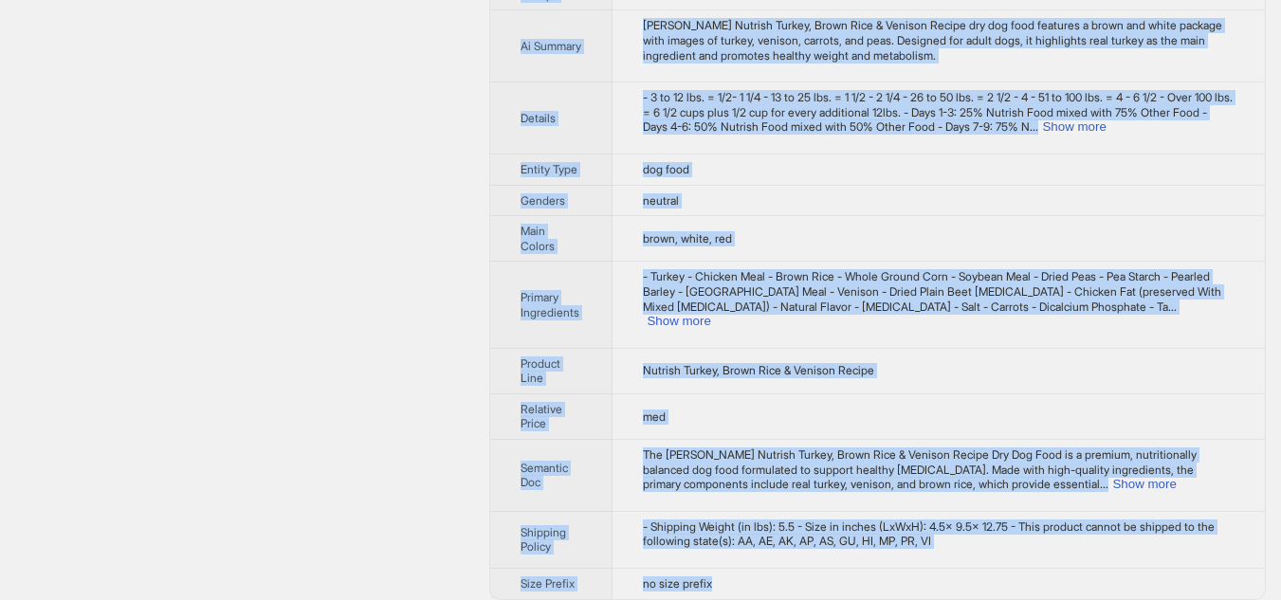
drag, startPoint x: 510, startPoint y: 69, endPoint x: 786, endPoint y: 572, distance: 573.1
copy tbody "Brand Name [PERSON_NAME] Nutrish Product Name [PERSON_NAME] Turkey, Brown Rice …"
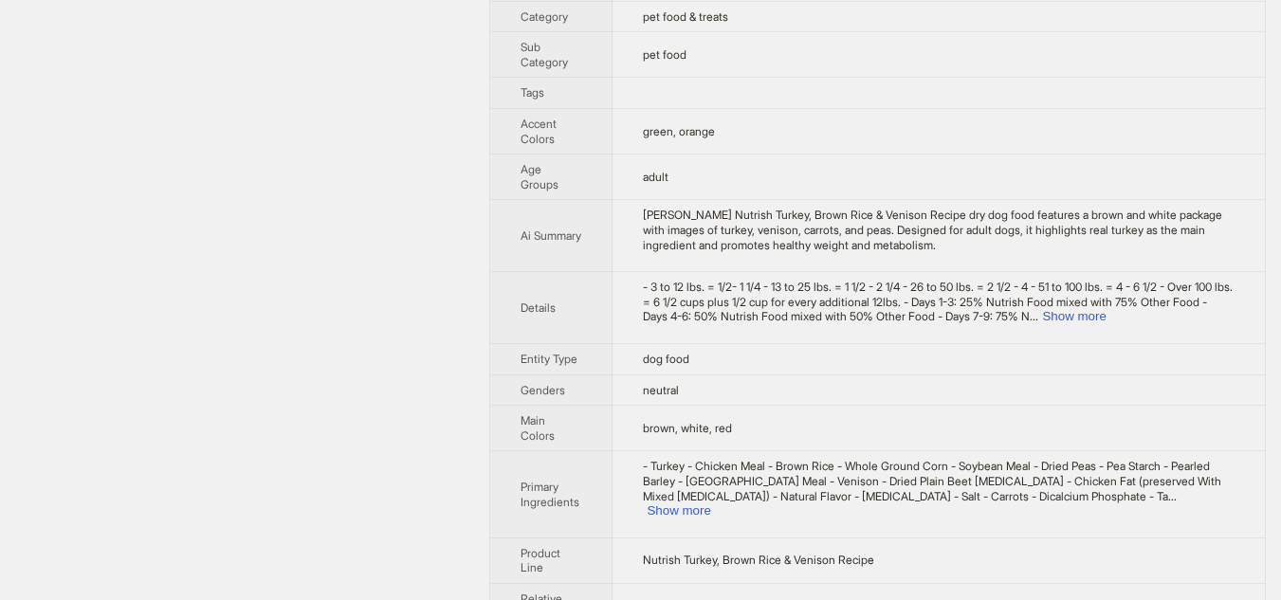
scroll to position [669, 0]
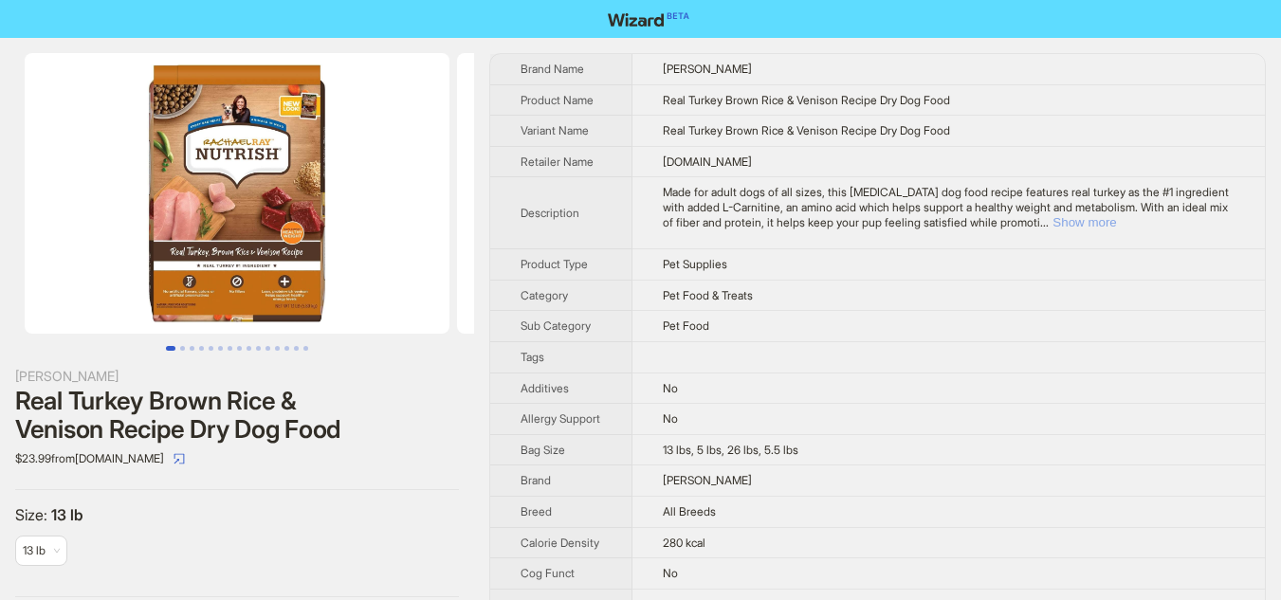
drag, startPoint x: 1192, startPoint y: 222, endPoint x: 893, endPoint y: 255, distance: 301.4
click at [1116, 221] on button "Show more" at bounding box center [1084, 222] width 64 height 14
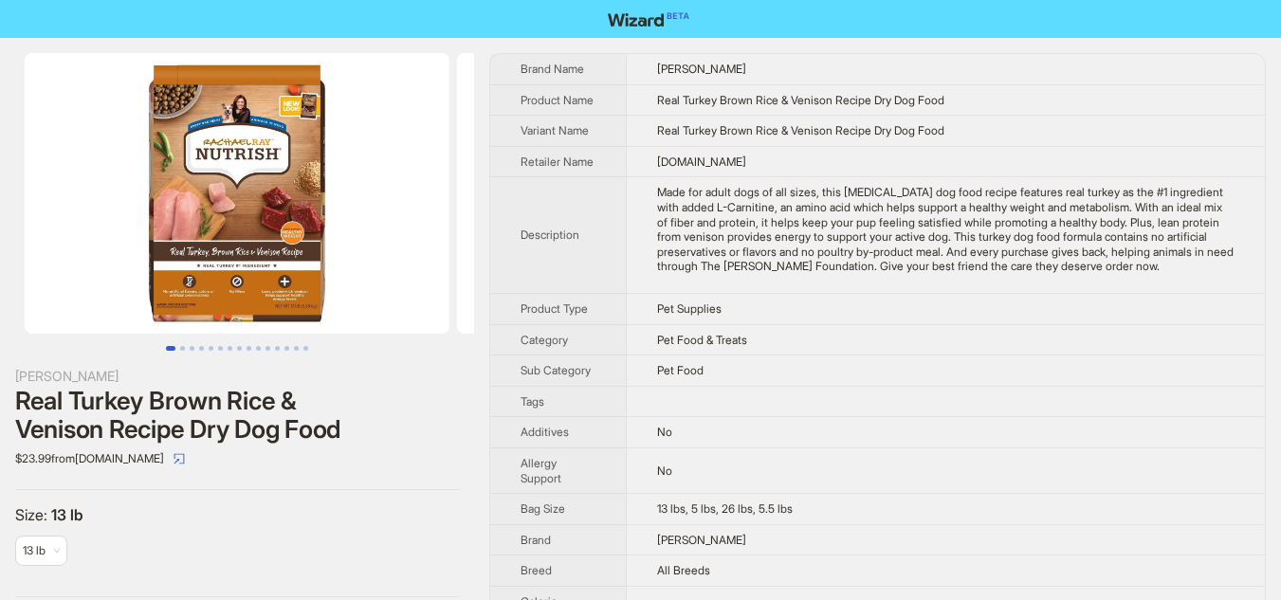
drag, startPoint x: 654, startPoint y: 196, endPoint x: 798, endPoint y: 285, distance: 169.4
click at [798, 285] on td "Made for adult dogs of all sizes, this weight management dog food recipe featur…" at bounding box center [945, 235] width 639 height 117
copy div "Made for adult dogs of all sizes, this weight management dog food recipe featur…"
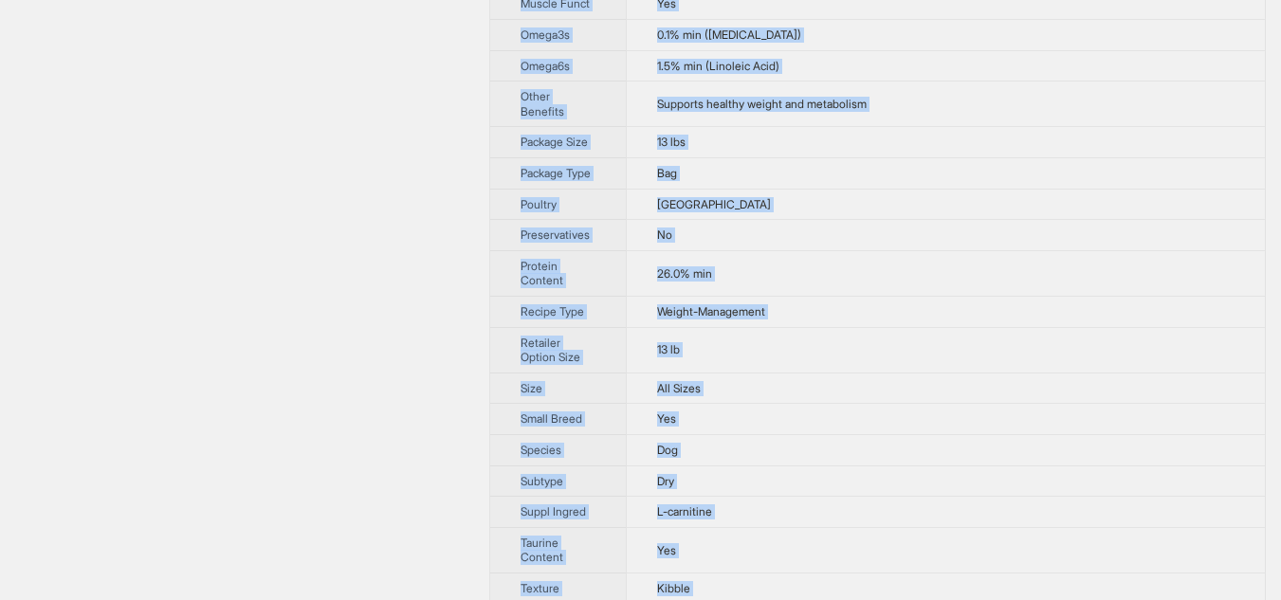
scroll to position [1688, 0]
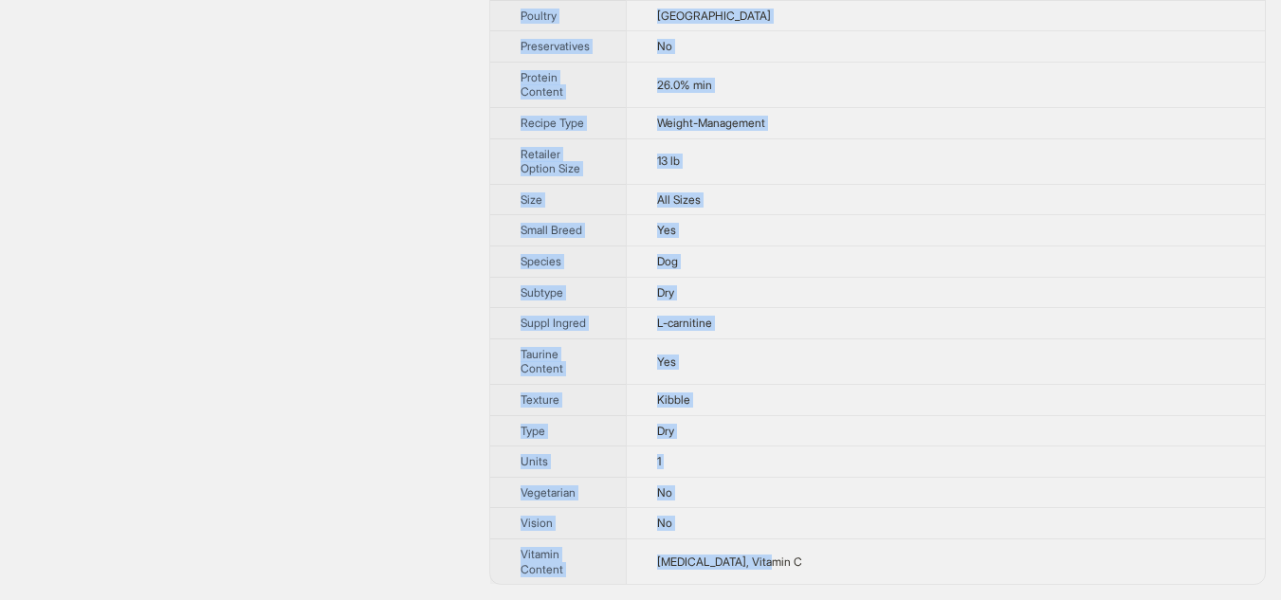
drag, startPoint x: 517, startPoint y: 65, endPoint x: 824, endPoint y: 574, distance: 594.5
copy tbody "Brand Name Rachael Ray Nutrish Product Name Real Turkey Brown Rice & Venison Re…"
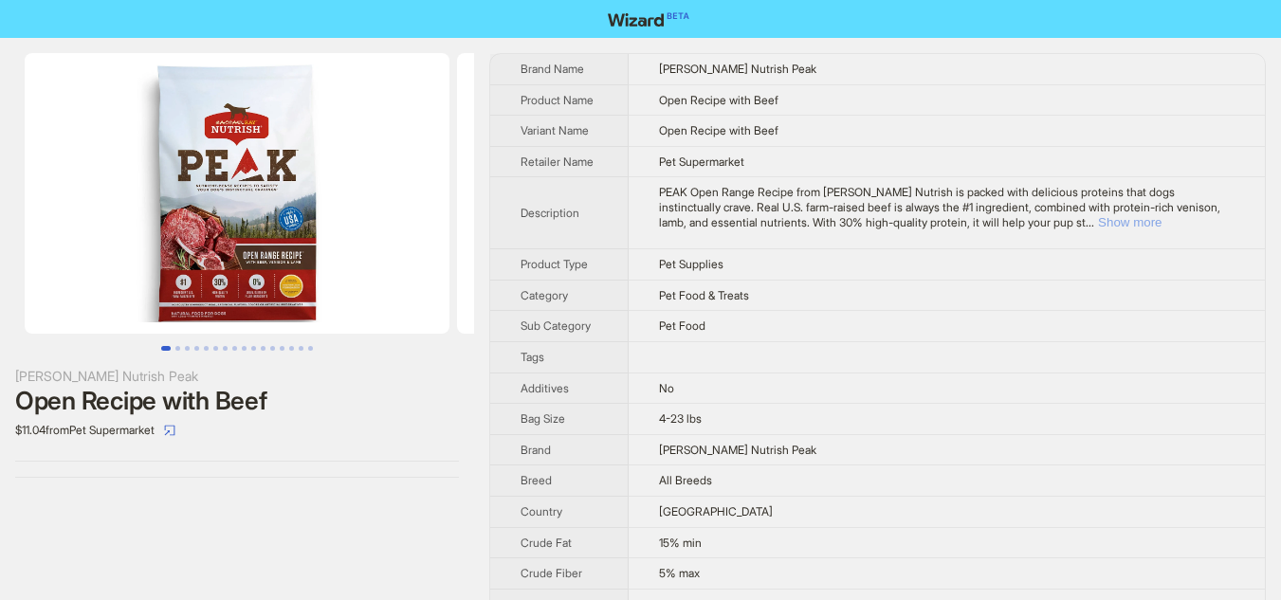
click at [1161, 221] on button "Show more" at bounding box center [1130, 222] width 64 height 14
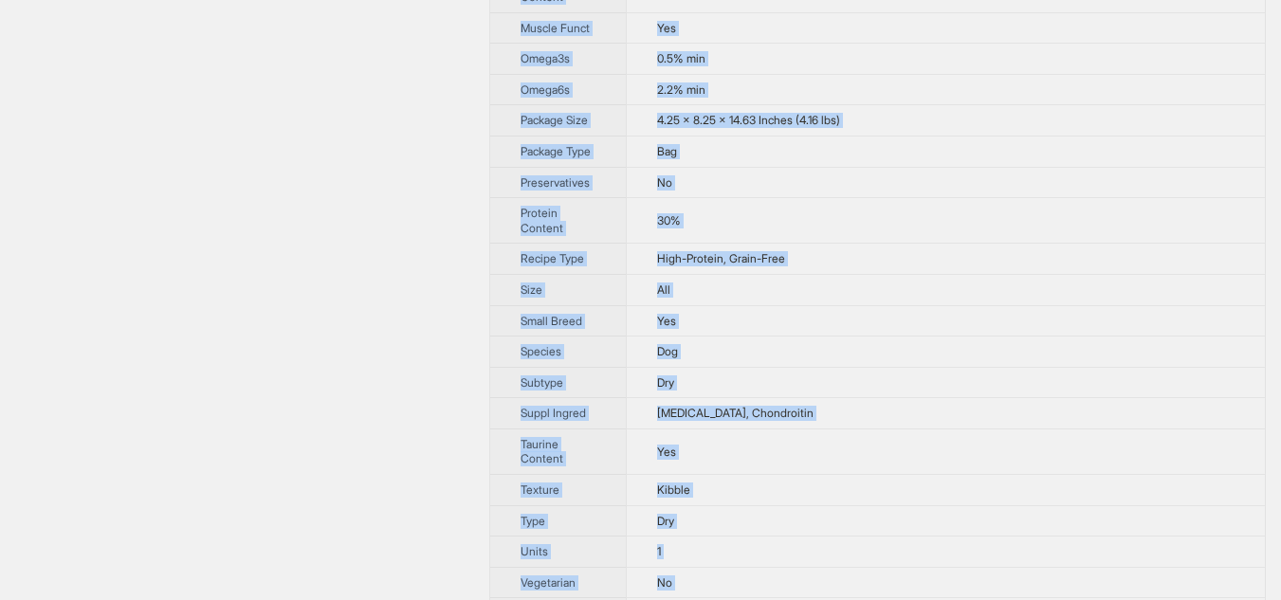
scroll to position [1198, 0]
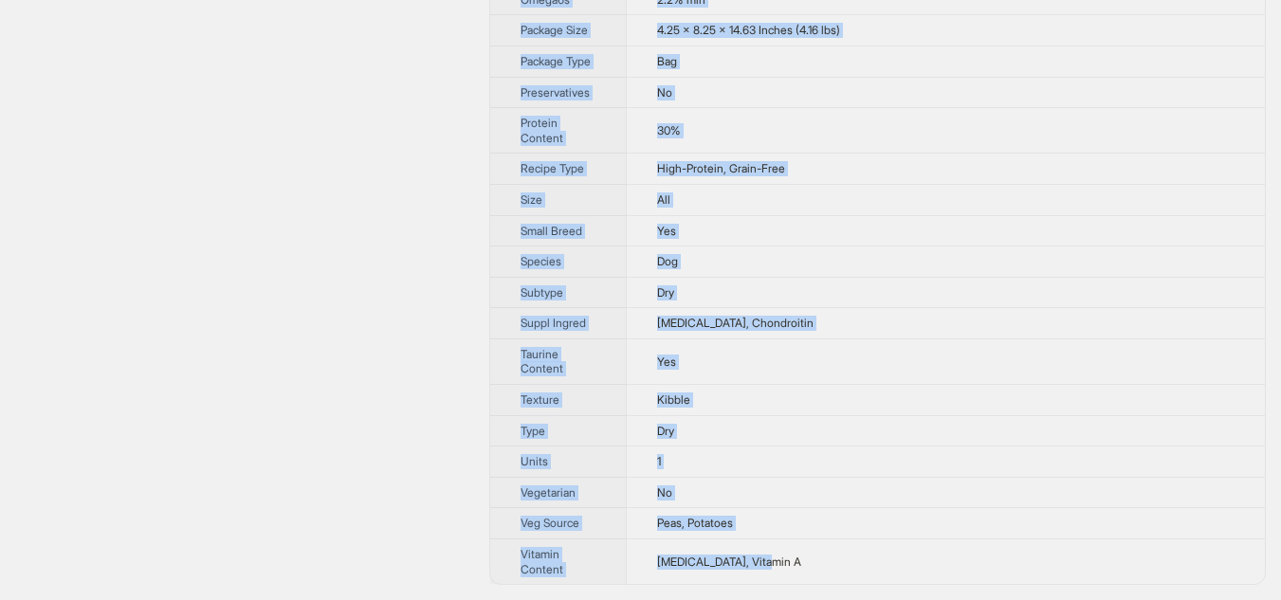
drag, startPoint x: 526, startPoint y: 71, endPoint x: 861, endPoint y: 569, distance: 599.6
copy tbody "rand Name [PERSON_NAME] Nutrish Peak Product Name Open Recipe with Beef Variant…"
